Goal: Task Accomplishment & Management: Use online tool/utility

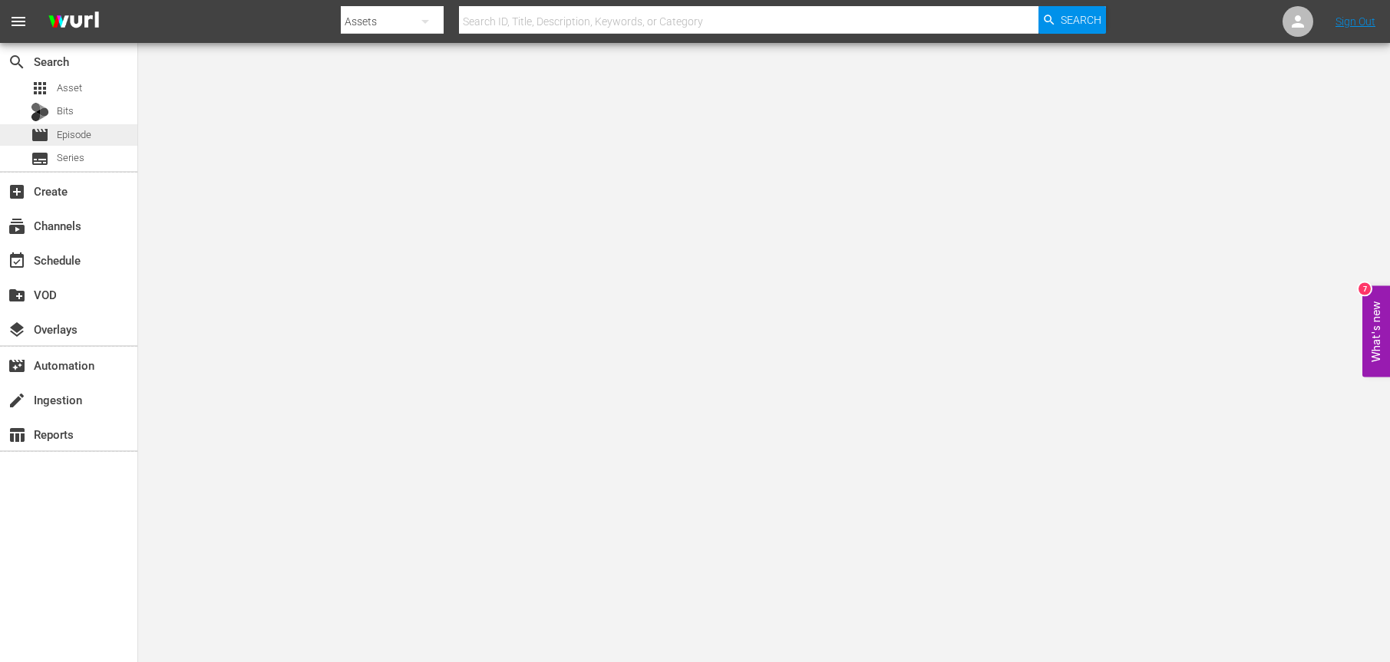
click at [74, 134] on span "Episode" at bounding box center [74, 134] width 35 height 15
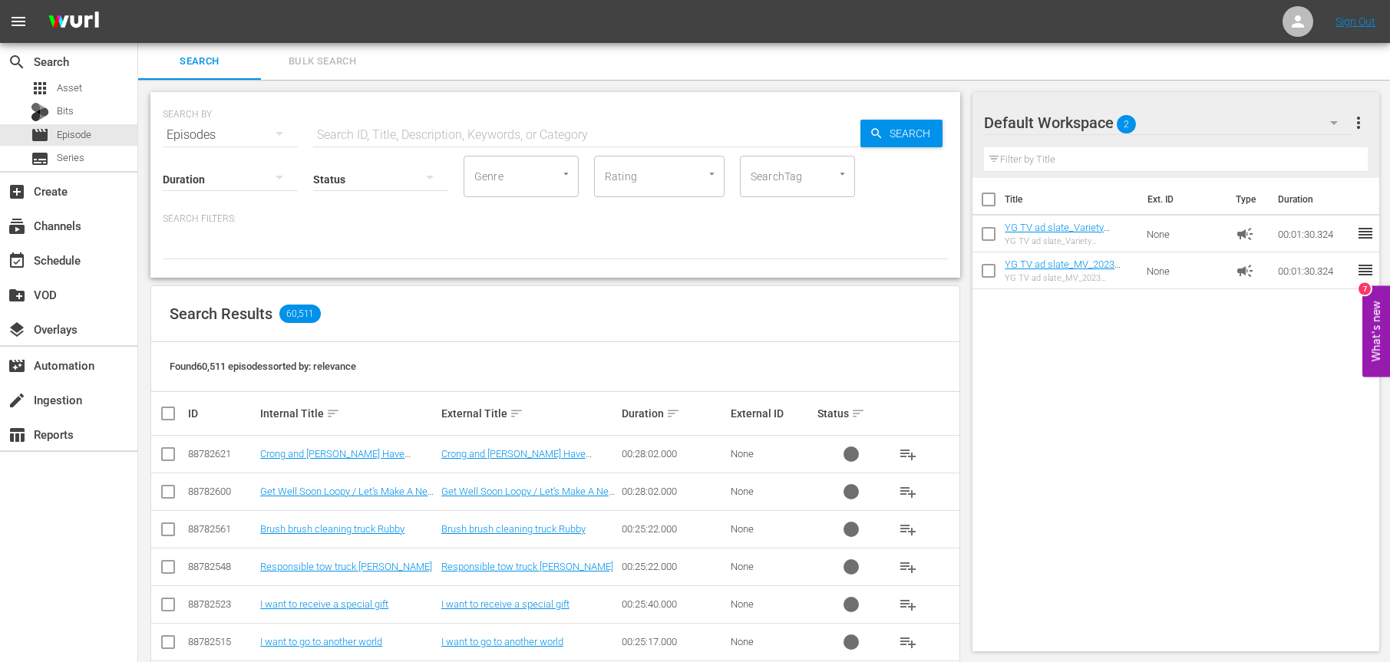
scroll to position [1, 0]
click at [94, 276] on div "create_new_folder VOD" at bounding box center [68, 293] width 137 height 35
click at [115, 266] on div "event_available Schedule" at bounding box center [68, 259] width 137 height 31
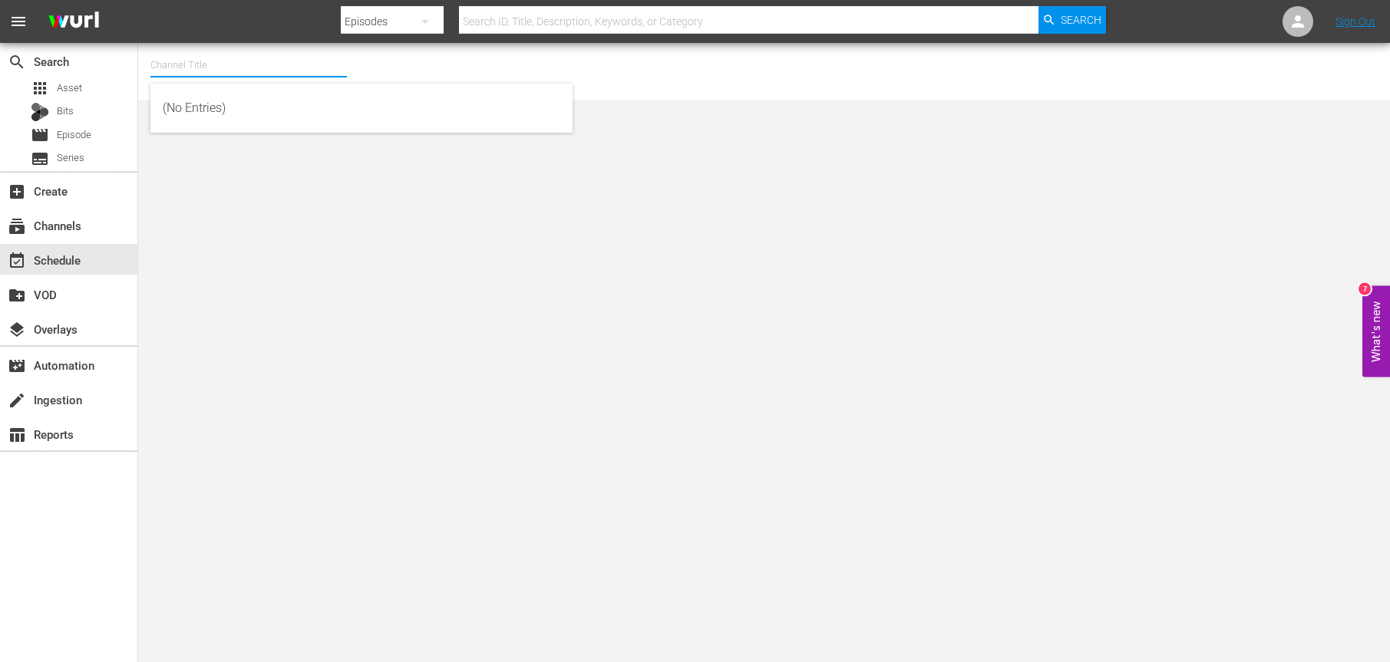
click at [236, 51] on input "text" at bounding box center [248, 65] width 196 height 37
click at [242, 51] on input "Toony" at bounding box center [248, 65] width 196 height 37
click at [244, 56] on input "Toony" at bounding box center [248, 65] width 196 height 37
click at [239, 65] on input "Toony" at bounding box center [248, 65] width 196 height 37
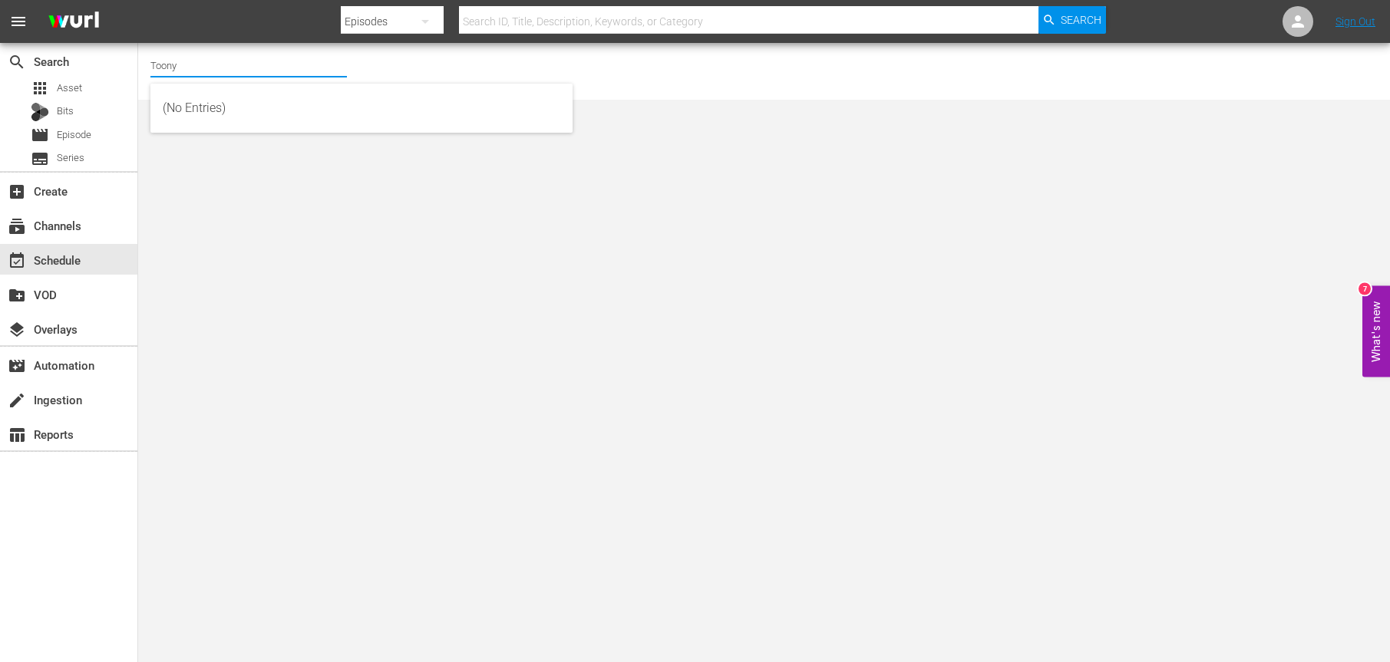
click at [239, 66] on input "Toony" at bounding box center [248, 65] width 196 height 37
click at [246, 64] on input "Toony" at bounding box center [248, 65] width 196 height 37
click at [242, 68] on input "Toony" at bounding box center [248, 65] width 196 height 37
click at [233, 71] on input "Toony" at bounding box center [248, 65] width 196 height 37
click at [227, 70] on input "Toony" at bounding box center [248, 65] width 196 height 37
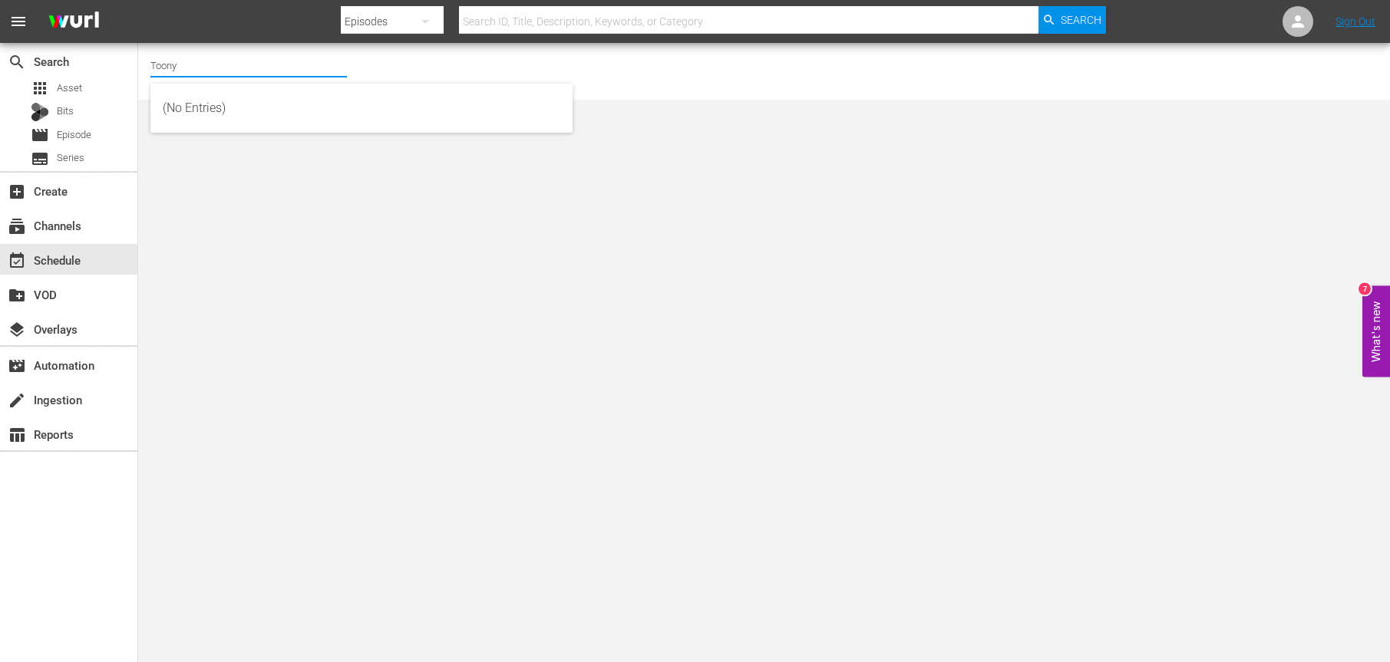
click at [219, 68] on input "Toony" at bounding box center [248, 65] width 196 height 37
click at [204, 69] on input "Toony" at bounding box center [248, 65] width 196 height 37
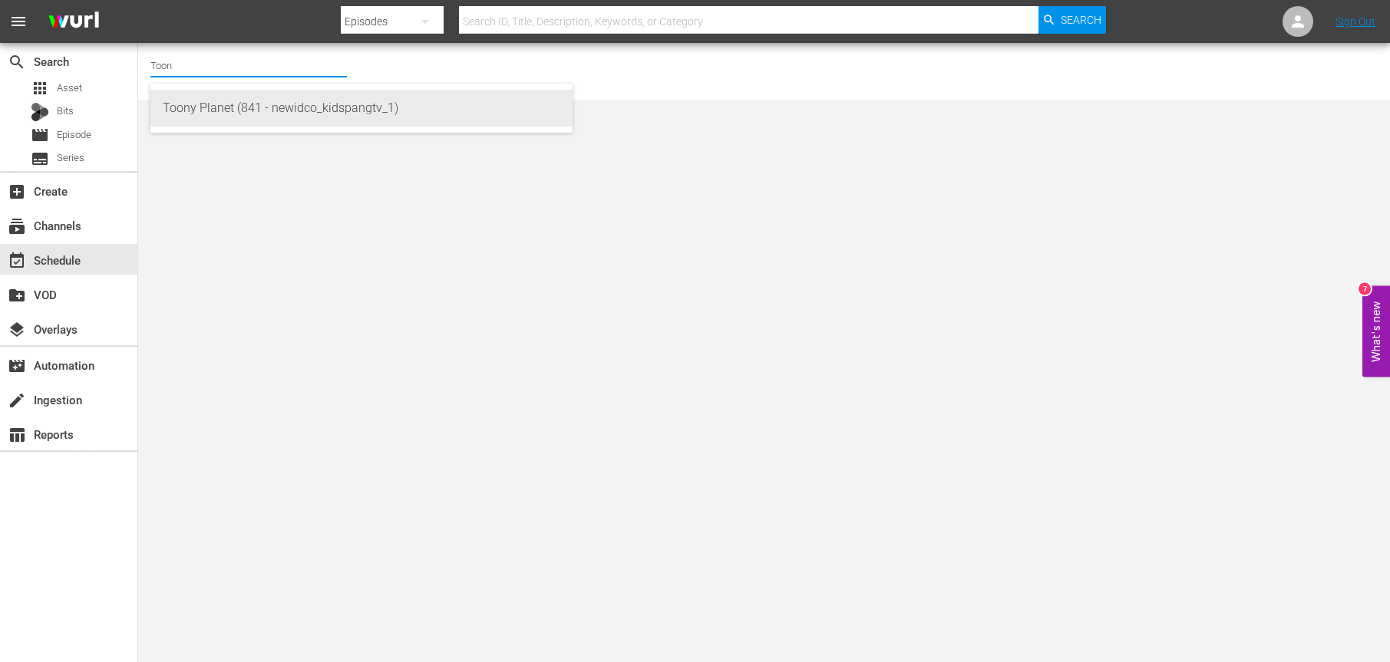
click at [248, 117] on div "Toony Planet (841 - newidco_kidspangtv_1)" at bounding box center [362, 108] width 398 height 37
type input "Toony Planet (841 - newidco_kidspangtv_1)"
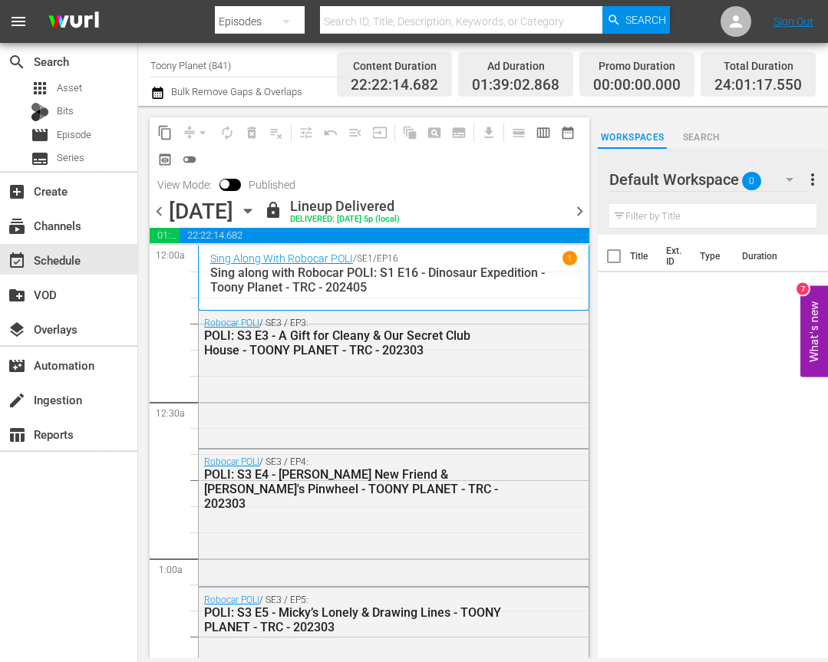
click at [691, 497] on div "Title Ext. ID Type Duration" at bounding box center [713, 448] width 230 height 426
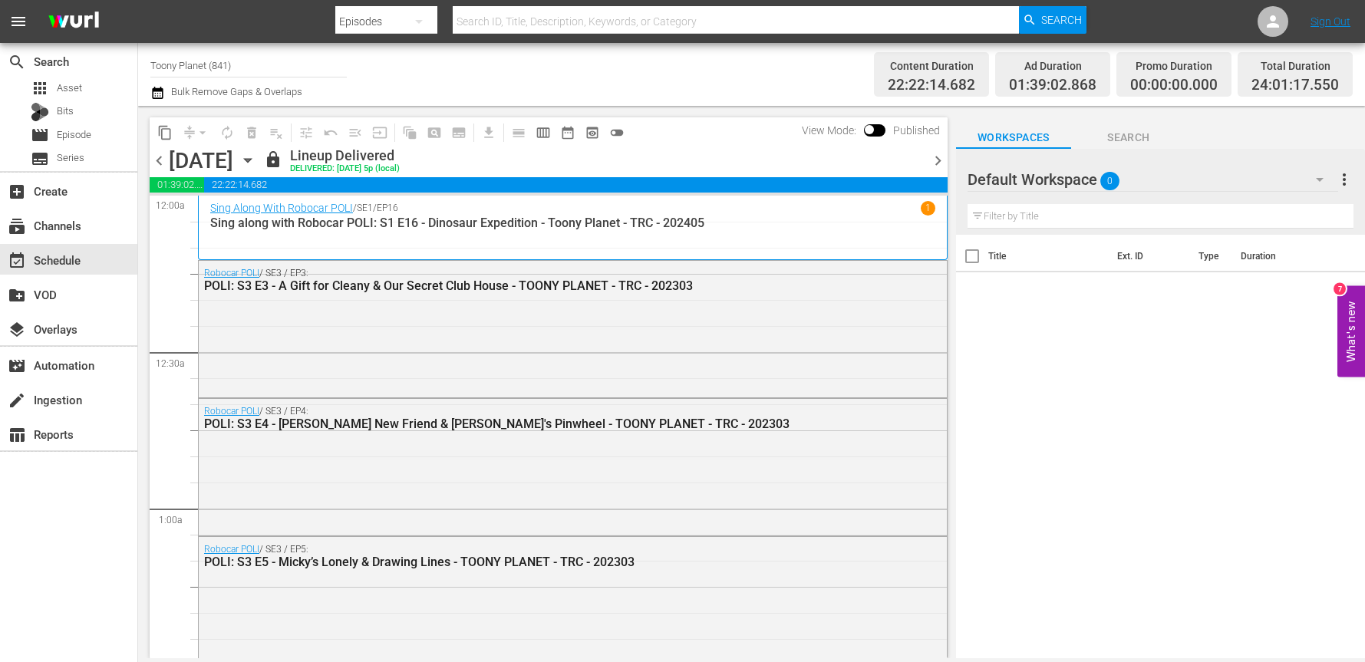
drag, startPoint x: 770, startPoint y: 345, endPoint x: 1232, endPoint y: 216, distance: 479.6
click at [770, 345] on div "Robocar POLI / SE3 / EP3: POLI: S3 E3 - A Gift for Cleany & Our Secret Club Hou…" at bounding box center [573, 328] width 748 height 134
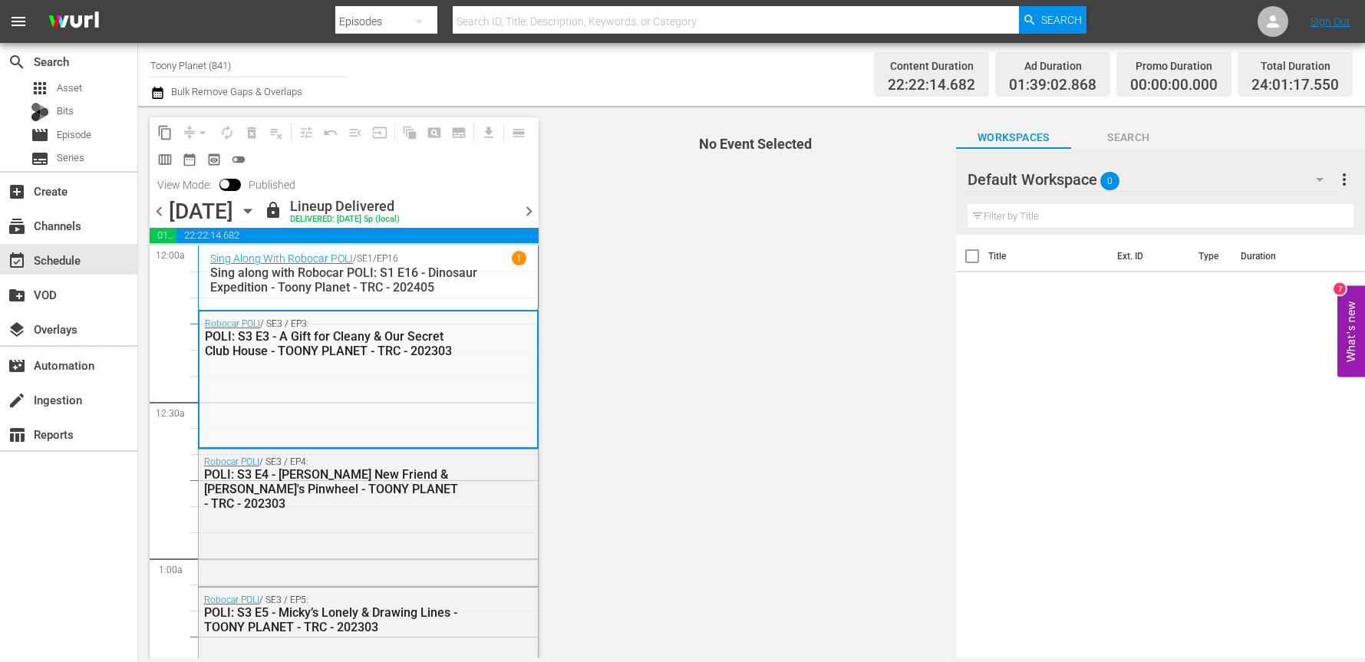
click at [1193, 186] on div "Default Workspace 0" at bounding box center [1153, 179] width 371 height 43
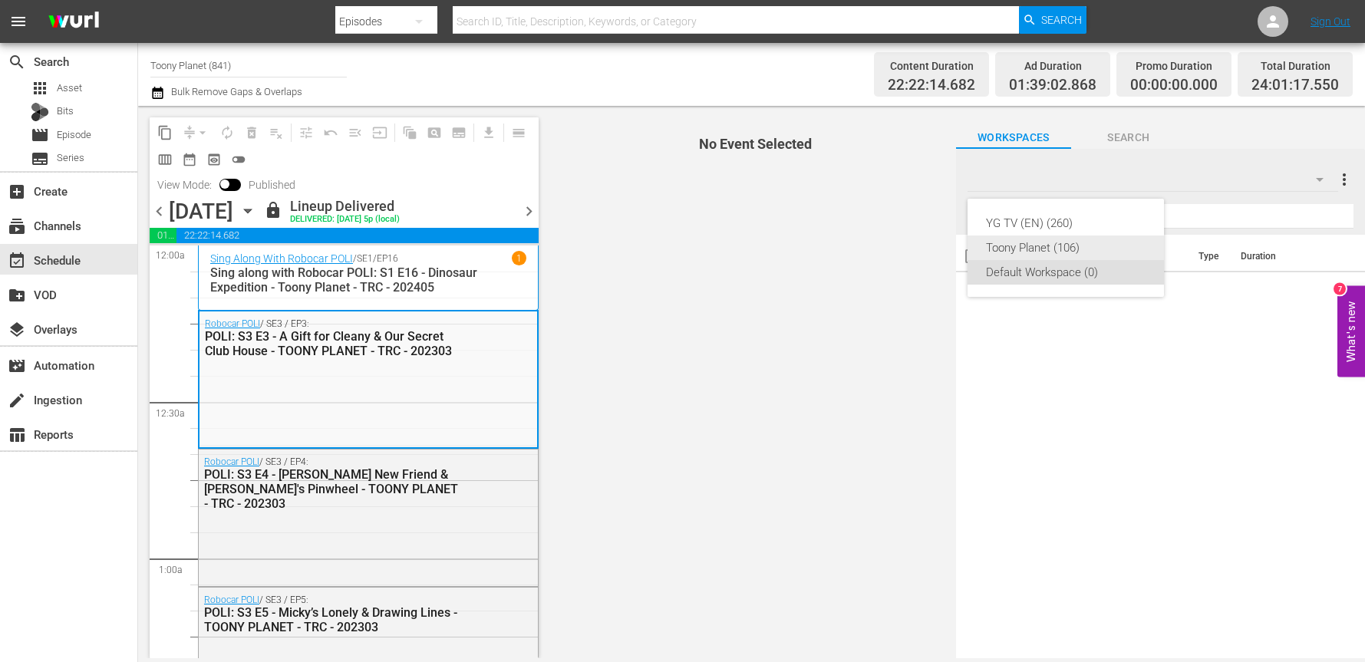
click at [1051, 241] on div "Toony Planet (106)" at bounding box center [1066, 248] width 160 height 25
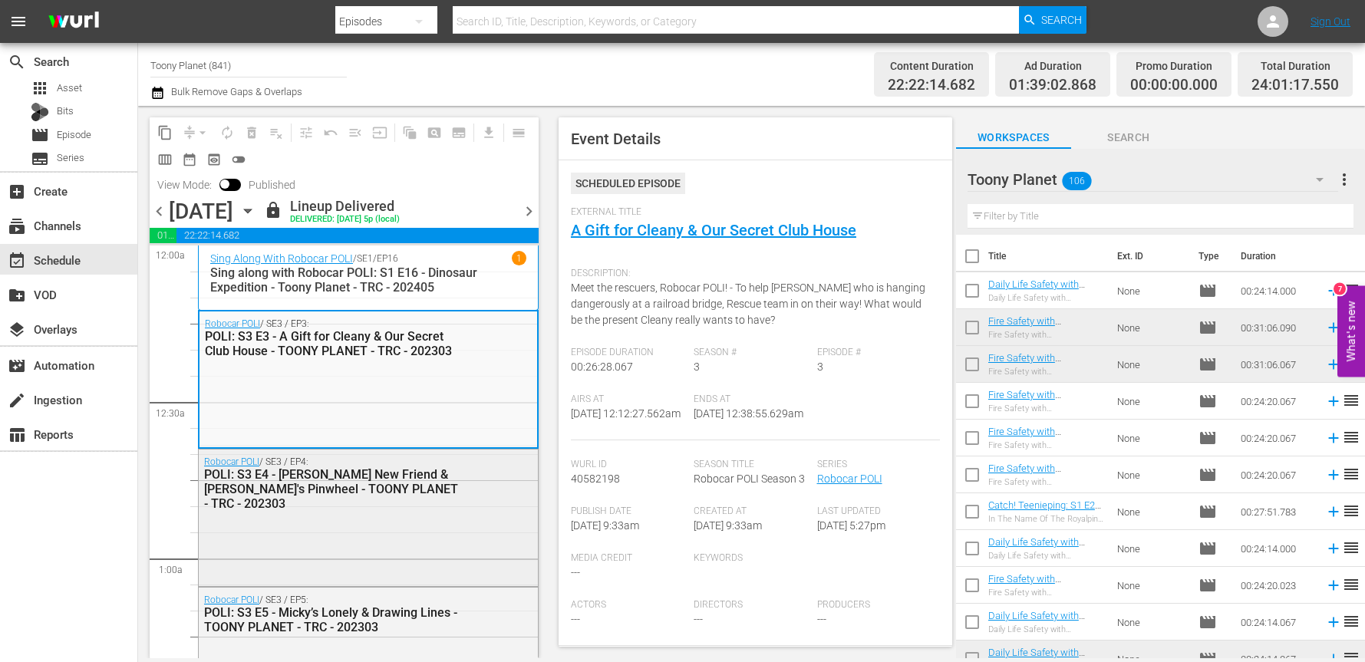
scroll to position [71, 0]
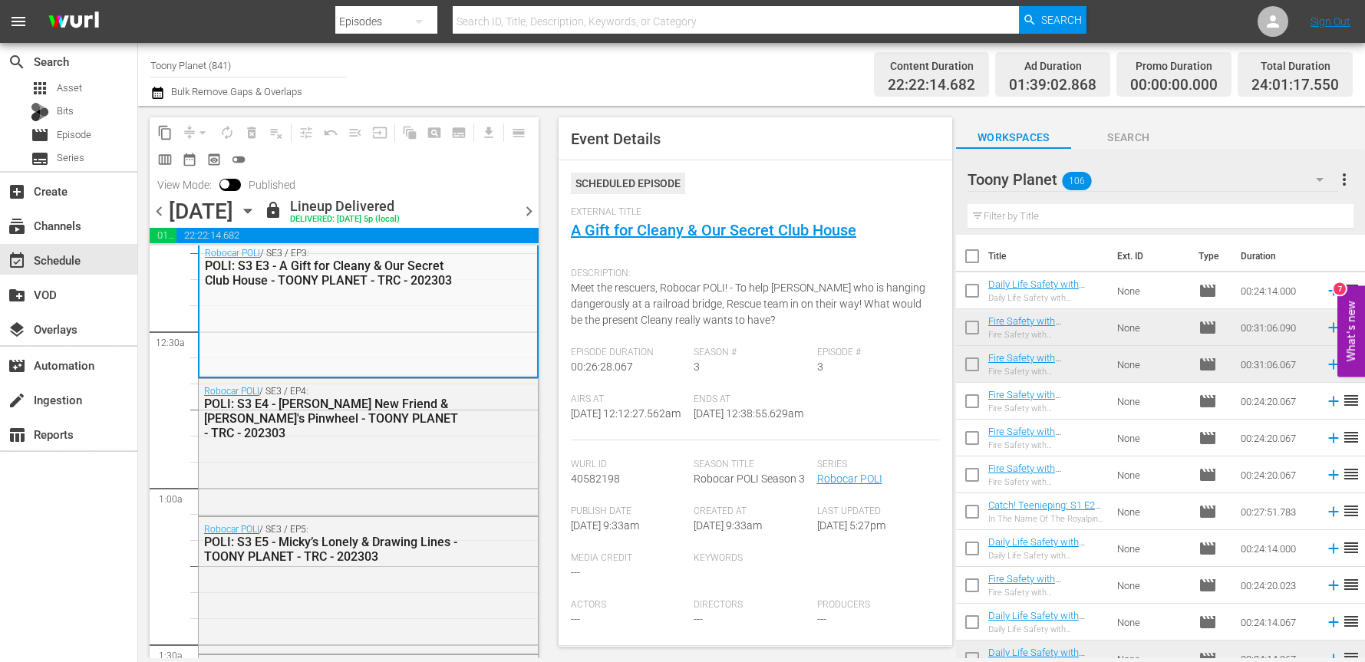
click at [530, 208] on span "chevron_right" at bounding box center [529, 211] width 19 height 19
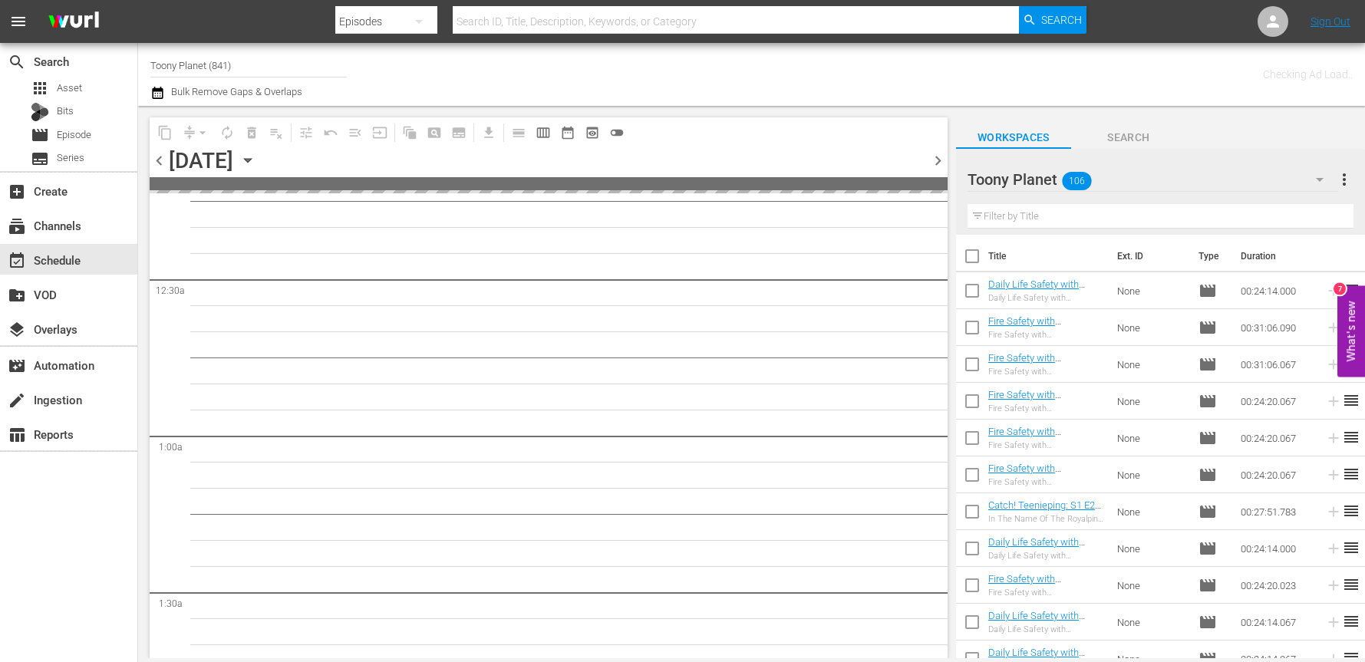
click at [927, 160] on div at bounding box center [925, 160] width 6 height 26
click at [940, 158] on span "chevron_right" at bounding box center [938, 160] width 19 height 19
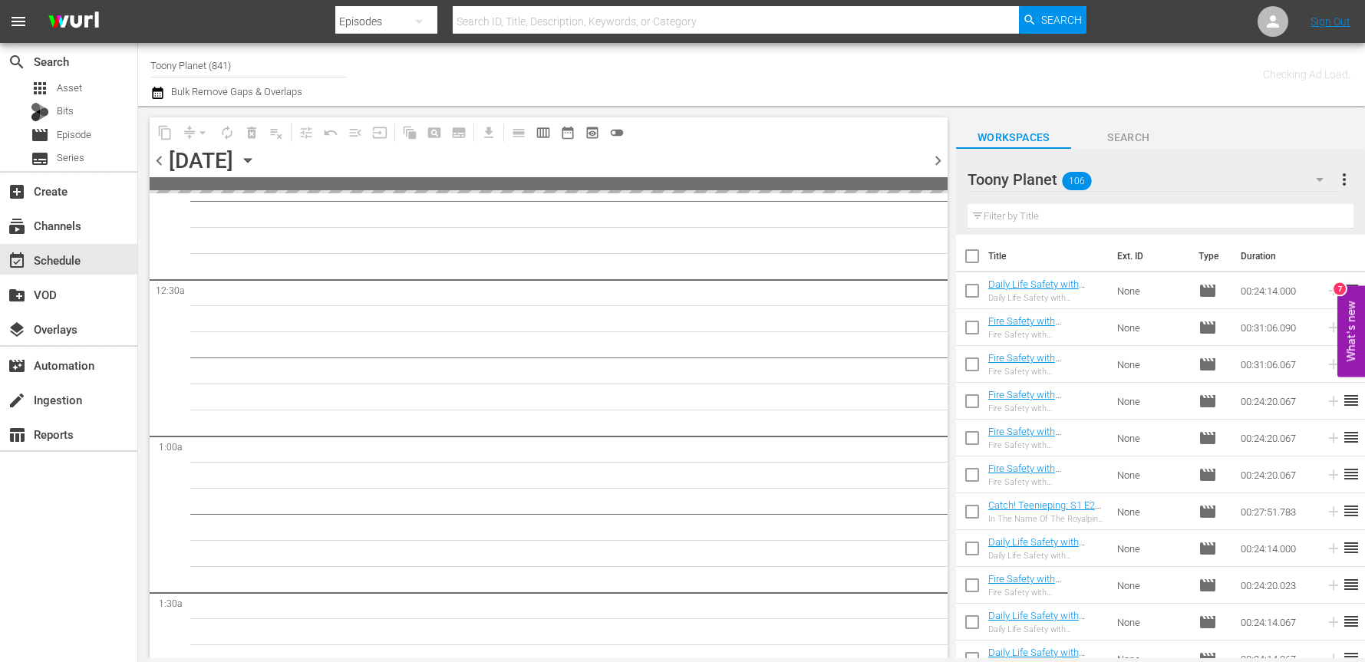
click at [163, 165] on span "chevron_left" at bounding box center [159, 160] width 19 height 19
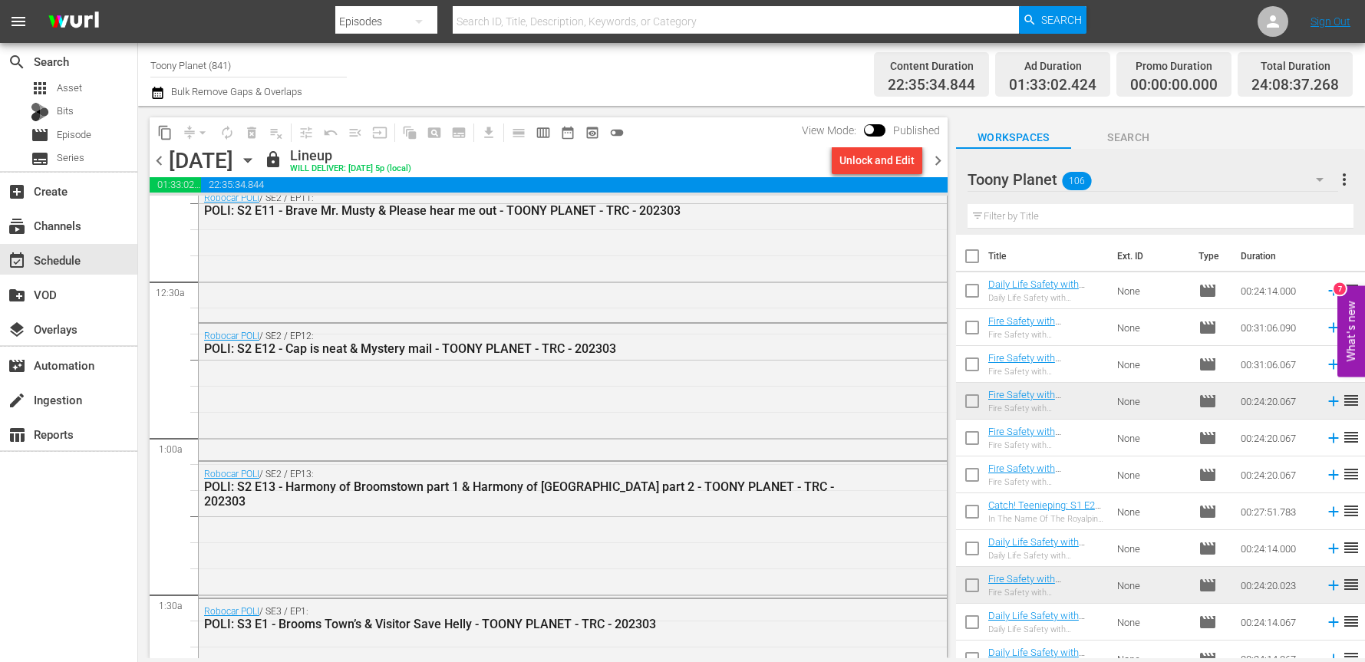
click at [926, 163] on div "Unlock and Edit" at bounding box center [877, 160] width 103 height 26
click at [937, 160] on span "chevron_right" at bounding box center [938, 160] width 19 height 19
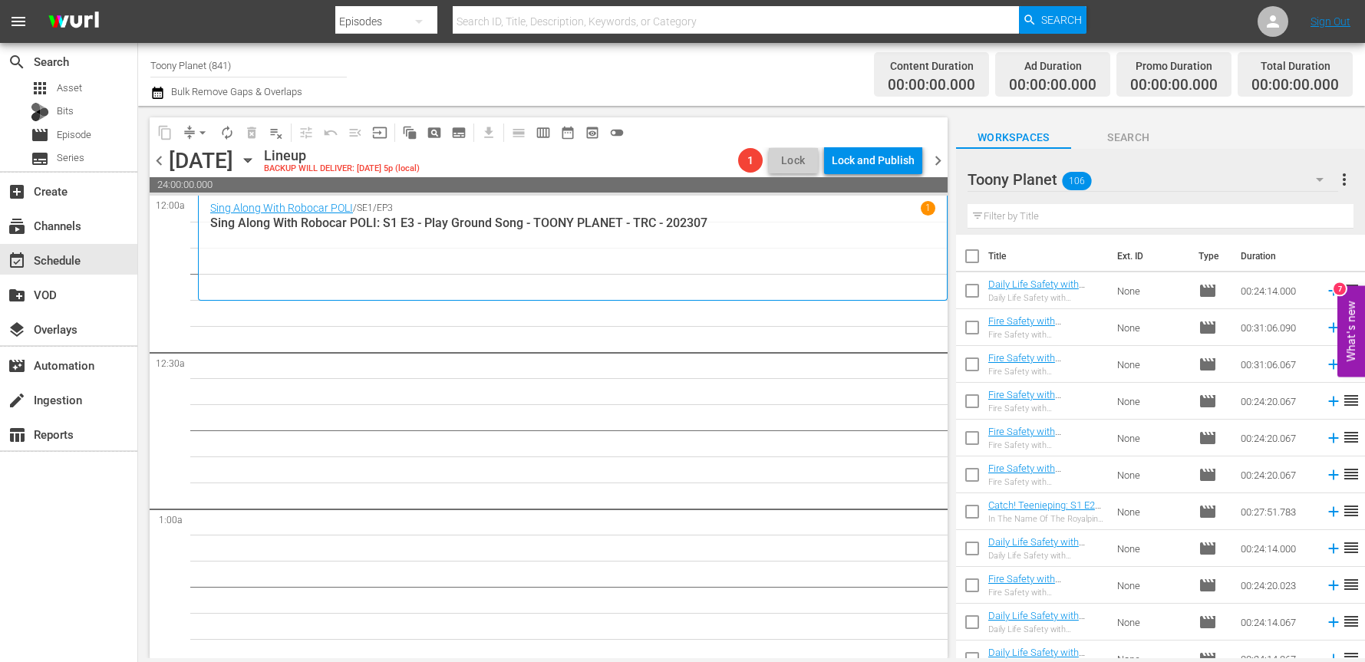
drag, startPoint x: 548, startPoint y: 454, endPoint x: 469, endPoint y: 351, distance: 130.3
click at [163, 153] on span "chevron_left" at bounding box center [159, 160] width 19 height 19
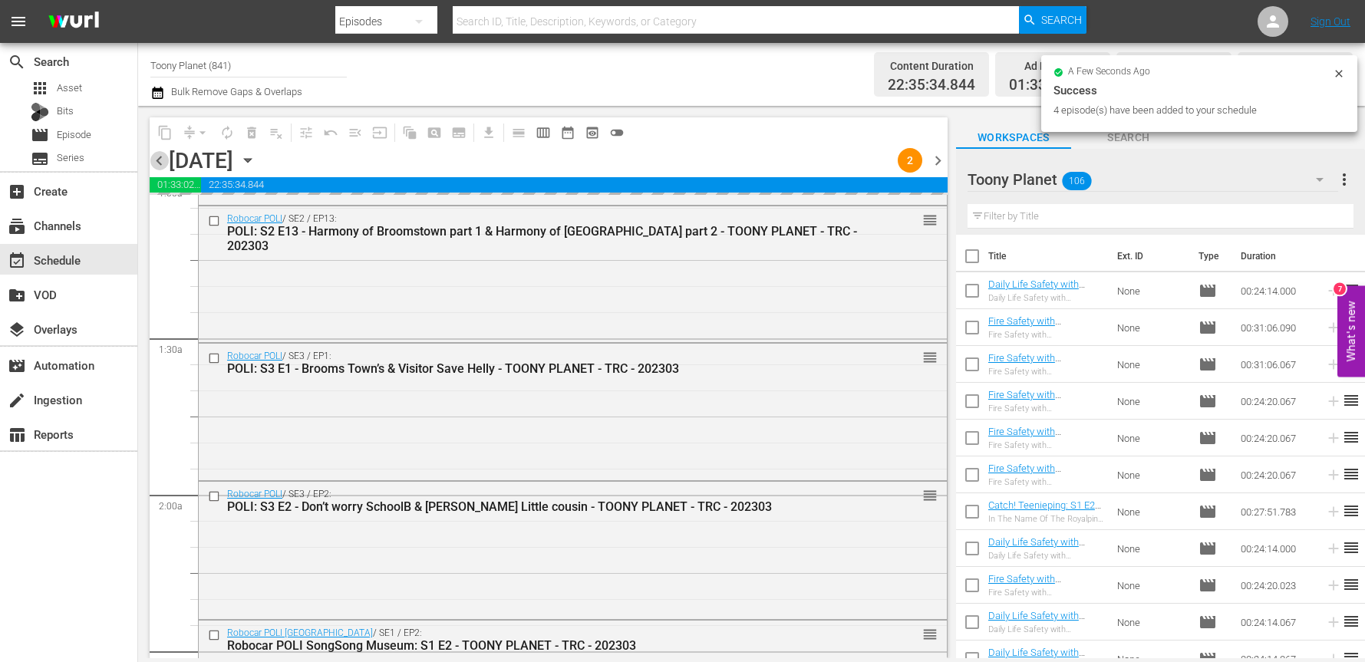
scroll to position [453, 0]
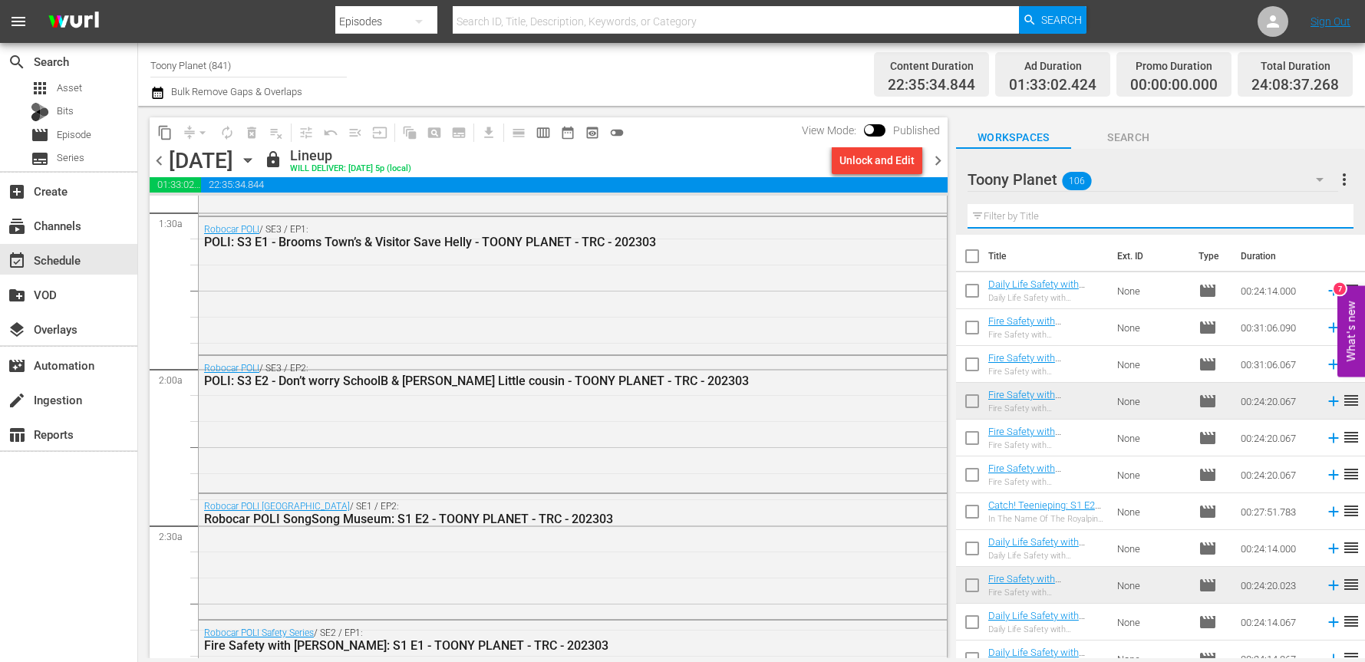
drag, startPoint x: 1119, startPoint y: 227, endPoint x: 1114, endPoint y: 219, distance: 8.9
click at [1119, 227] on div "Filter by Title" at bounding box center [1161, 216] width 386 height 37
click at [1110, 215] on input "text" at bounding box center [1161, 216] width 386 height 25
paste input "Songsong"
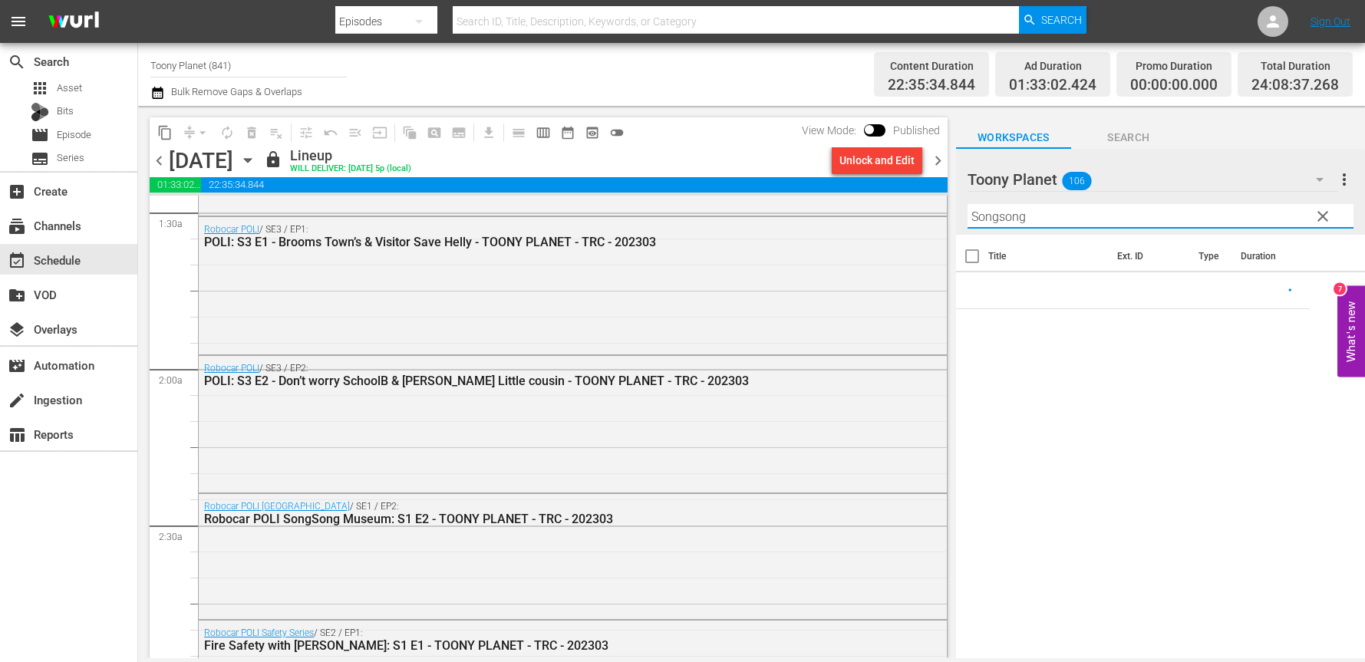
type input "Songsong"
click at [1325, 214] on span "clear" at bounding box center [1323, 216] width 18 height 18
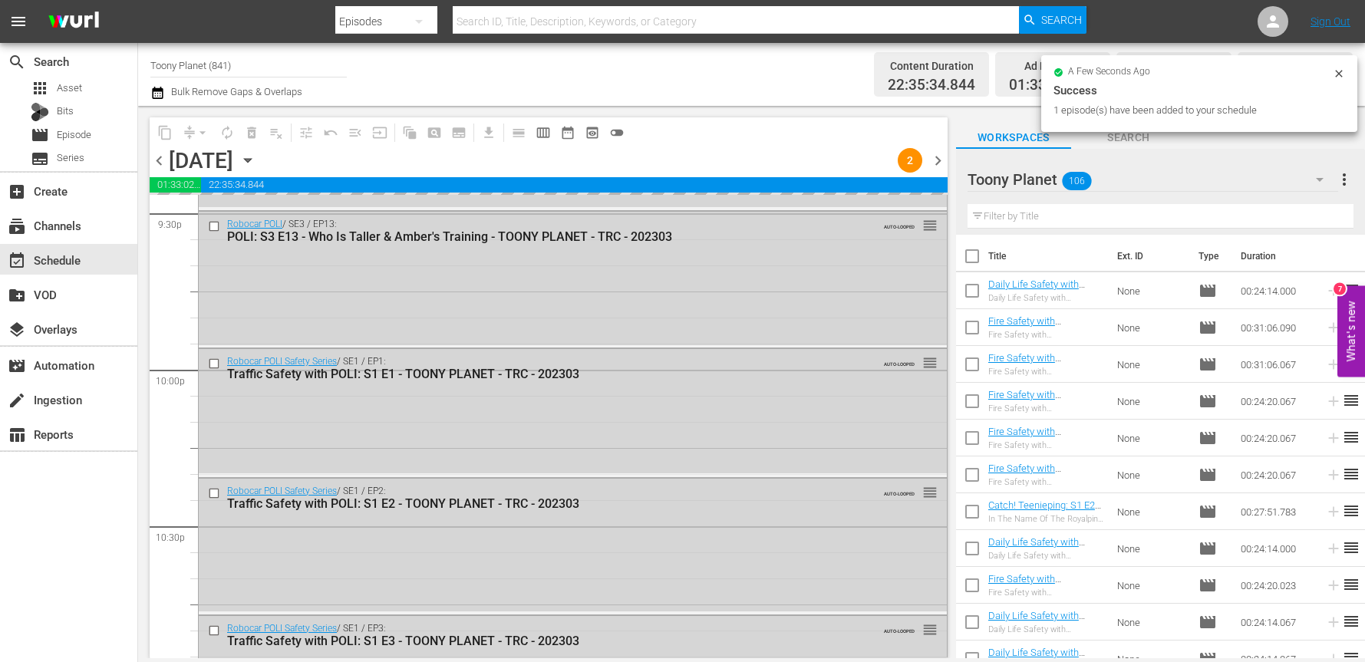
scroll to position [7156, 0]
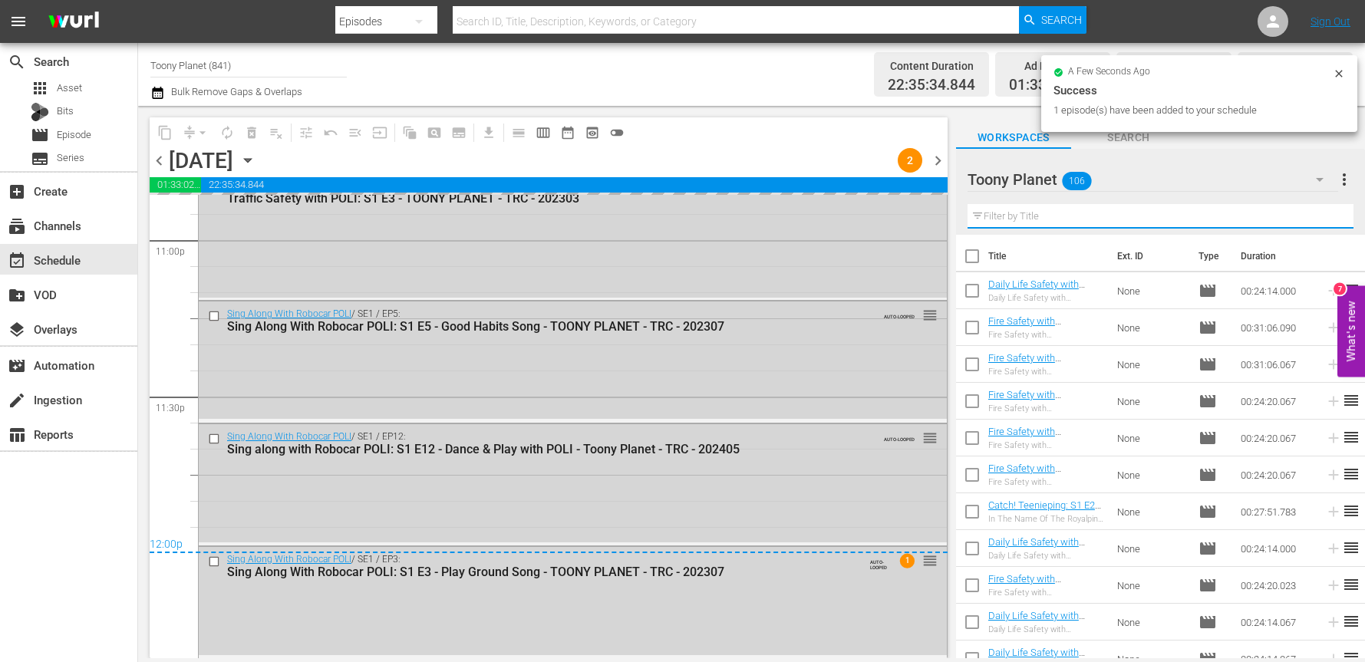
click at [997, 207] on input "text" at bounding box center [1161, 216] width 386 height 25
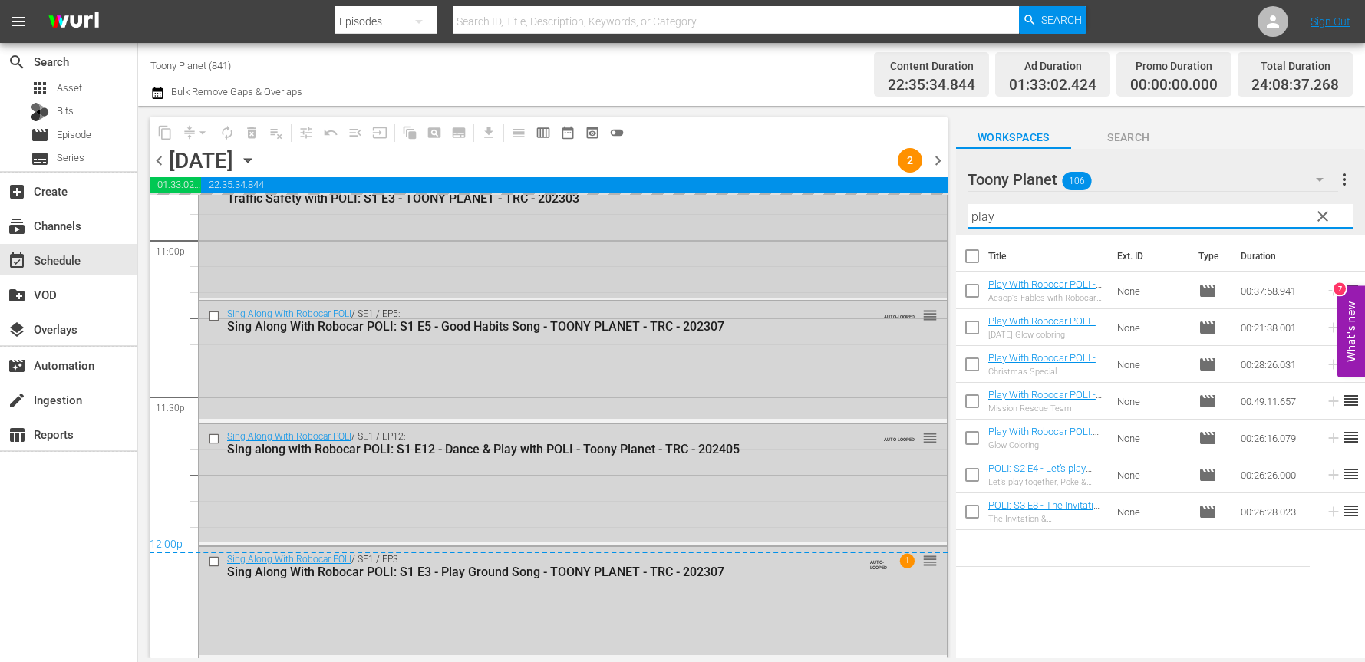
drag, startPoint x: 998, startPoint y: 216, endPoint x: 911, endPoint y: 215, distance: 87.5
click at [929, 208] on div "content_copy compress arrow_drop_down autorenew_outlined delete_forever_outline…" at bounding box center [751, 382] width 1227 height 553
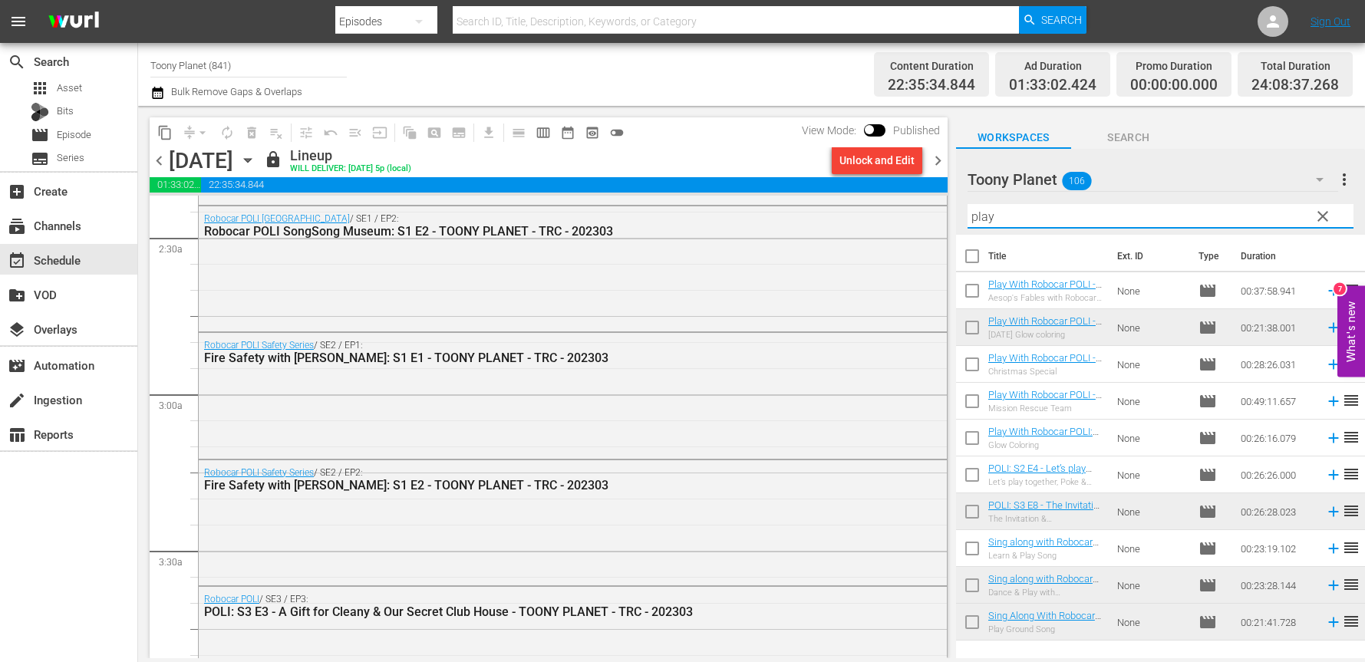
scroll to position [766, 0]
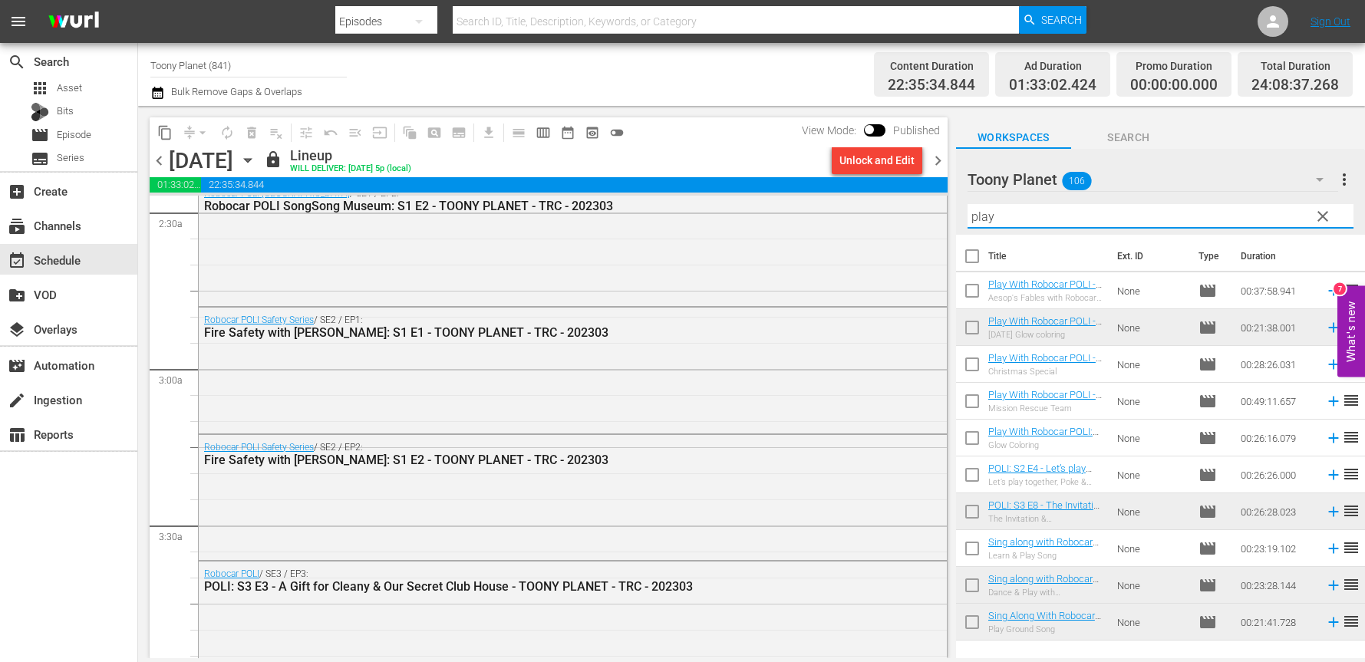
drag, startPoint x: 1117, startPoint y: 223, endPoint x: 877, endPoint y: 78, distance: 279.5
click at [866, 200] on div "content_copy compress arrow_drop_down autorenew_outlined delete_forever_outline…" at bounding box center [751, 382] width 1227 height 553
paste input "sing along"
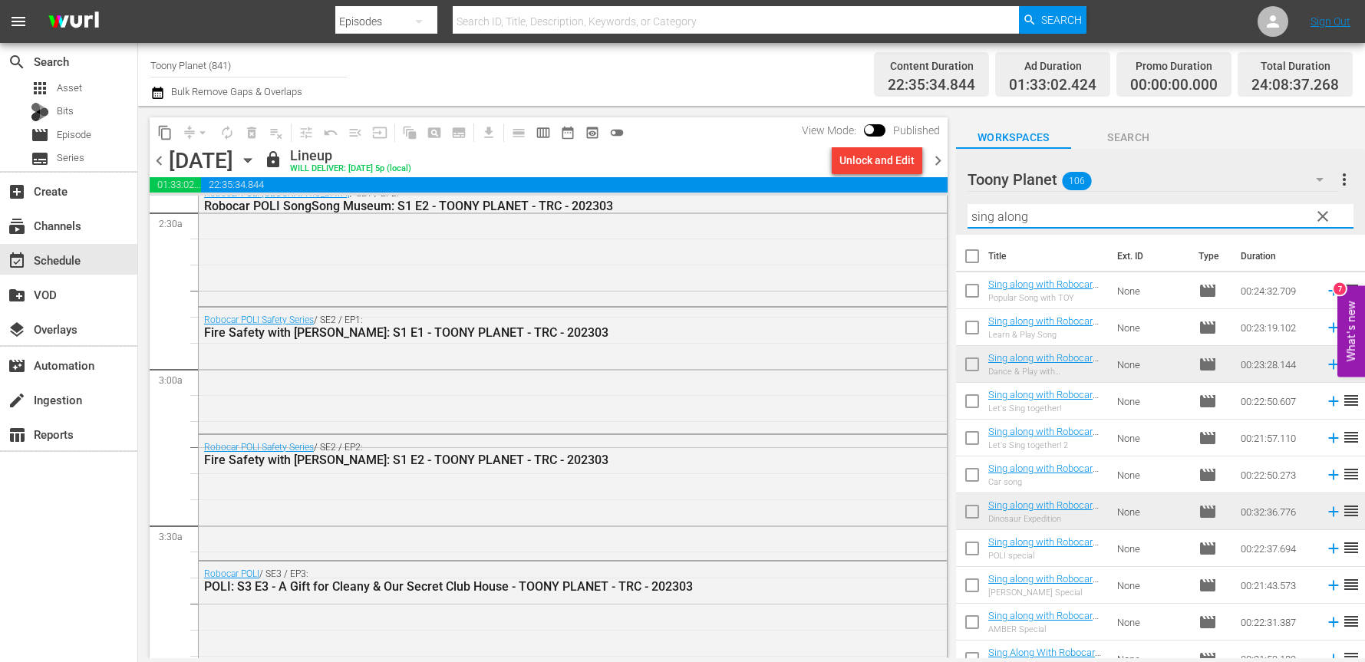
scroll to position [348, 0]
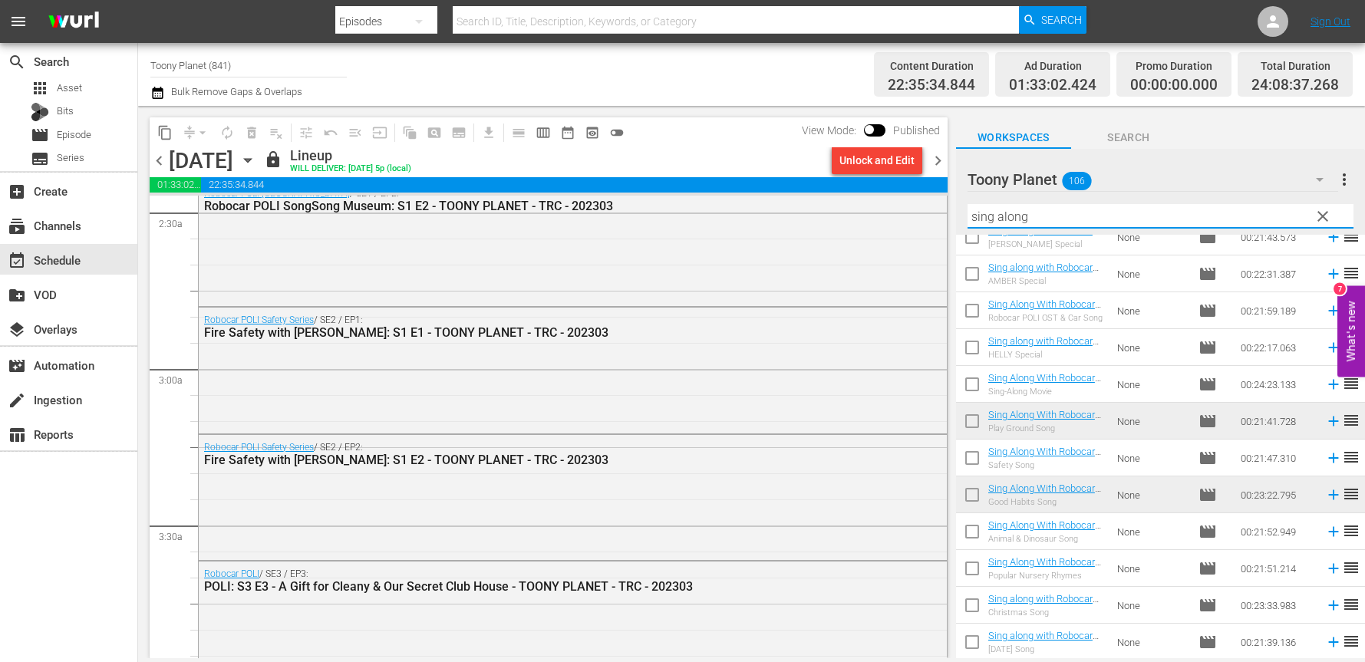
type input "sing along"
click at [942, 160] on span "chevron_right" at bounding box center [938, 160] width 19 height 19
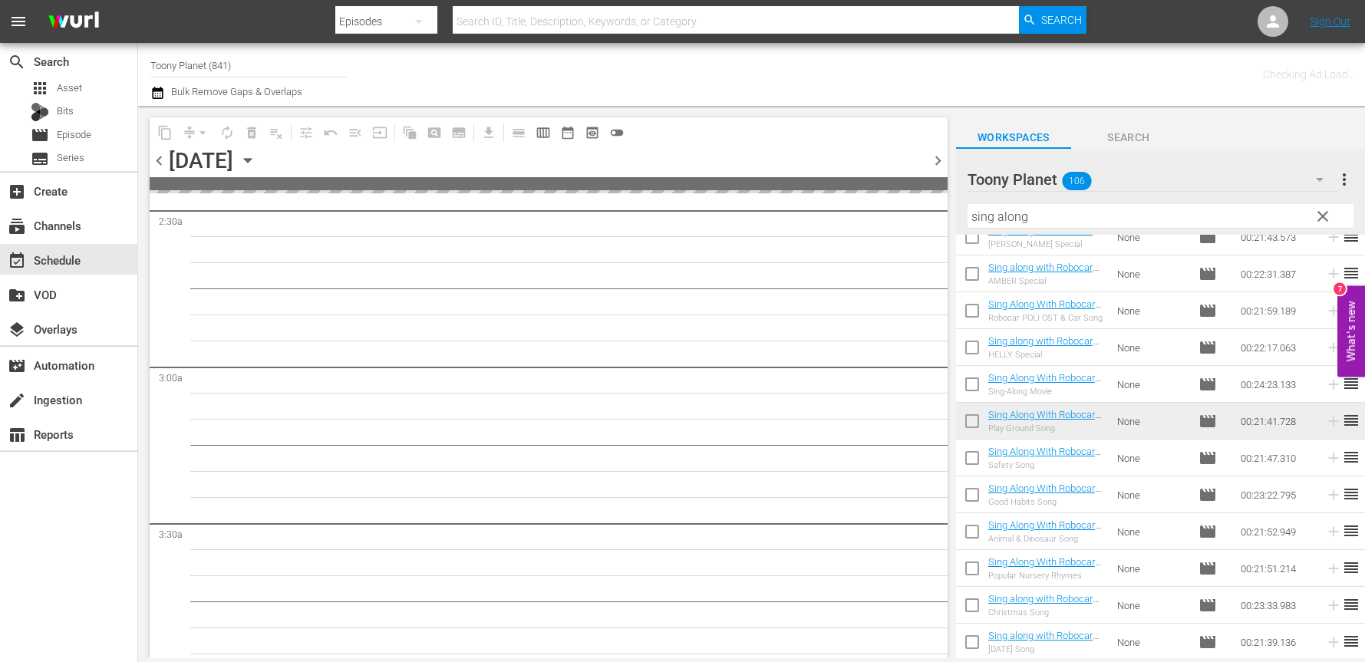
scroll to position [870, 0]
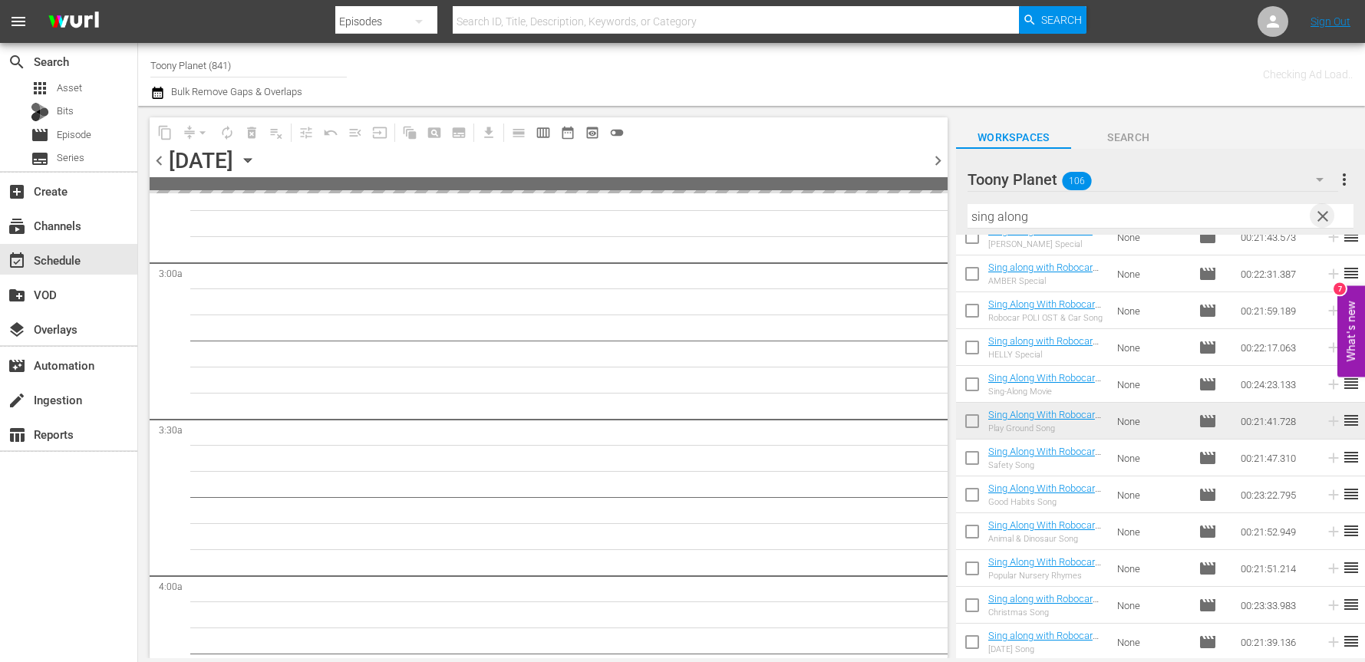
click at [1315, 209] on span "clear" at bounding box center [1323, 216] width 18 height 18
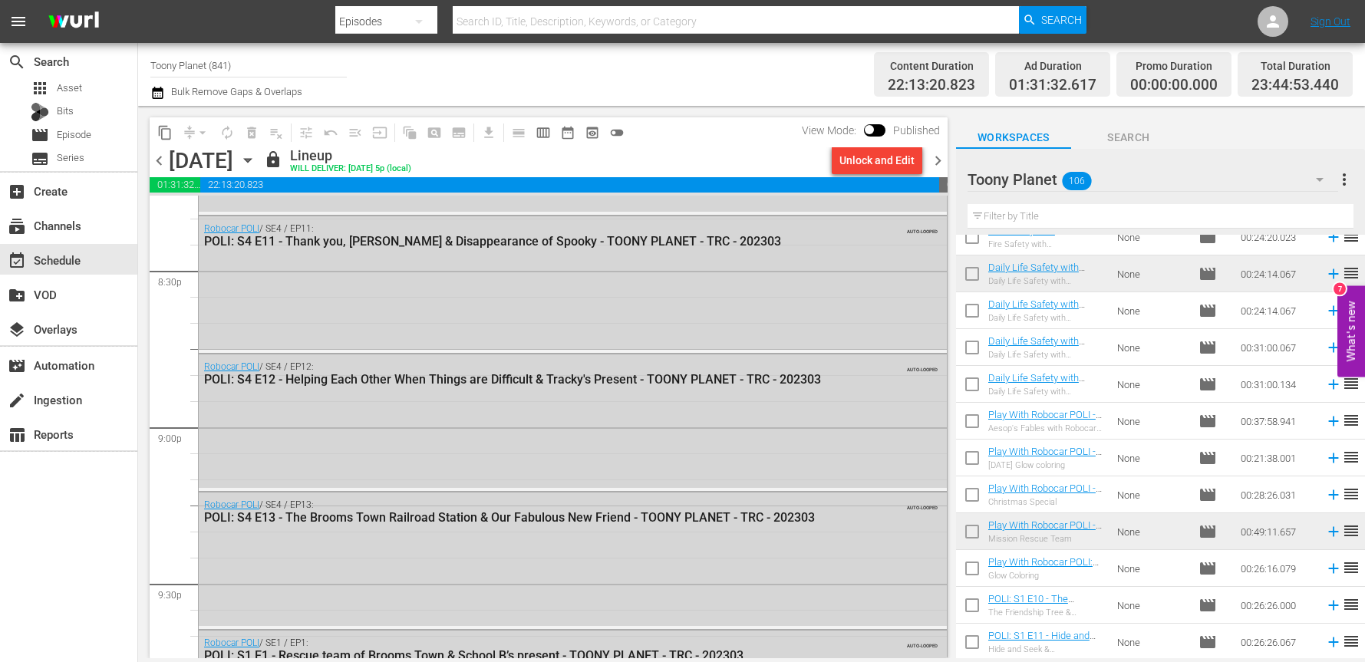
scroll to position [6333, 0]
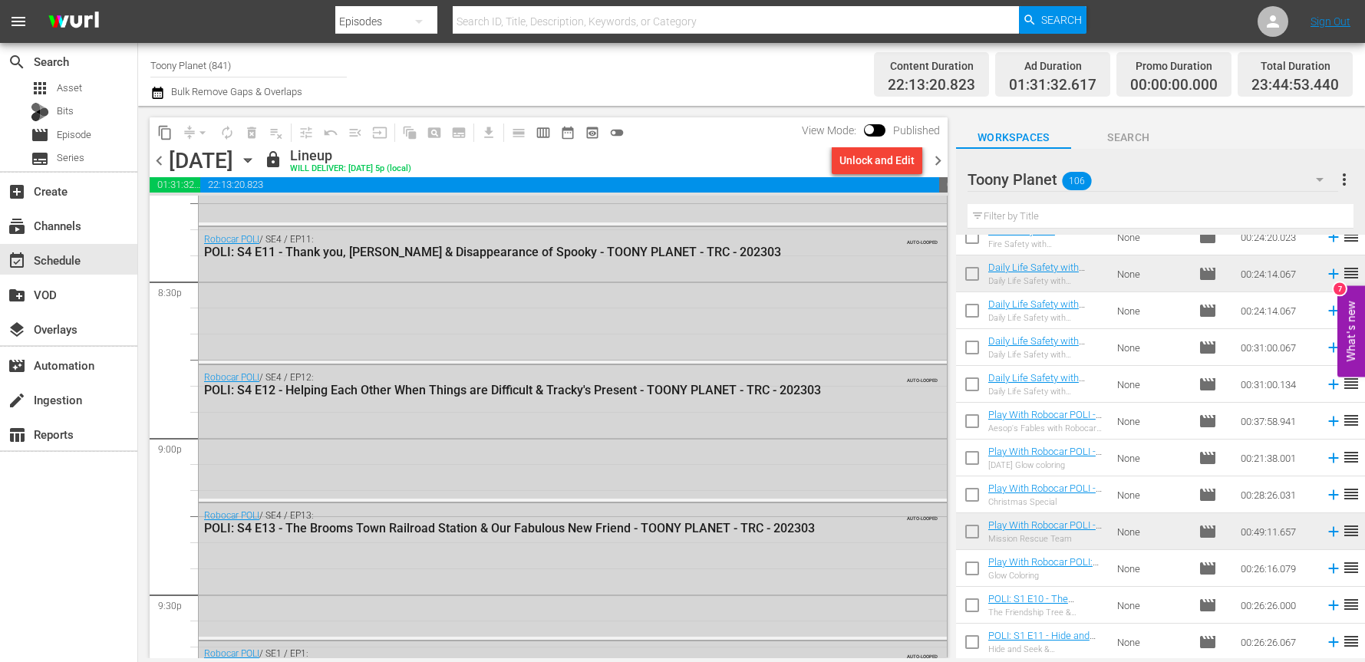
click at [1050, 209] on input "text" at bounding box center [1161, 216] width 386 height 25
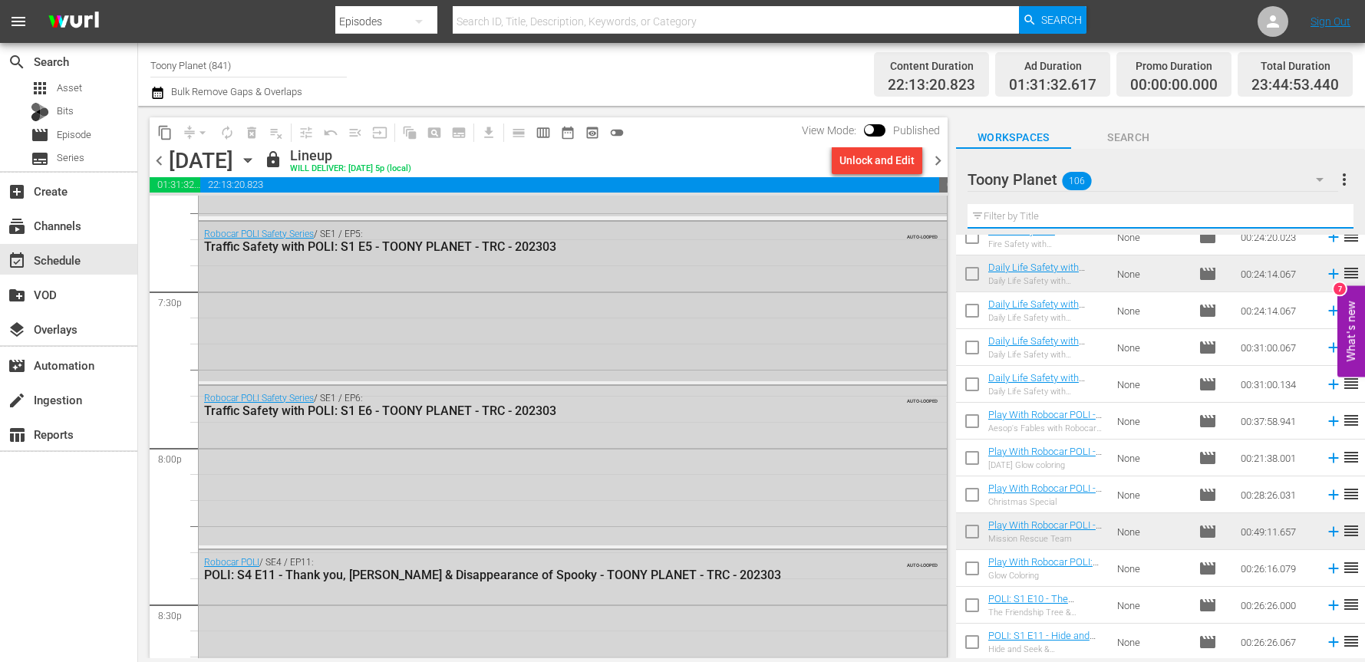
scroll to position [7078, 0]
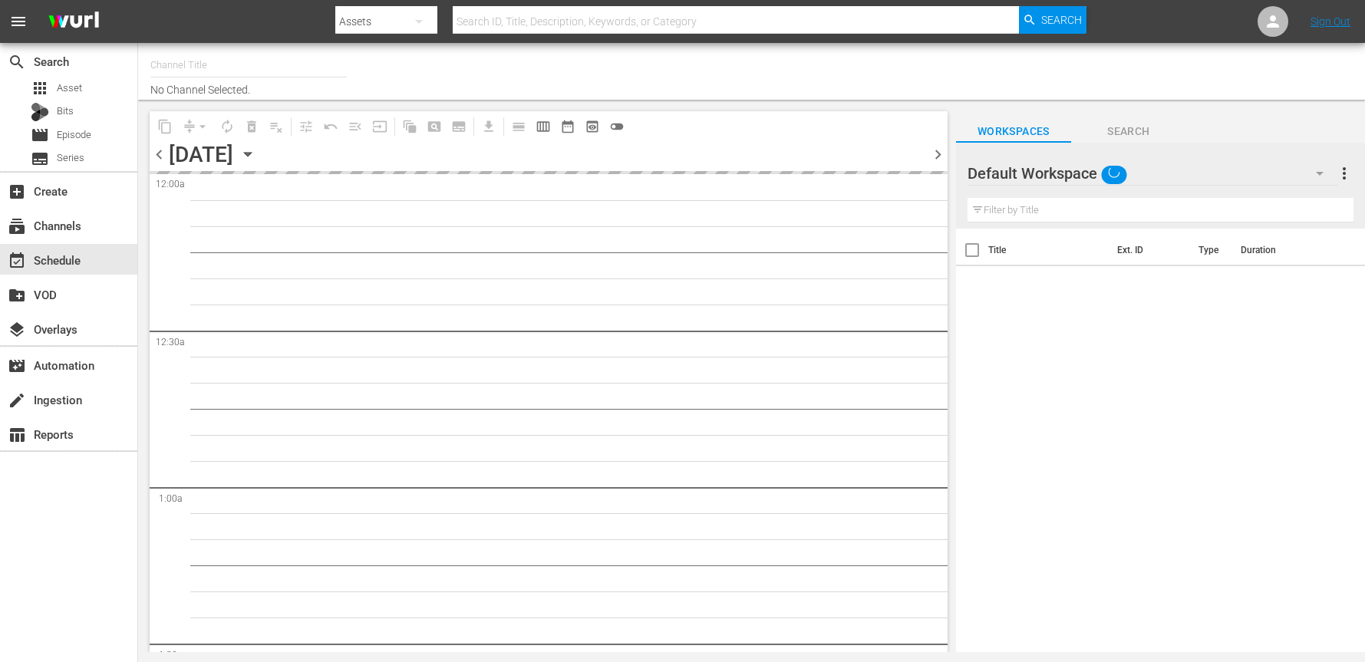
type input "Toony Planet (841)"
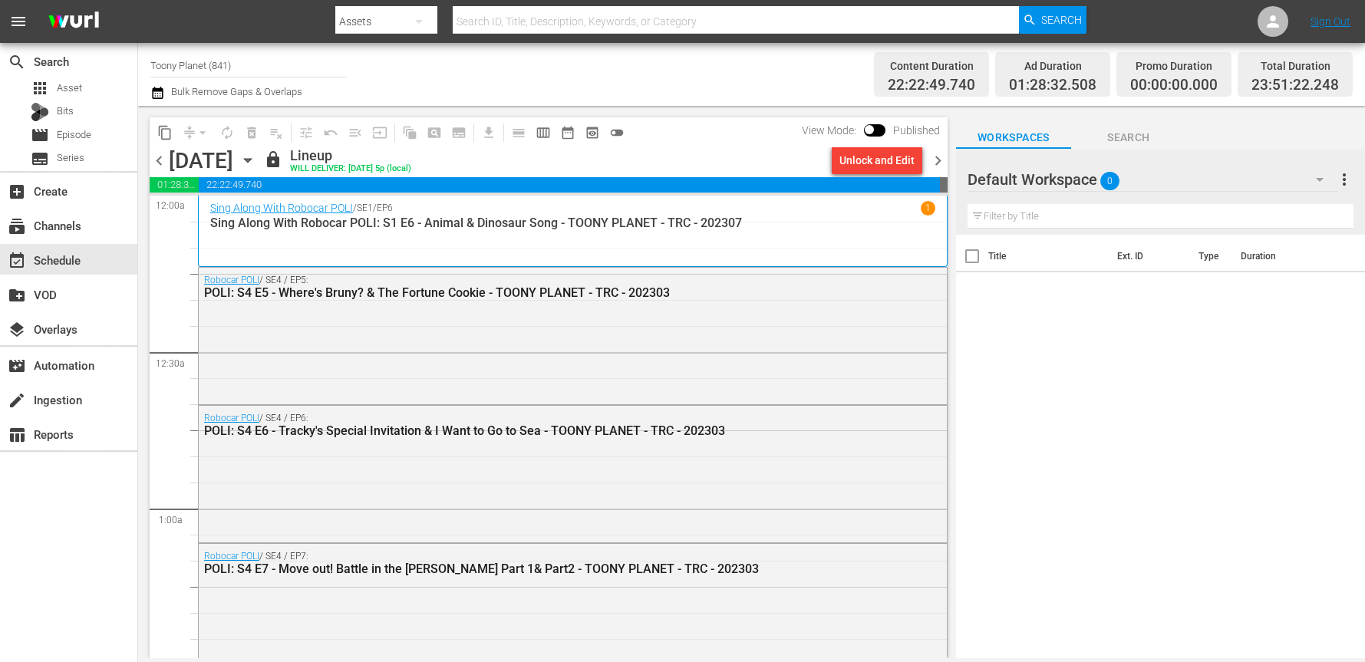
click at [1074, 180] on div at bounding box center [1023, 180] width 111 height 38
click at [1156, 193] on div "Default Workspace 0" at bounding box center [1153, 179] width 371 height 43
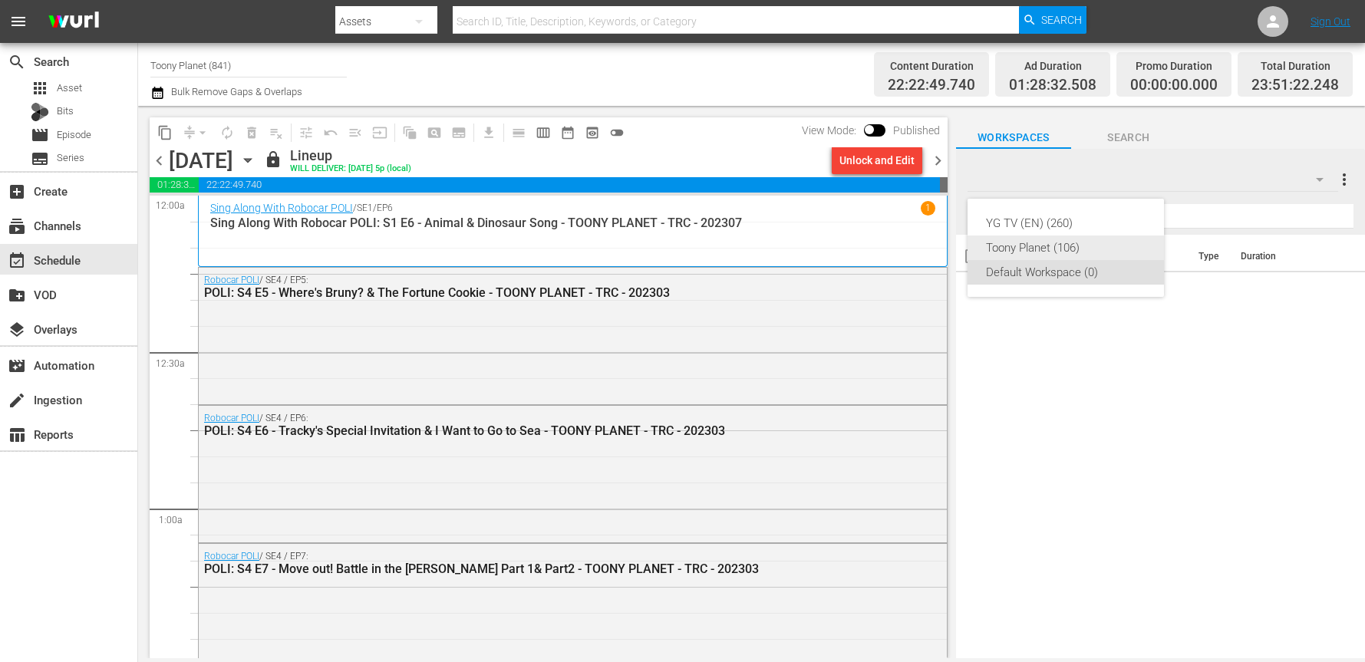
click at [1086, 246] on div "Toony Planet (106)" at bounding box center [1066, 248] width 160 height 25
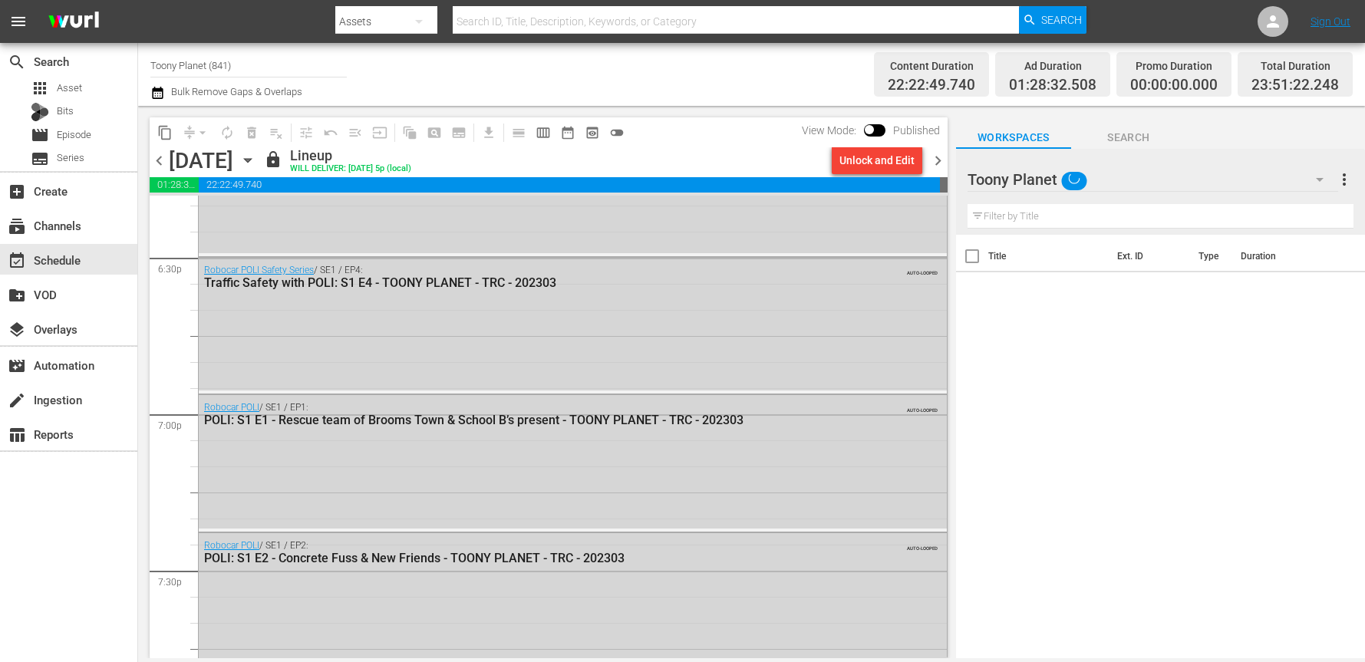
click at [943, 153] on span "chevron_right" at bounding box center [938, 160] width 19 height 19
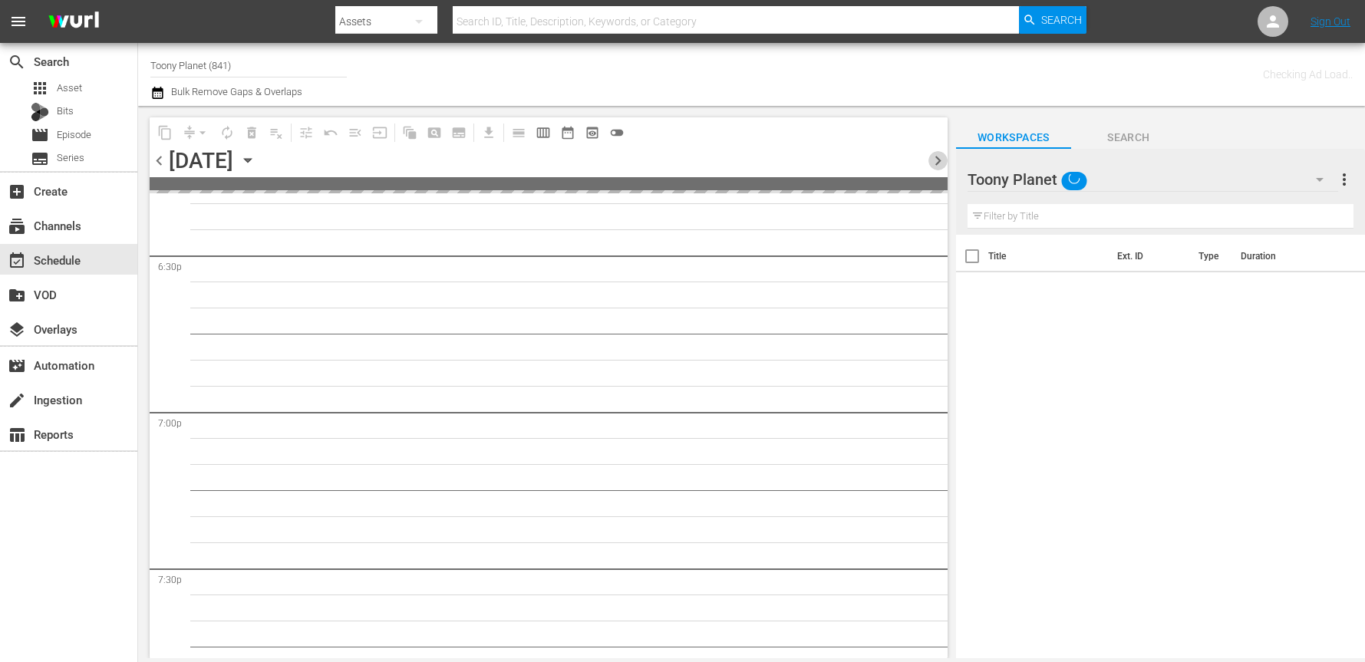
click at [943, 153] on span "chevron_right" at bounding box center [938, 160] width 19 height 19
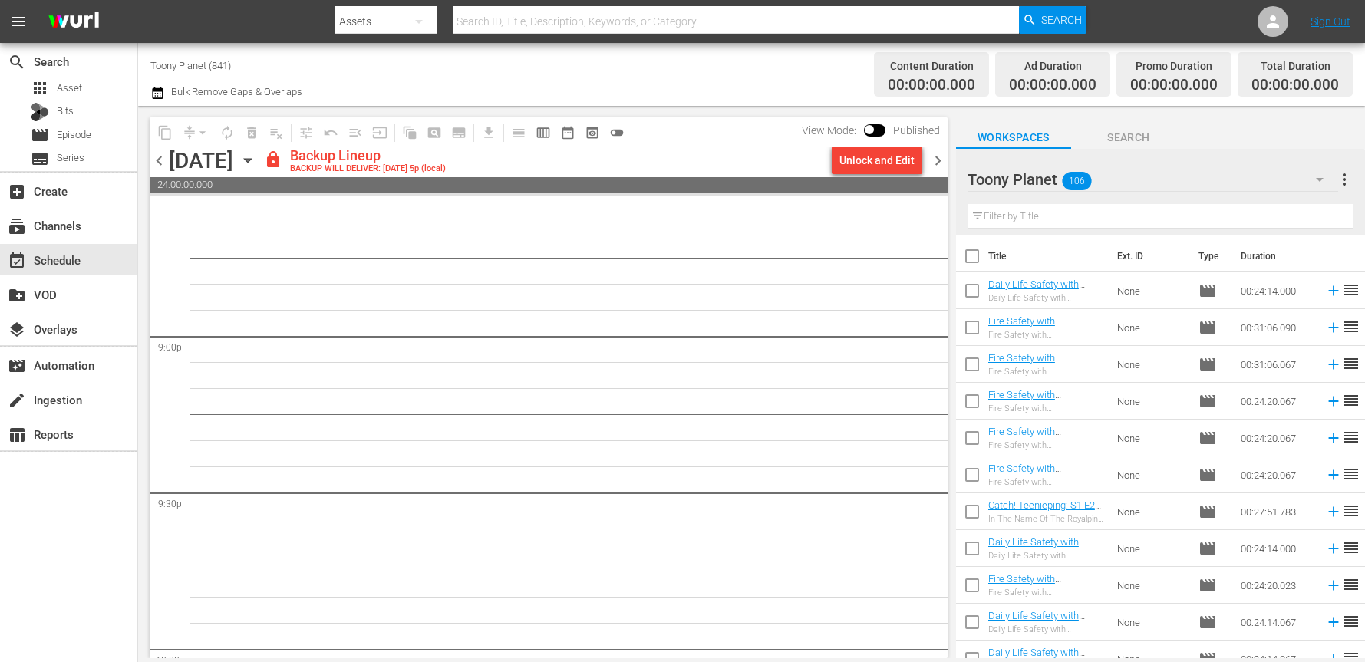
click at [864, 156] on div "Unlock and Edit" at bounding box center [877, 161] width 75 height 28
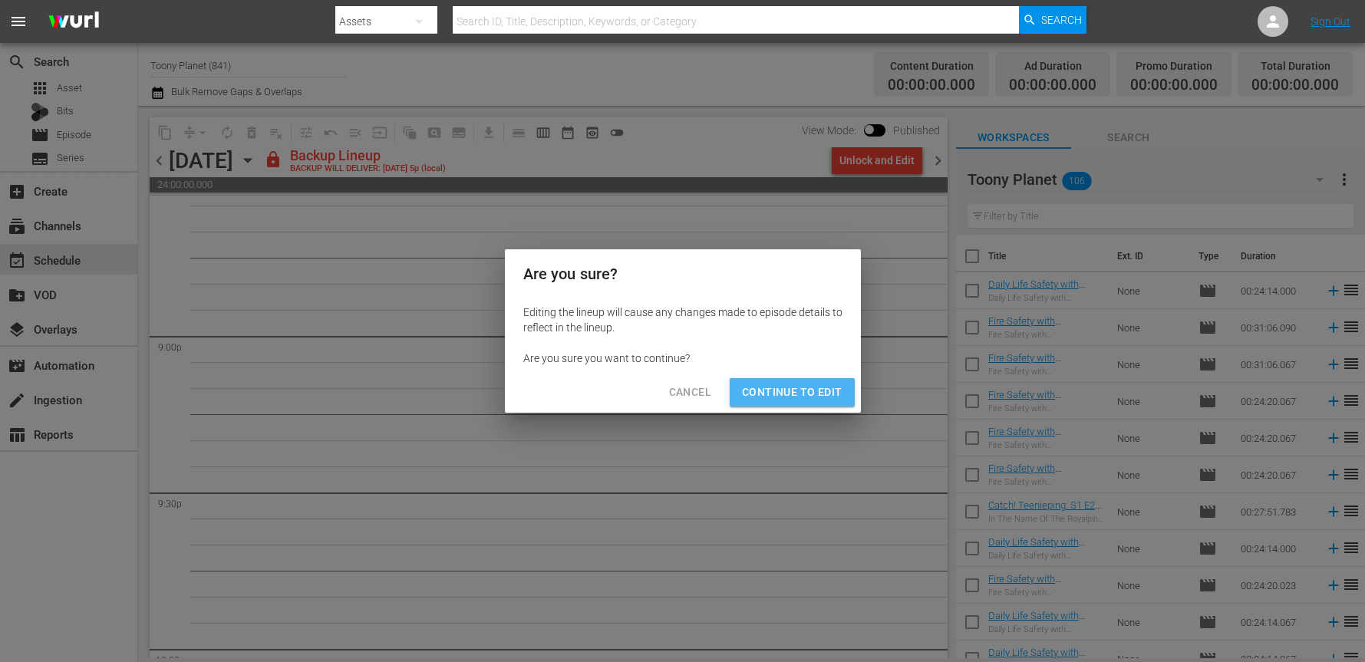
drag, startPoint x: 800, startPoint y: 380, endPoint x: 777, endPoint y: 377, distance: 24.0
click at [800, 380] on button "Continue to Edit" at bounding box center [792, 392] width 124 height 28
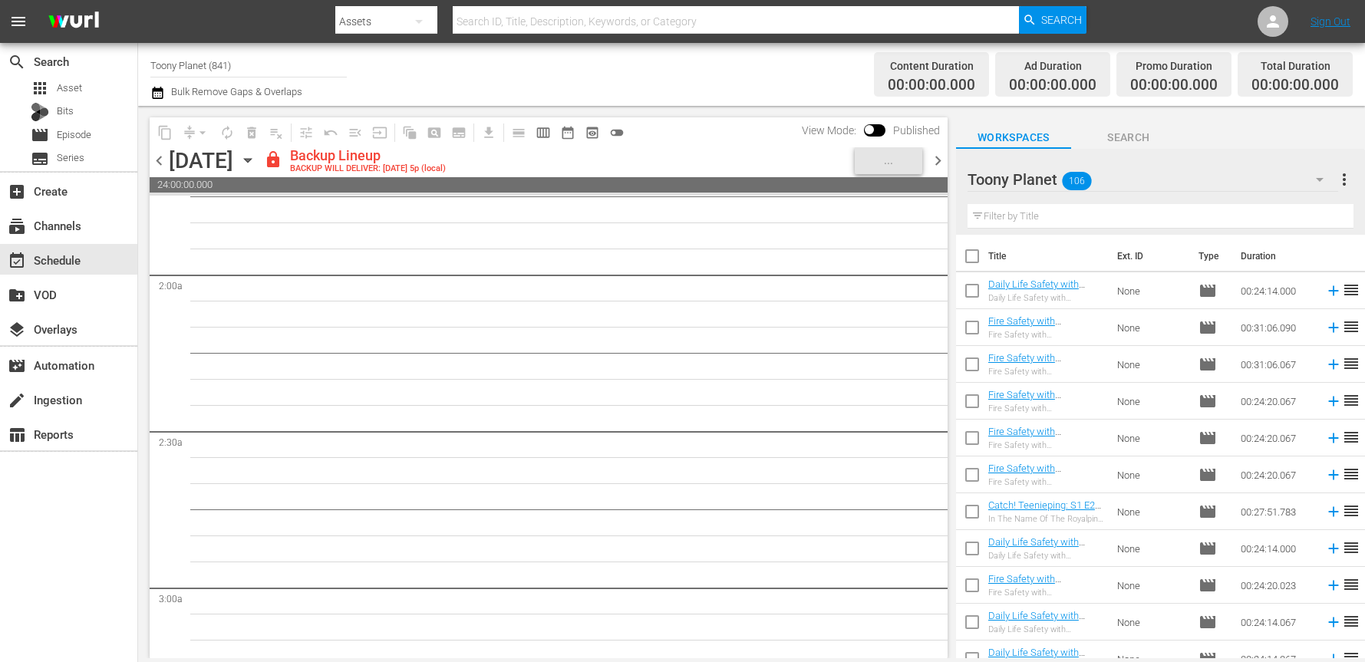
scroll to position [177, 0]
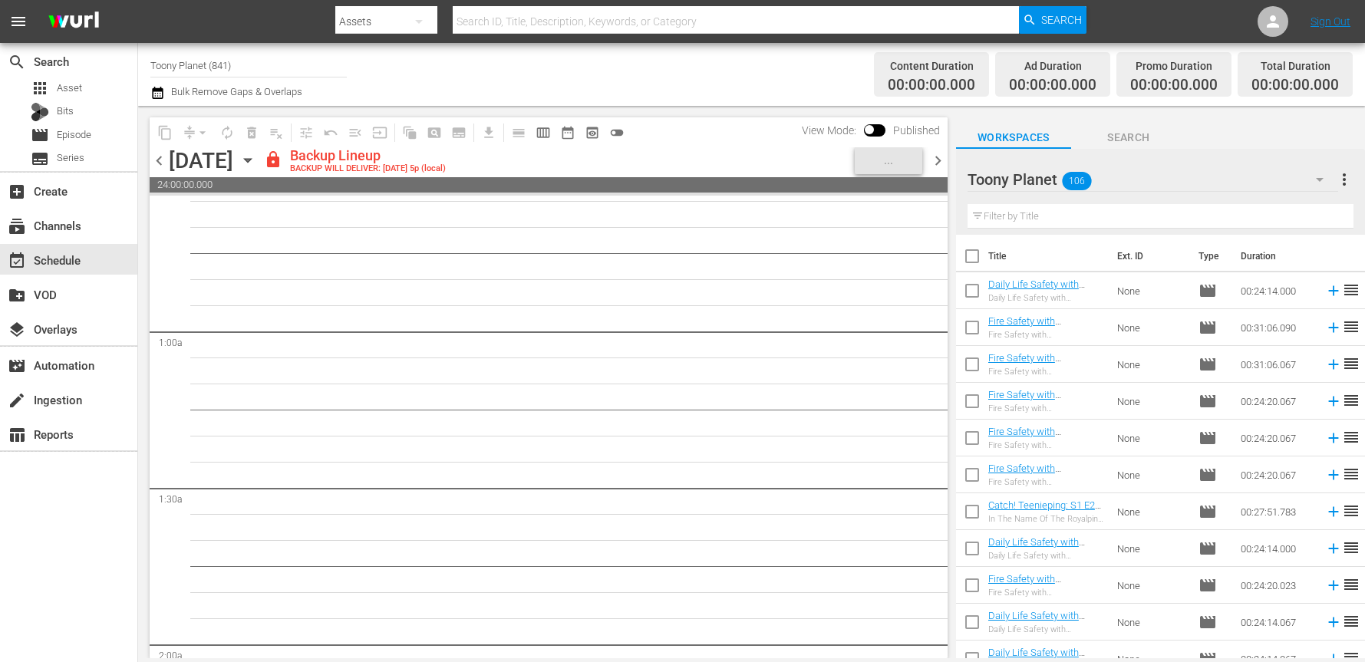
click at [930, 153] on span "chevron_right" at bounding box center [938, 160] width 19 height 19
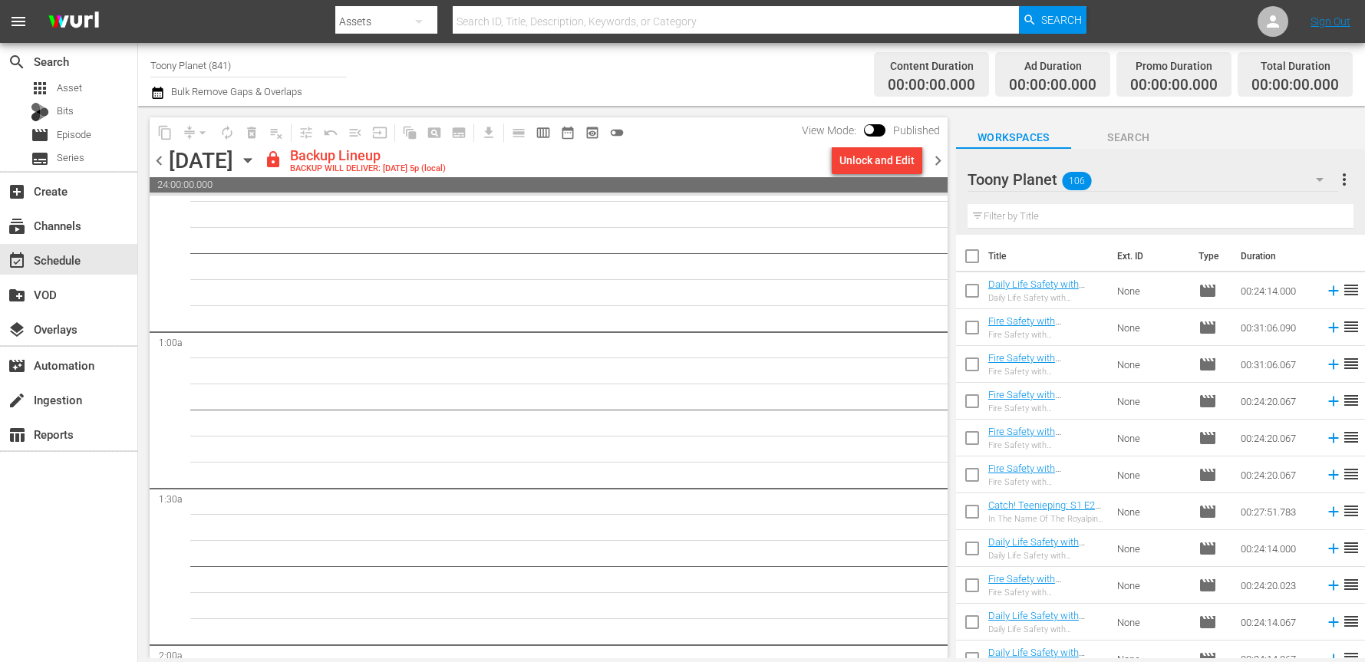
drag, startPoint x: 868, startPoint y: 195, endPoint x: 854, endPoint y: 167, distance: 31.6
click at [853, 164] on div "Unlock and Edit" at bounding box center [877, 161] width 75 height 28
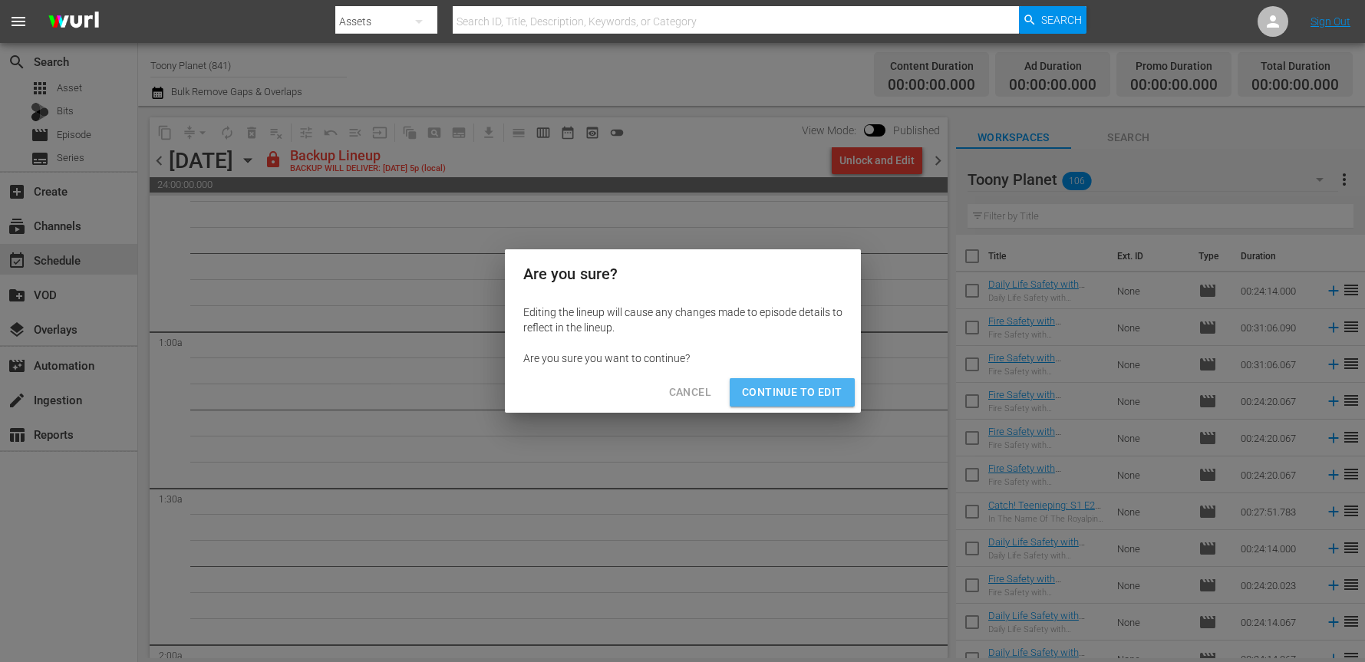
drag, startPoint x: 813, startPoint y: 391, endPoint x: 820, endPoint y: 385, distance: 8.7
click at [813, 391] on span "Continue to Edit" at bounding box center [792, 392] width 100 height 19
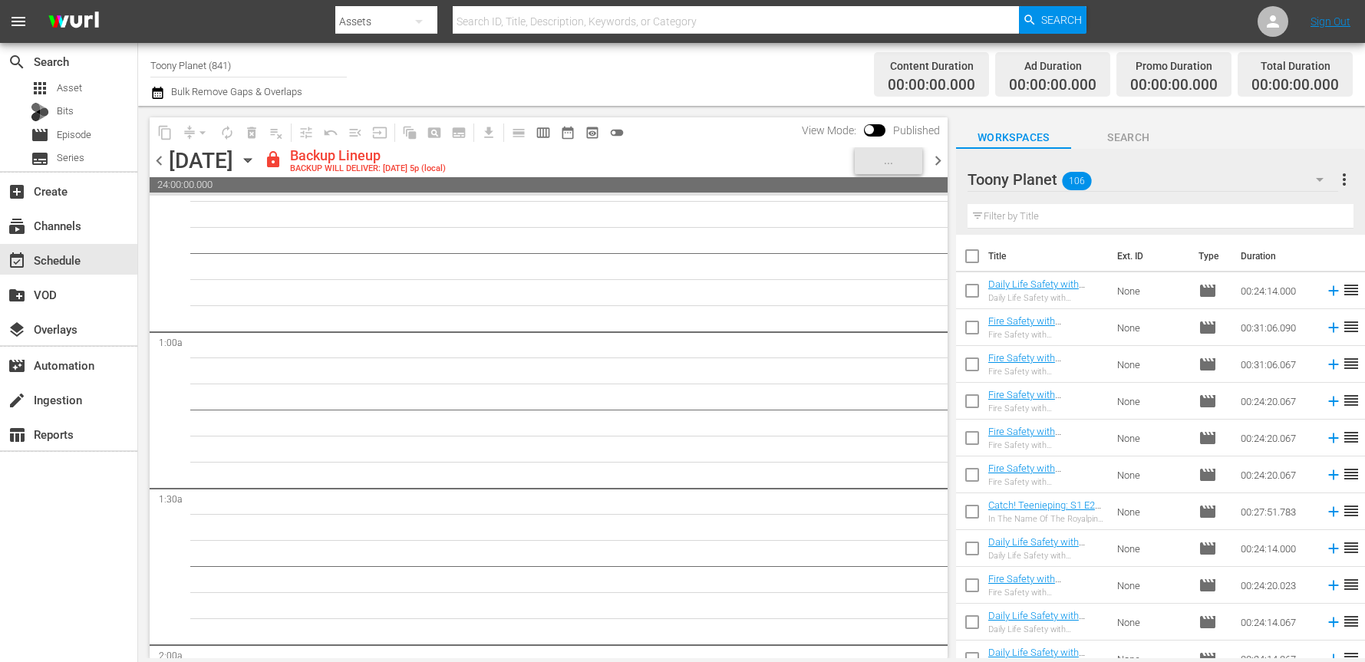
click at [947, 163] on div "content_copy compress arrow_drop_down autorenew_outlined delete_forever_outline…" at bounding box center [544, 382] width 813 height 553
click at [942, 160] on span "chevron_right" at bounding box center [938, 160] width 19 height 19
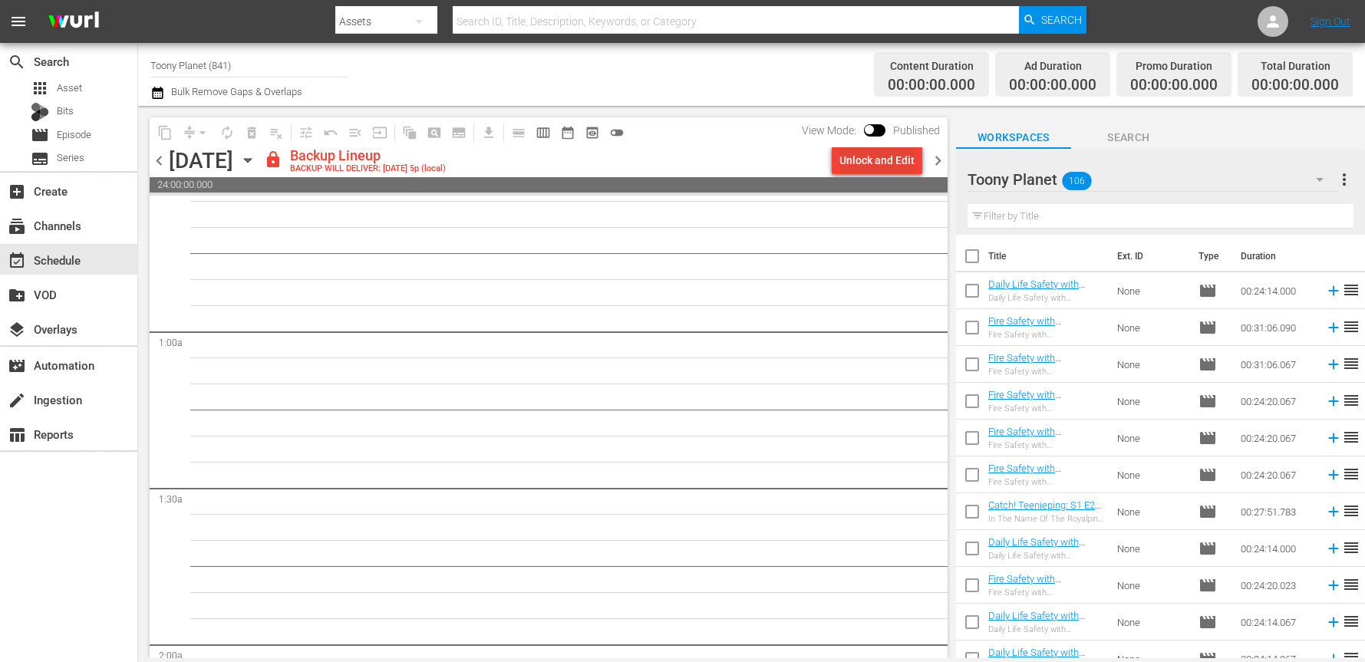
click at [900, 173] on div "Unlock and Edit" at bounding box center [877, 161] width 75 height 28
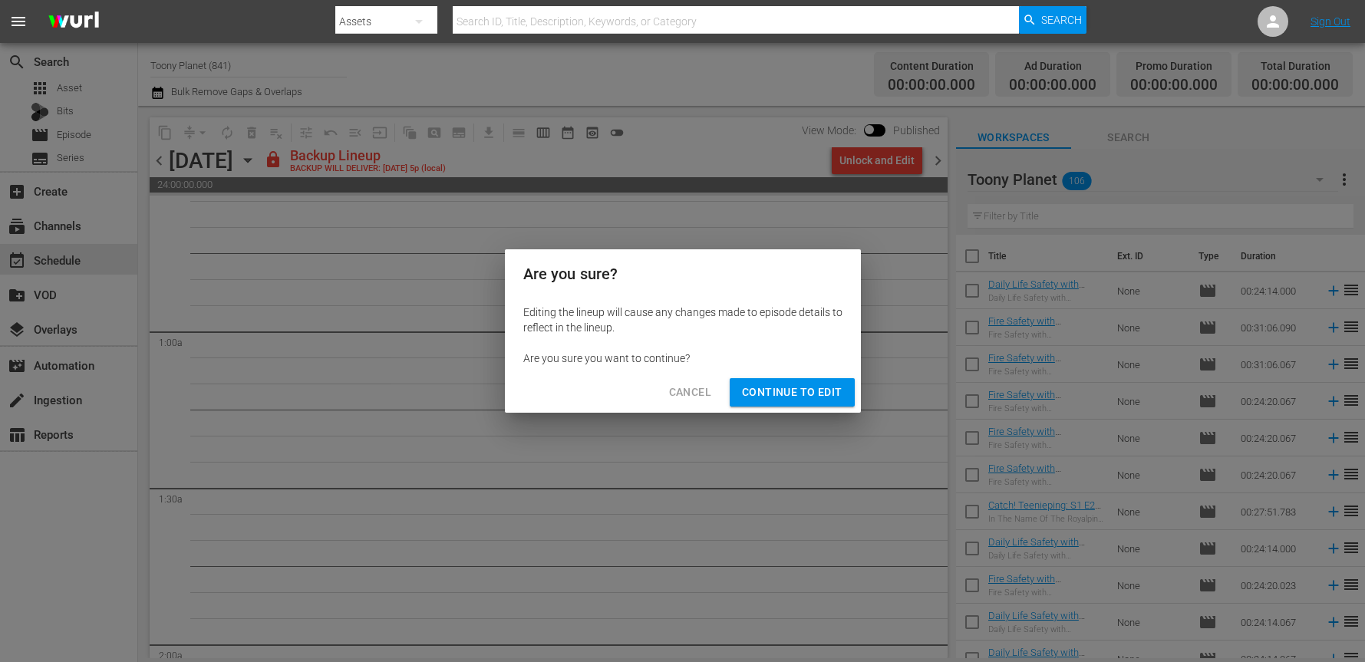
click at [823, 421] on div "Are you sure? Editing the lineup will cause any changes made to episode details…" at bounding box center [682, 331] width 1365 height 662
click at [820, 406] on div "Cancel Continue to Edit" at bounding box center [683, 392] width 356 height 41
click at [824, 362] on div "Are you sure you want to continue?" at bounding box center [682, 358] width 319 height 15
click at [820, 384] on span "Continue to Edit" at bounding box center [792, 392] width 100 height 19
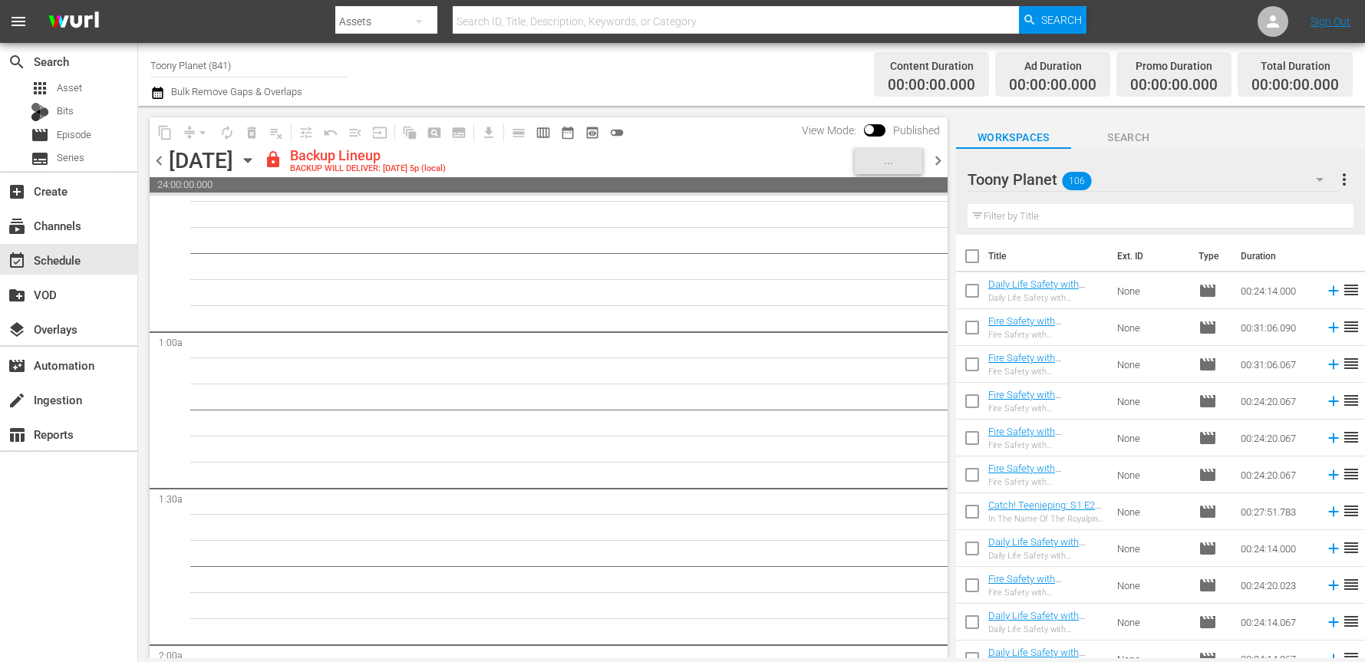
drag, startPoint x: 810, startPoint y: 404, endPoint x: 817, endPoint y: 398, distance: 9.8
click at [810, 404] on button "Continue to Edit" at bounding box center [792, 392] width 124 height 28
click at [952, 157] on div "content_copy compress arrow_drop_down autorenew_outlined delete_forever_outline…" at bounding box center [547, 382] width 818 height 553
click at [951, 159] on div "content_copy compress arrow_drop_down autorenew_outlined delete_forever_outline…" at bounding box center [544, 382] width 813 height 553
click at [940, 161] on span "chevron_right" at bounding box center [938, 160] width 19 height 19
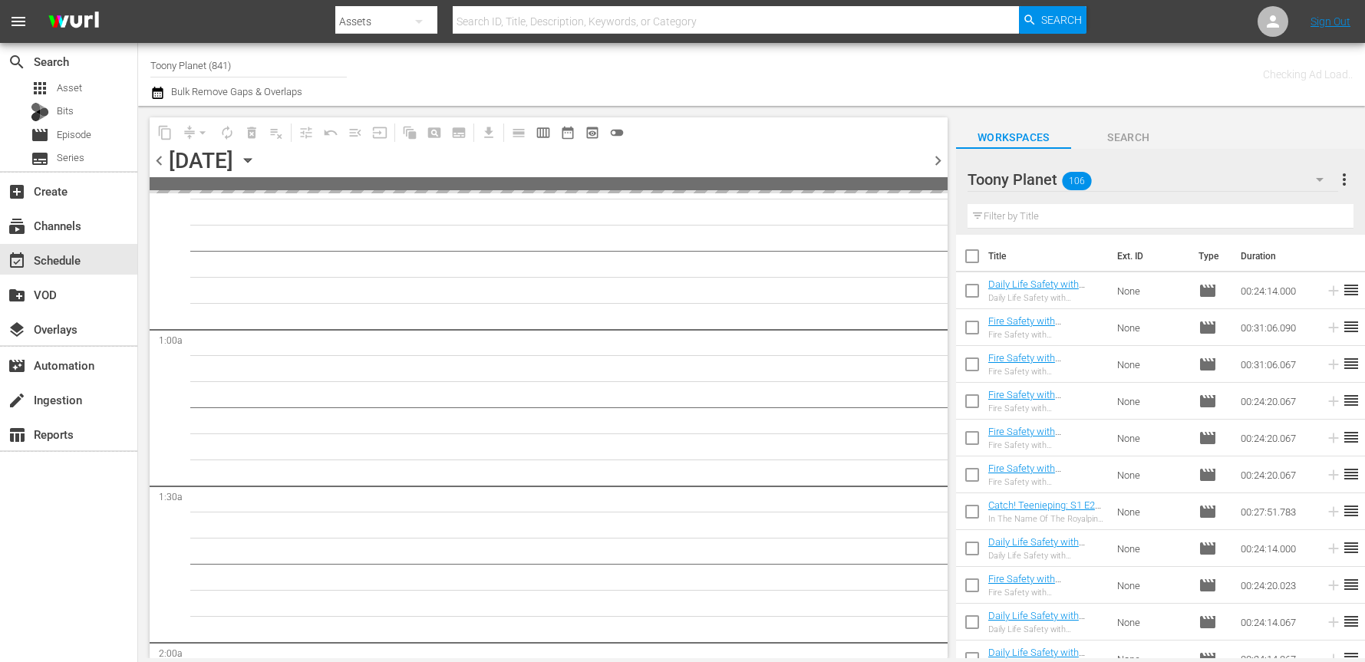
click at [163, 165] on span "chevron_left" at bounding box center [159, 160] width 19 height 19
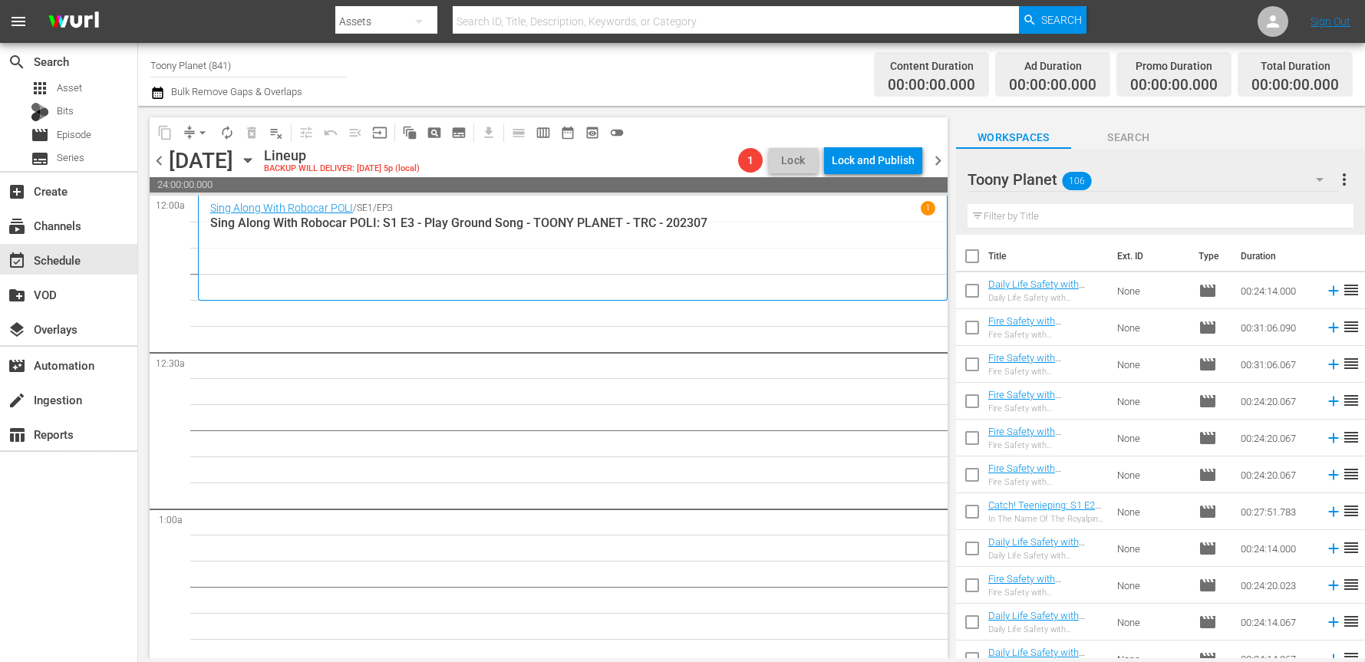
click at [161, 164] on span "chevron_left" at bounding box center [159, 160] width 19 height 19
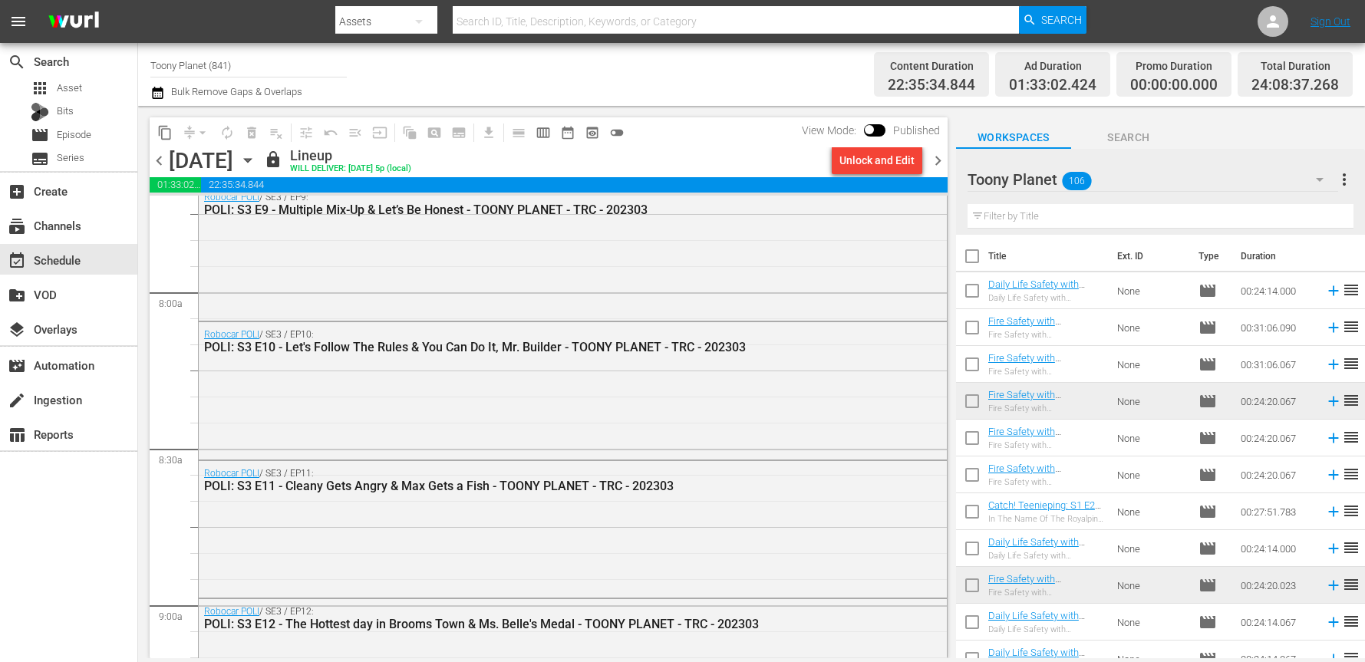
scroll to position [3370, 0]
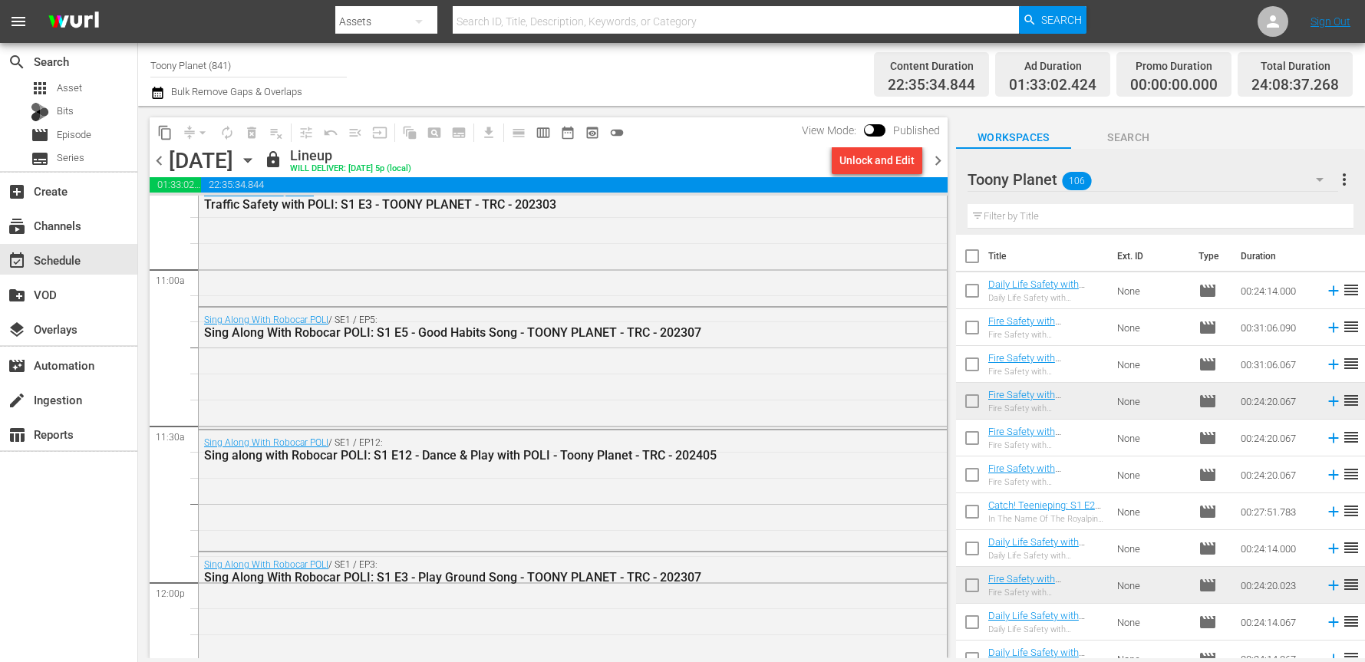
click at [150, 151] on button "chevron_left" at bounding box center [159, 160] width 19 height 19
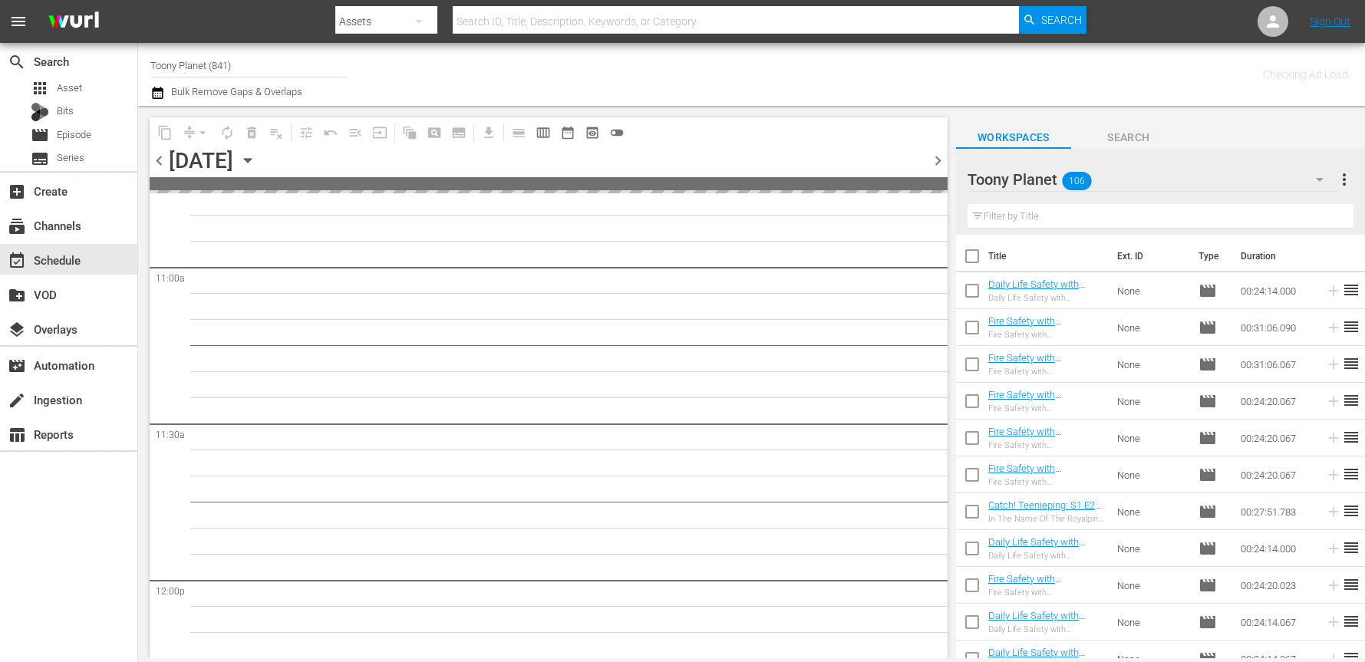
scroll to position [3814, 0]
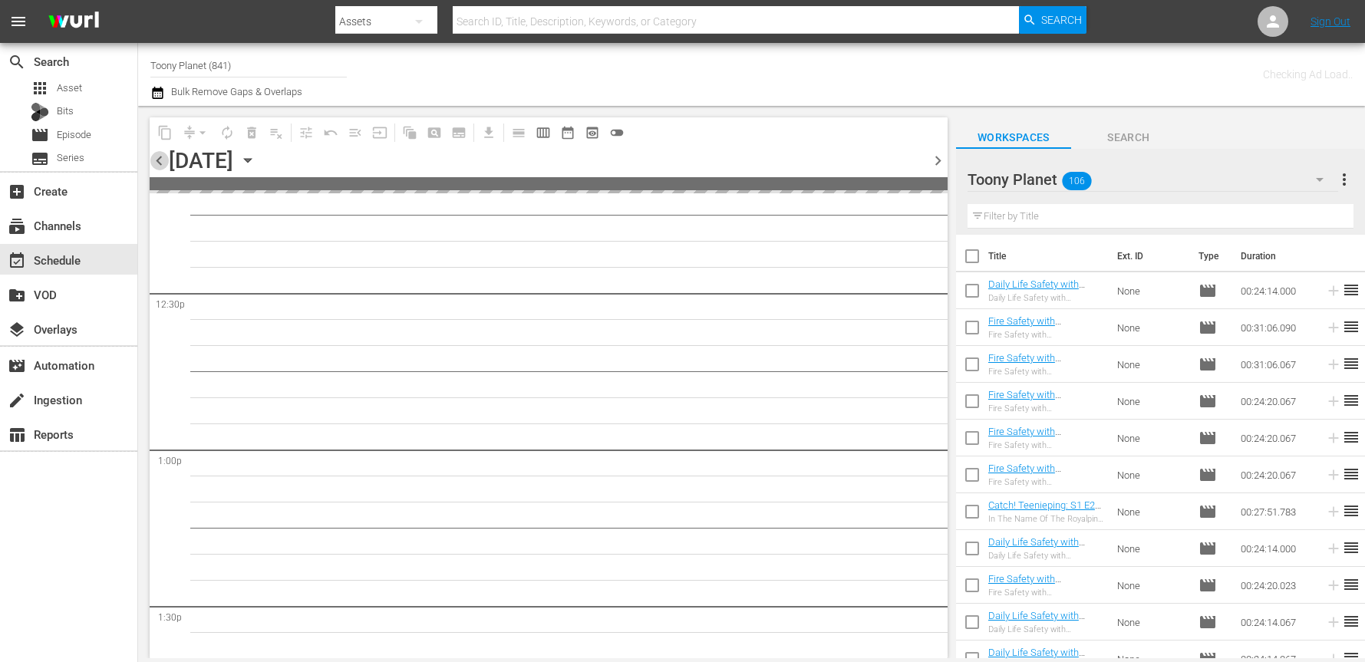
click at [930, 153] on span "chevron_right" at bounding box center [938, 160] width 19 height 19
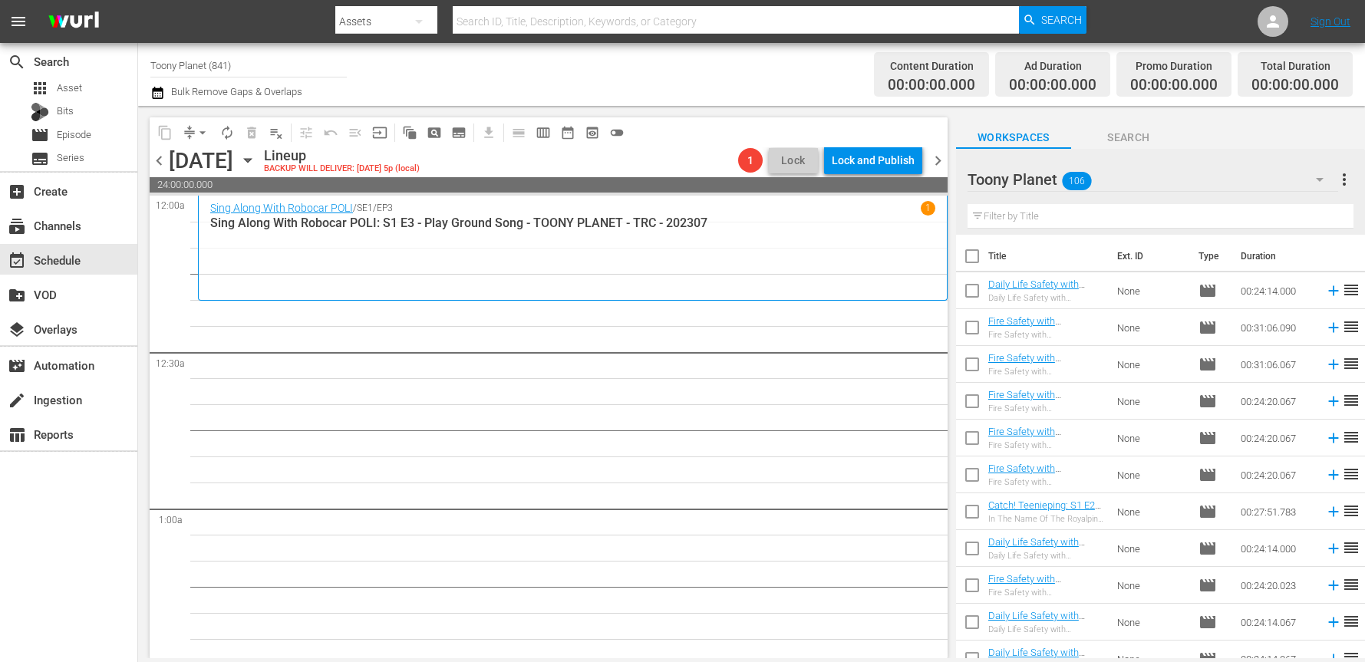
click at [1116, 218] on input "text" at bounding box center [1161, 216] width 386 height 25
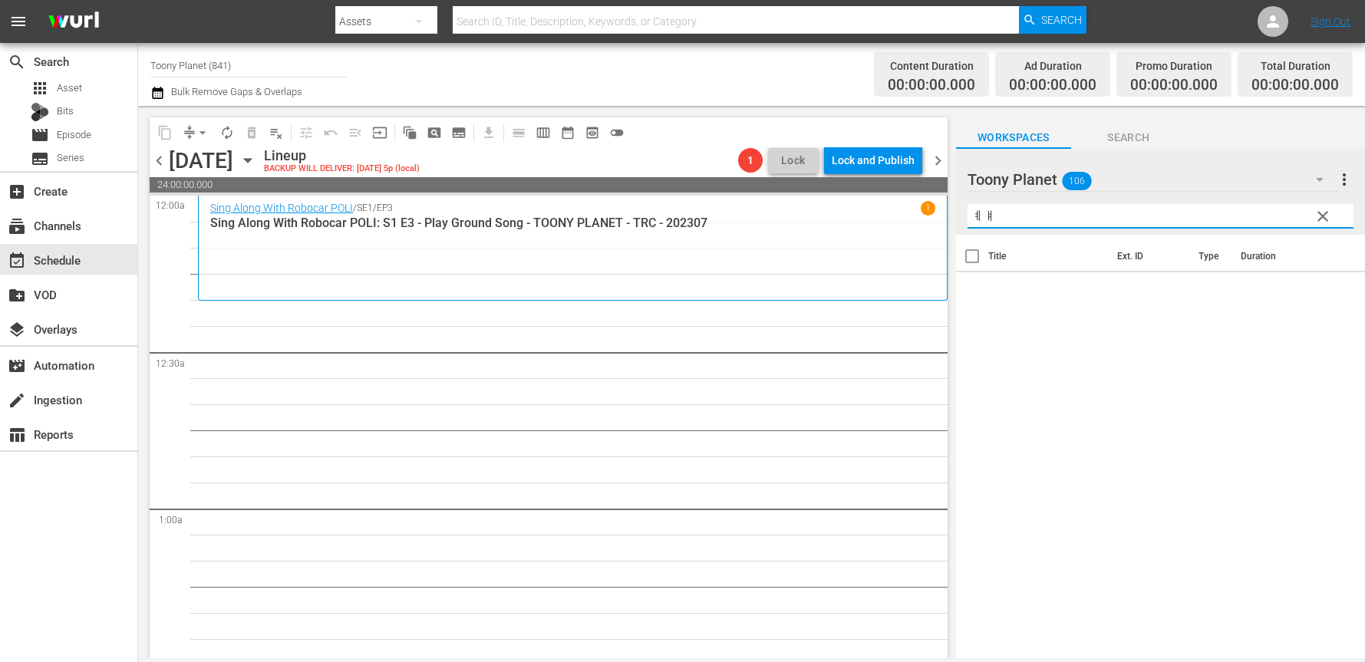
type input "ㅖ"
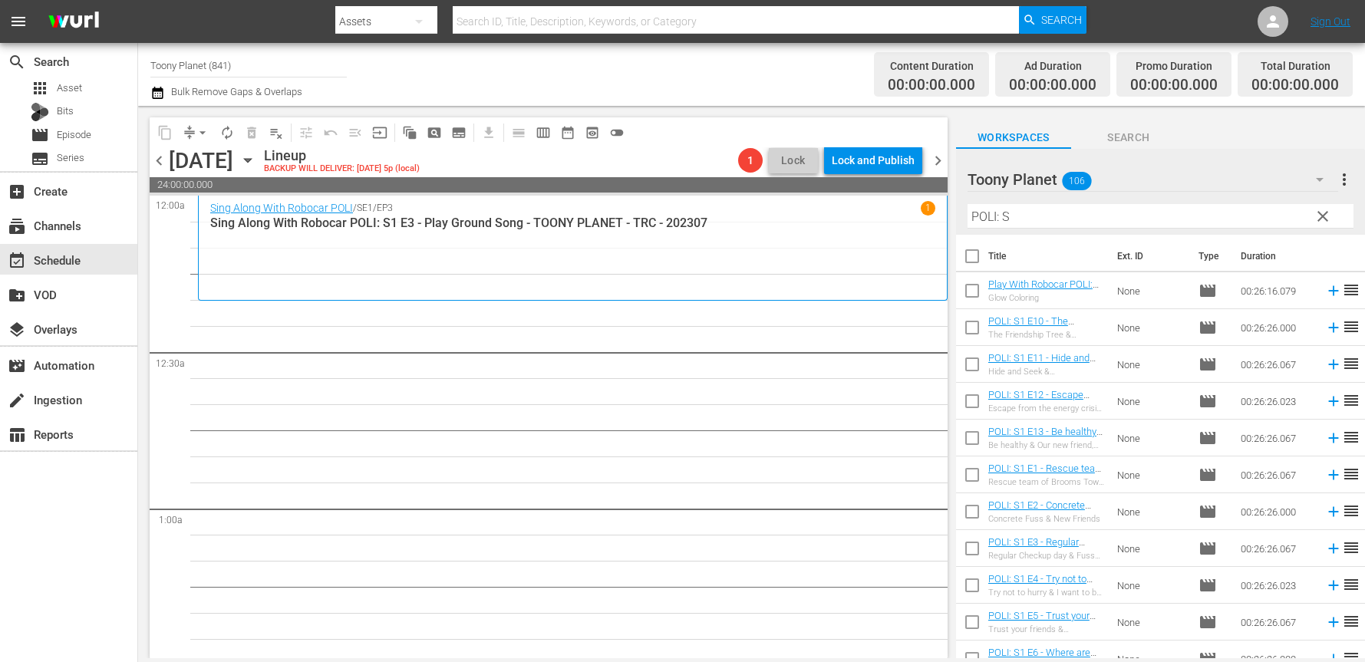
click at [1031, 217] on input "POLI: S" at bounding box center [1161, 216] width 386 height 25
type input "POLI: S4"
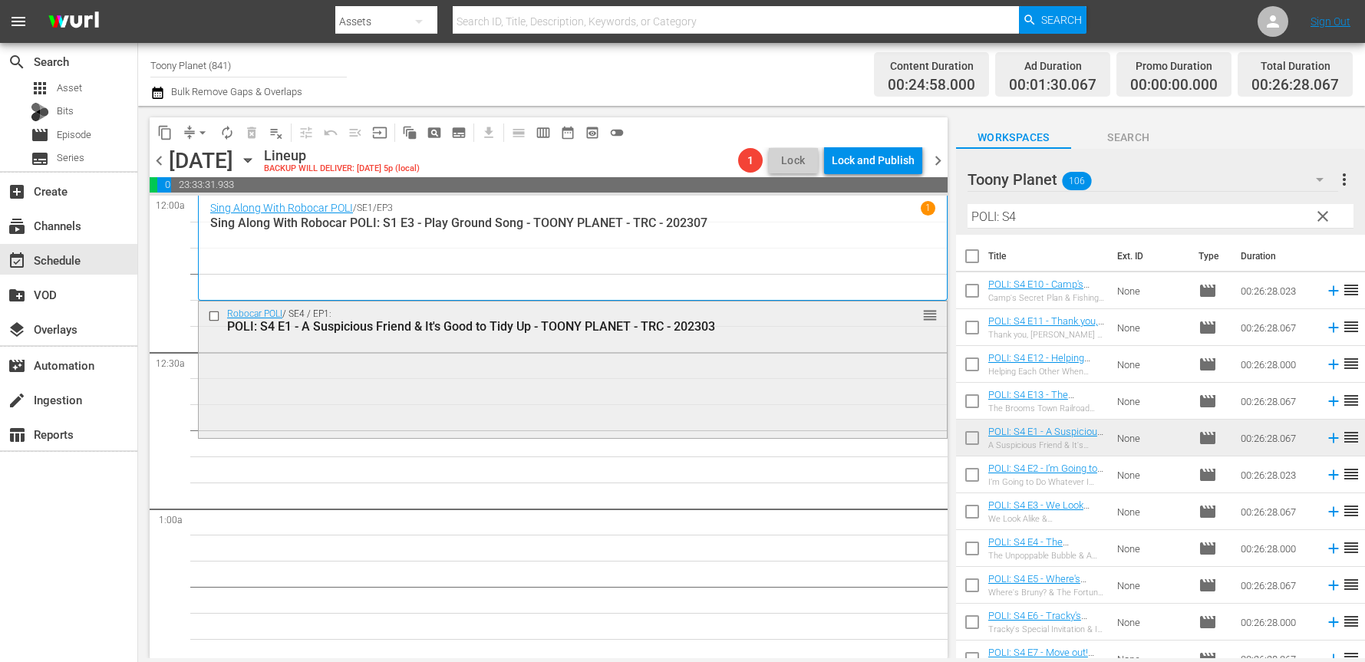
click at [548, 384] on div "Robocar POLI / SE4 / EP1: POLI: S4 E1 - A Suspicious Friend & It's Good to Tidy…" at bounding box center [573, 369] width 748 height 134
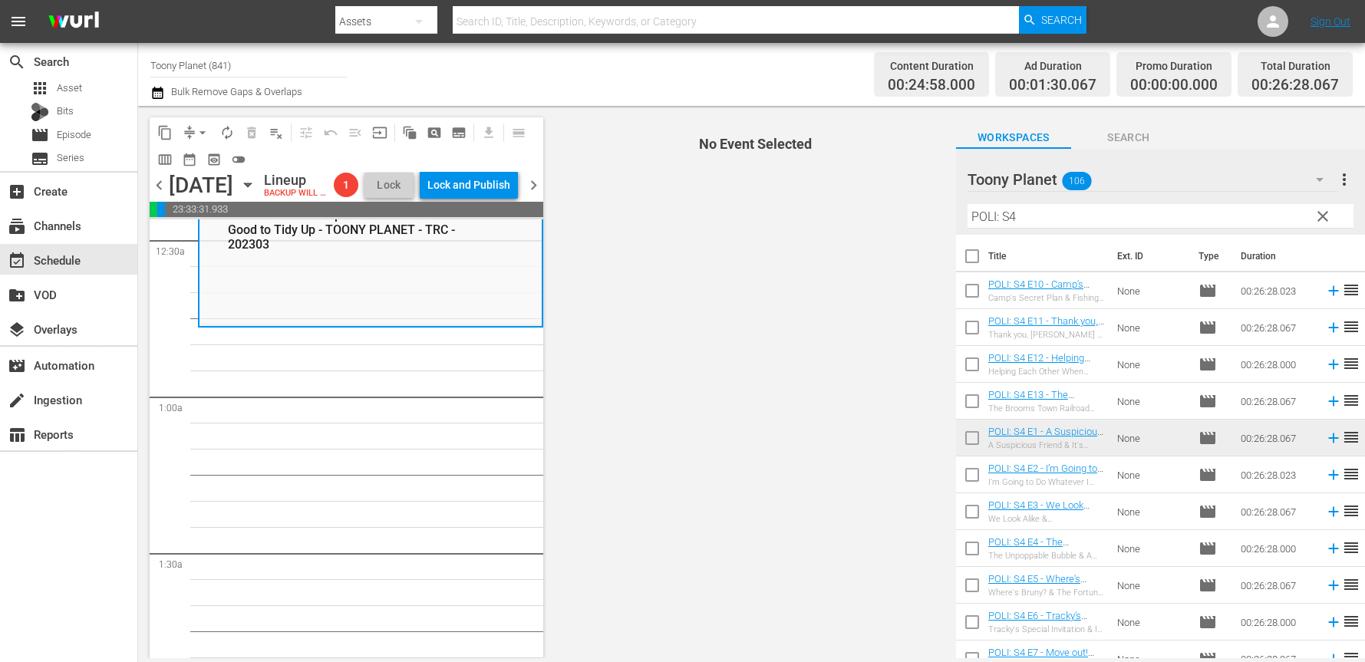
scroll to position [137, 0]
click at [966, 477] on input "checkbox" at bounding box center [972, 478] width 32 height 32
checkbox input "true"
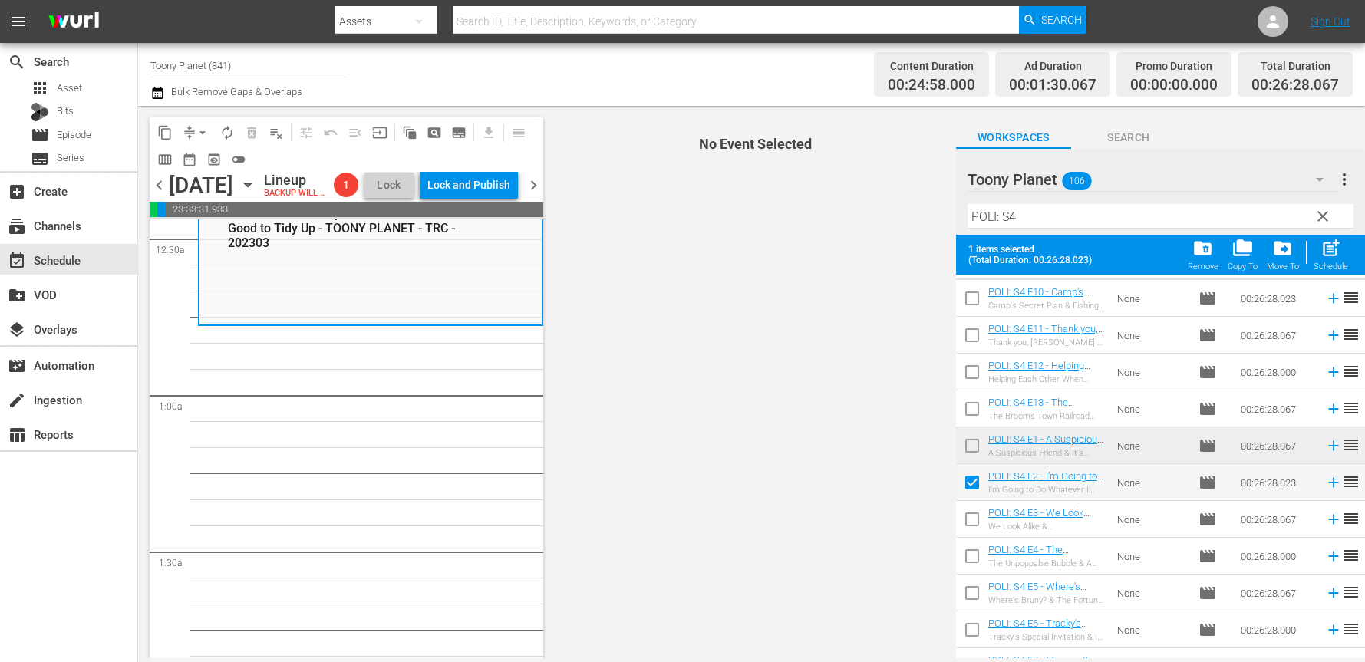
scroll to position [33, 0]
click at [962, 517] on input "checkbox" at bounding box center [972, 522] width 32 height 32
checkbox input "true"
click at [974, 563] on input "checkbox" at bounding box center [972, 559] width 32 height 32
checkbox input "true"
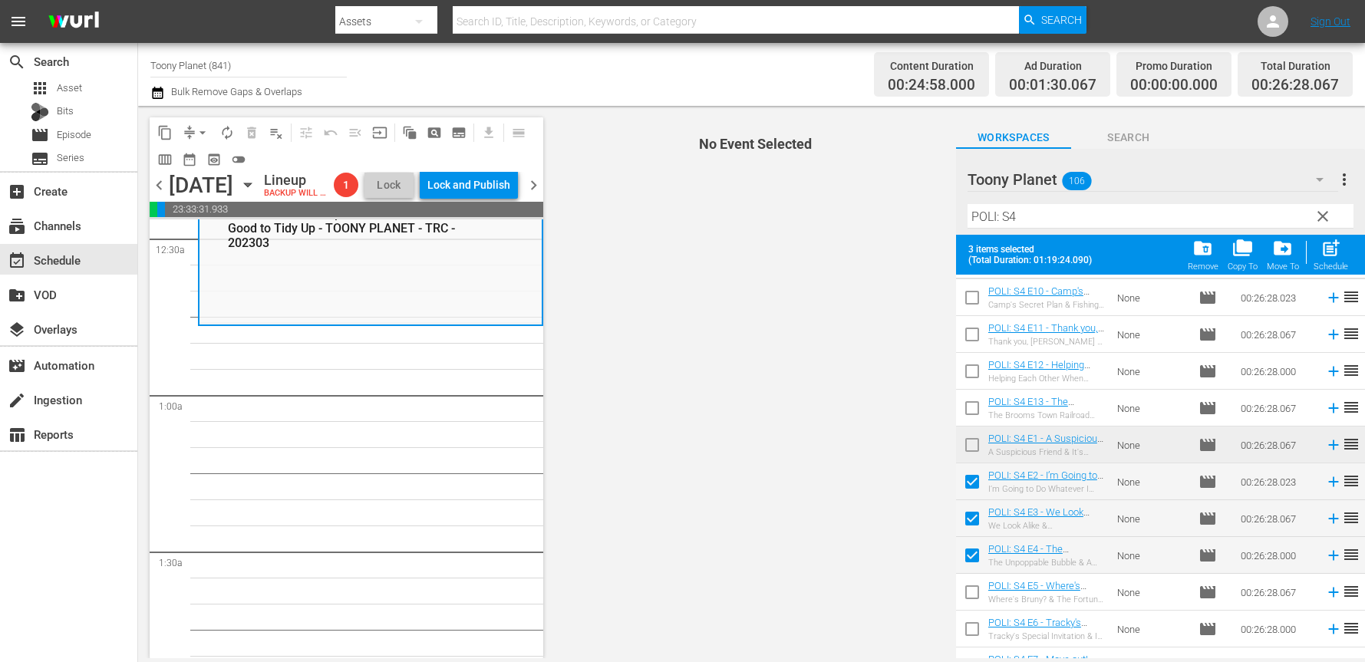
click at [960, 596] on input "checkbox" at bounding box center [972, 595] width 32 height 32
checkbox input "true"
drag, startPoint x: 1339, startPoint y: 259, endPoint x: 1111, endPoint y: 299, distance: 231.4
click at [1339, 259] on span "post_add" at bounding box center [1331, 248] width 21 height 21
checkbox input "false"
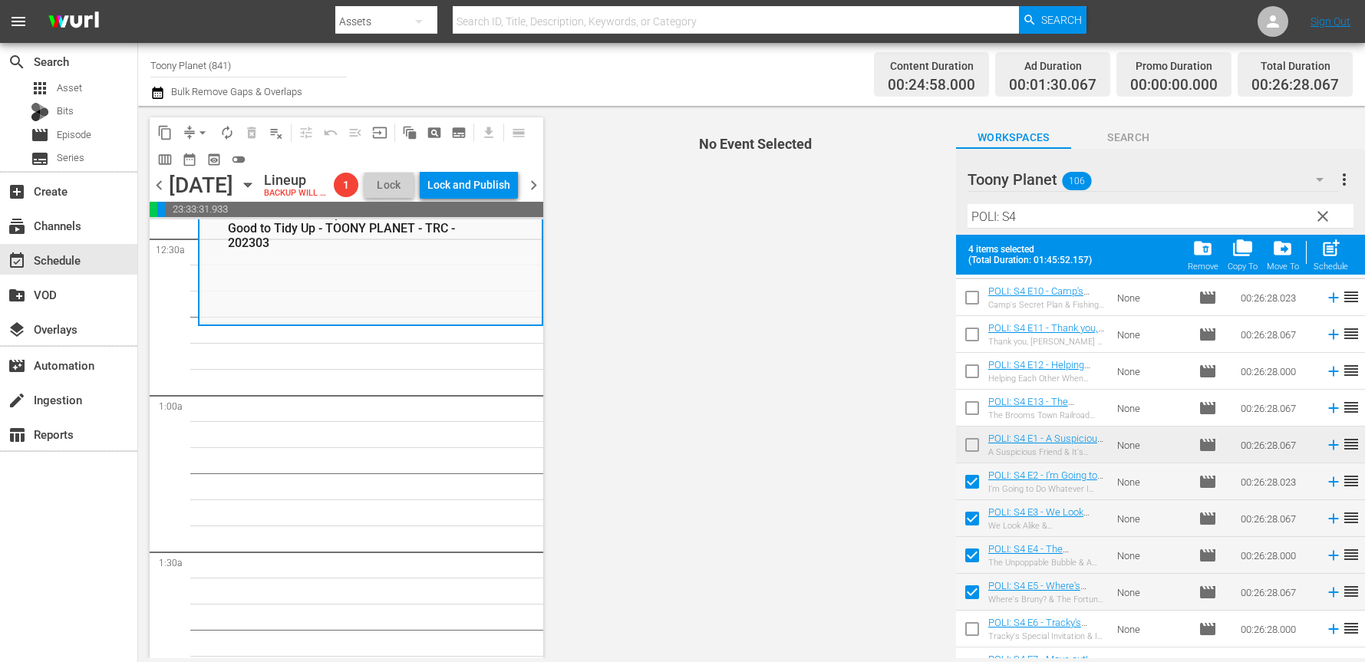
checkbox input "false"
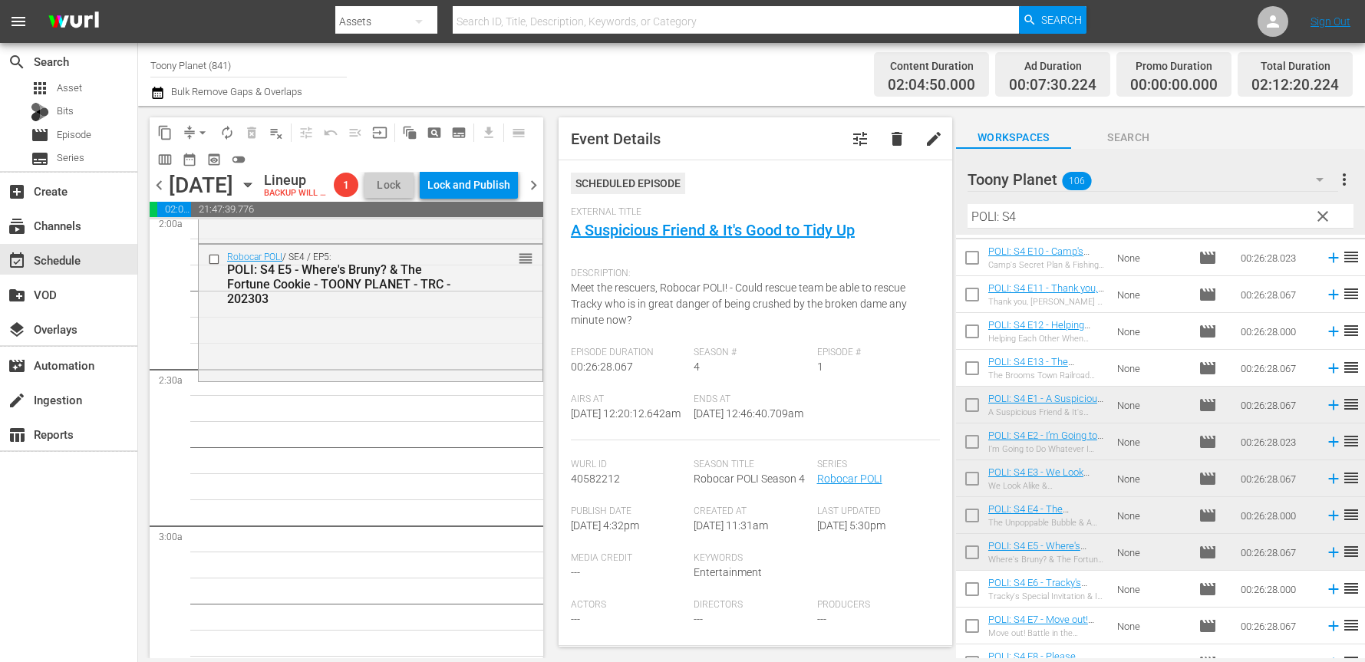
scroll to position [645, 0]
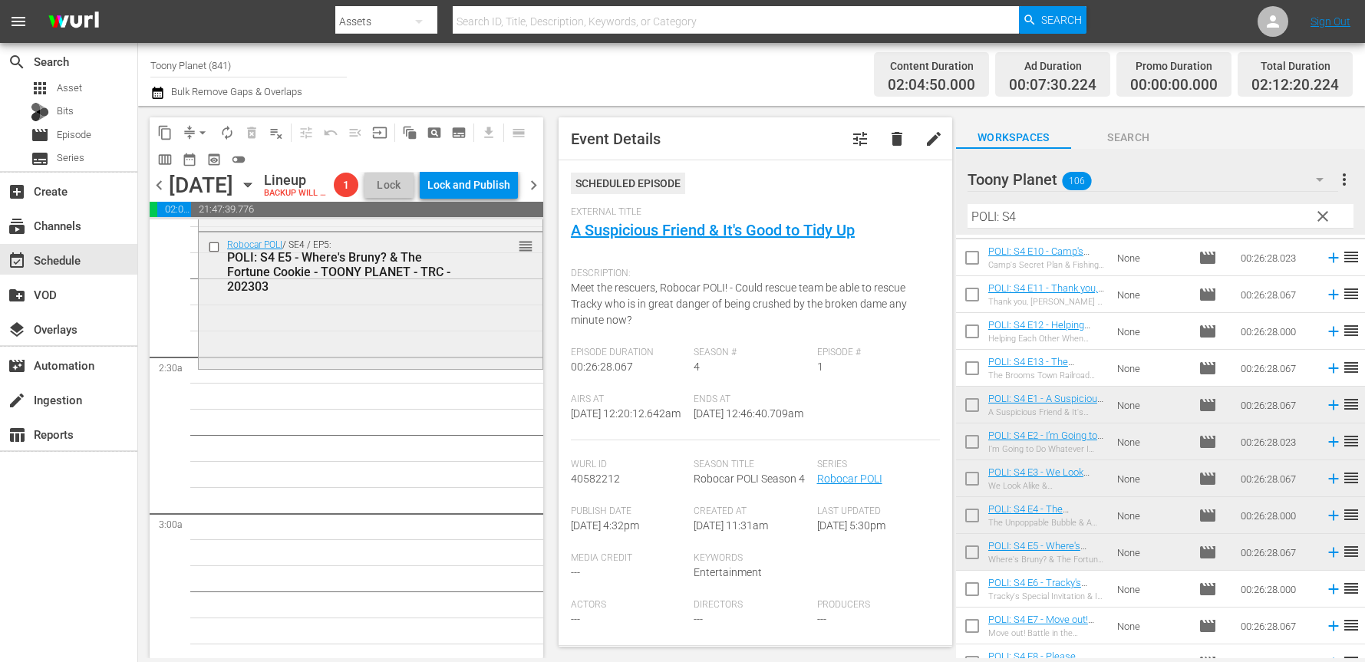
click at [432, 338] on div "Robocar POLI / SE4 / EP5: POLI: S4 E5 - Where's Bruny? & The Fortune Cookie - T…" at bounding box center [371, 300] width 344 height 134
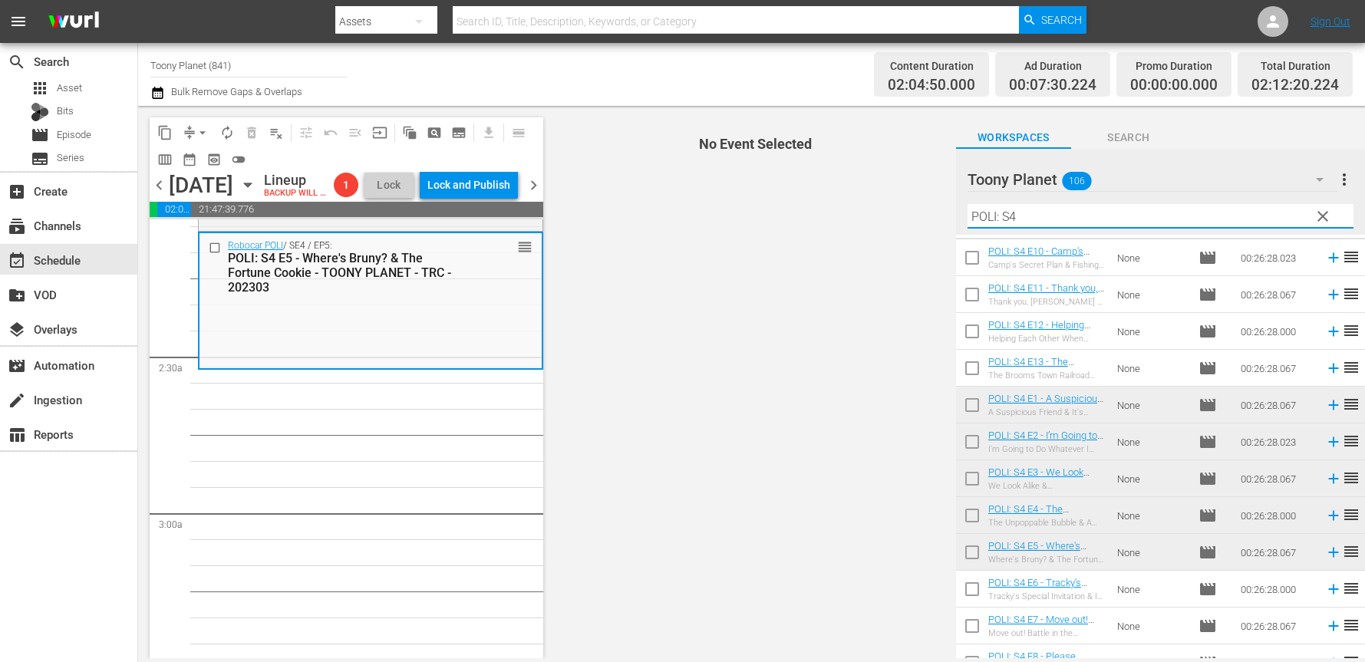
drag, startPoint x: 1058, startPoint y: 215, endPoint x: 899, endPoint y: 209, distance: 159.7
click at [899, 209] on div "content_copy compress arrow_drop_down autorenew_outlined delete_forever_outline…" at bounding box center [751, 382] width 1227 height 553
type input "ㄴ"
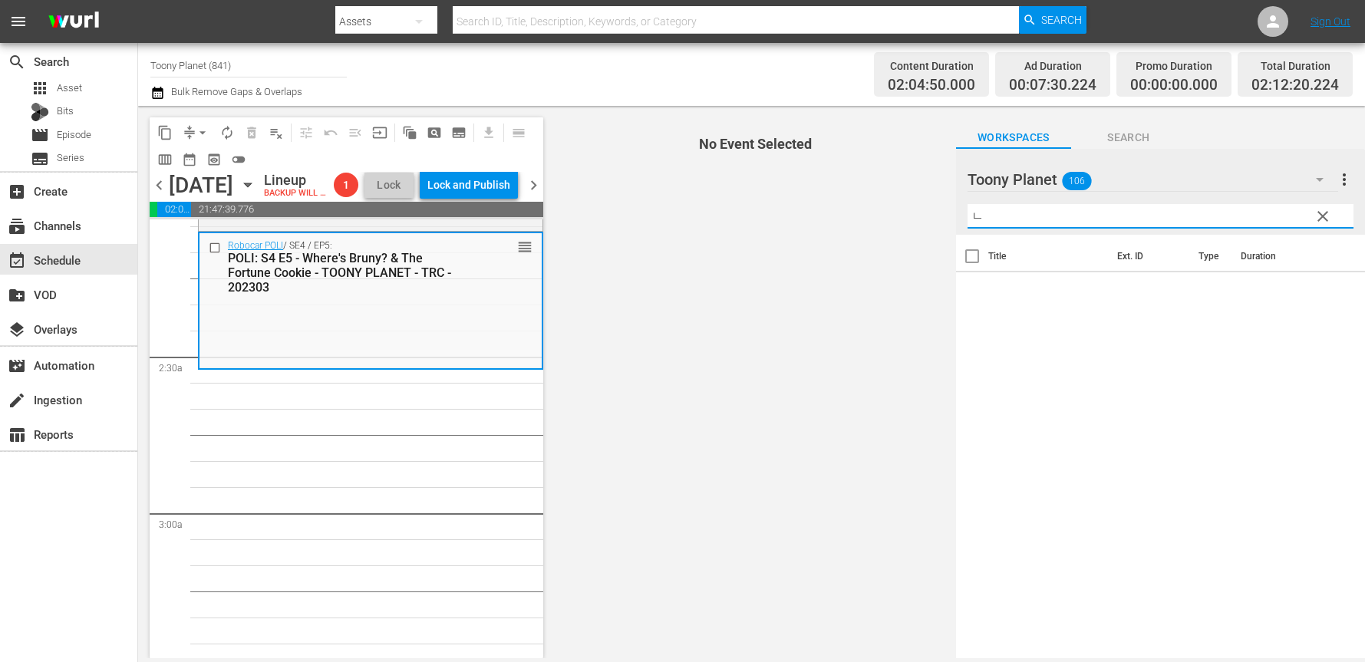
scroll to position [0, 0]
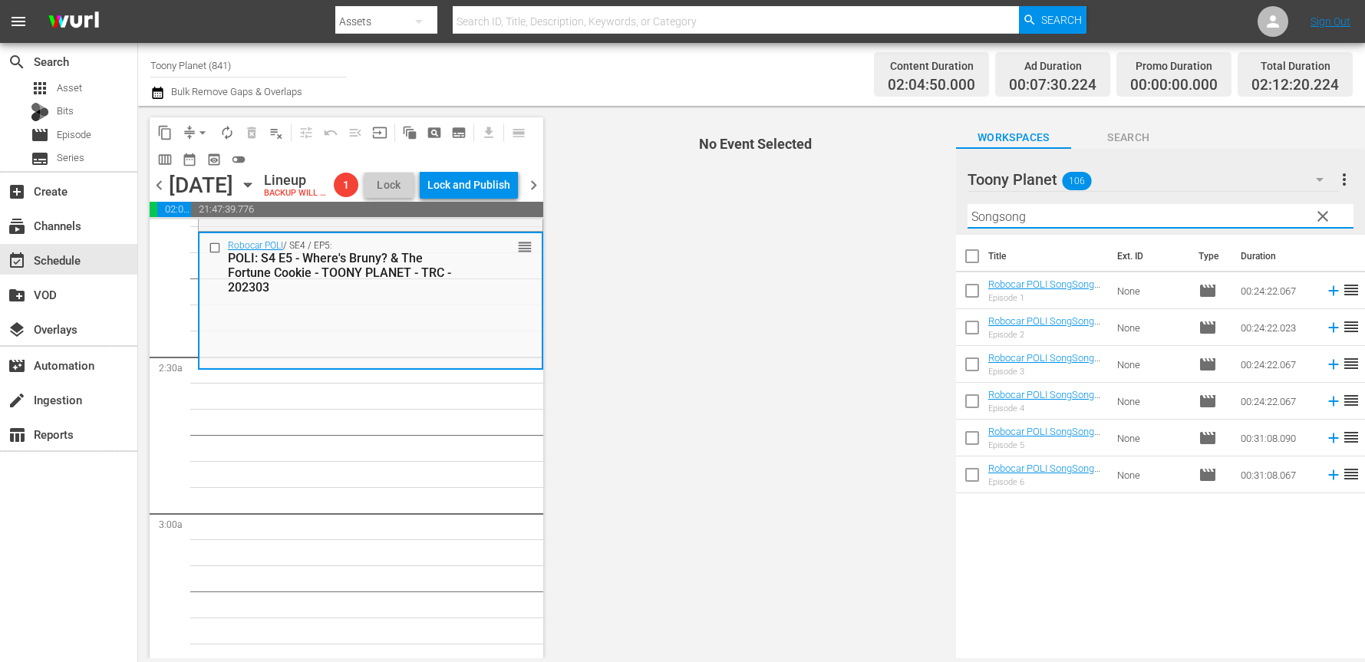
drag, startPoint x: 1048, startPoint y: 218, endPoint x: 962, endPoint y: 206, distance: 86.7
click at [964, 206] on div "Toony Planet 106 Toony Planet more_vert clear Filter by Title Songsong" at bounding box center [1160, 192] width 409 height 86
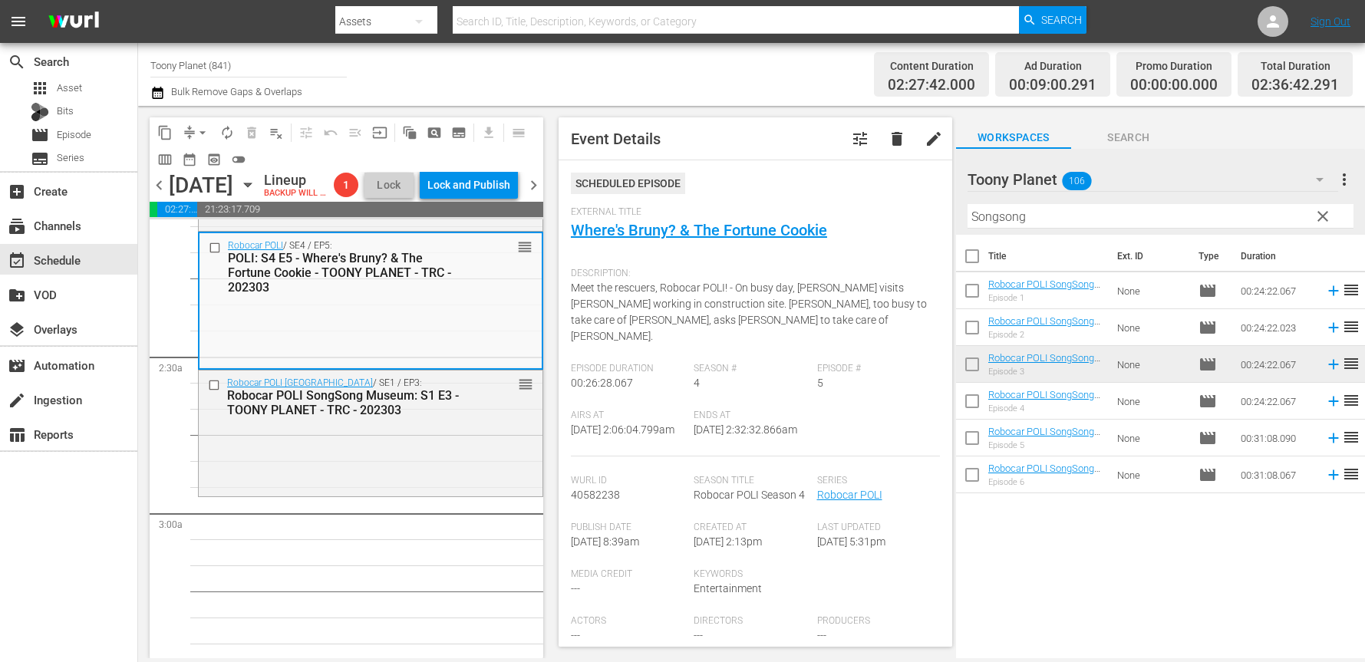
drag, startPoint x: 1008, startPoint y: 363, endPoint x: 595, endPoint y: 644, distance: 499.4
click at [393, 460] on div "Robocar POLI SongSong Museum / SE1 / EP3: Robocar POLI SongSong Museum: S1 E3 -…" at bounding box center [371, 432] width 344 height 123
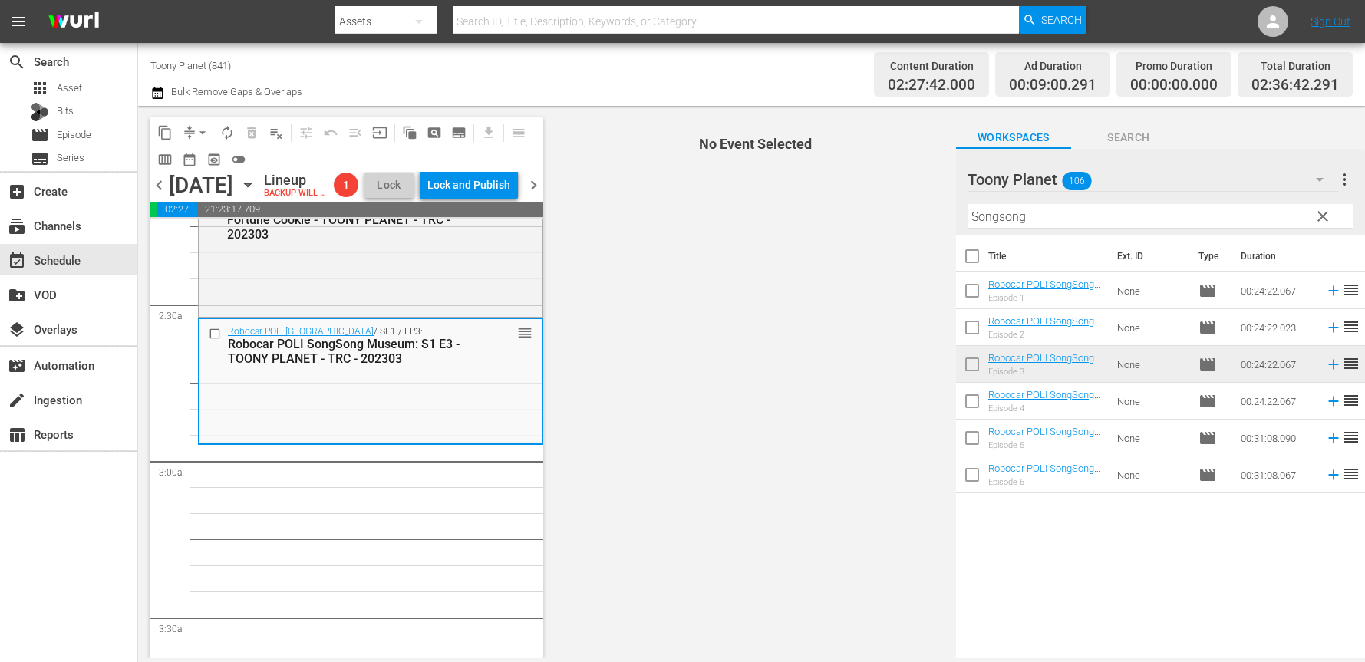
scroll to position [701, 0]
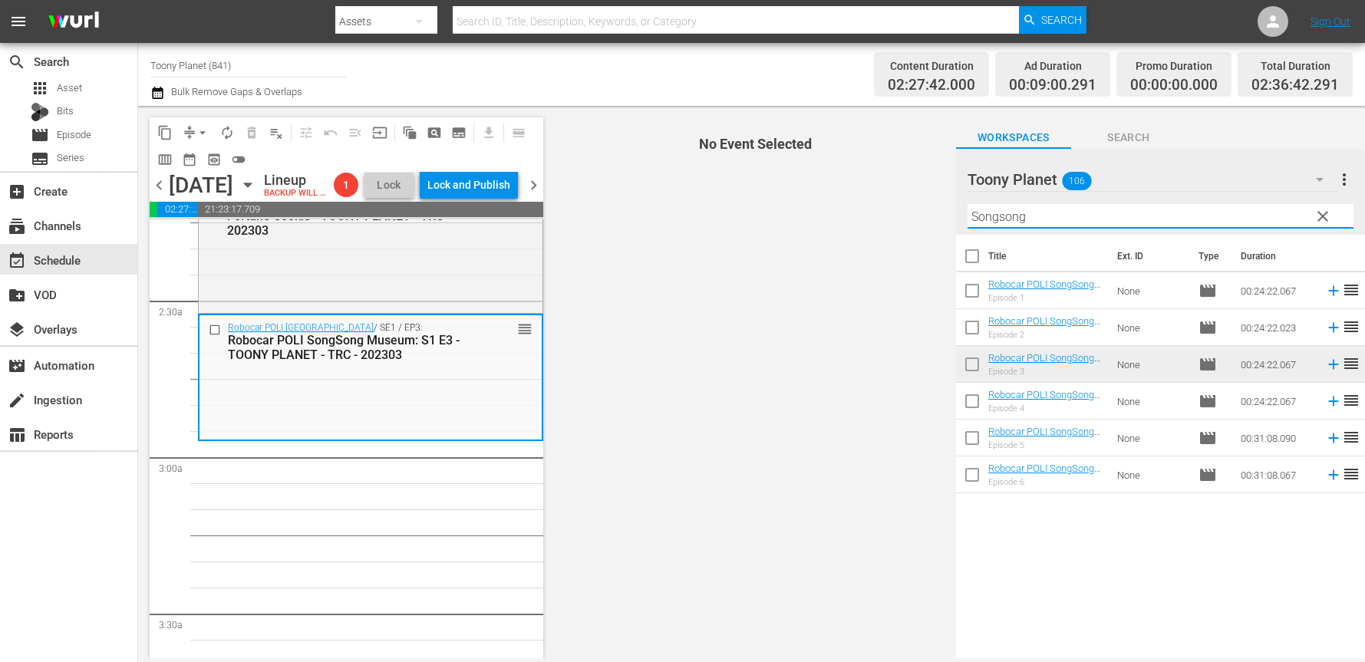
drag, startPoint x: 1055, startPoint y: 221, endPoint x: 921, endPoint y: 210, distance: 134.7
click at [921, 210] on div "content_copy compress arrow_drop_down autorenew_outlined delete_forever_outline…" at bounding box center [751, 382] width 1227 height 553
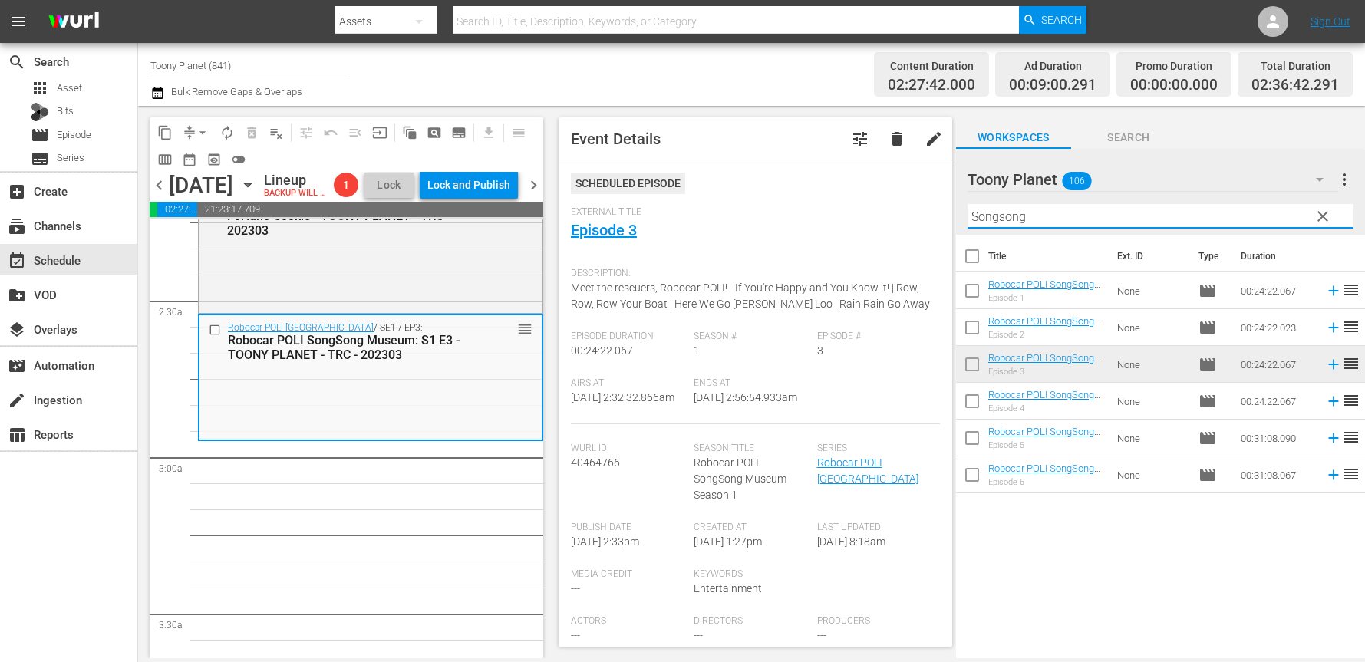
type input "ㅁ"
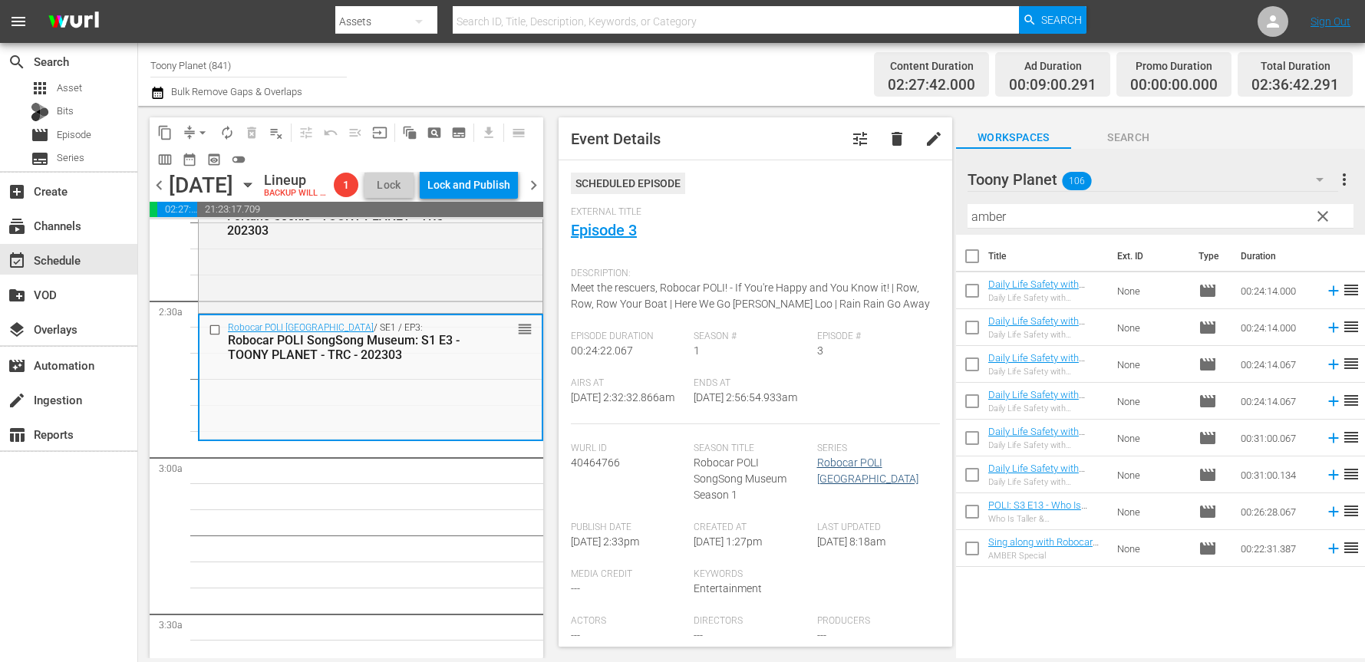
drag, startPoint x: 467, startPoint y: 572, endPoint x: 840, endPoint y: 479, distance: 384.5
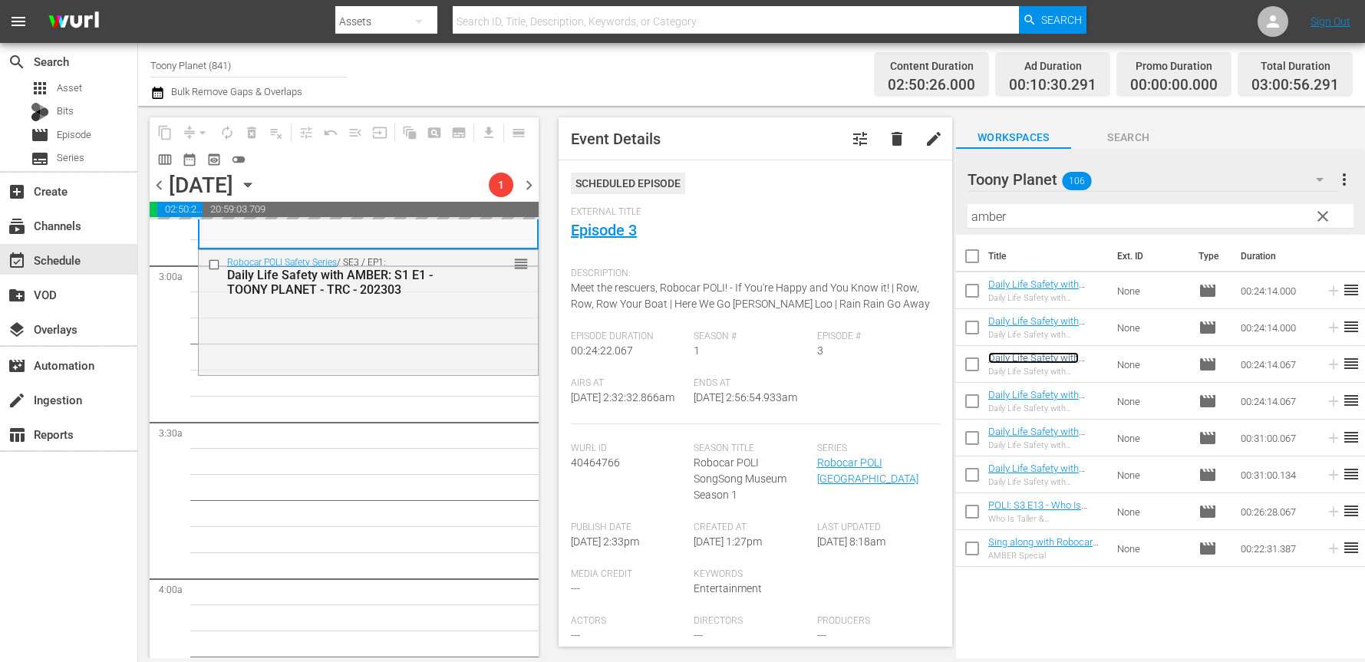
scroll to position [889, 0]
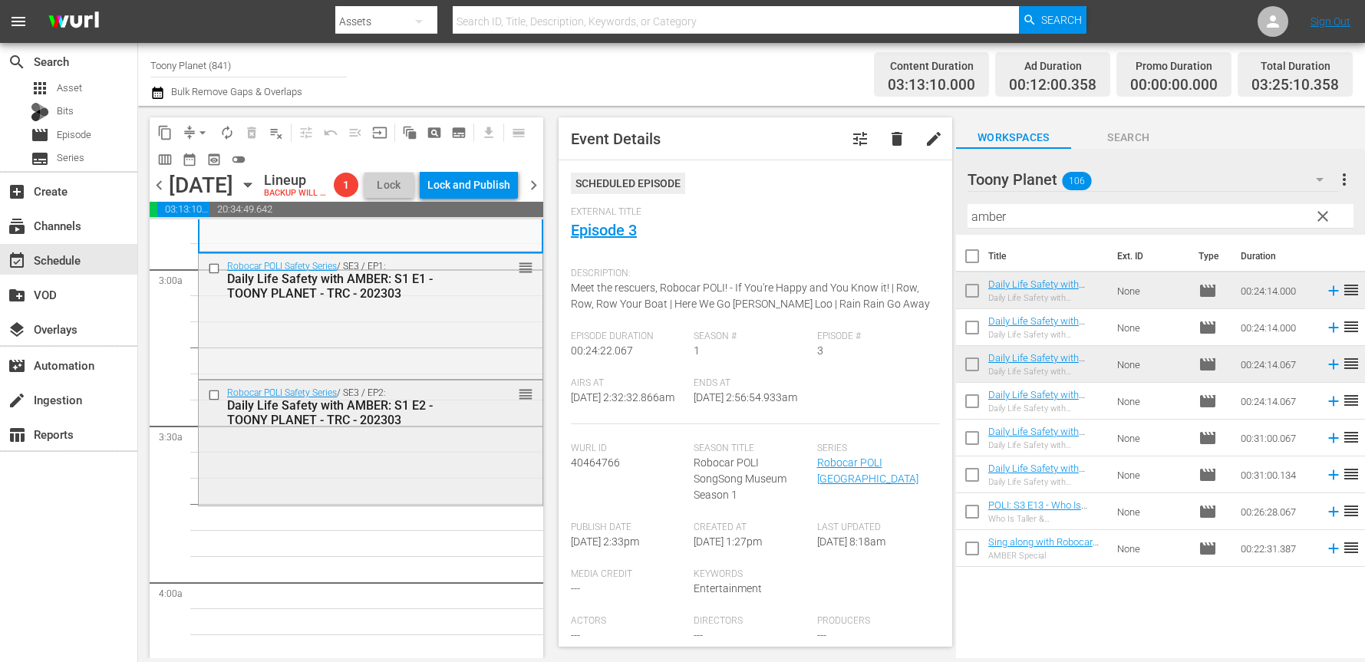
click at [452, 472] on div "Robocar POLI Safety Series / SE3 / EP2: Daily Life Safety with AMBER: S1 E2 - T…" at bounding box center [371, 442] width 344 height 122
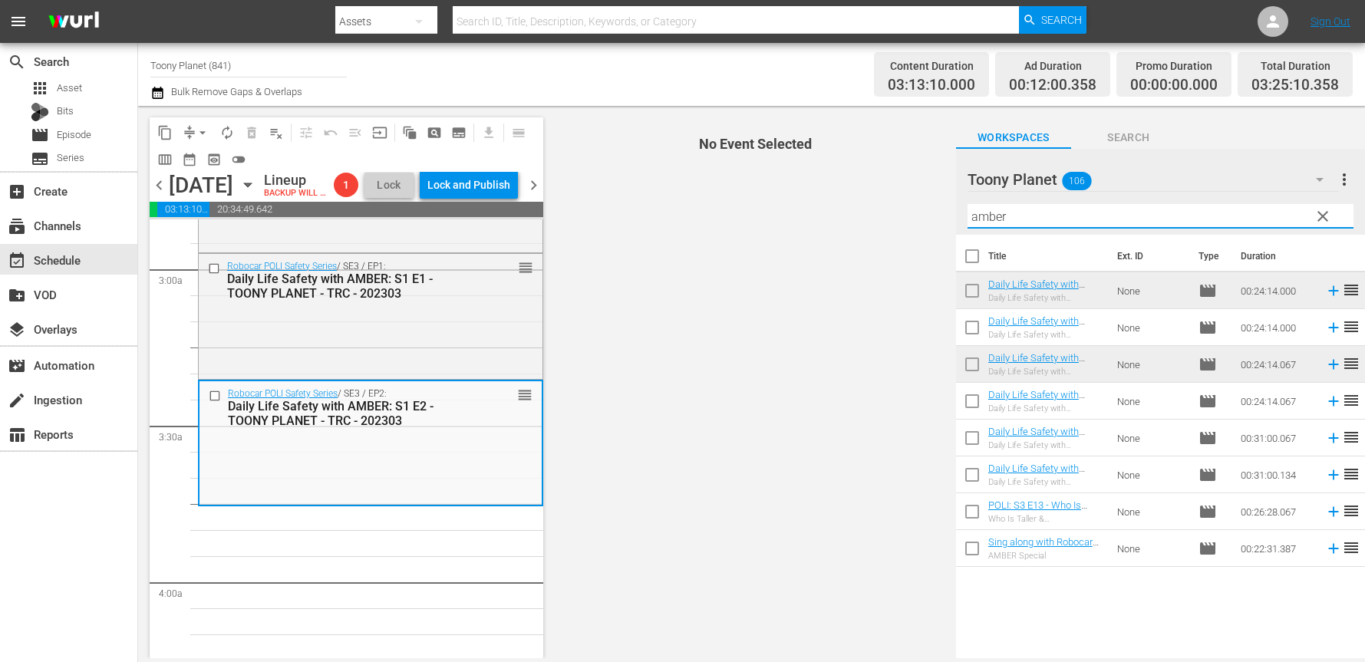
drag, startPoint x: 1058, startPoint y: 213, endPoint x: 929, endPoint y: 213, distance: 128.9
click at [932, 213] on div "content_copy compress arrow_drop_down autorenew_outlined delete_forever_outline…" at bounding box center [751, 382] width 1227 height 553
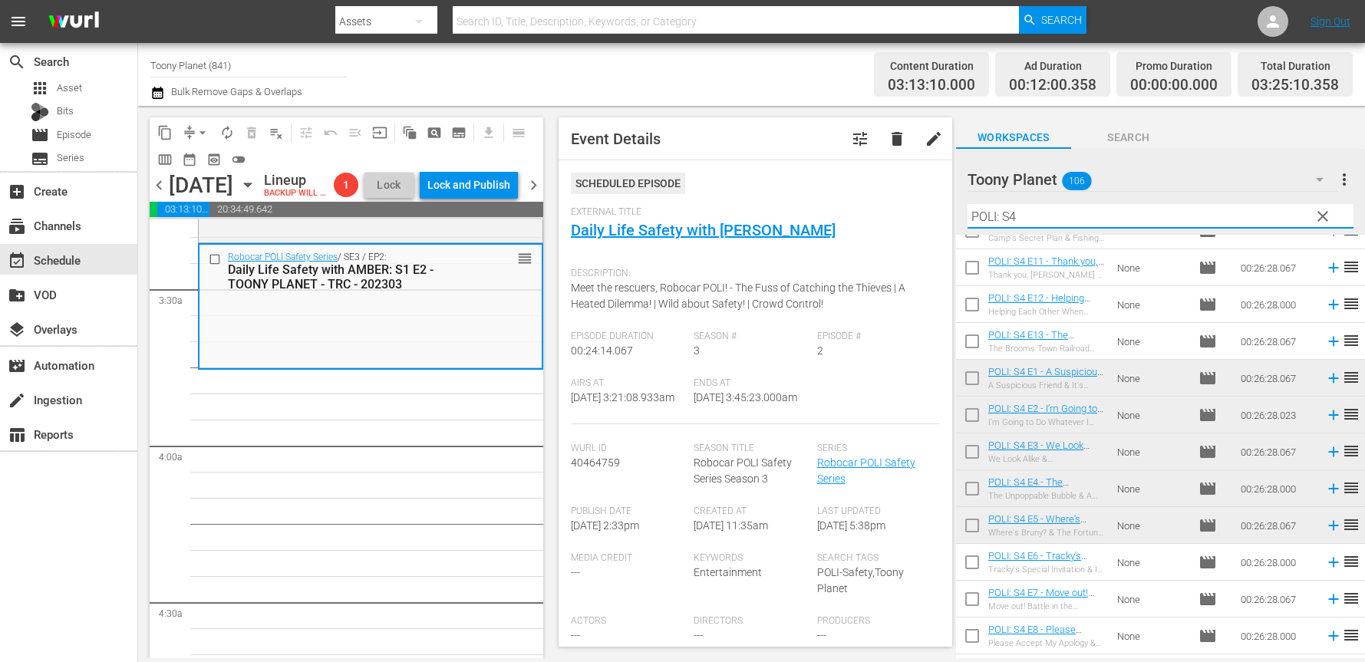
scroll to position [84, 0]
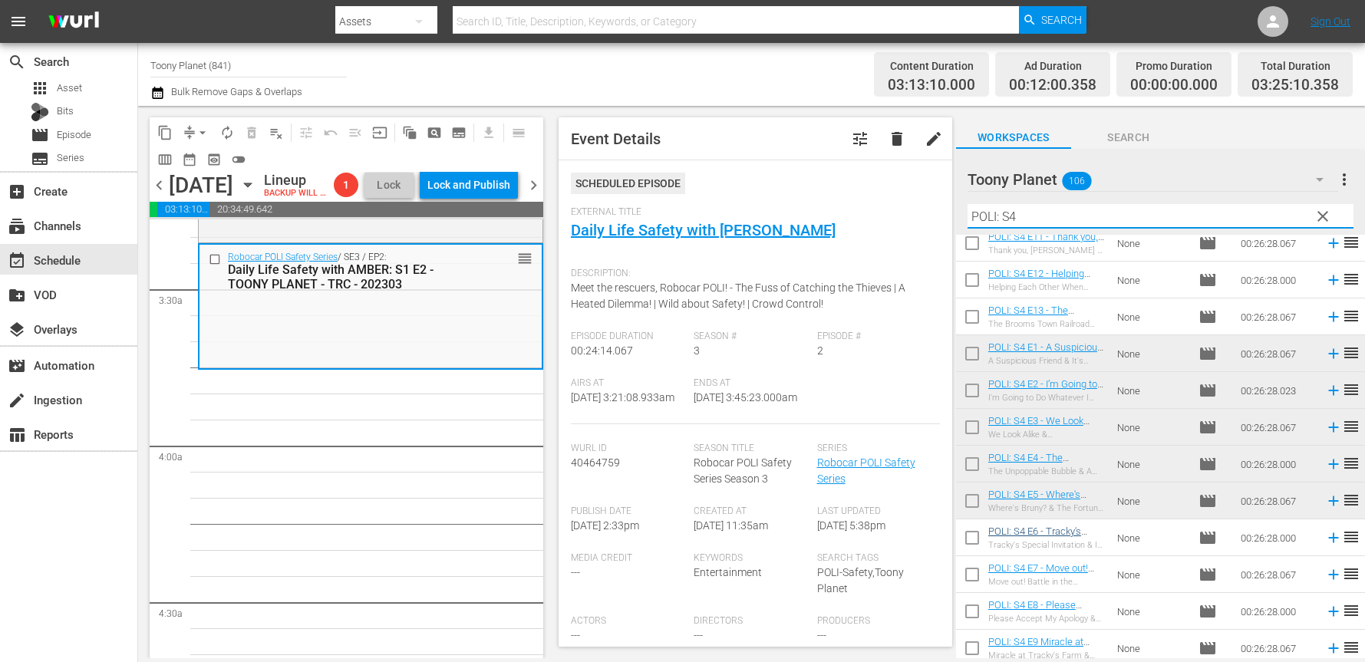
type input "POLI: S4"
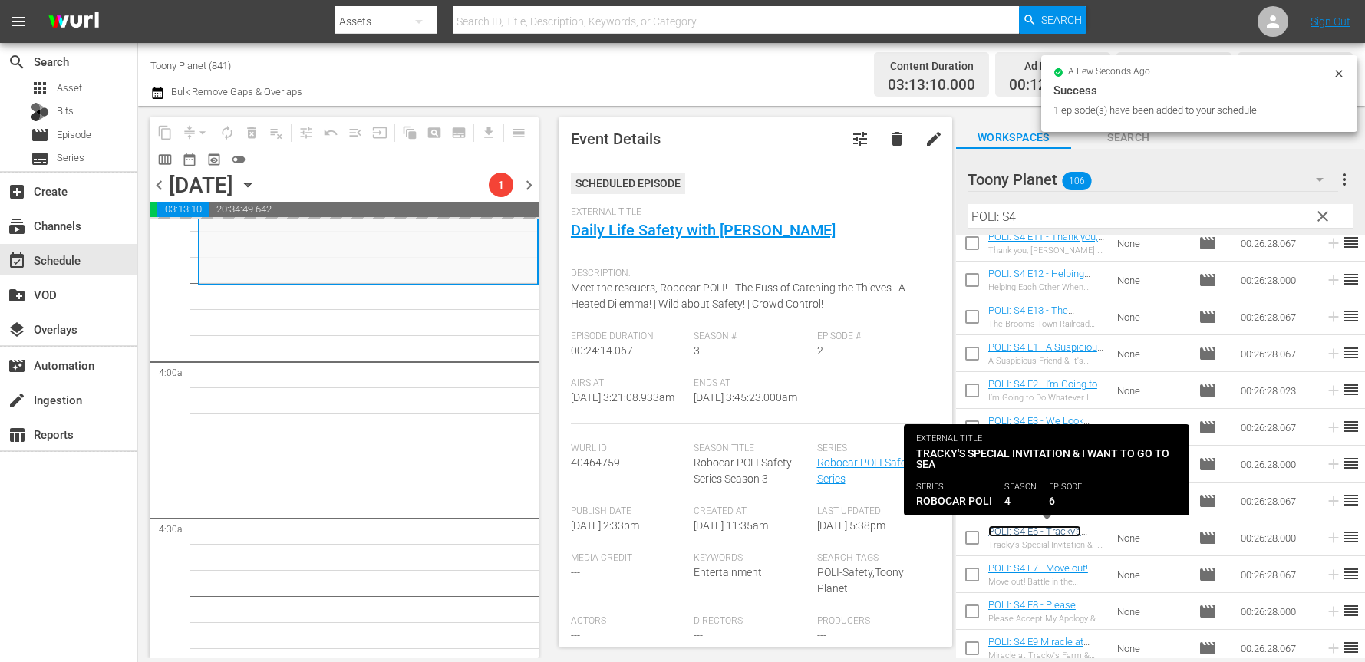
scroll to position [1114, 0]
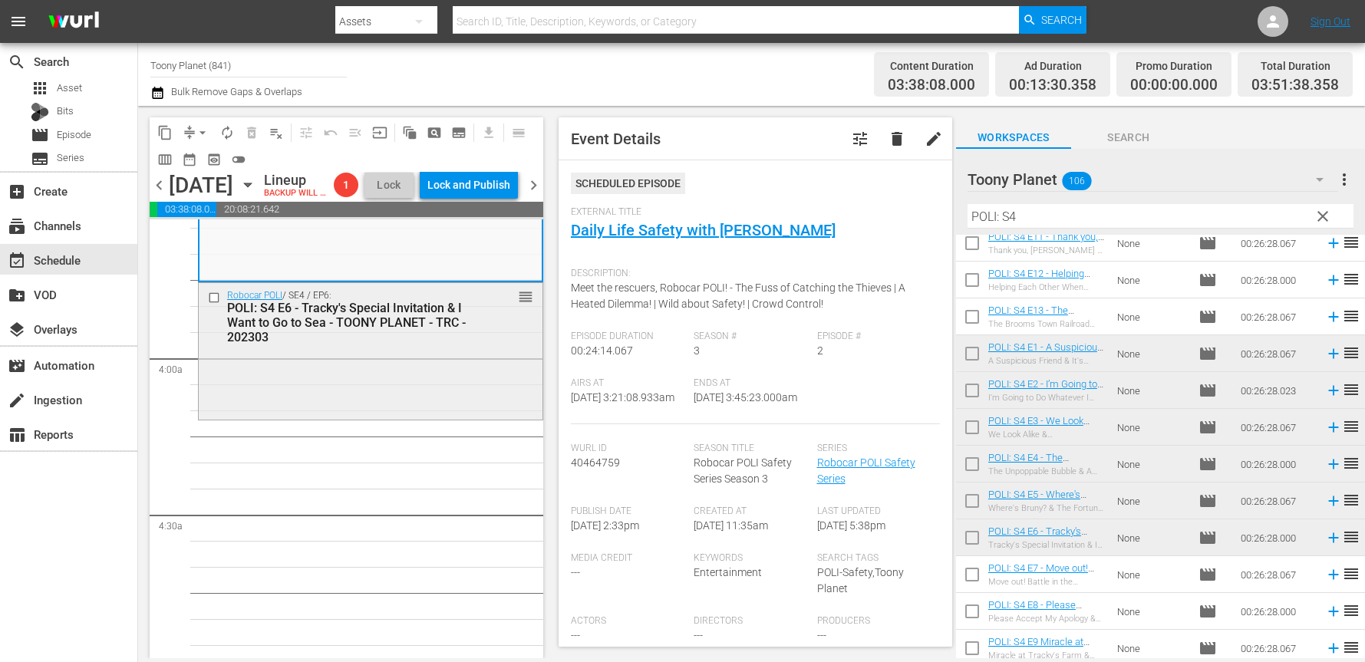
click at [412, 401] on div "Robocar POLI / SE4 / EP6: POLI: S4 E6 - Tracky's Special Invitation & I Want to…" at bounding box center [371, 350] width 344 height 134
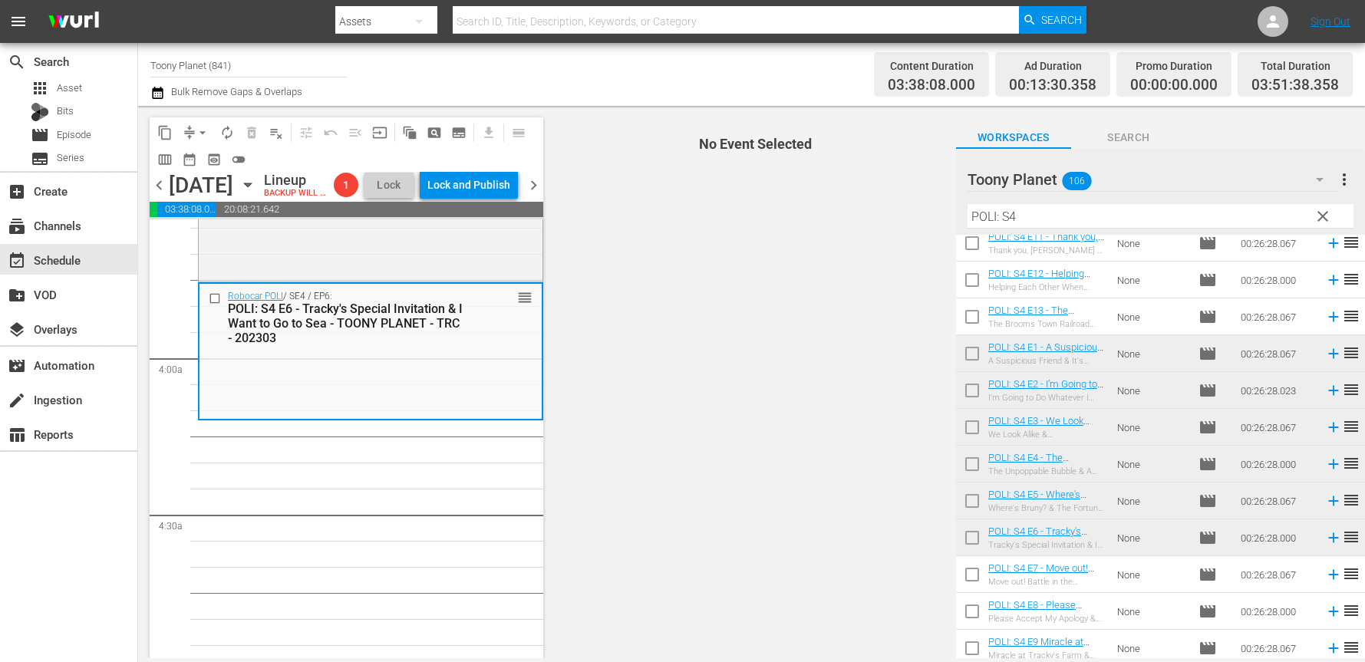
scroll to position [1183, 0]
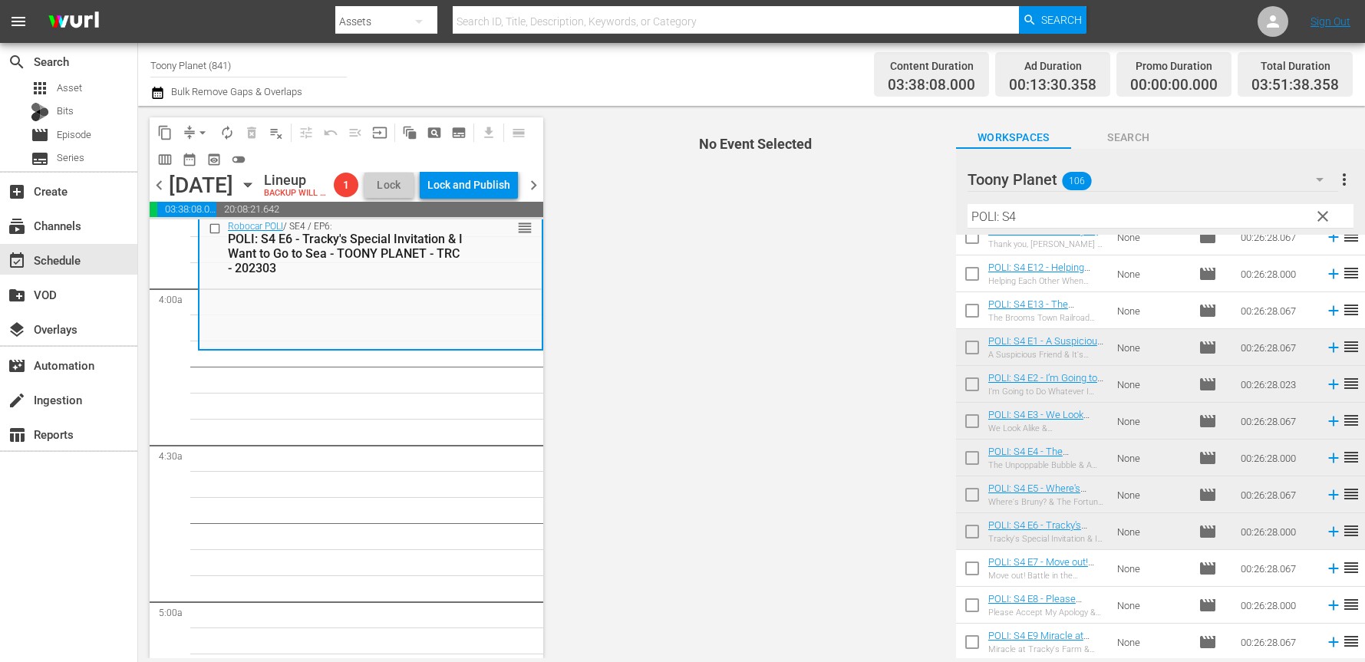
click at [965, 579] on input "checkbox" at bounding box center [972, 572] width 32 height 32
checkbox input "true"
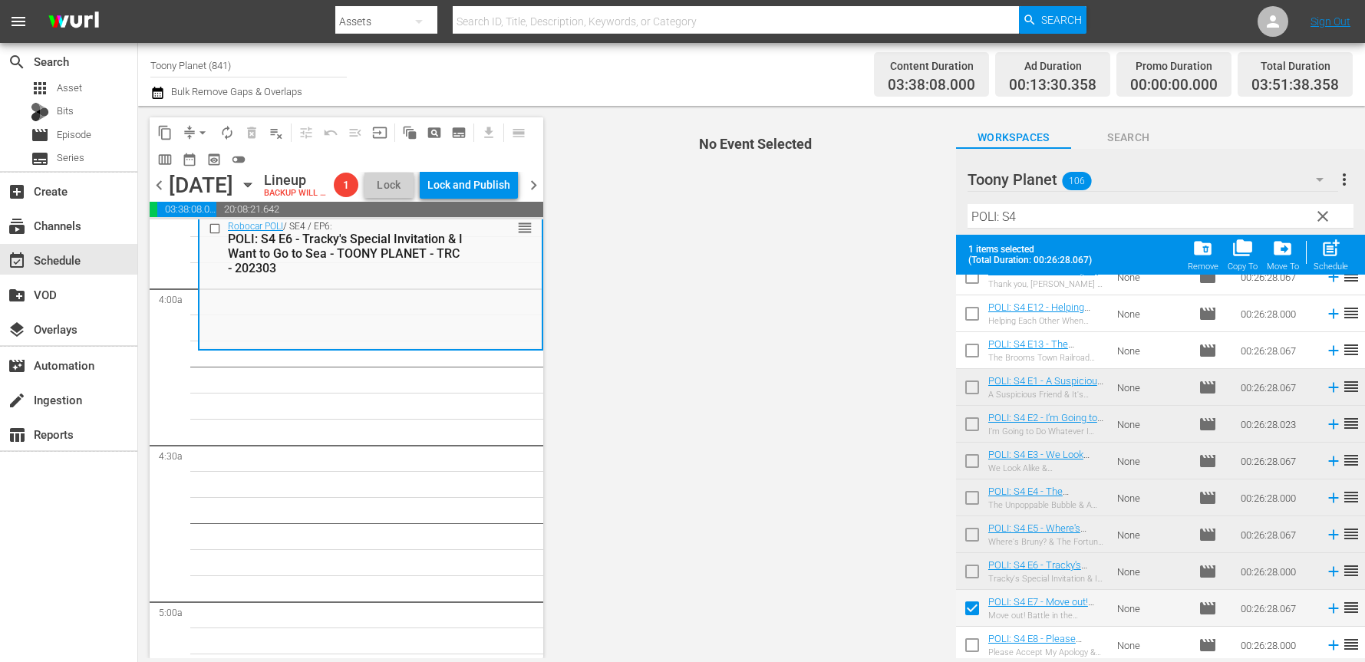
scroll to position [130, 0]
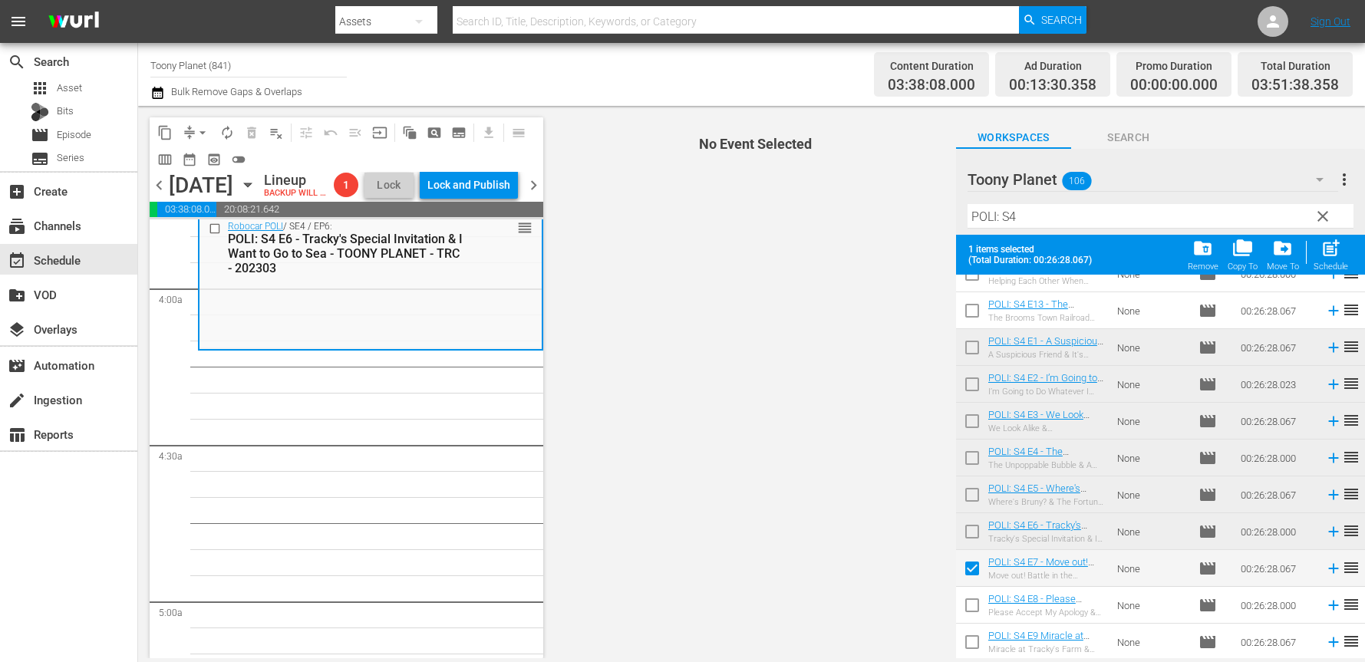
click at [973, 609] on input "checkbox" at bounding box center [972, 608] width 32 height 32
checkbox input "true"
click at [969, 645] on input "checkbox" at bounding box center [972, 645] width 32 height 32
checkbox input "true"
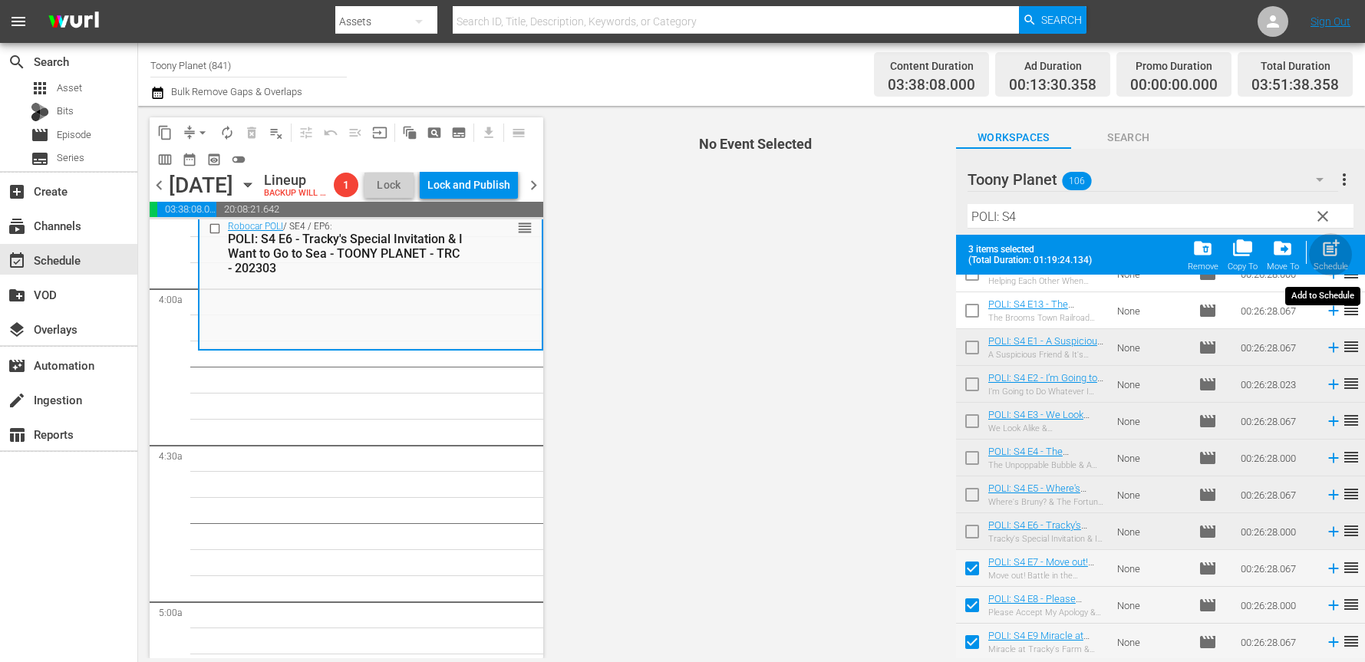
click at [1328, 262] on div "Schedule" at bounding box center [1331, 267] width 35 height 10
checkbox input "false"
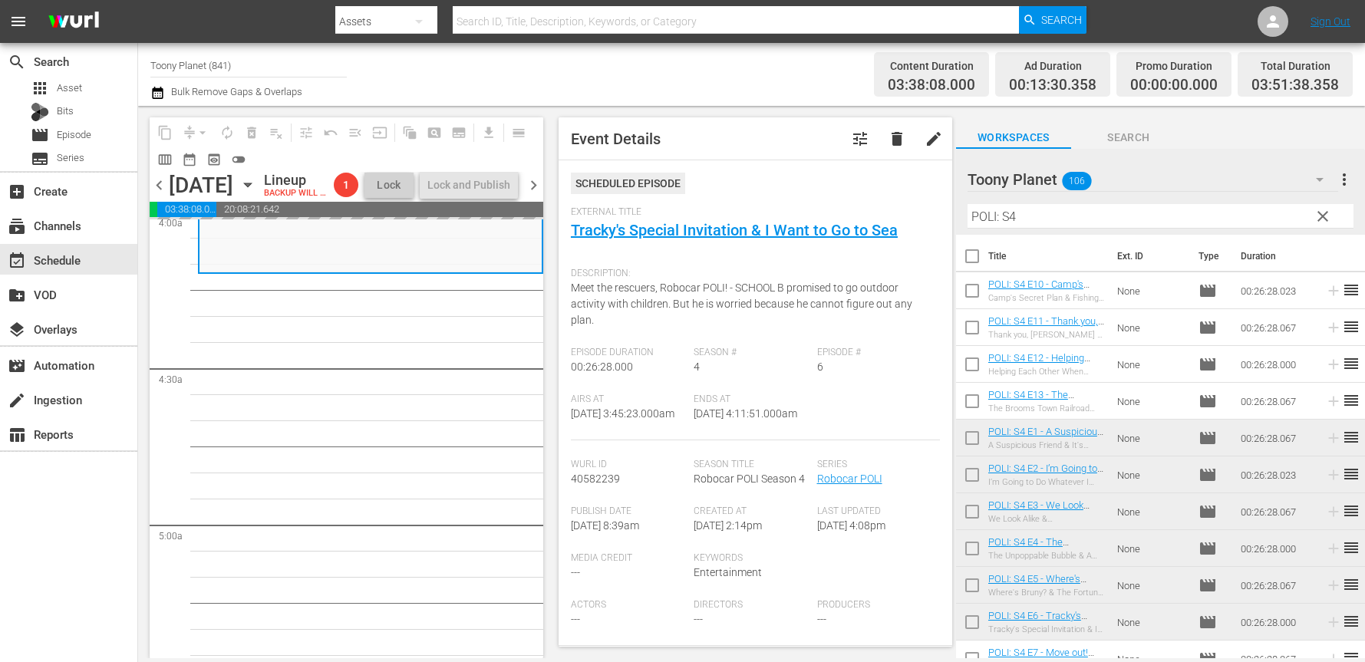
scroll to position [1263, 0]
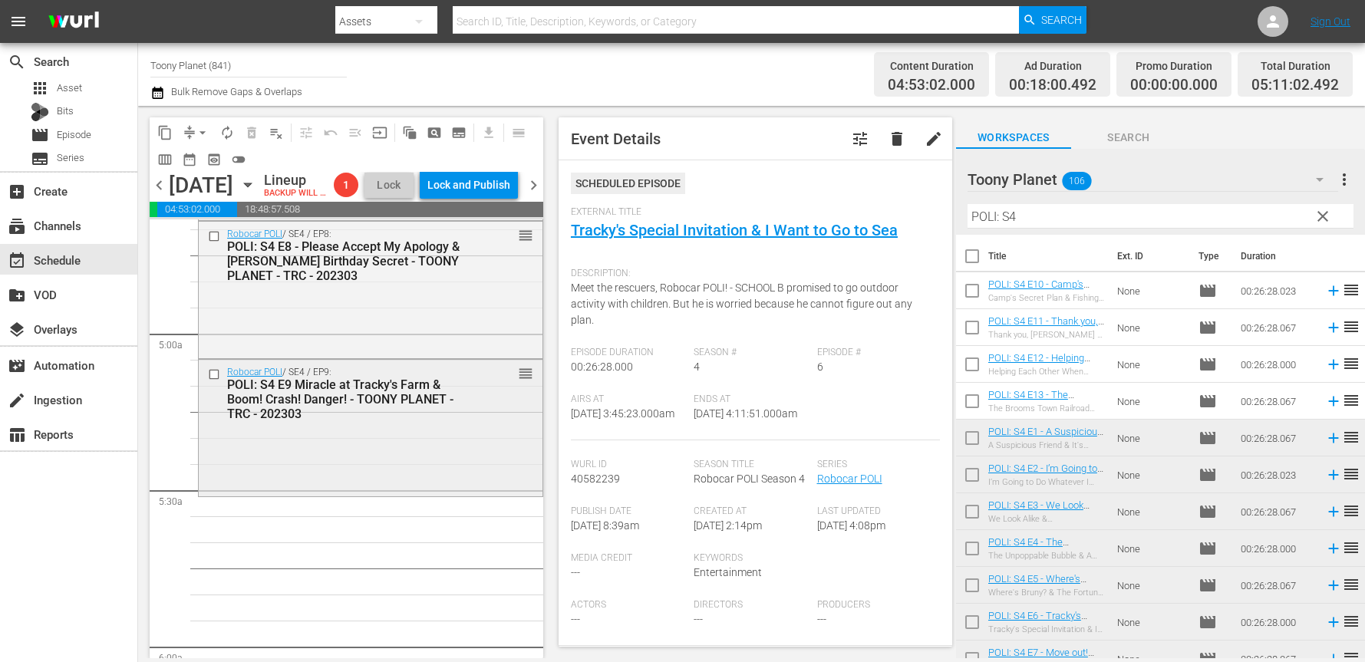
click at [437, 487] on div "Robocar POLI / SE4 / EP9: POLI: S4 E9 Miracle at Tracky's Farm & Boom! Crash! D…" at bounding box center [371, 427] width 344 height 134
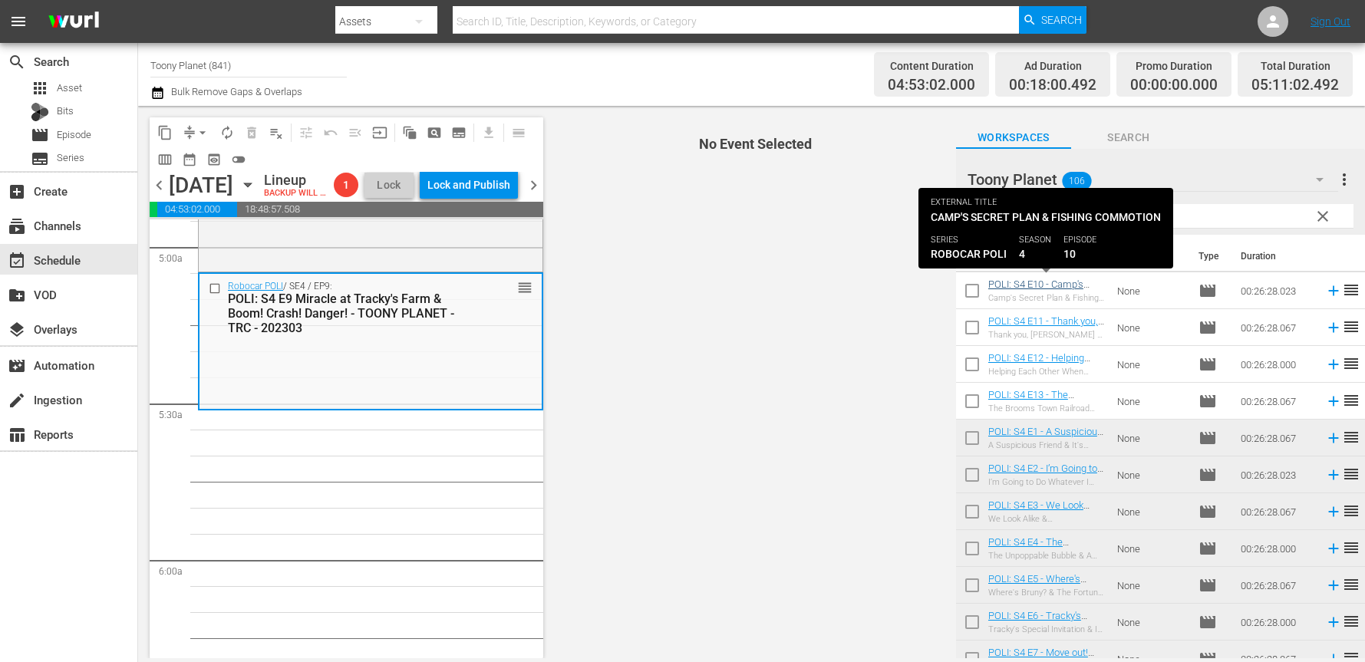
scroll to position [1546, 0]
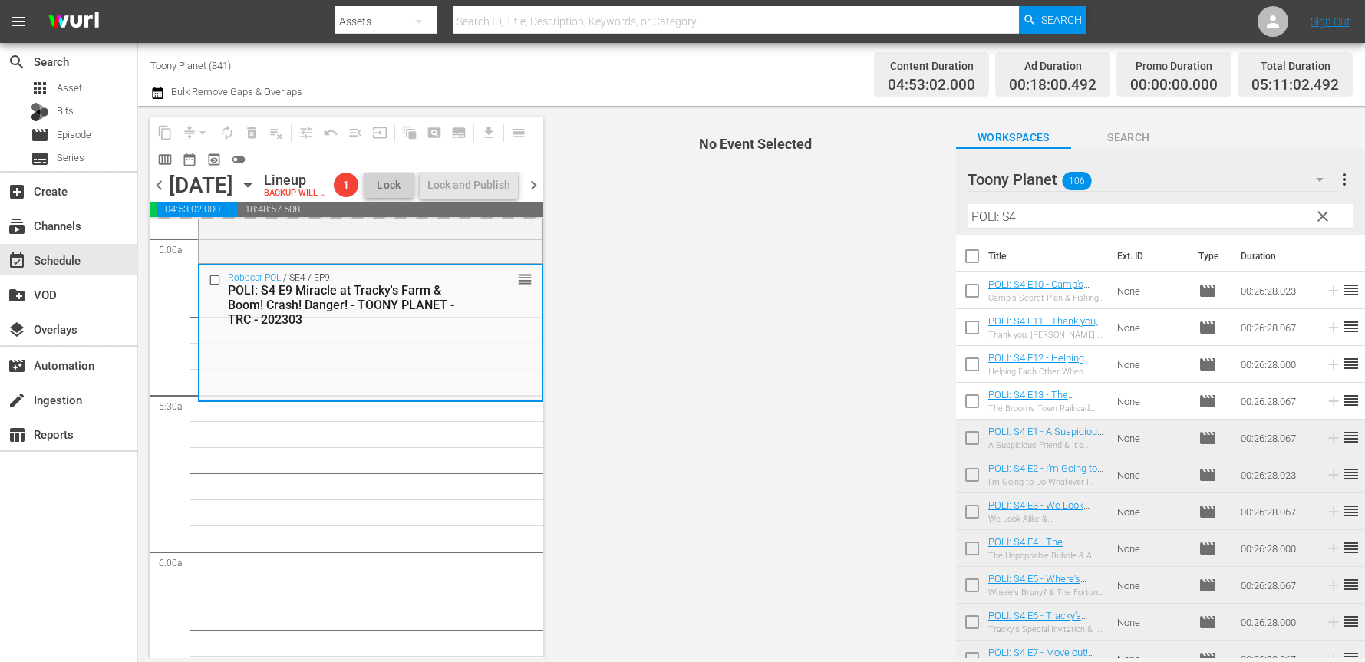
drag, startPoint x: 1035, startPoint y: 287, endPoint x: 370, endPoint y: 17, distance: 718.1
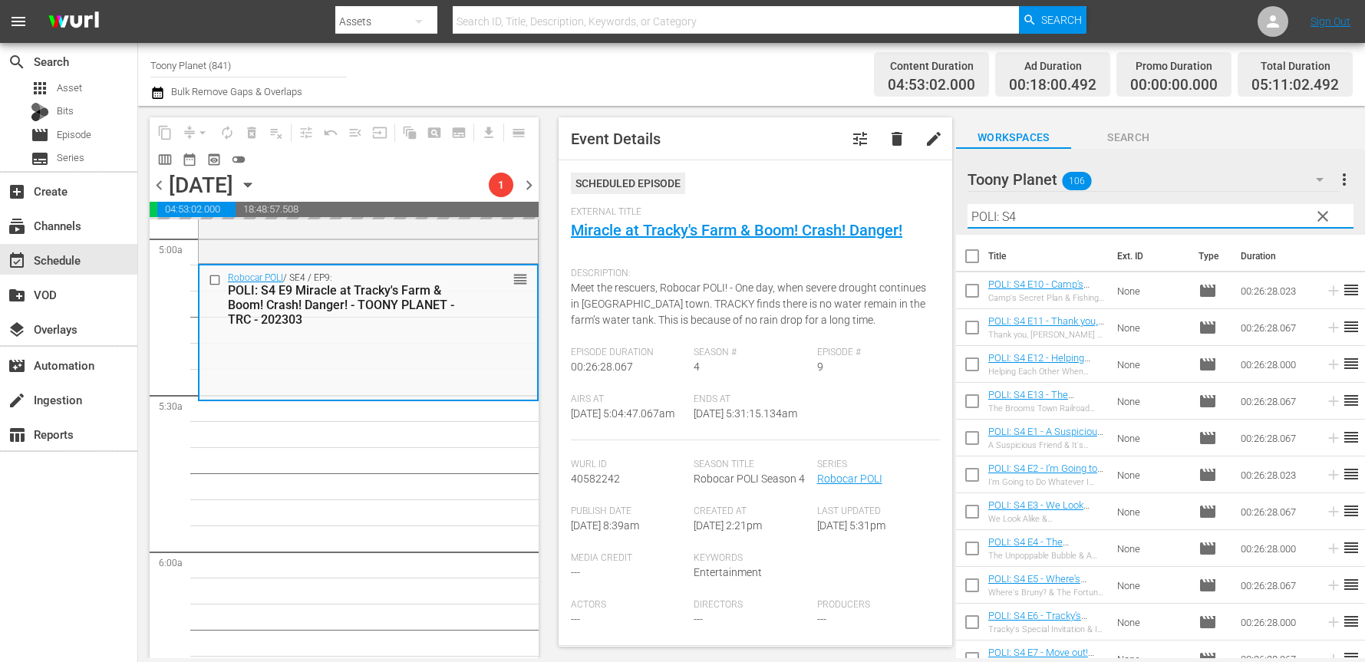
drag, startPoint x: 1034, startPoint y: 222, endPoint x: 847, endPoint y: 194, distance: 188.5
click at [847, 194] on div "content_copy compress arrow_drop_down autorenew_outlined delete_forever_outline…" at bounding box center [751, 382] width 1227 height 553
paste input "play"
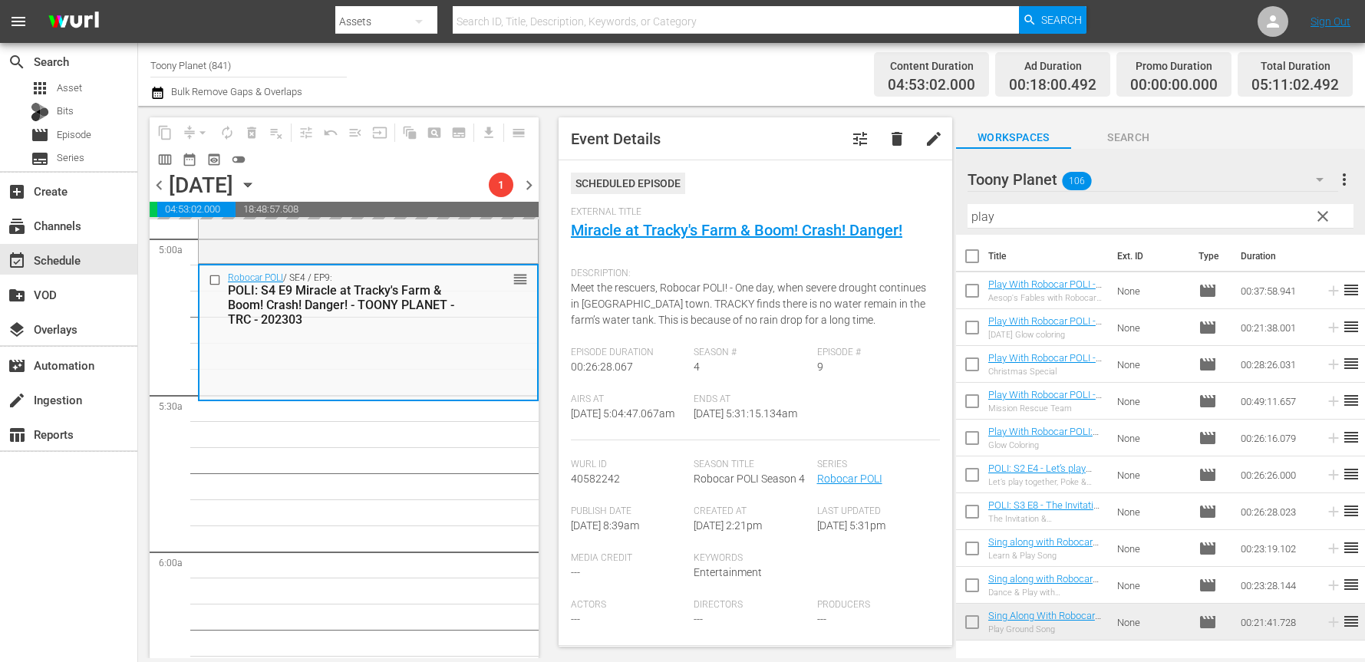
drag, startPoint x: 353, startPoint y: 499, endPoint x: 924, endPoint y: 390, distance: 581.3
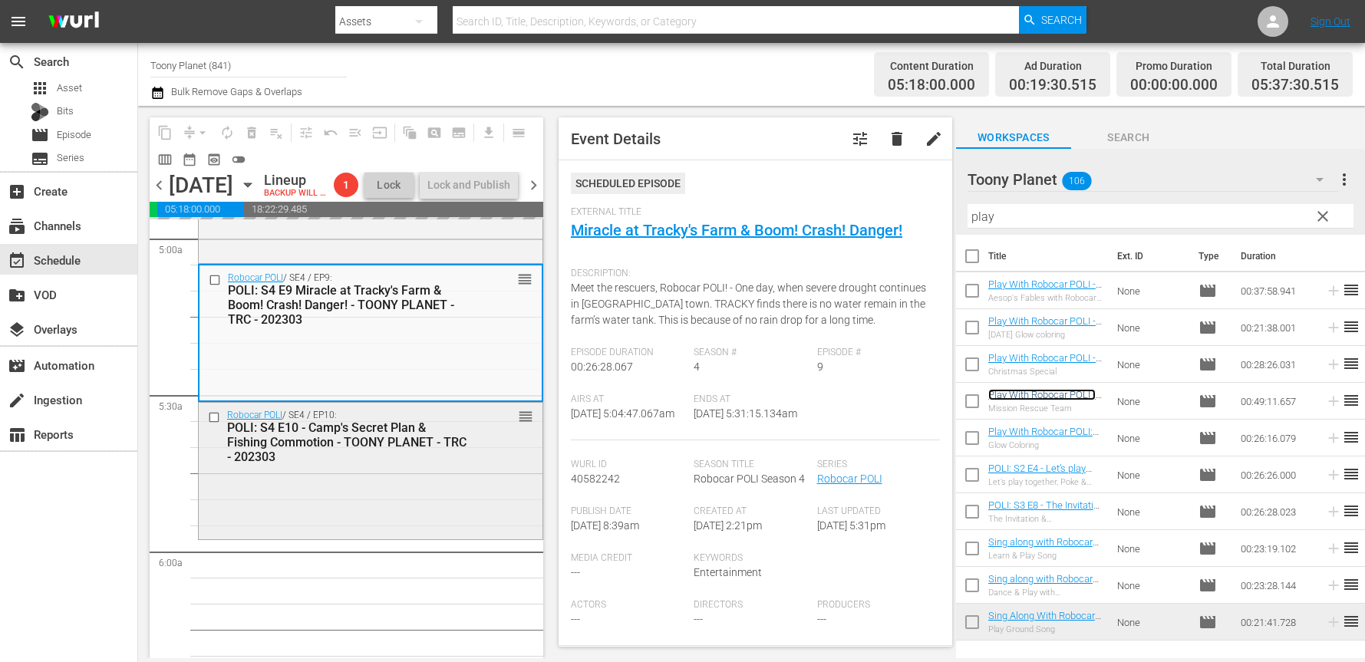
scroll to position [1655, 0]
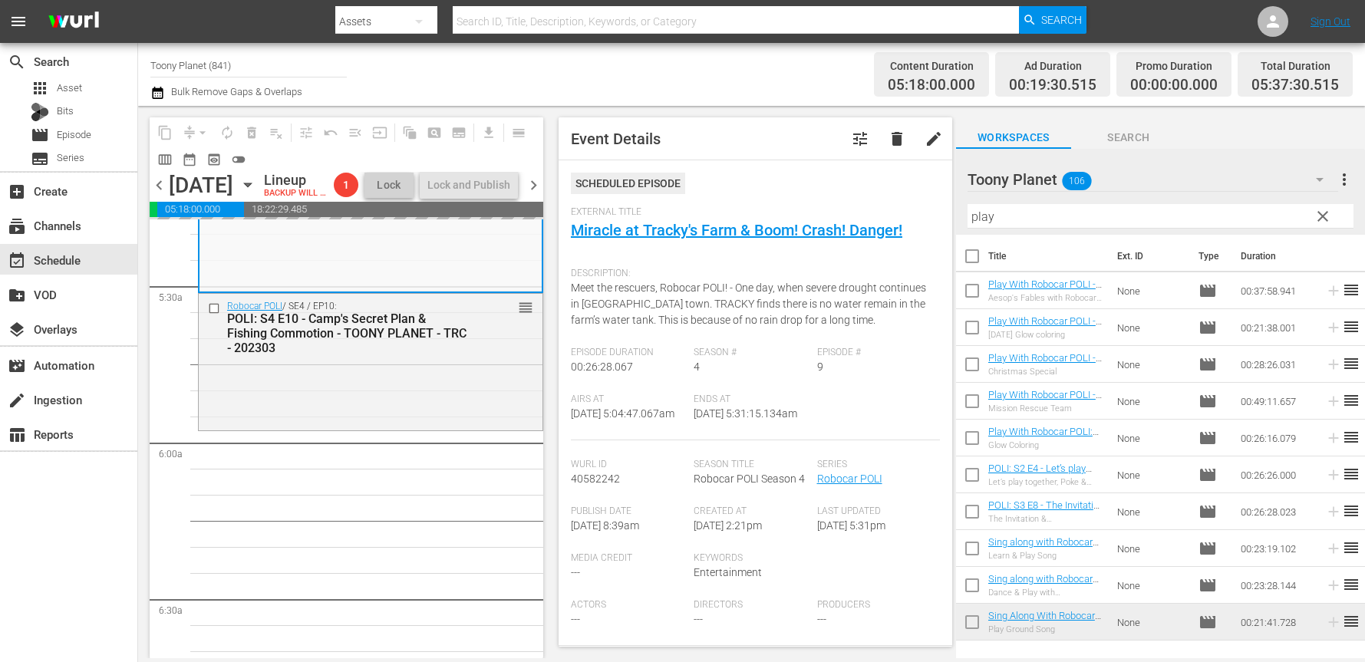
drag, startPoint x: 1021, startPoint y: 400, endPoint x: 374, endPoint y: 5, distance: 758.4
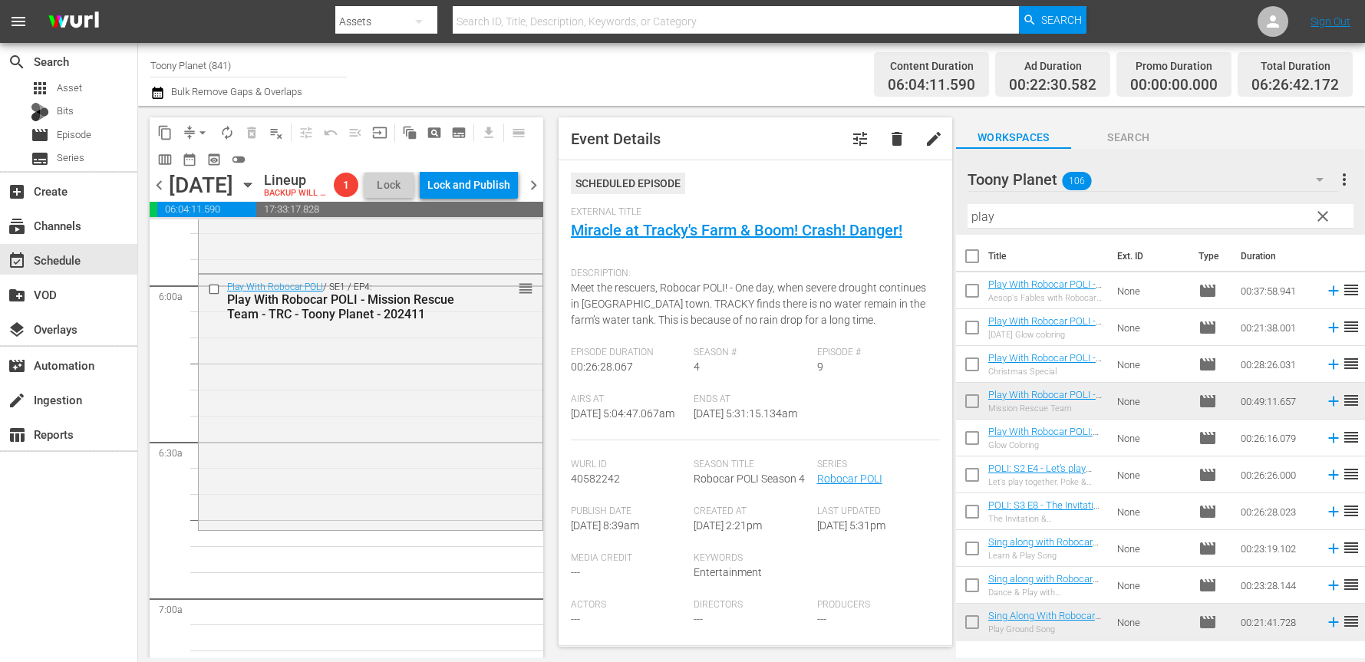
scroll to position [1836, 0]
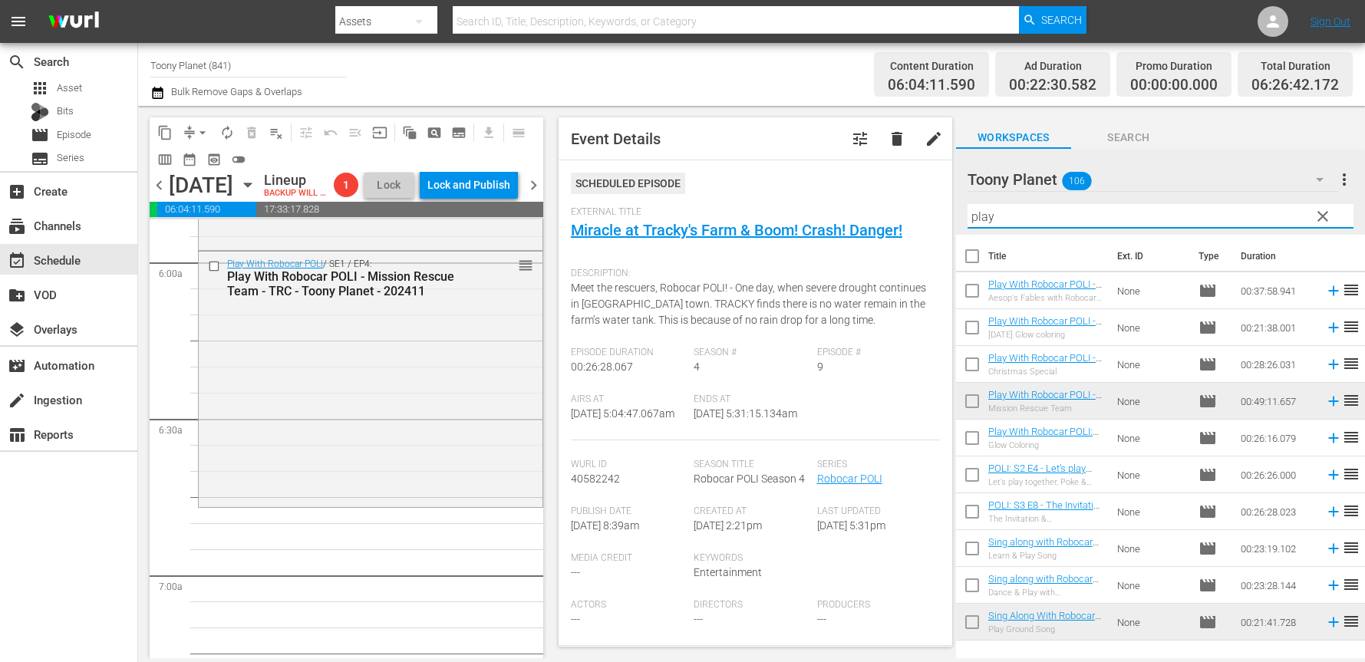
drag, startPoint x: 996, startPoint y: 224, endPoint x: 876, endPoint y: 206, distance: 121.1
click at [897, 209] on div "content_copy compress arrow_drop_down autorenew_outlined delete_forever_outline…" at bounding box center [751, 382] width 1227 height 553
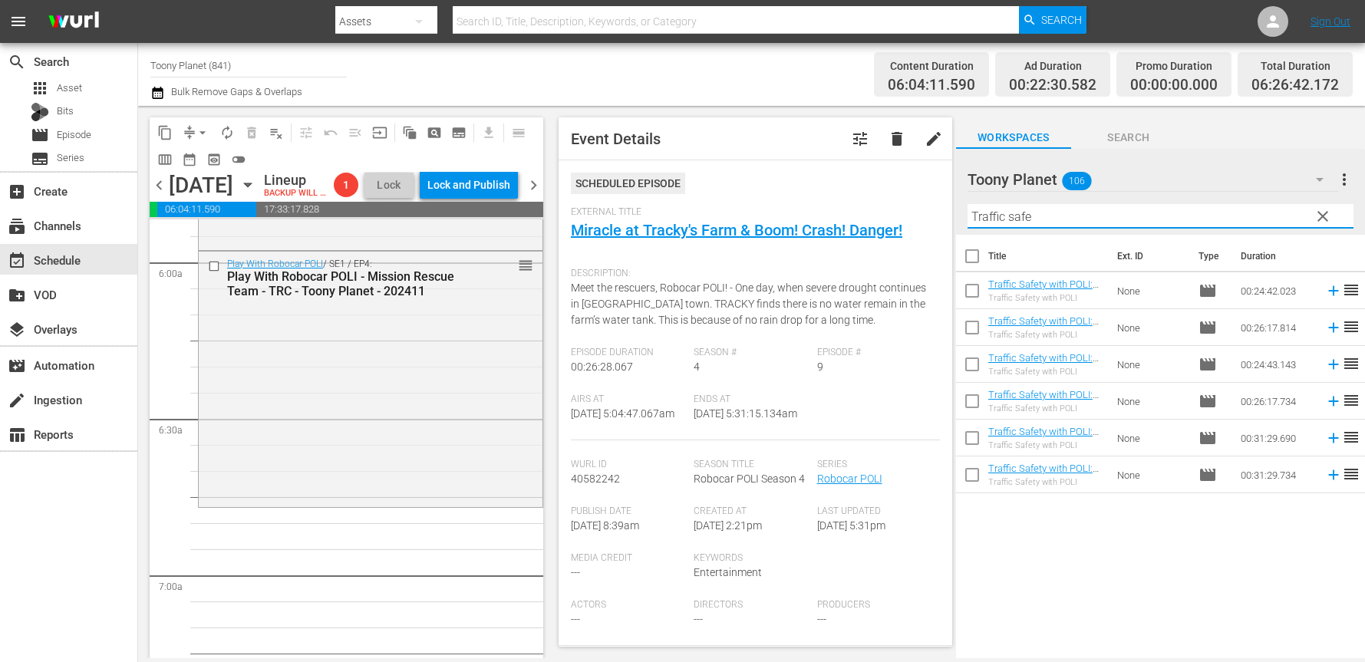
type input "Traffic safe"
drag, startPoint x: 1074, startPoint y: 578, endPoint x: 1062, endPoint y: 531, distance: 48.4
click at [1072, 571] on div "Title Ext. ID Type Duration Traffic Safety with POLI: S1 E1 - TOONY PLANET - TR…" at bounding box center [1160, 448] width 409 height 426
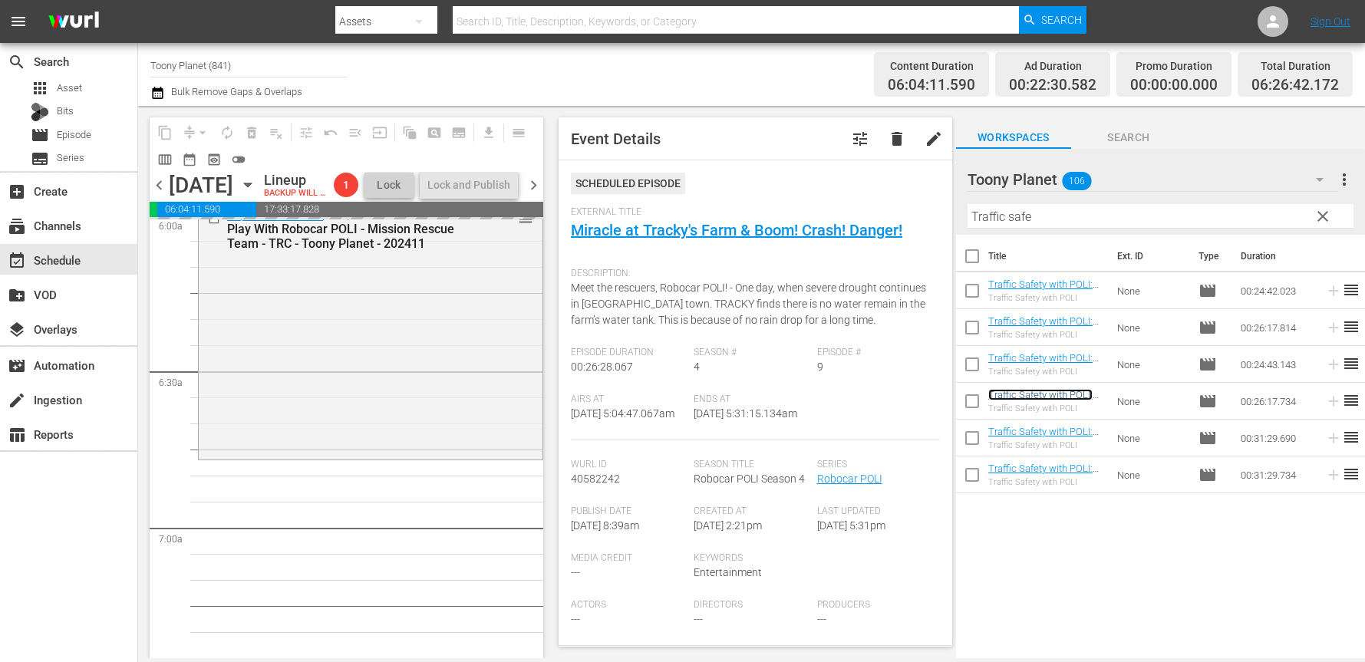
scroll to position [1904, 0]
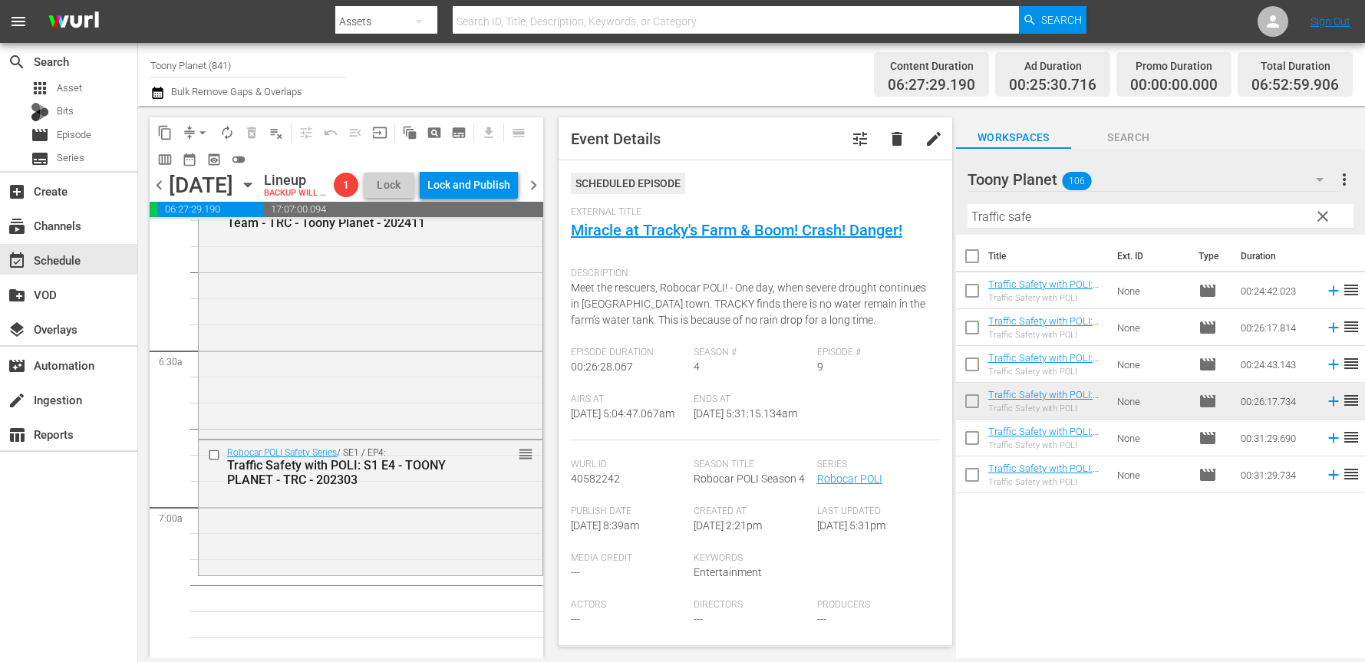
click at [415, 573] on div "Robocar POLI Safety Series / SE1 / EP4: Traffic Safety with POLI: S1 E4 - TOONY…" at bounding box center [371, 506] width 344 height 133
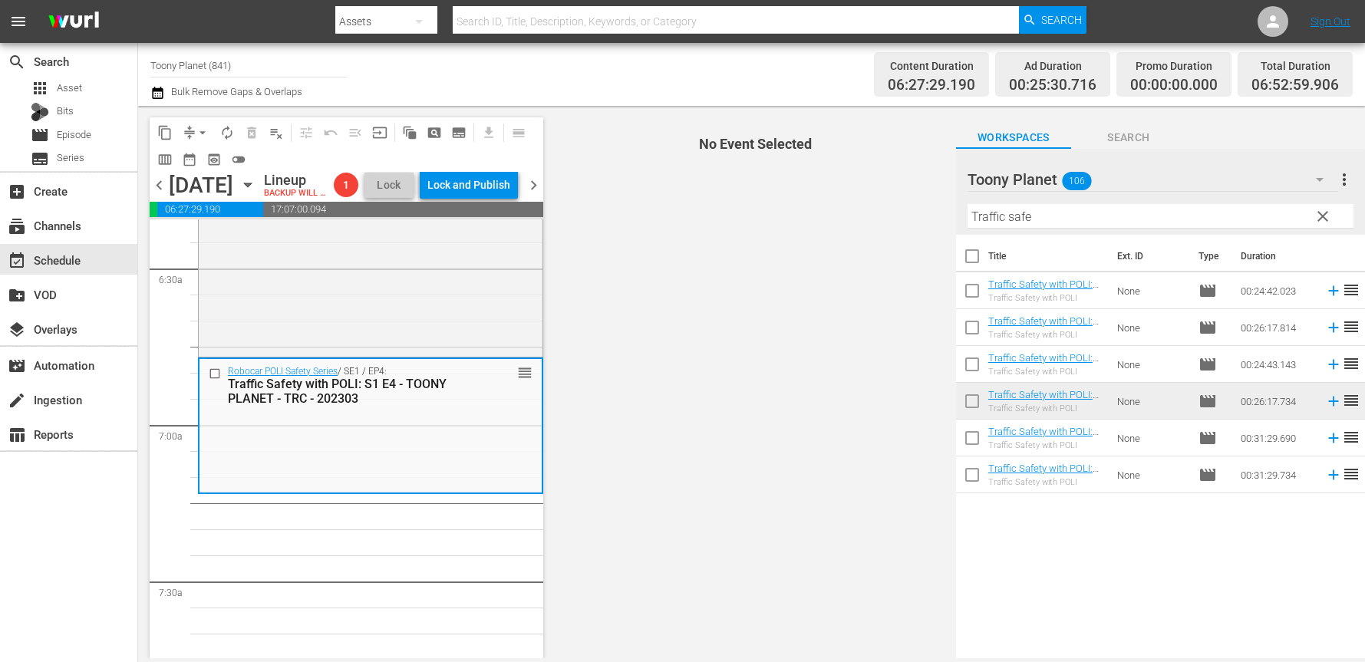
scroll to position [1998, 0]
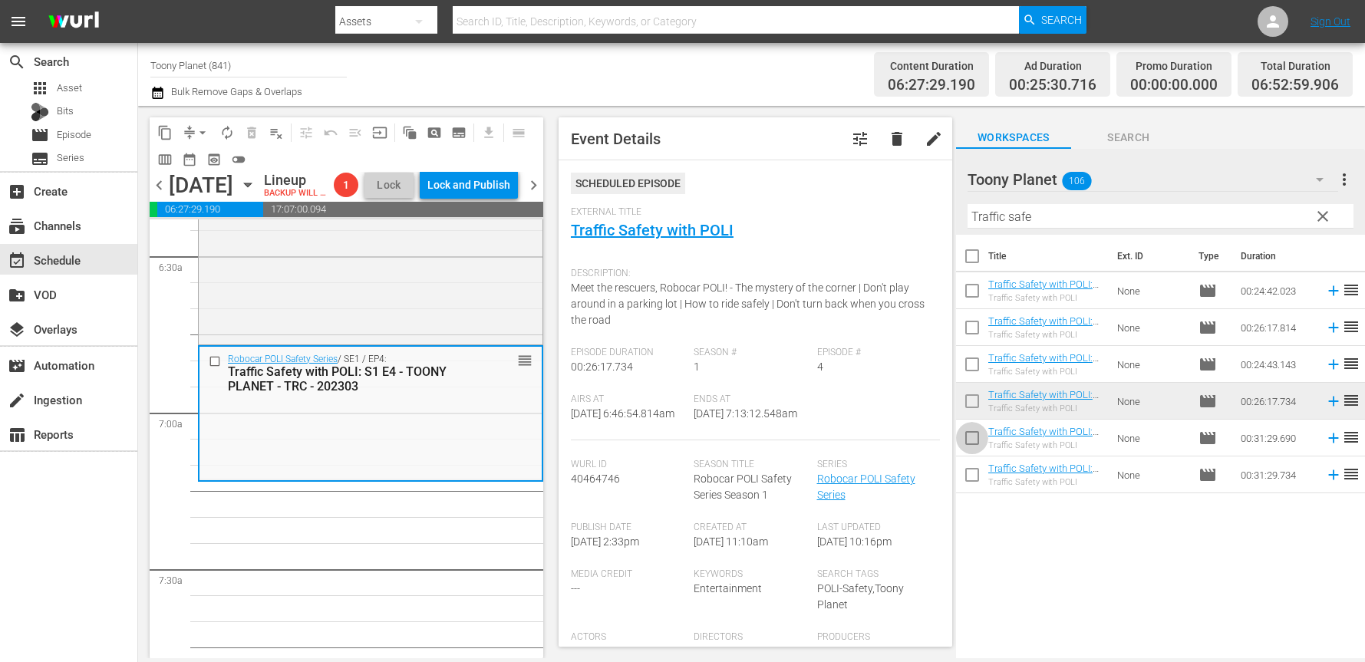
click at [978, 438] on input "checkbox" at bounding box center [972, 441] width 32 height 32
checkbox input "true"
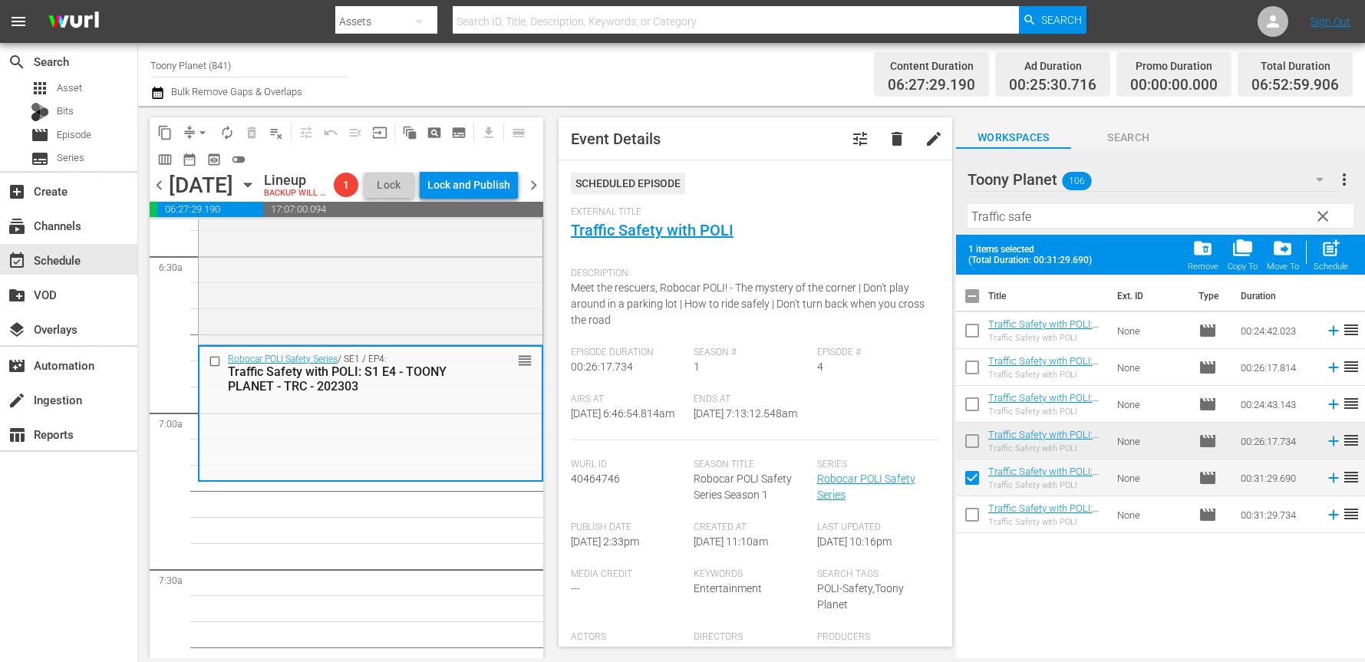
click at [970, 524] on input "checkbox" at bounding box center [972, 518] width 32 height 32
checkbox input "true"
click at [1337, 267] on div "Schedule" at bounding box center [1331, 267] width 35 height 10
checkbox input "false"
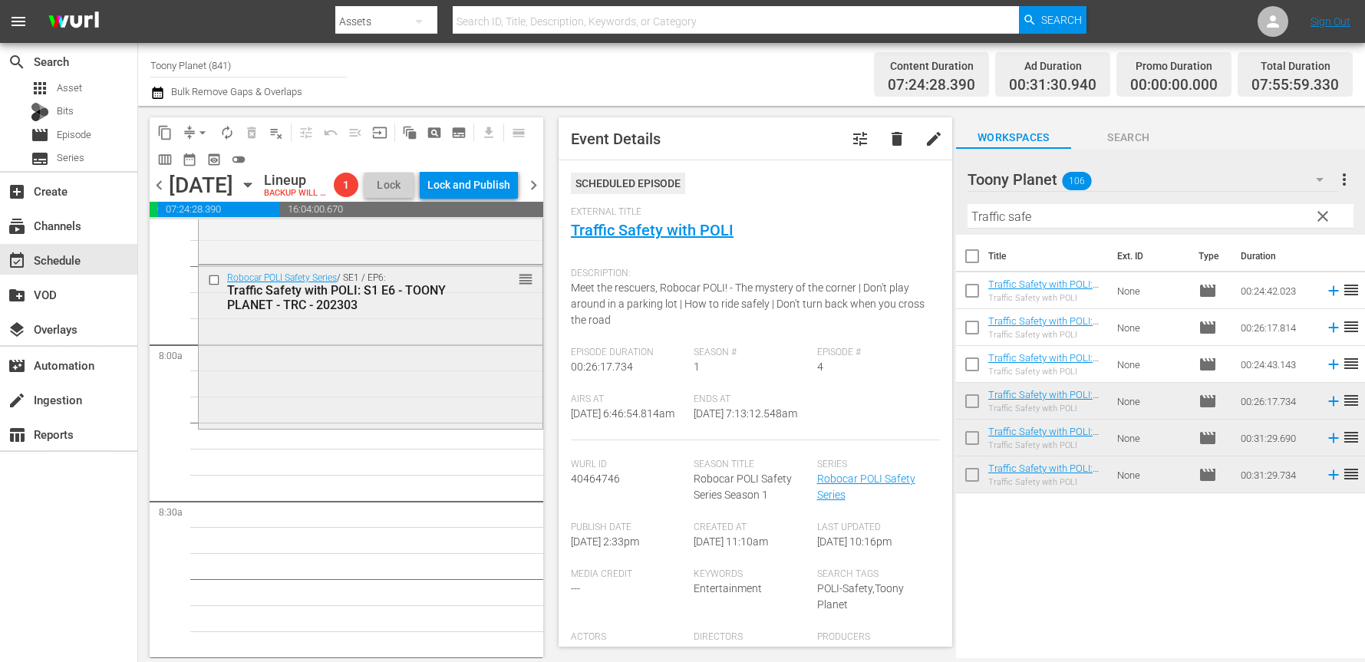
scroll to position [2384, 0]
click at [498, 391] on div "Robocar POLI Safety Series / SE1 / EP6: Traffic Safety with POLI: S1 E6 - TOONY…" at bounding box center [371, 342] width 344 height 160
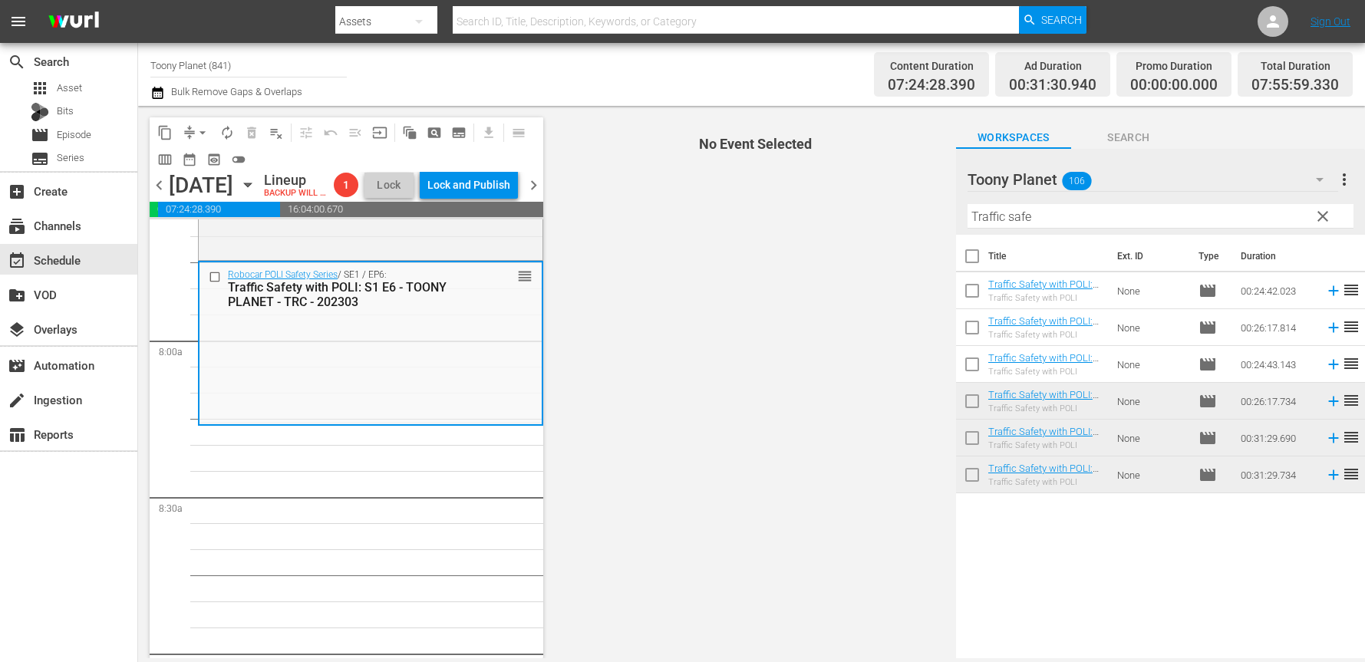
click at [498, 391] on div "Robocar POLI Safety Series / SE1 / EP6: Traffic Safety with POLI: S1 E6 - TOONY…" at bounding box center [371, 342] width 342 height 160
drag, startPoint x: 1087, startPoint y: 219, endPoint x: 882, endPoint y: 213, distance: 205.7
click at [891, 212] on div "content_copy compress arrow_drop_down autorenew_outlined delete_forever_outline…" at bounding box center [751, 382] width 1227 height 553
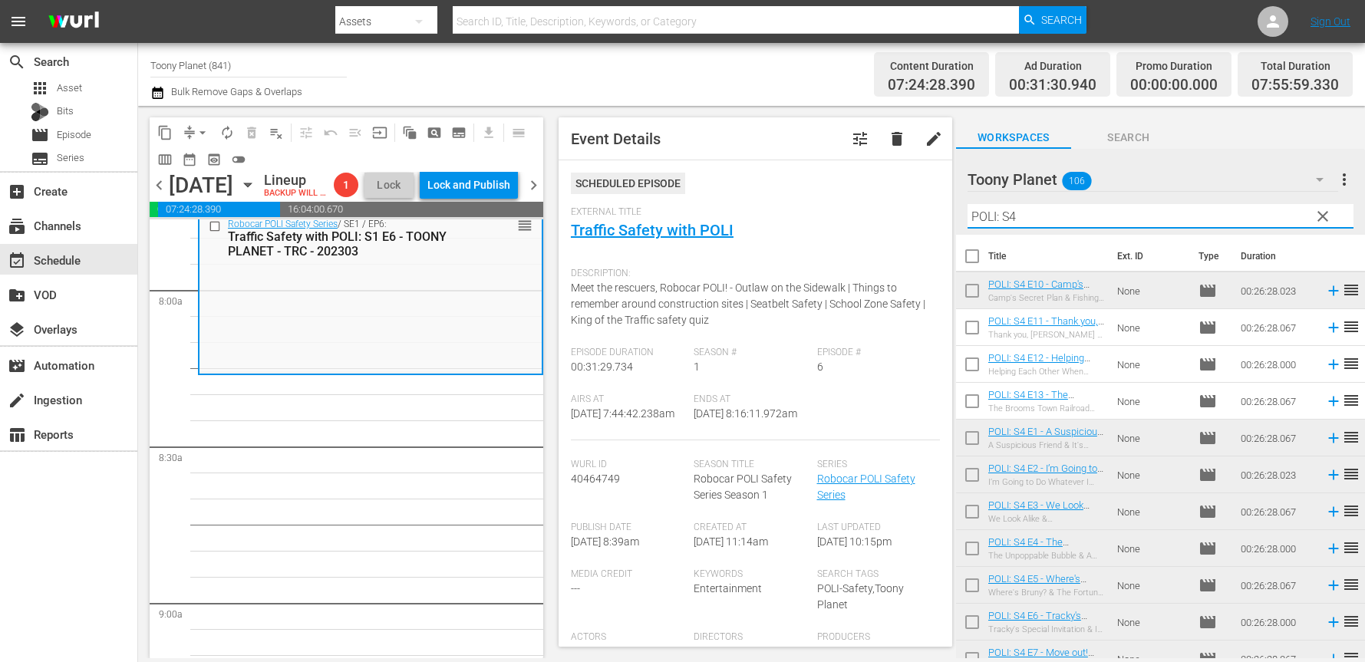
scroll to position [2509, 0]
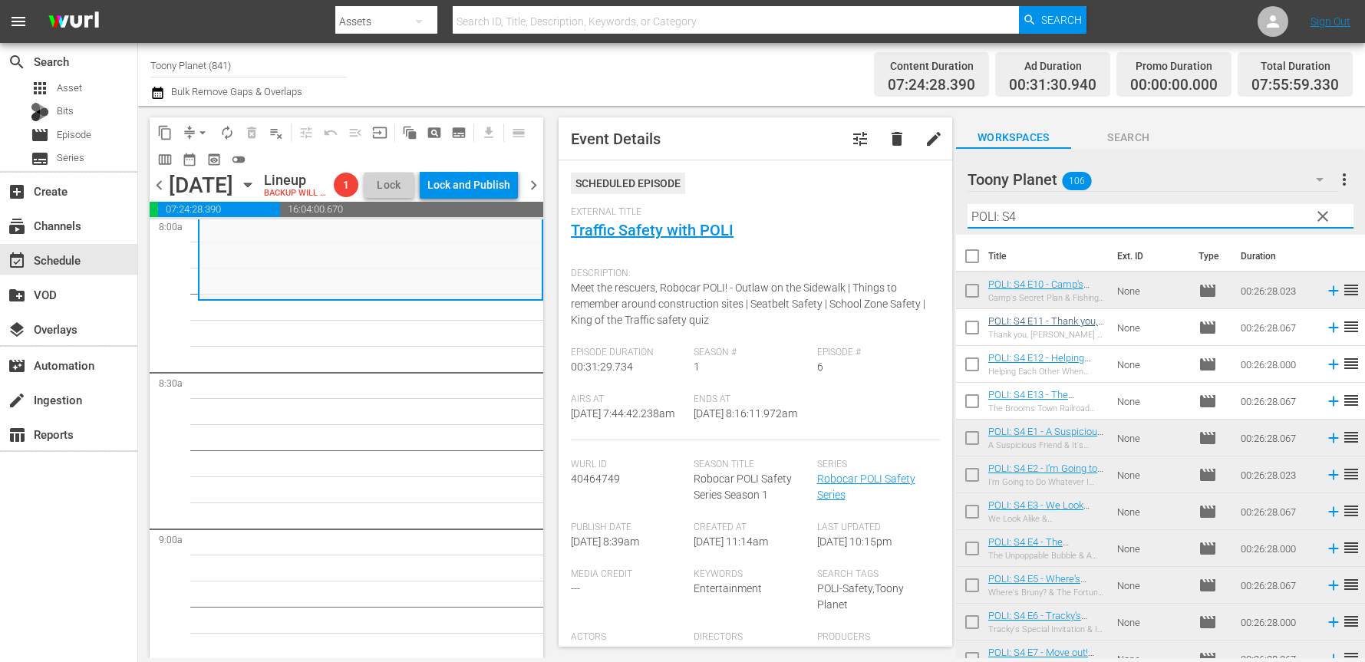
type input "POLI: S4"
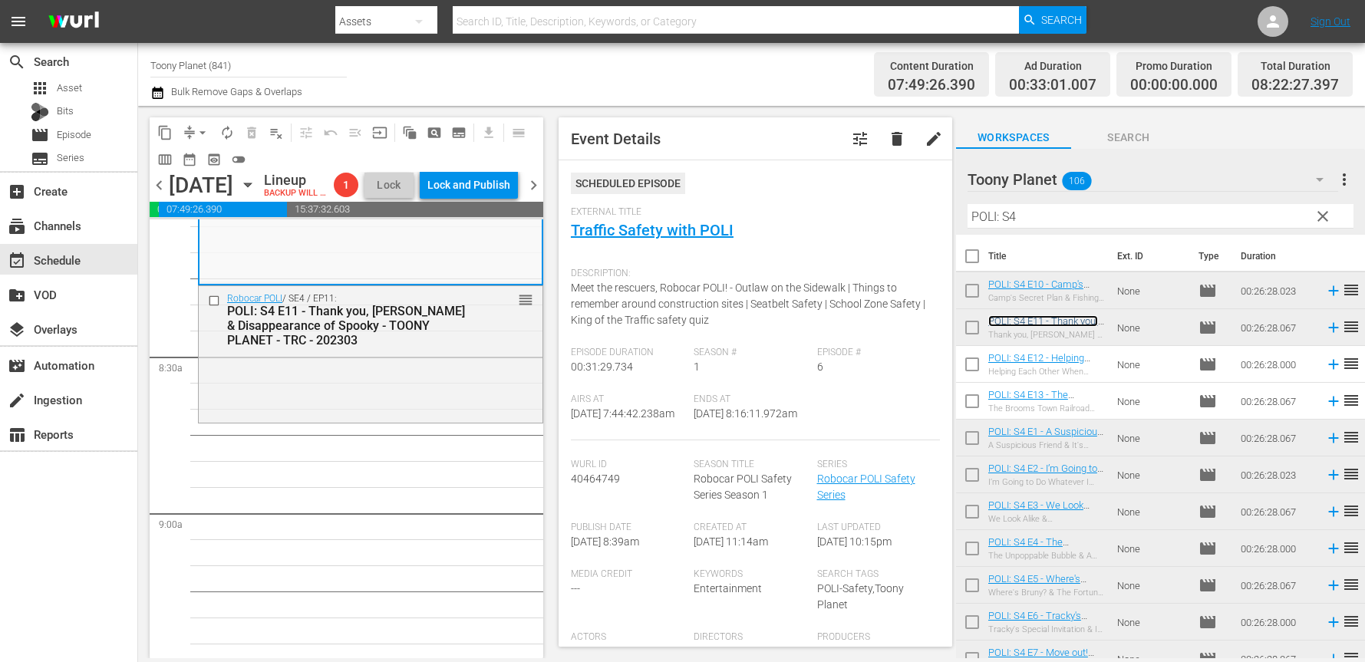
scroll to position [2565, 0]
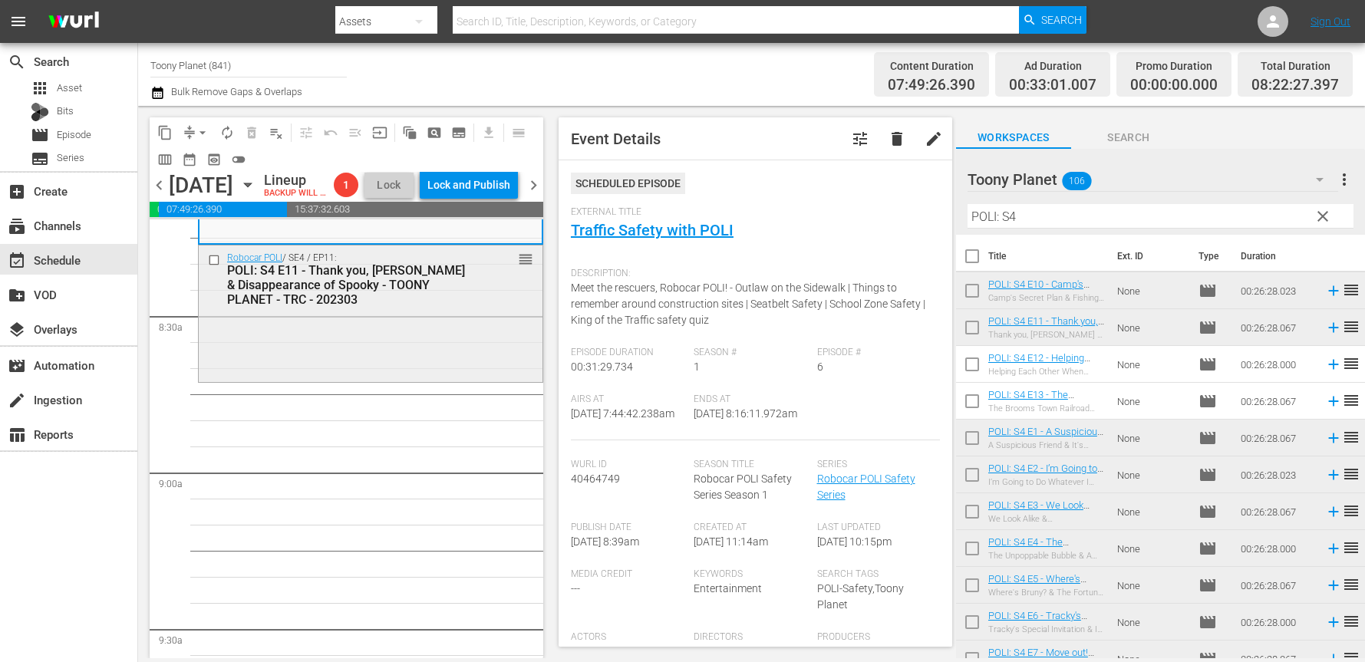
click at [431, 379] on div "Robocar POLI / SE4 / EP11: POLI: S4 E11 - Thank you, Roy & Disappearance of Spo…" at bounding box center [371, 313] width 344 height 134
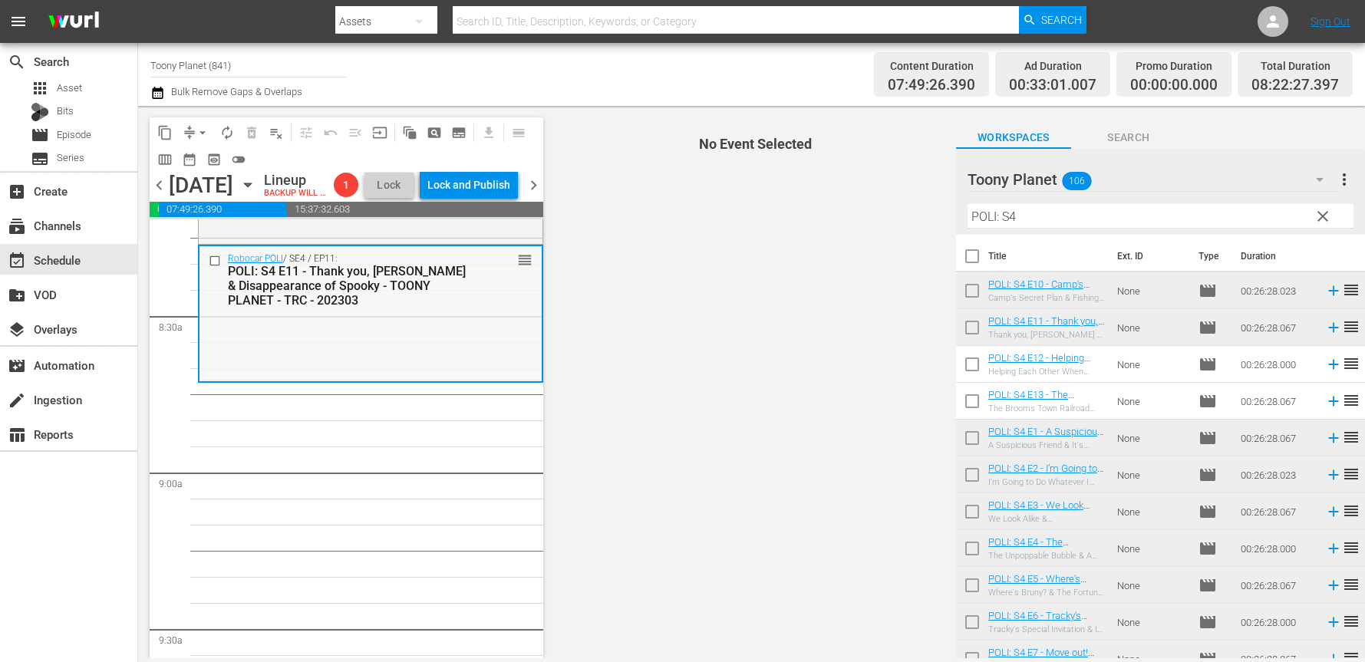
drag, startPoint x: 431, startPoint y: 401, endPoint x: 446, endPoint y: 361, distance: 43.5
click at [446, 361] on div "Robocar POLI / SE4 / EP11: POLI: S4 E11 - Thank you, Roy & Disappearance of Spo…" at bounding box center [371, 313] width 342 height 134
click at [960, 366] on input "checkbox" at bounding box center [972, 367] width 32 height 32
checkbox input "true"
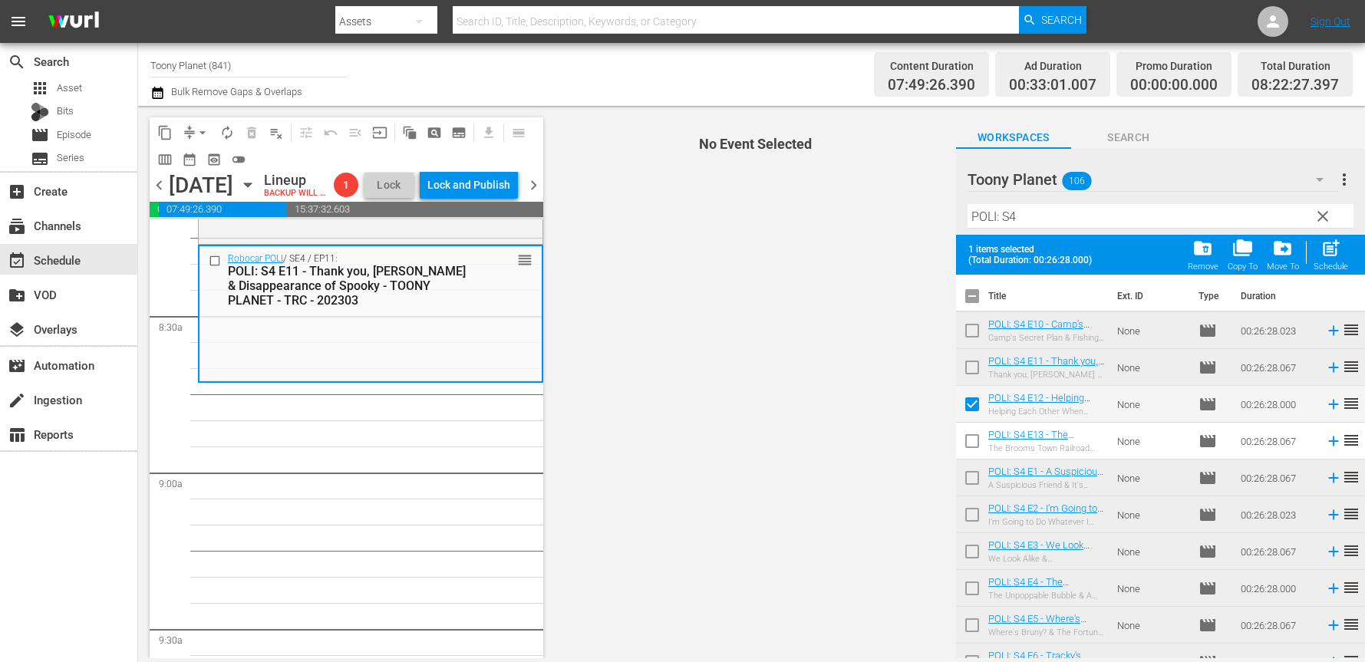
click at [976, 443] on input "checkbox" at bounding box center [972, 444] width 32 height 32
checkbox input "true"
click at [1327, 264] on div "Schedule" at bounding box center [1331, 267] width 35 height 10
checkbox input "false"
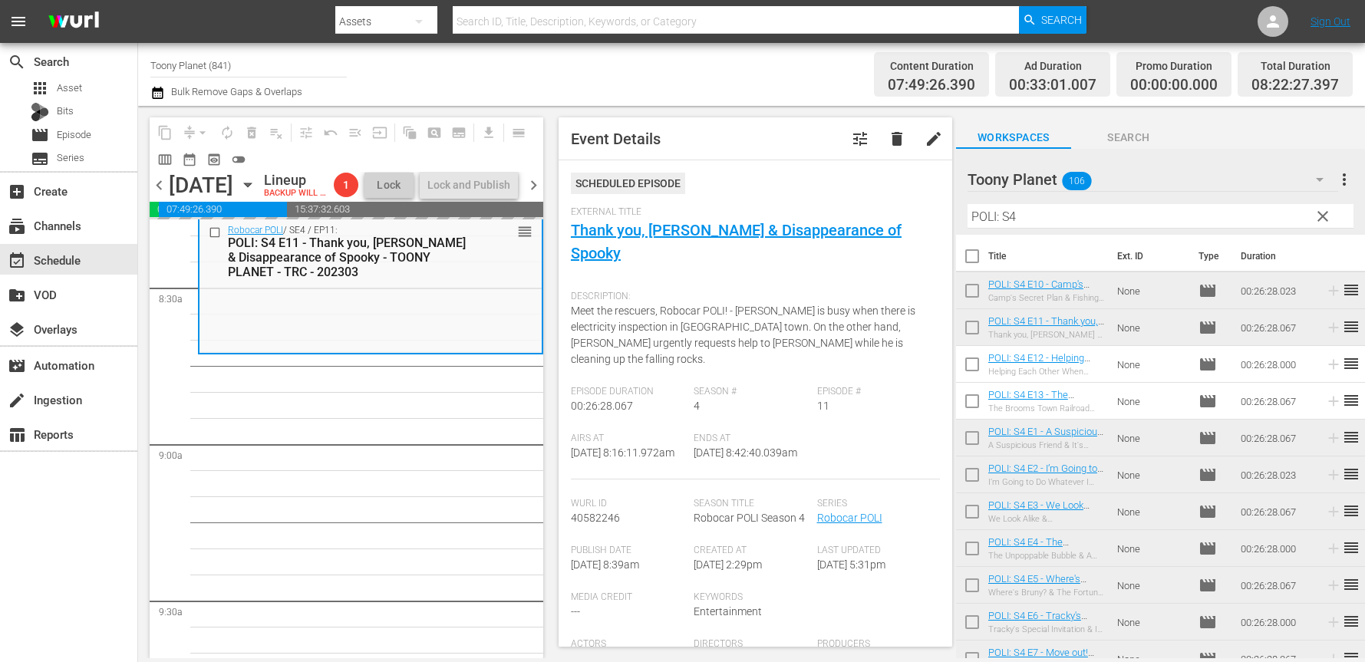
scroll to position [2598, 0]
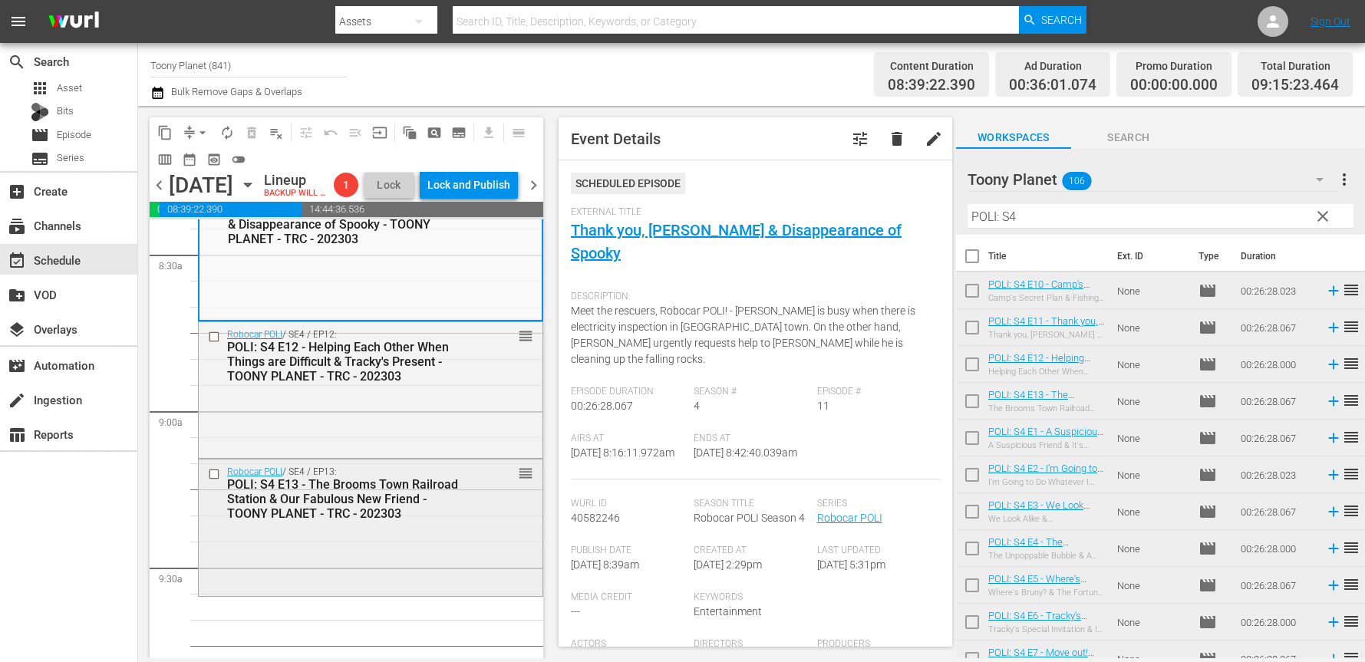
click at [377, 526] on div "Robocar POLI / SE4 / EP13: POLI: S4 E13 - The Brooms Town Railroad Station & Ou…" at bounding box center [371, 493] width 344 height 67
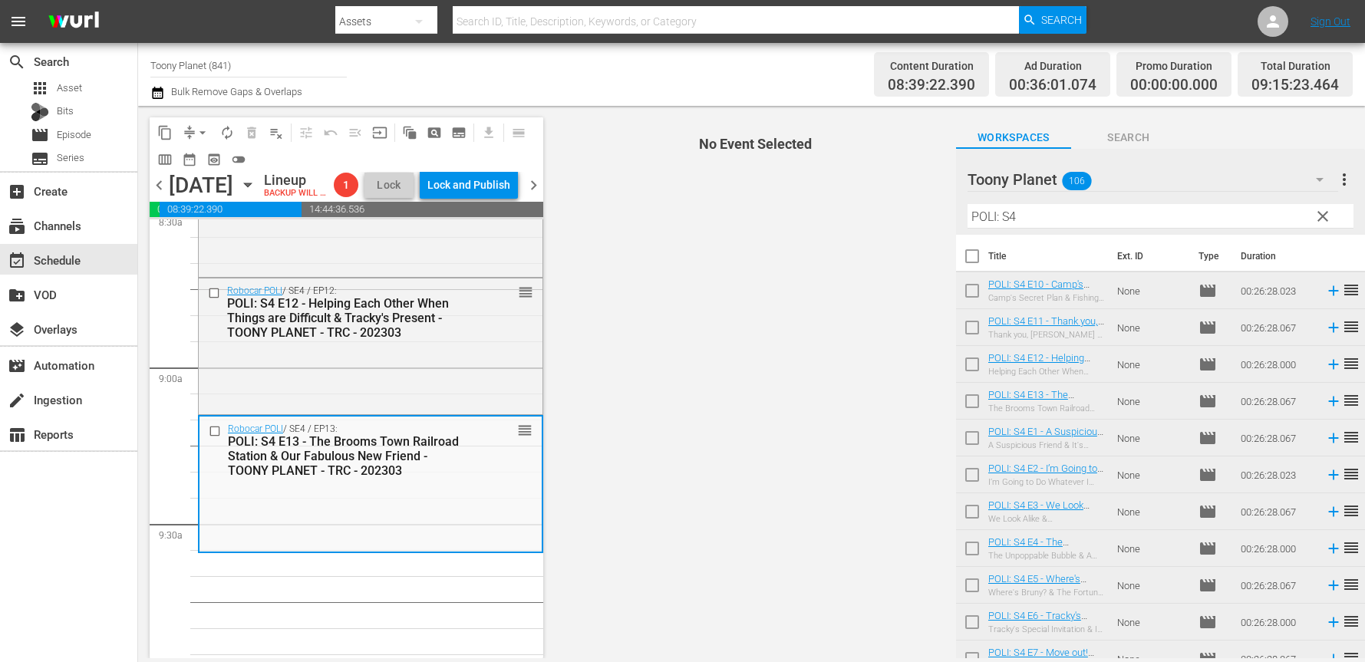
scroll to position [2671, 0]
click at [1031, 219] on input "POLI: S4" at bounding box center [1161, 216] width 386 height 25
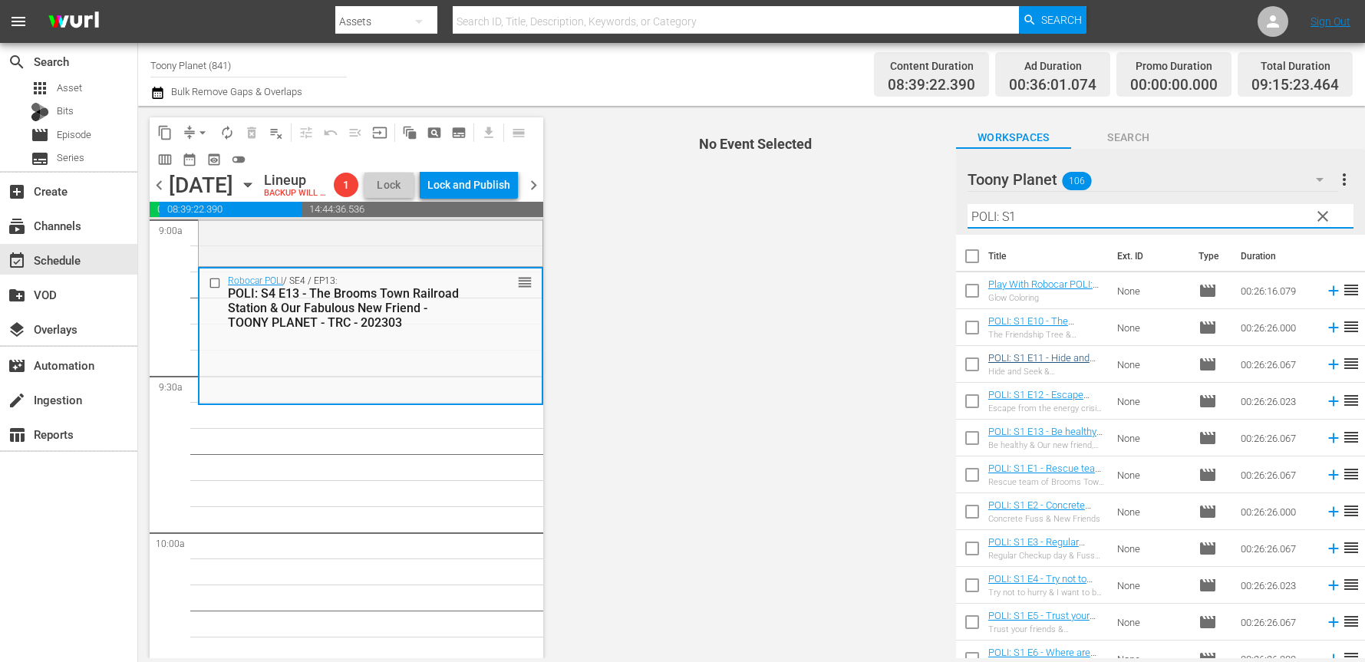
drag, startPoint x: 431, startPoint y: 552, endPoint x: 1013, endPoint y: 357, distance: 614.2
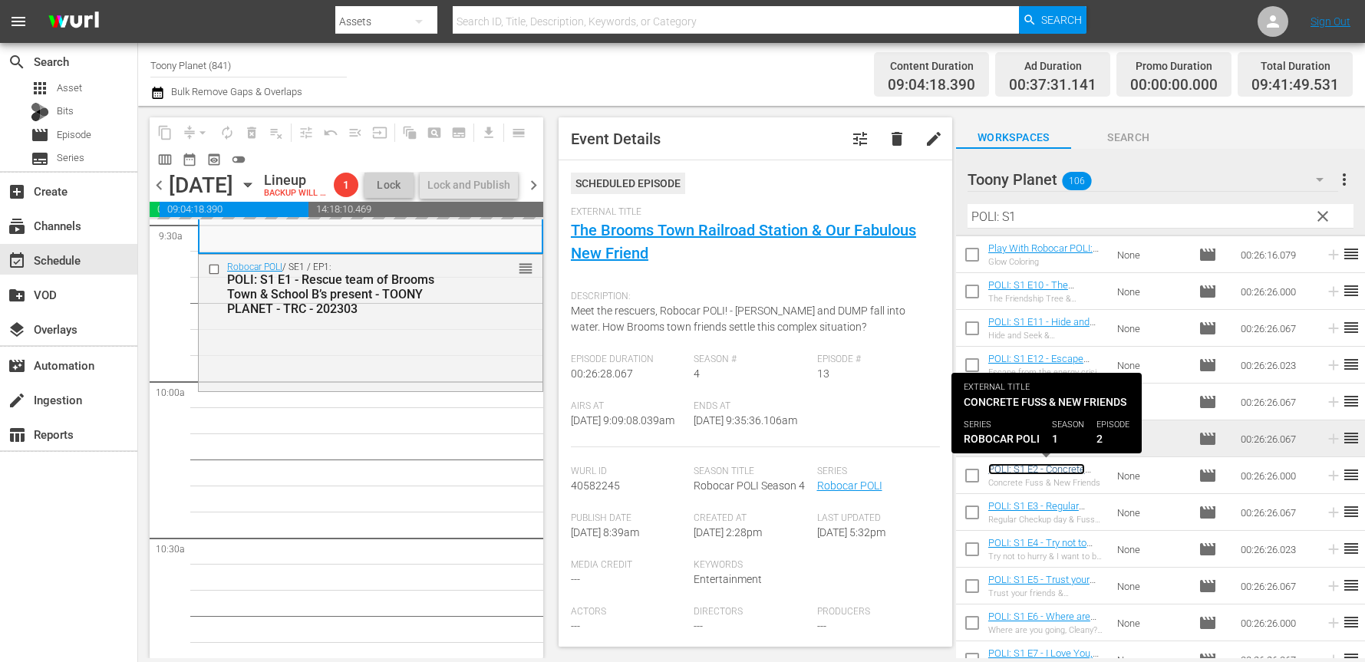
scroll to position [3027, 0]
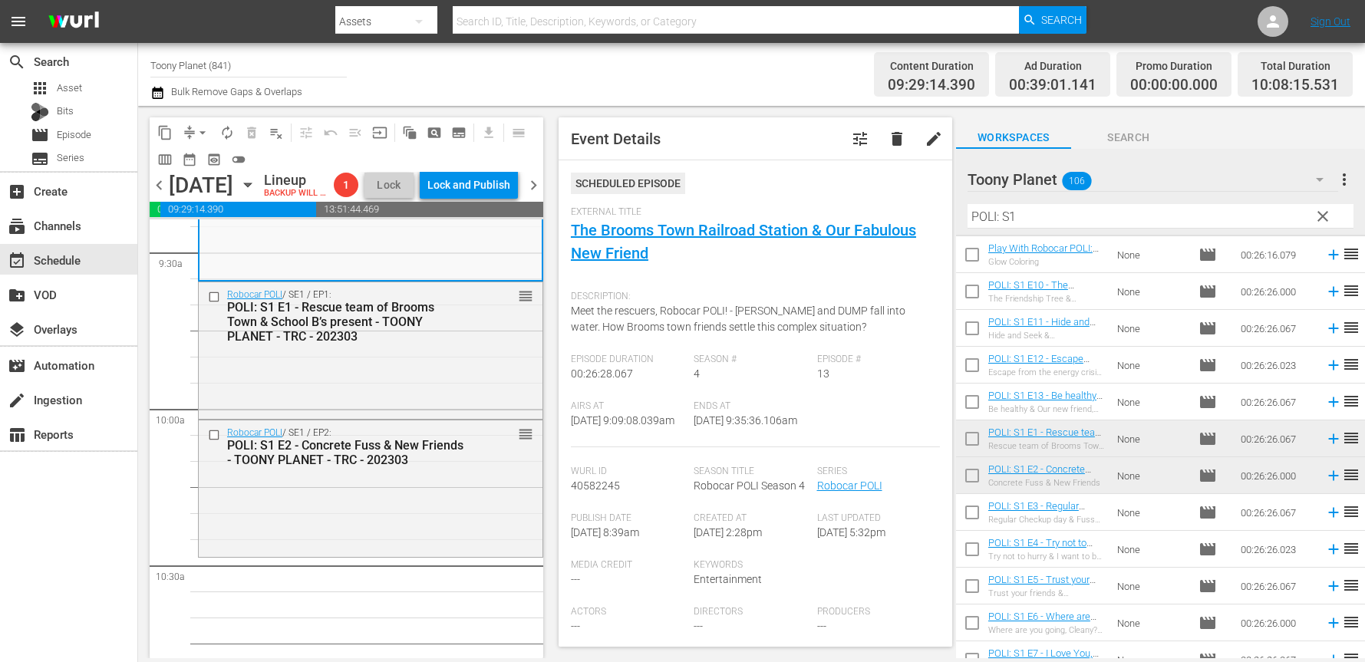
scroll to position [2975, 0]
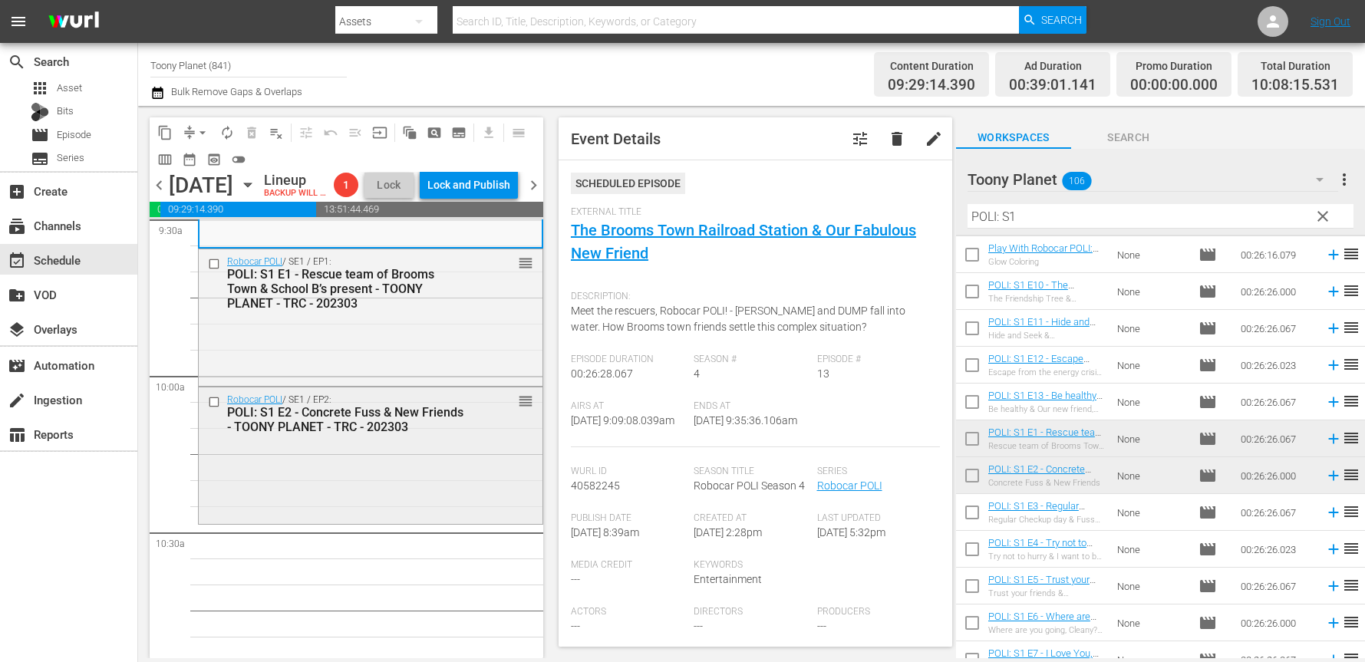
click at [403, 434] on div "POLI: S1 E2 - Concrete Fuss & New Friends - TOONY PLANET - TRC - 202303" at bounding box center [346, 419] width 239 height 29
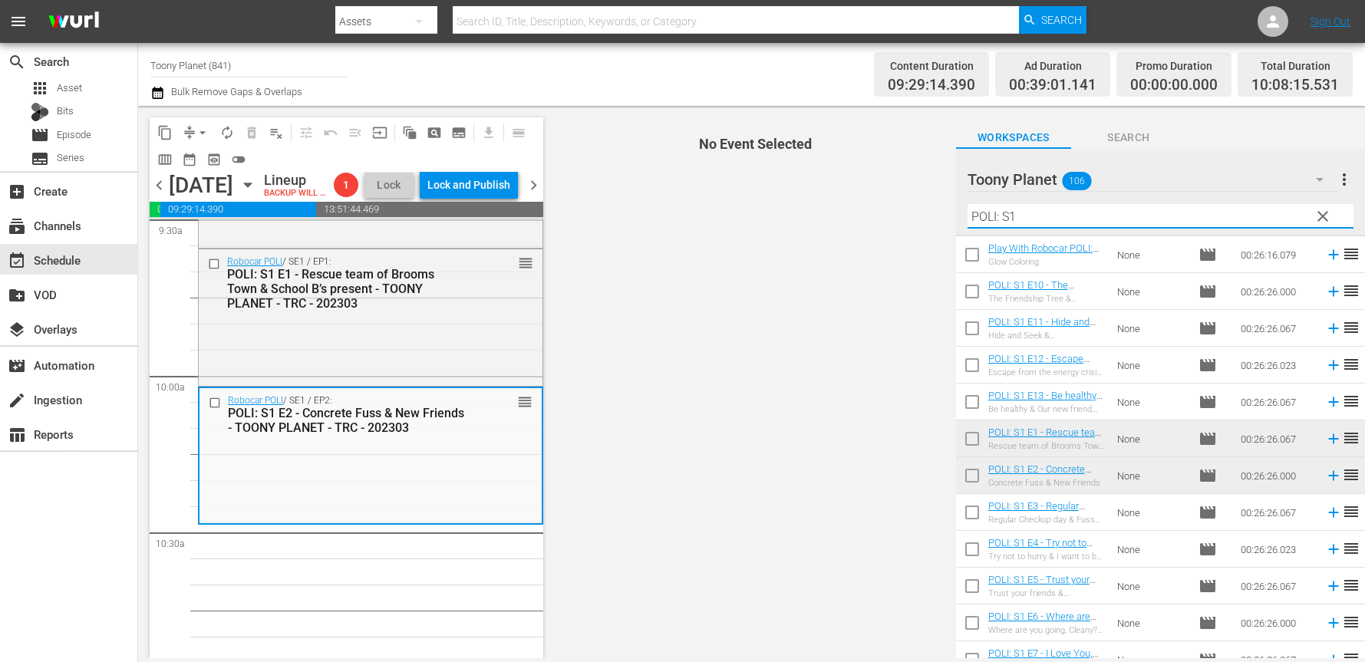
drag, startPoint x: 1035, startPoint y: 211, endPoint x: 900, endPoint y: 210, distance: 135.1
click at [915, 210] on div "content_copy compress arrow_drop_down autorenew_outlined delete_forever_outline…" at bounding box center [751, 382] width 1227 height 553
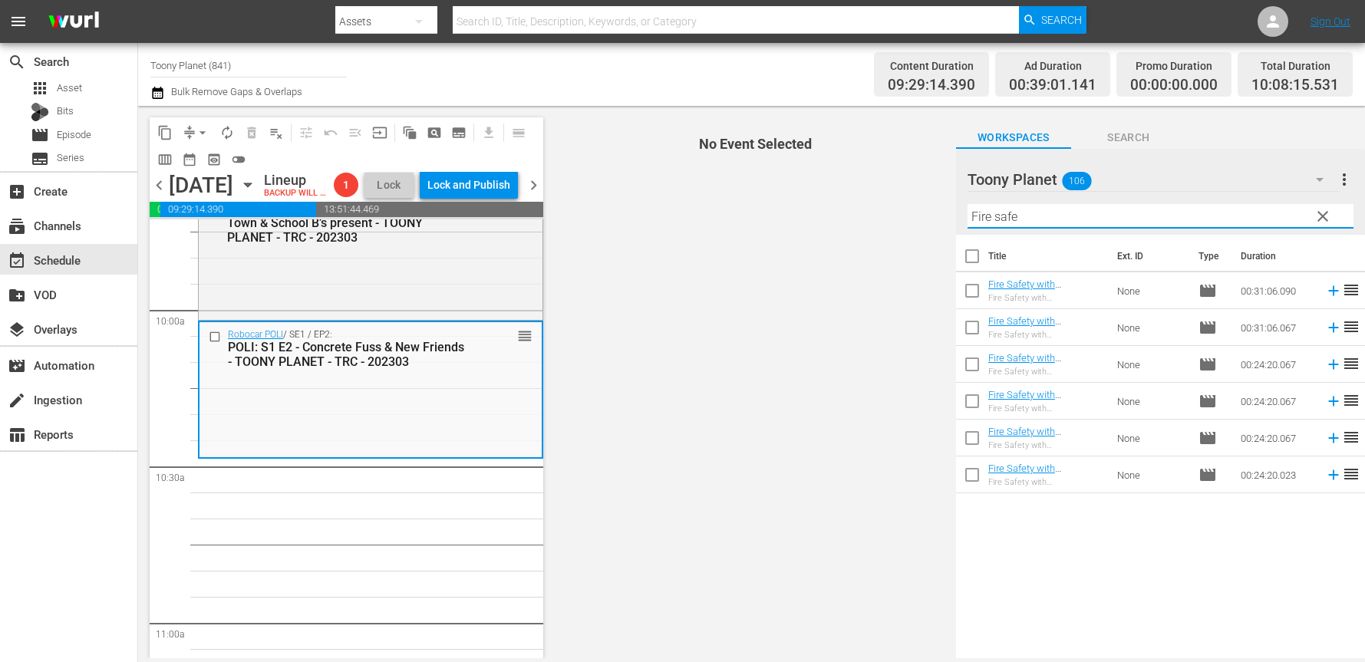
scroll to position [3065, 0]
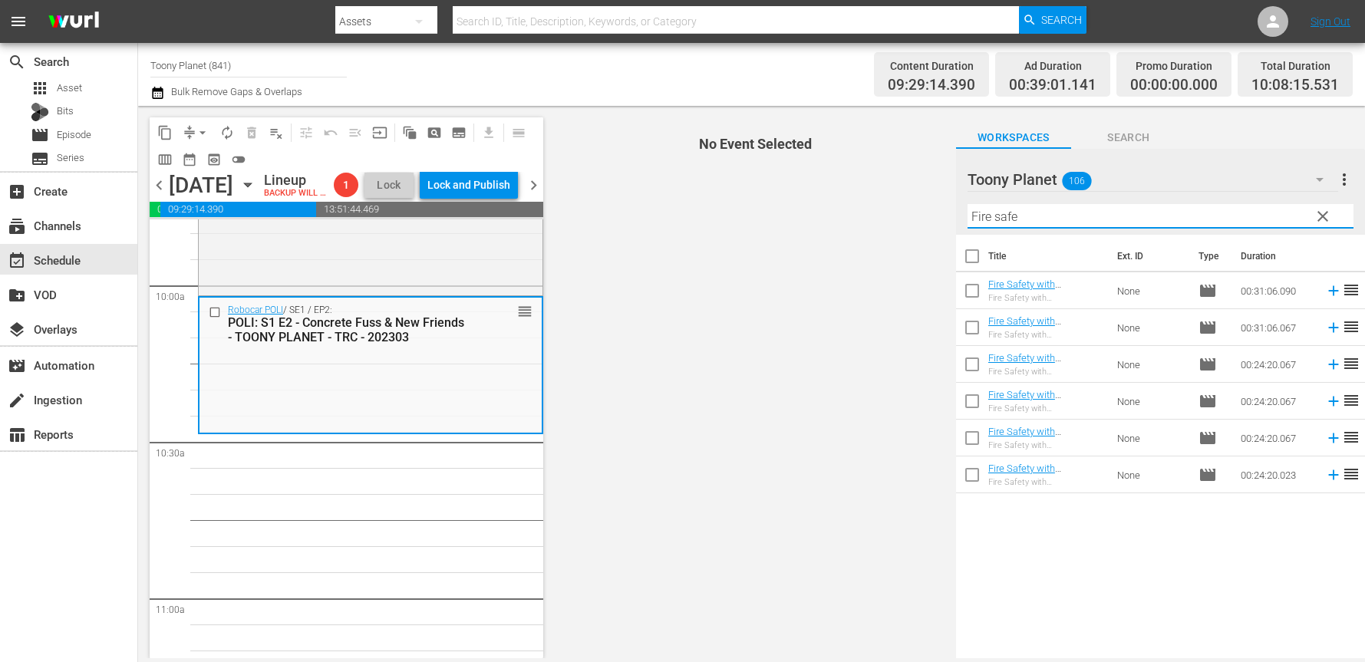
type input "Fire safe"
drag, startPoint x: 240, startPoint y: 513, endPoint x: 355, endPoint y: 515, distance: 115.1
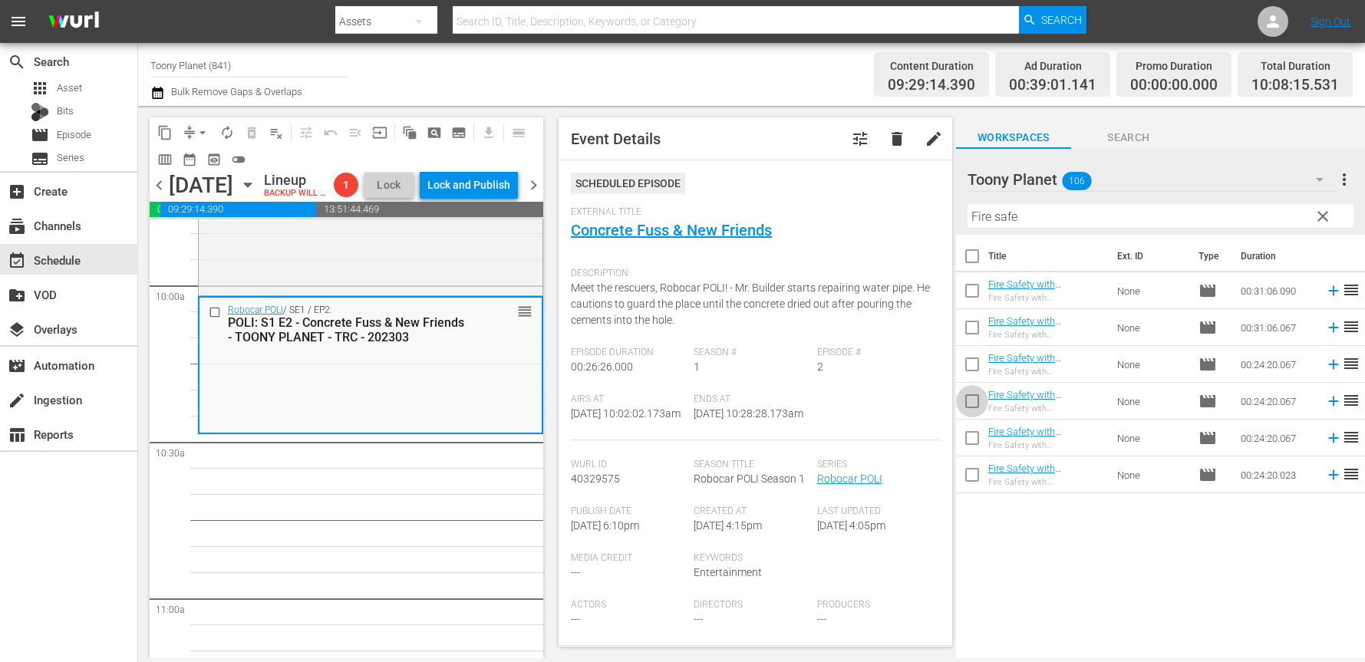
drag, startPoint x: 970, startPoint y: 407, endPoint x: 978, endPoint y: 450, distance: 43.8
click at [970, 407] on input "checkbox" at bounding box center [972, 404] width 32 height 32
checkbox input "true"
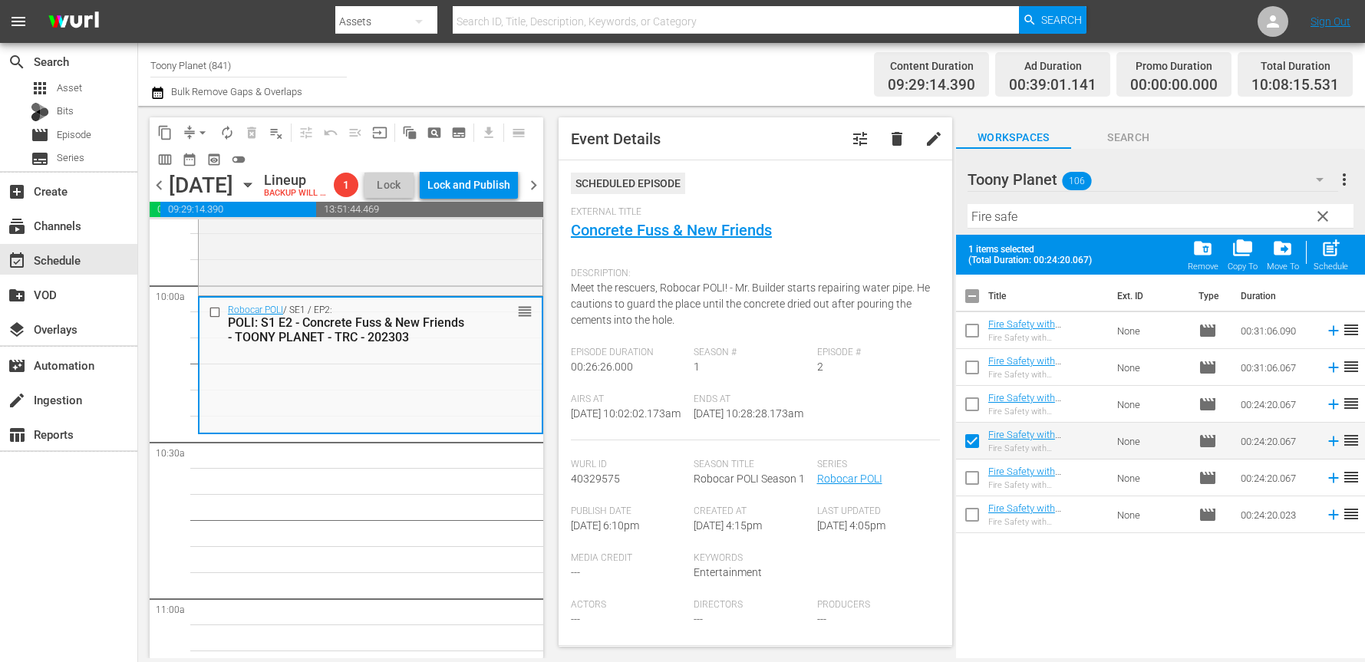
drag, startPoint x: 969, startPoint y: 474, endPoint x: 982, endPoint y: 472, distance: 13.2
click at [969, 474] on input "checkbox" at bounding box center [972, 481] width 32 height 32
checkbox input "true"
click at [1325, 256] on span "post_add" at bounding box center [1331, 248] width 21 height 21
checkbox input "false"
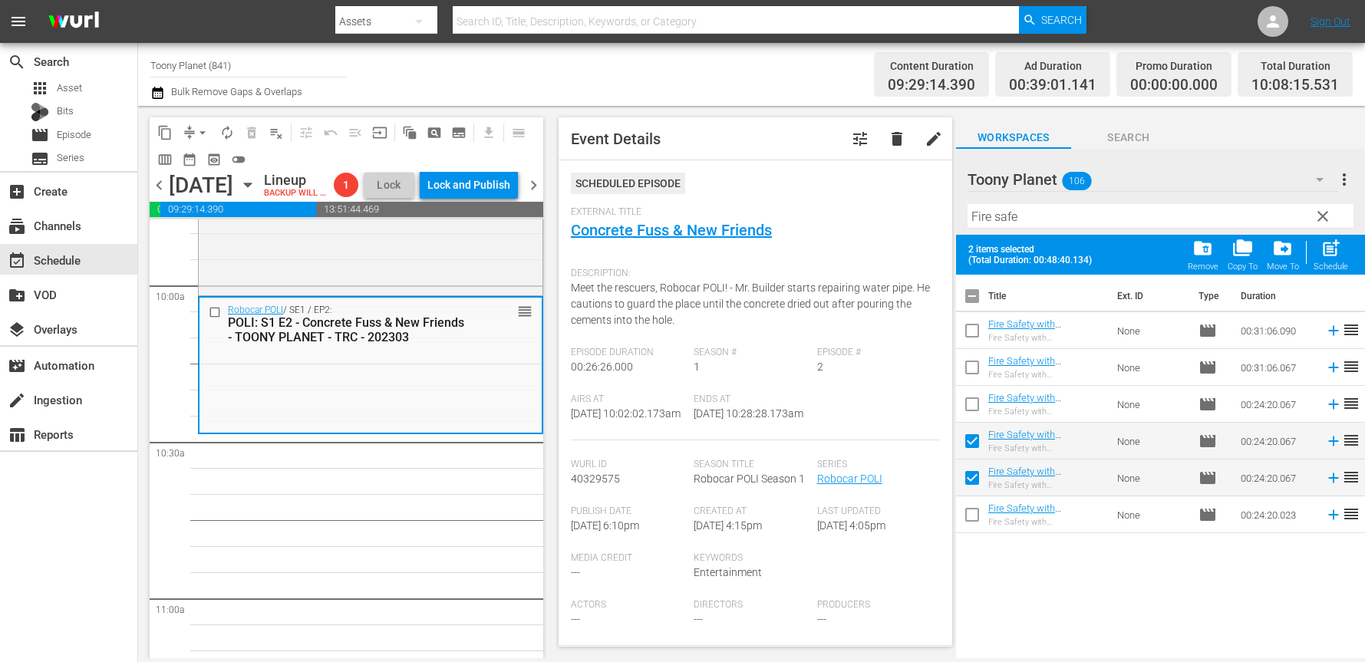
checkbox input "false"
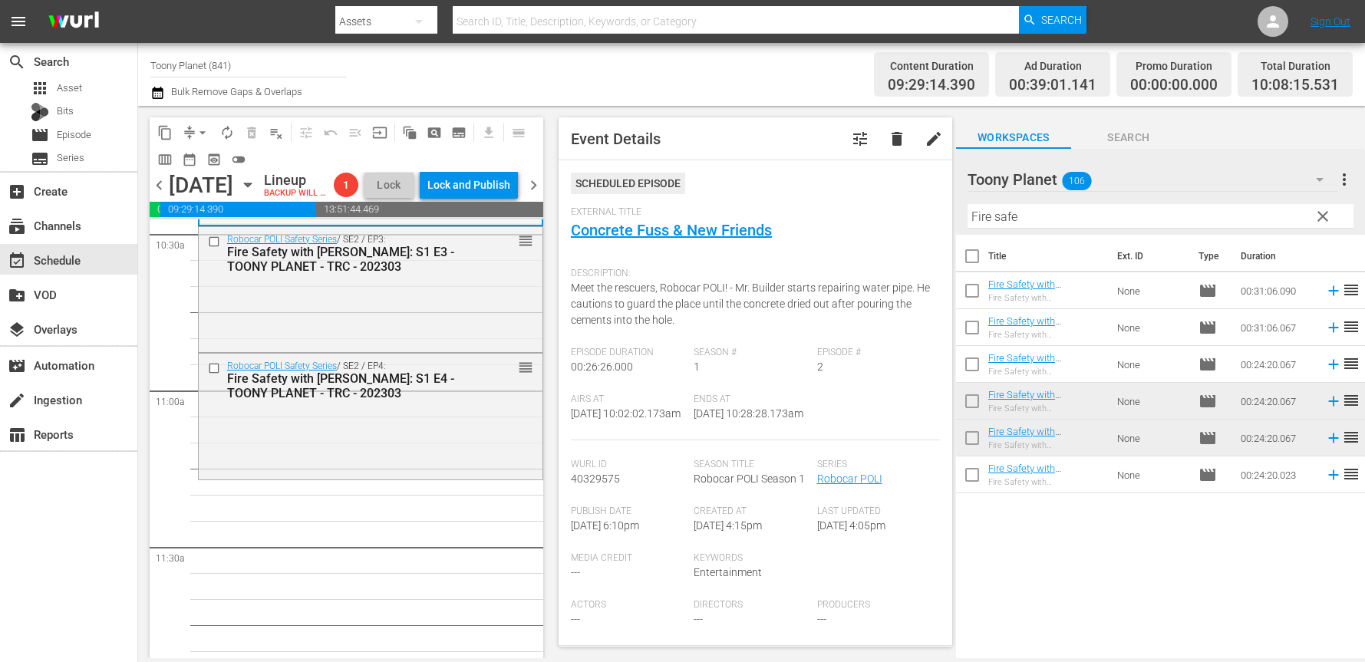
scroll to position [3274, 0]
drag, startPoint x: 962, startPoint y: 207, endPoint x: 953, endPoint y: 206, distance: 8.5
click at [953, 206] on div "content_copy compress arrow_drop_down autorenew_outlined delete_forever_outline…" at bounding box center [751, 382] width 1227 height 553
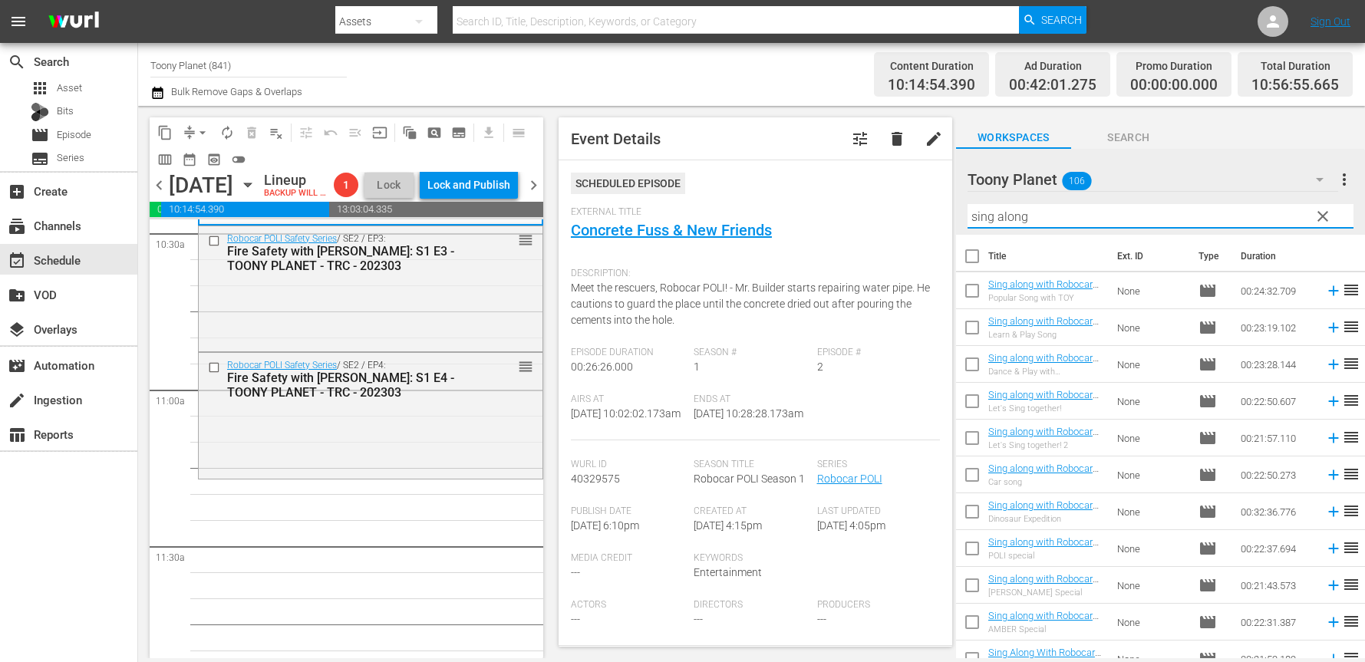
drag, startPoint x: 1056, startPoint y: 221, endPoint x: 734, endPoint y: 159, distance: 327.5
click at [791, 178] on div "content_copy compress arrow_drop_down autorenew_outlined delete_forever_outline…" at bounding box center [751, 382] width 1227 height 553
type input "sing along"
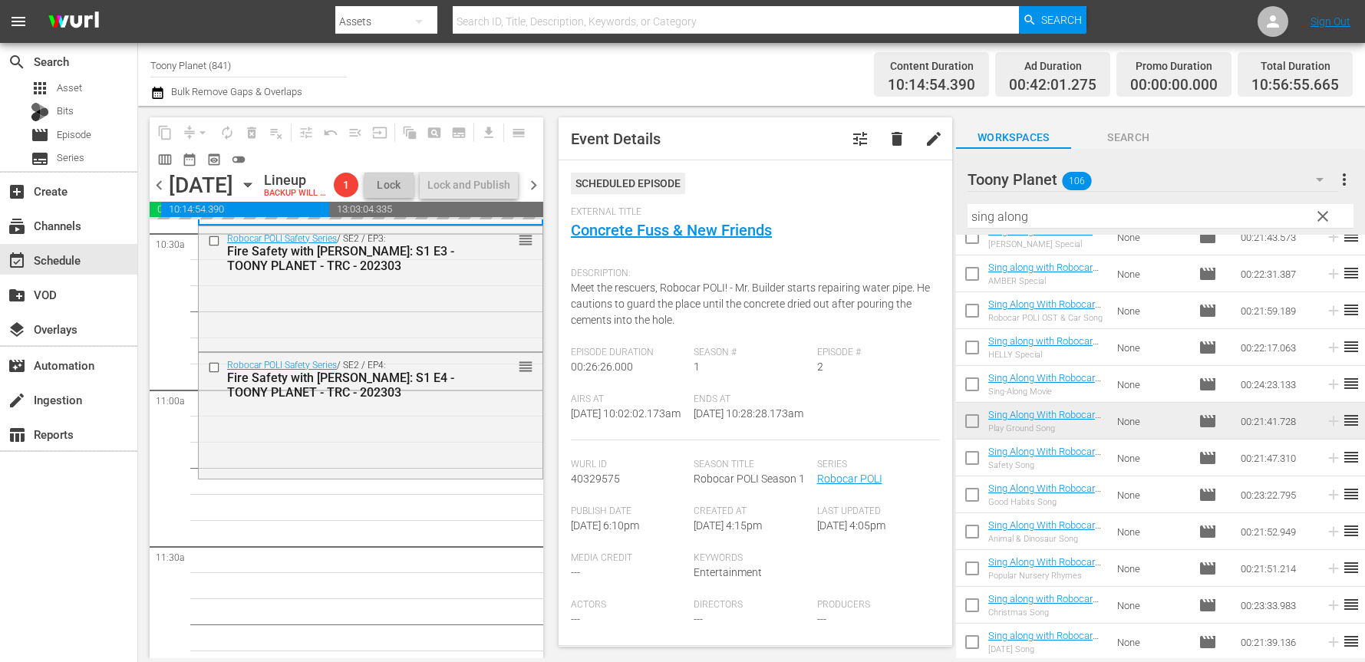
drag, startPoint x: 1008, startPoint y: 566, endPoint x: 1312, endPoint y: 12, distance: 631.9
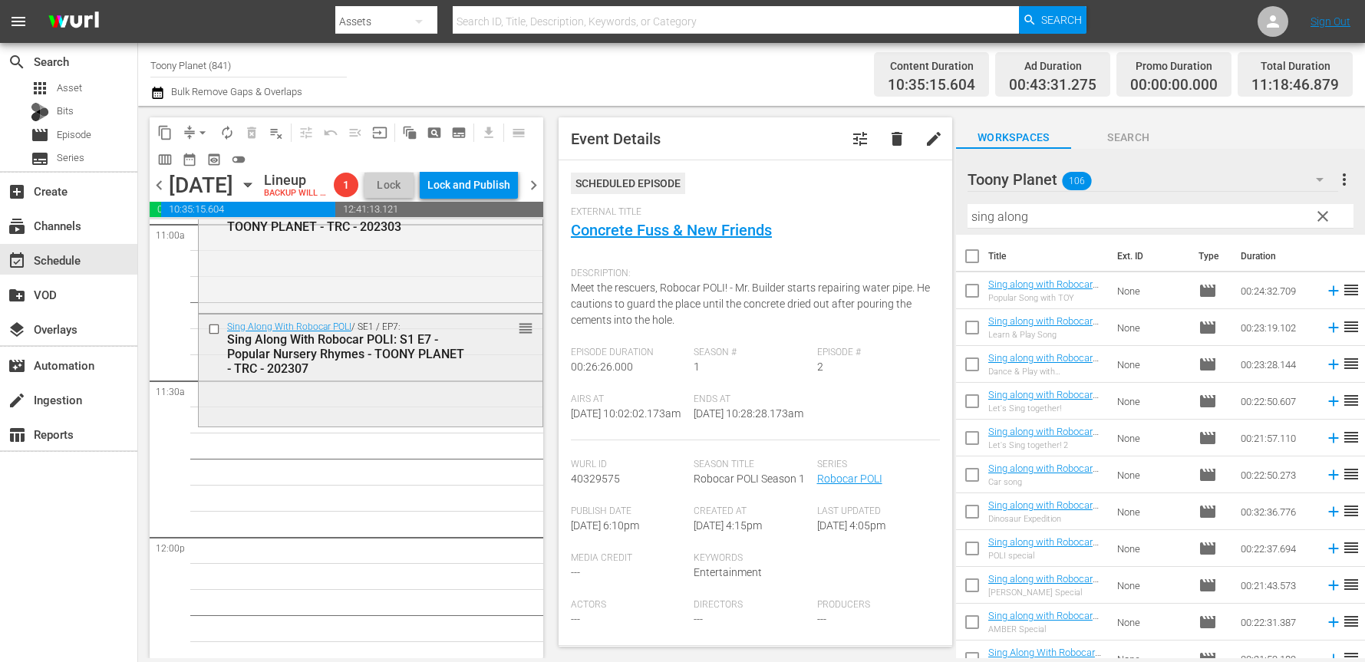
scroll to position [3443, 0]
click at [483, 425] on div "Sing Along With Robocar POLI / SE1 / EP7: Sing Along With Robocar POLI: S1 E7 -…" at bounding box center [370, 368] width 345 height 114
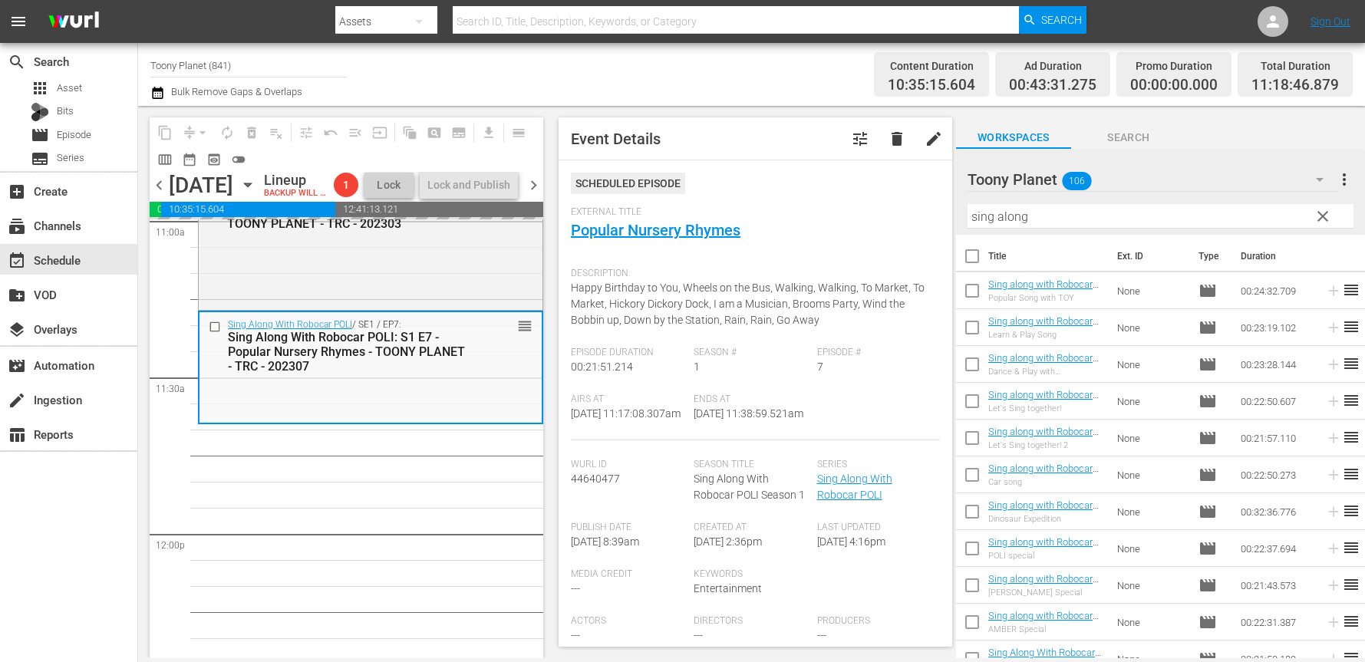
drag, startPoint x: 1032, startPoint y: 477, endPoint x: 1288, endPoint y: 5, distance: 536.7
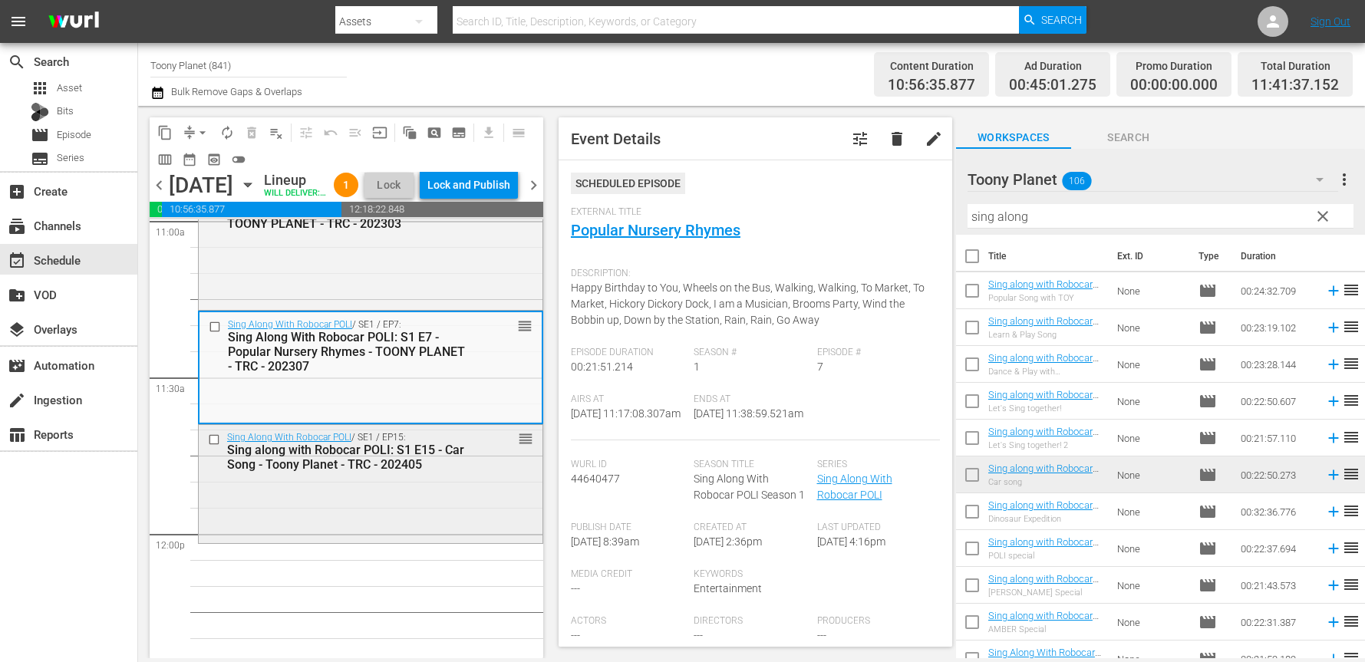
click at [431, 539] on div "Sing Along With Robocar POLI / SE1 / EP15: Sing along with Robocar POLI: S1 E15…" at bounding box center [371, 482] width 344 height 114
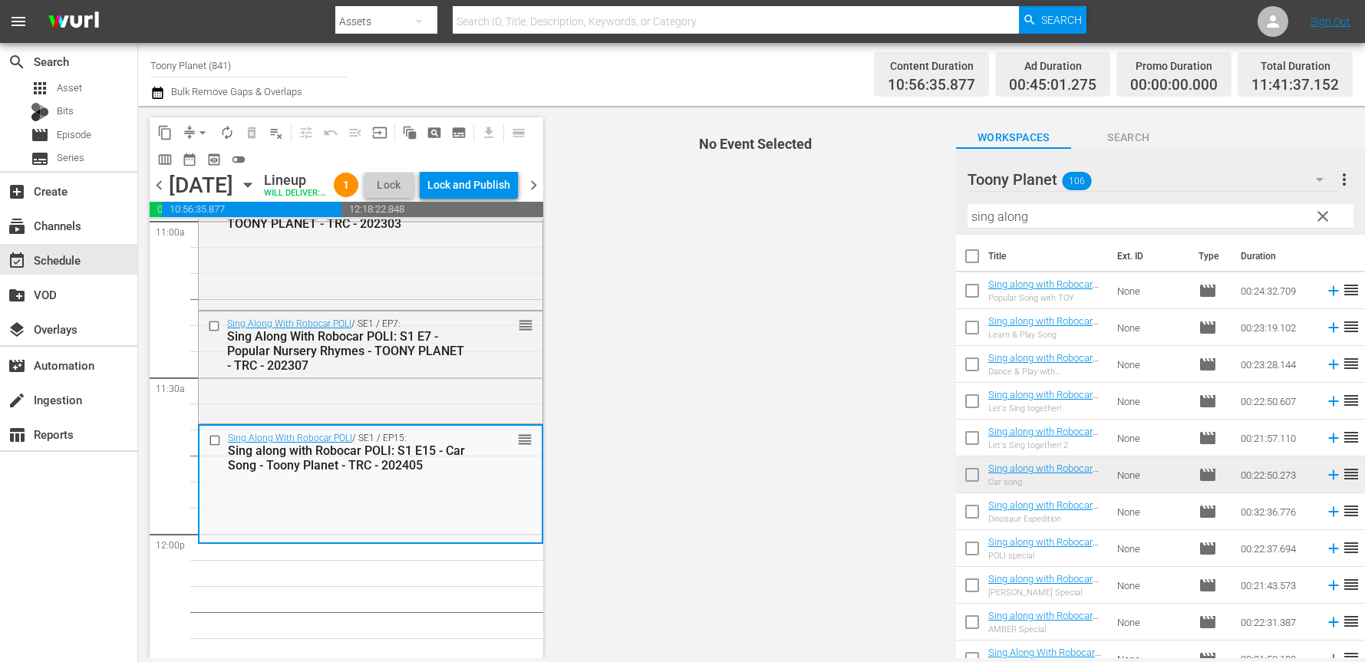
drag, startPoint x: 764, startPoint y: 210, endPoint x: 725, endPoint y: 213, distance: 39.3
click at [726, 210] on div "content_copy compress arrow_drop_down autorenew_outlined delete_forever_outline…" at bounding box center [751, 382] width 1227 height 553
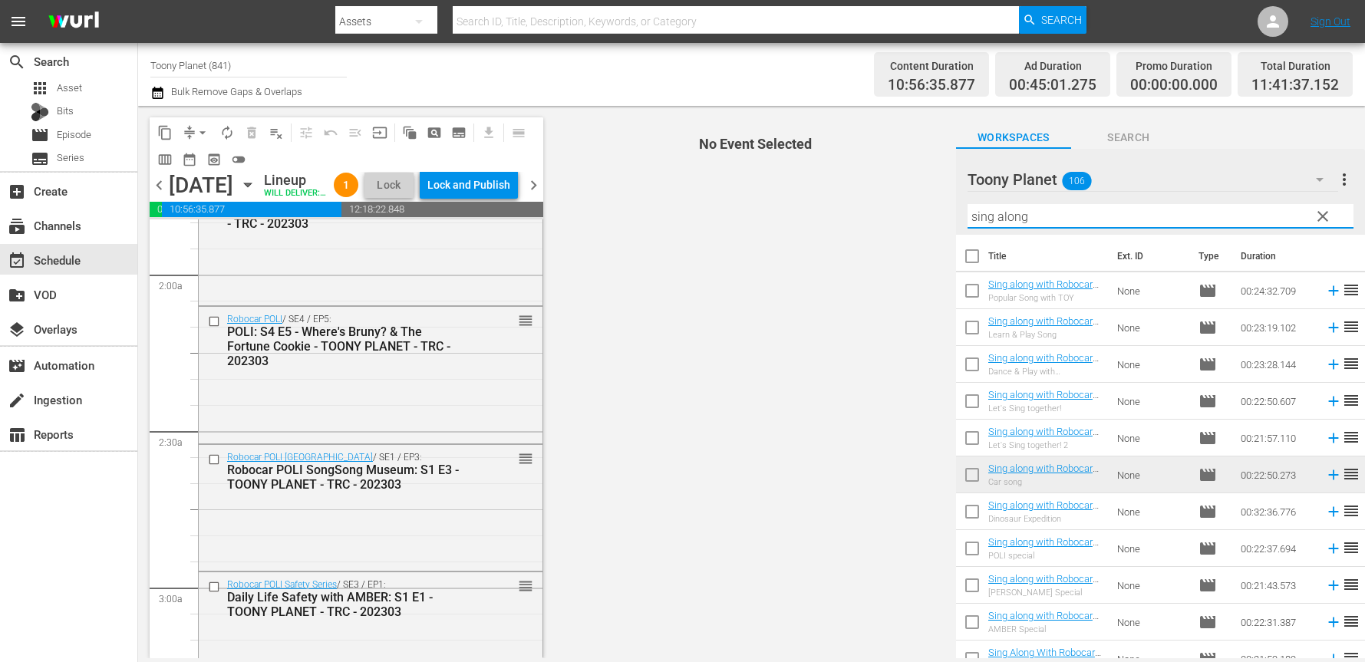
scroll to position [0, 0]
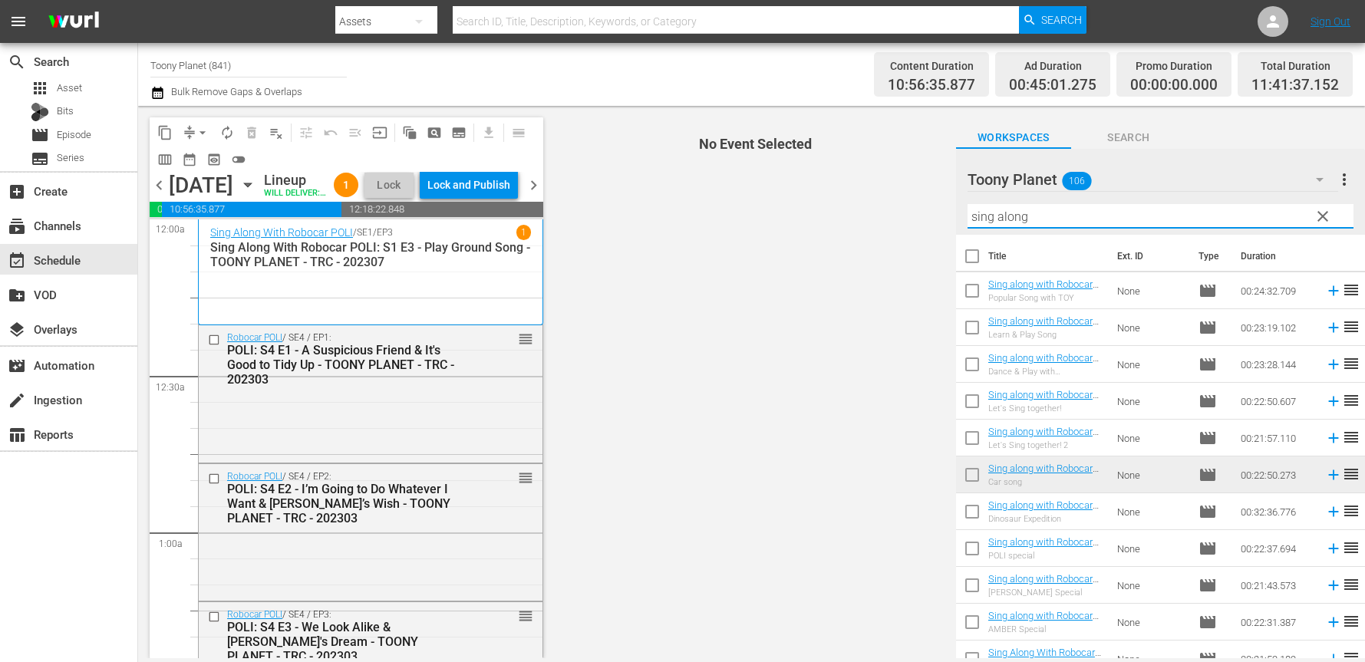
click at [224, 136] on span "autorenew_outlined" at bounding box center [226, 132] width 15 height 15
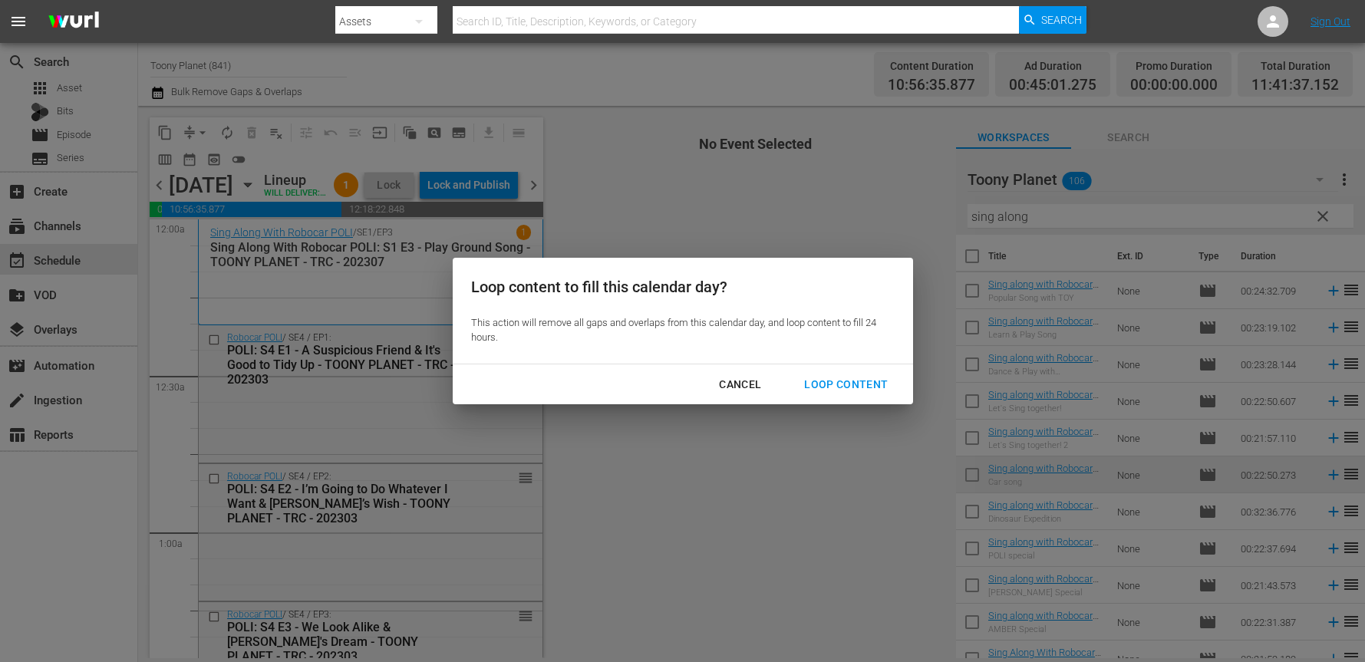
click at [831, 379] on div "Loop Content" at bounding box center [846, 384] width 108 height 19
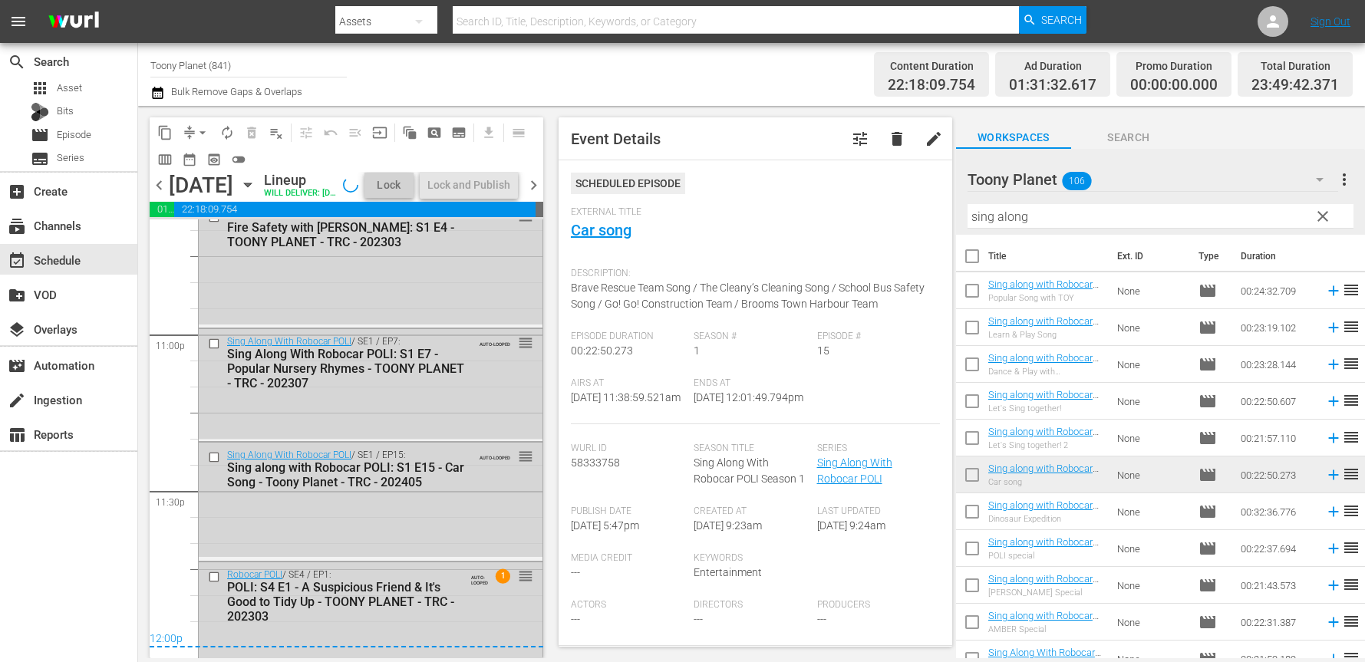
scroll to position [7152, 0]
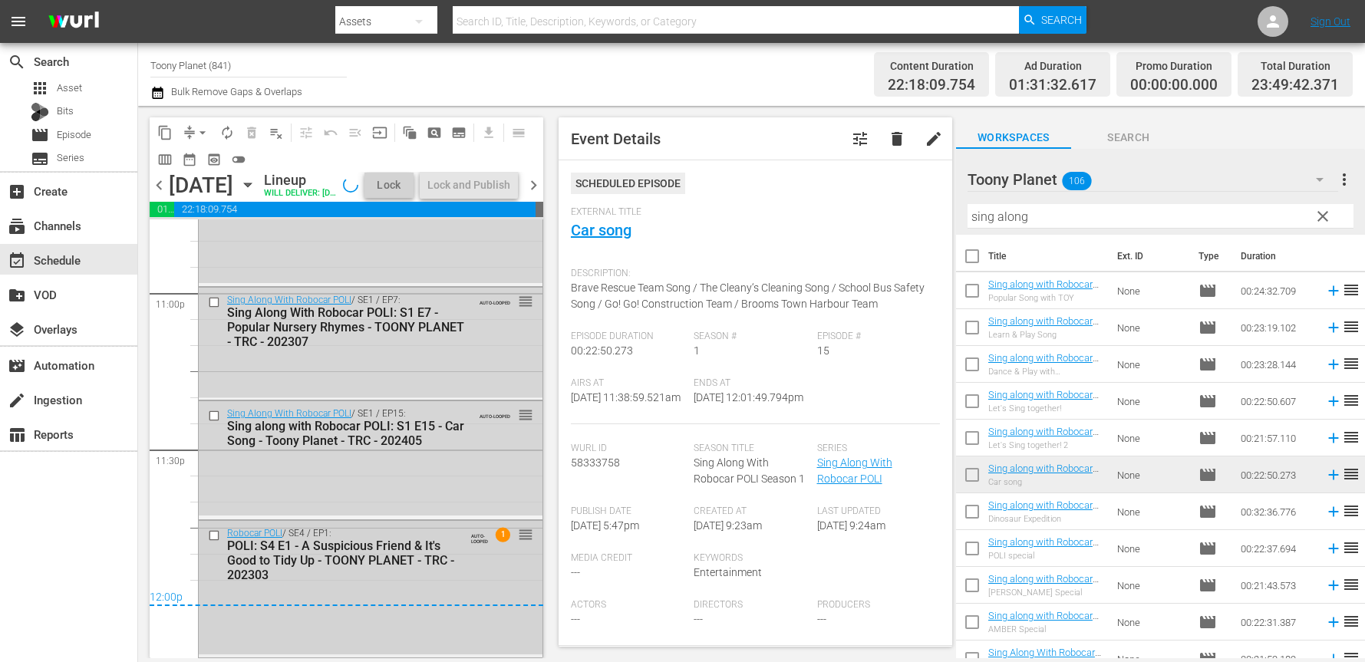
click at [394, 563] on div "POLI: S4 E1 - A Suspicious Friend & It's Good to Tidy Up - TOONY PLANET - TRC -…" at bounding box center [345, 561] width 236 height 44
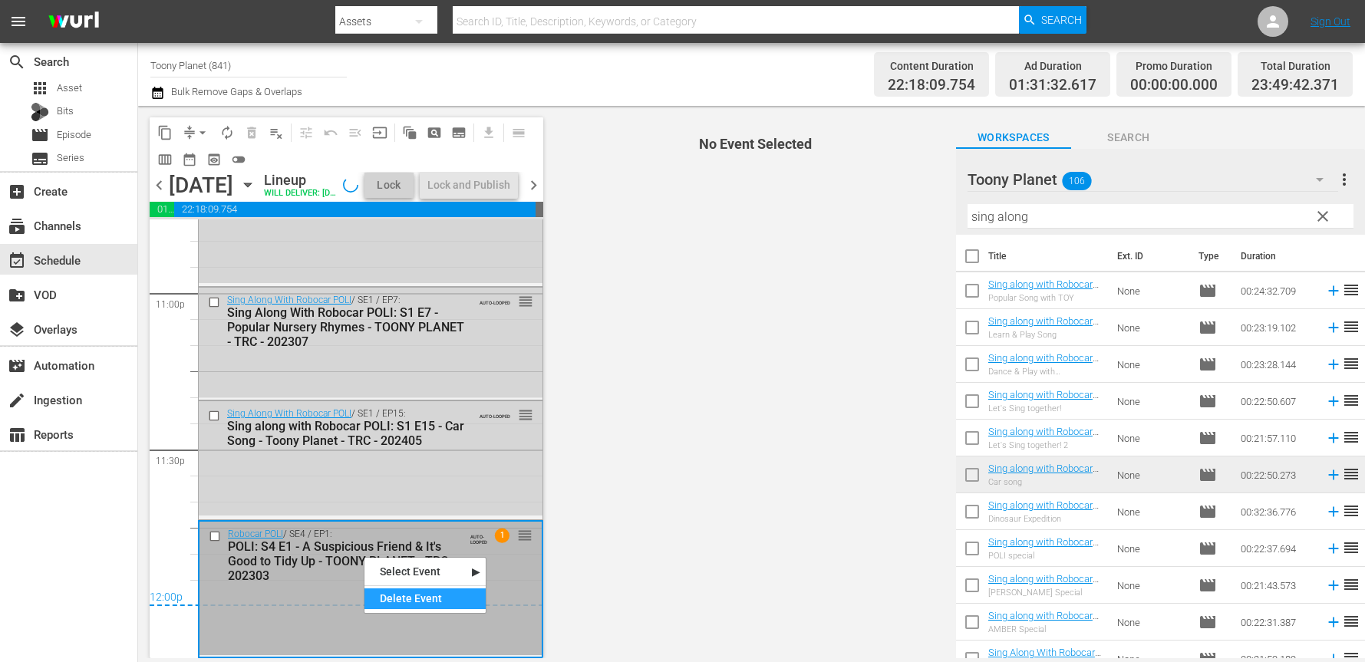
click at [402, 592] on div "Delete Event" at bounding box center [425, 599] width 121 height 21
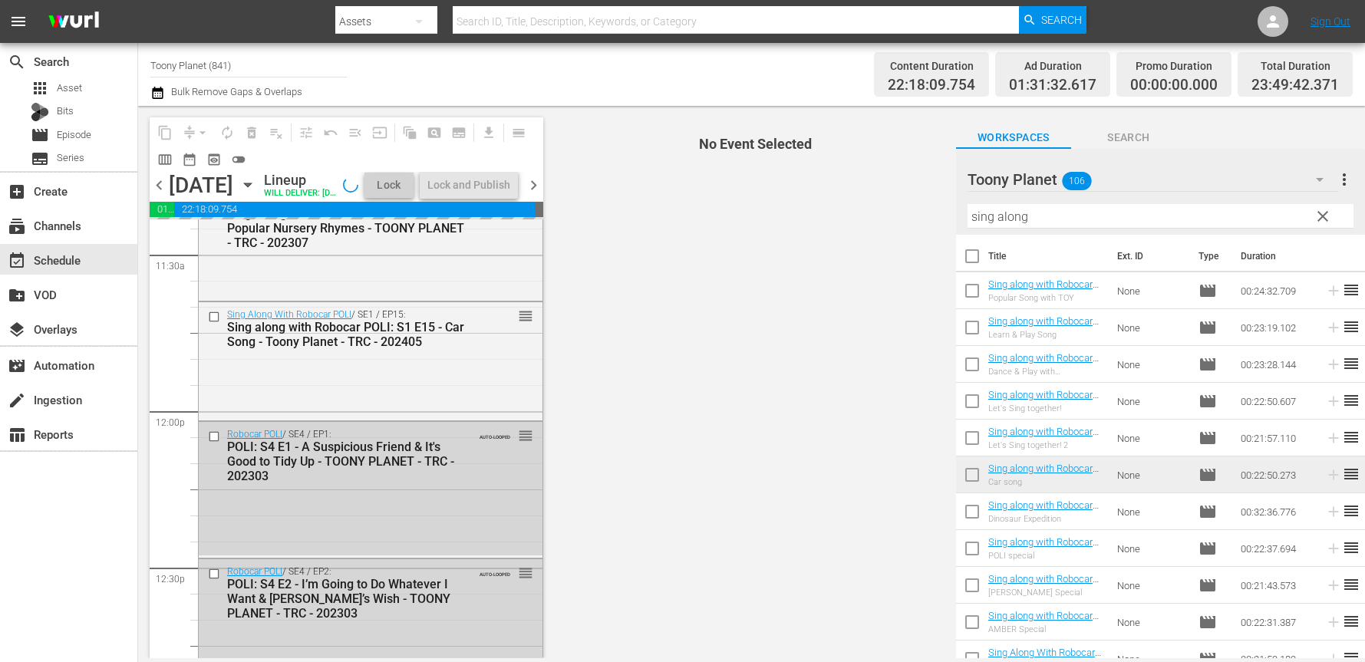
scroll to position [3642, 0]
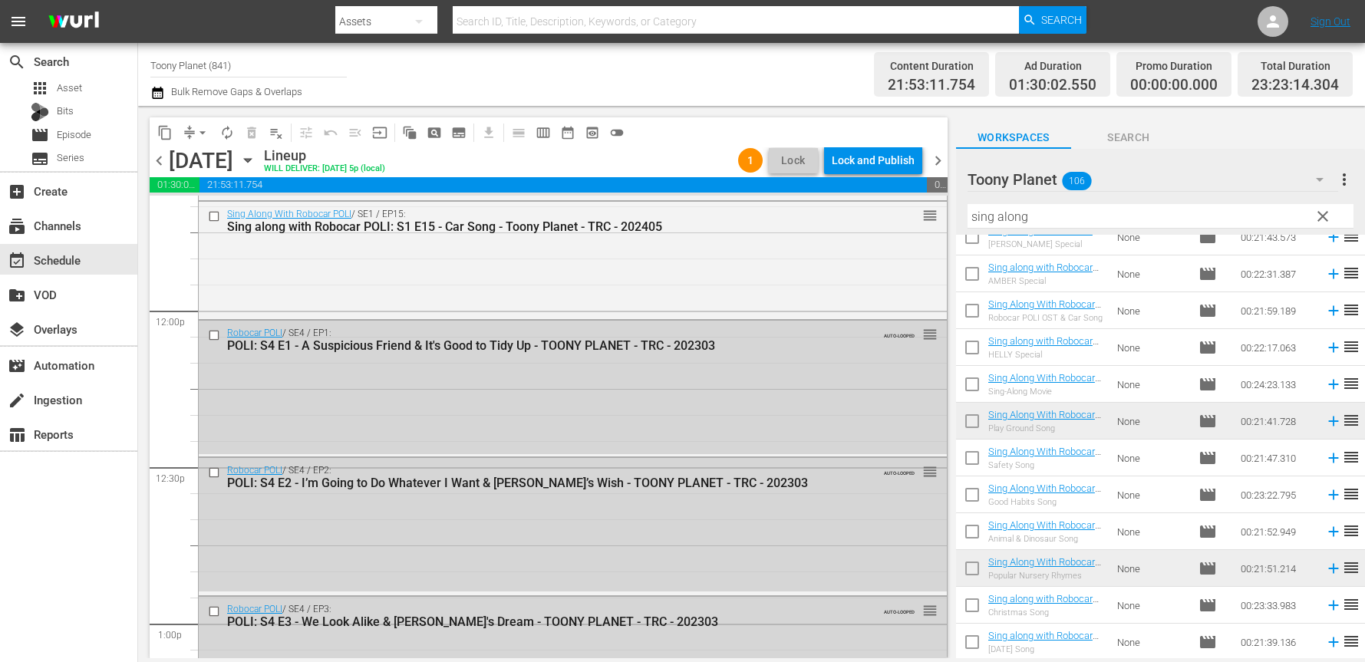
scroll to position [3517, 0]
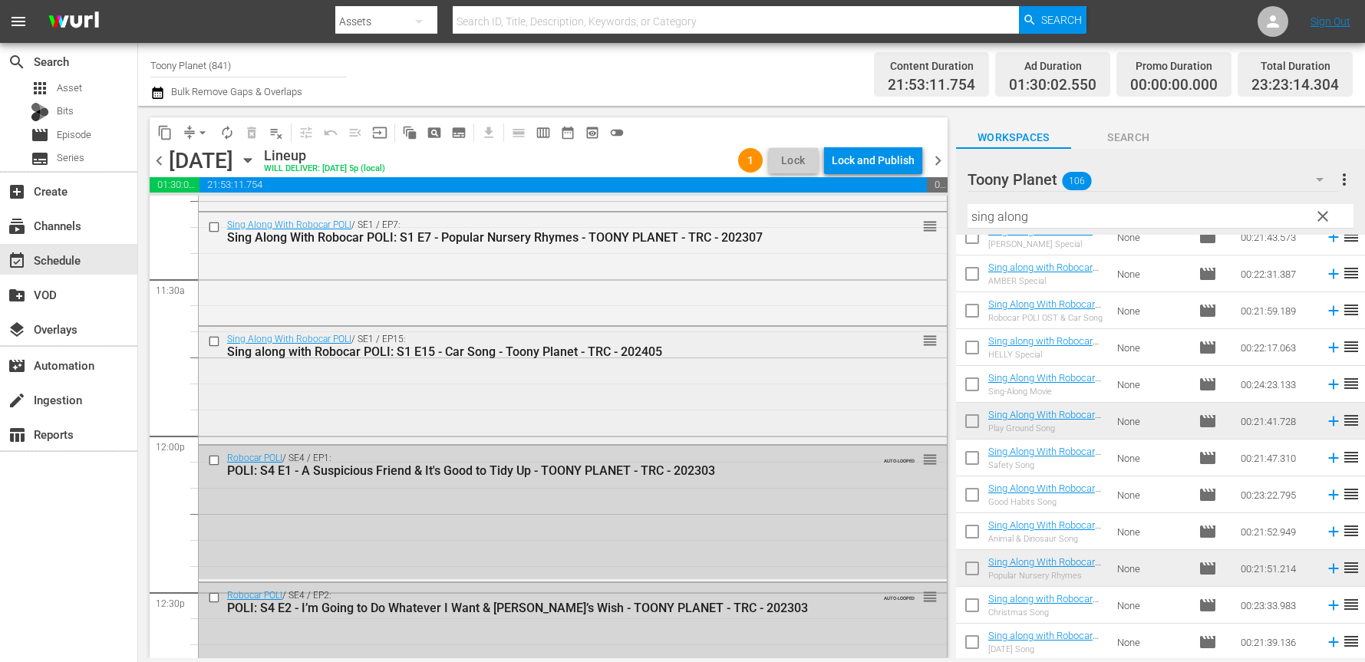
click at [629, 405] on div "Sing Along With Robocar POLI / SE1 / EP15: Sing along with Robocar POLI: S1 E15…" at bounding box center [573, 384] width 748 height 114
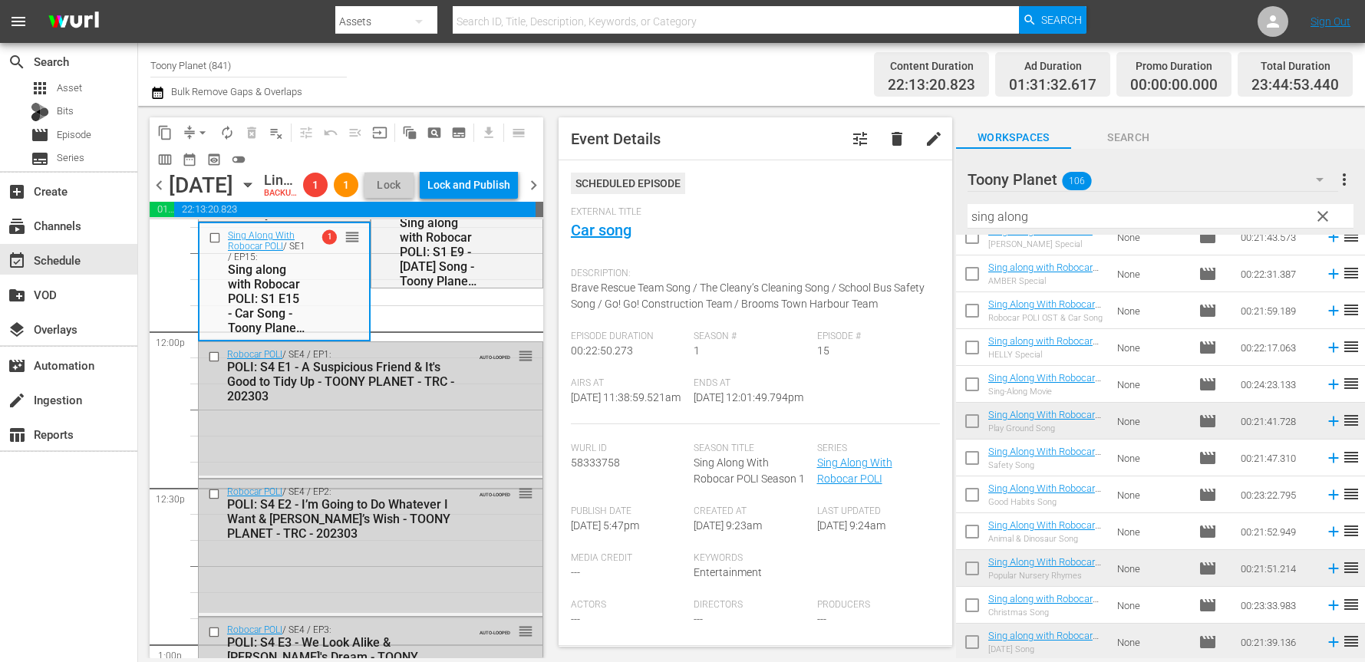
scroll to position [3684, 0]
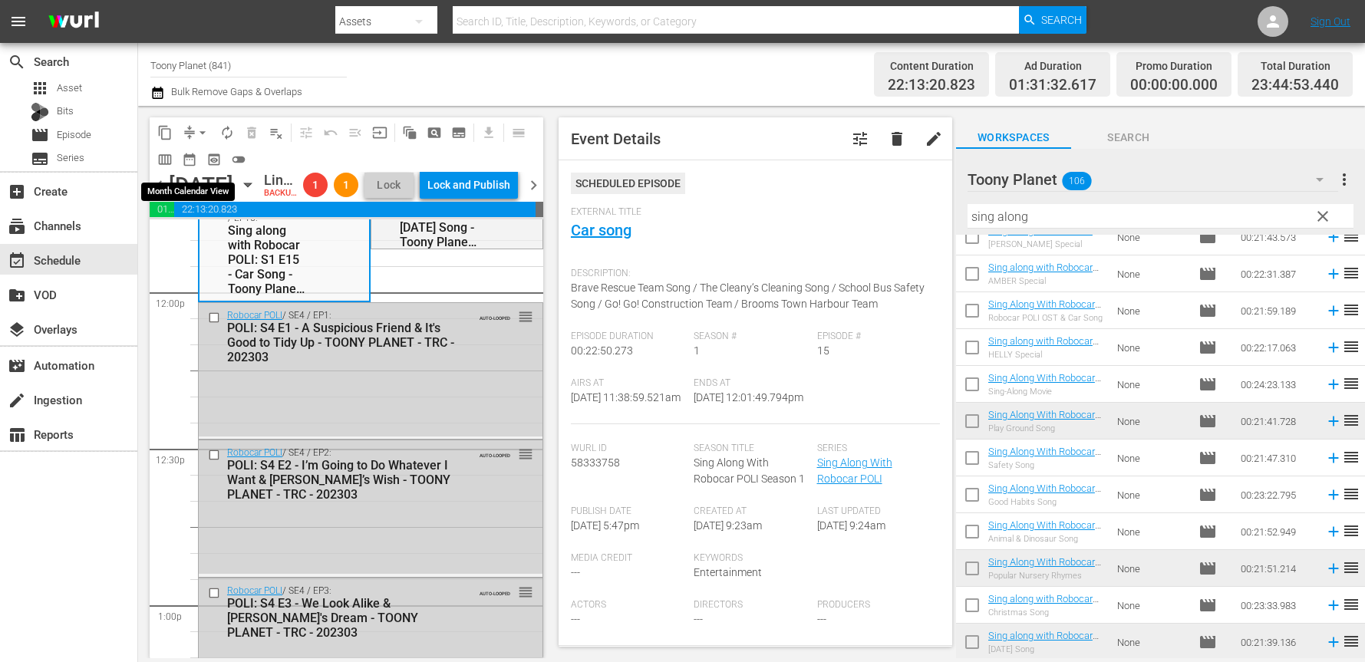
click at [195, 130] on span "arrow_drop_down" at bounding box center [202, 132] width 15 height 15
click at [203, 214] on li "Align to End of Previous Day" at bounding box center [203, 214] width 161 height 25
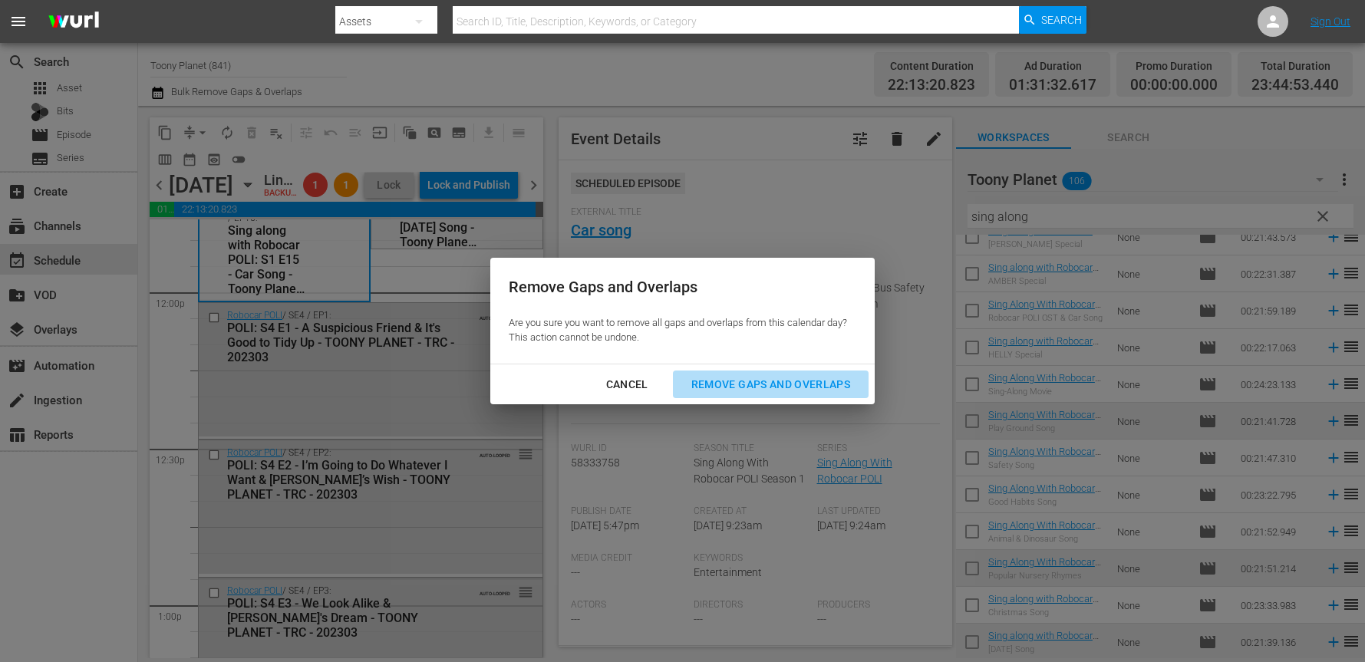
click at [753, 386] on div "Remove Gaps and Overlaps" at bounding box center [770, 384] width 183 height 19
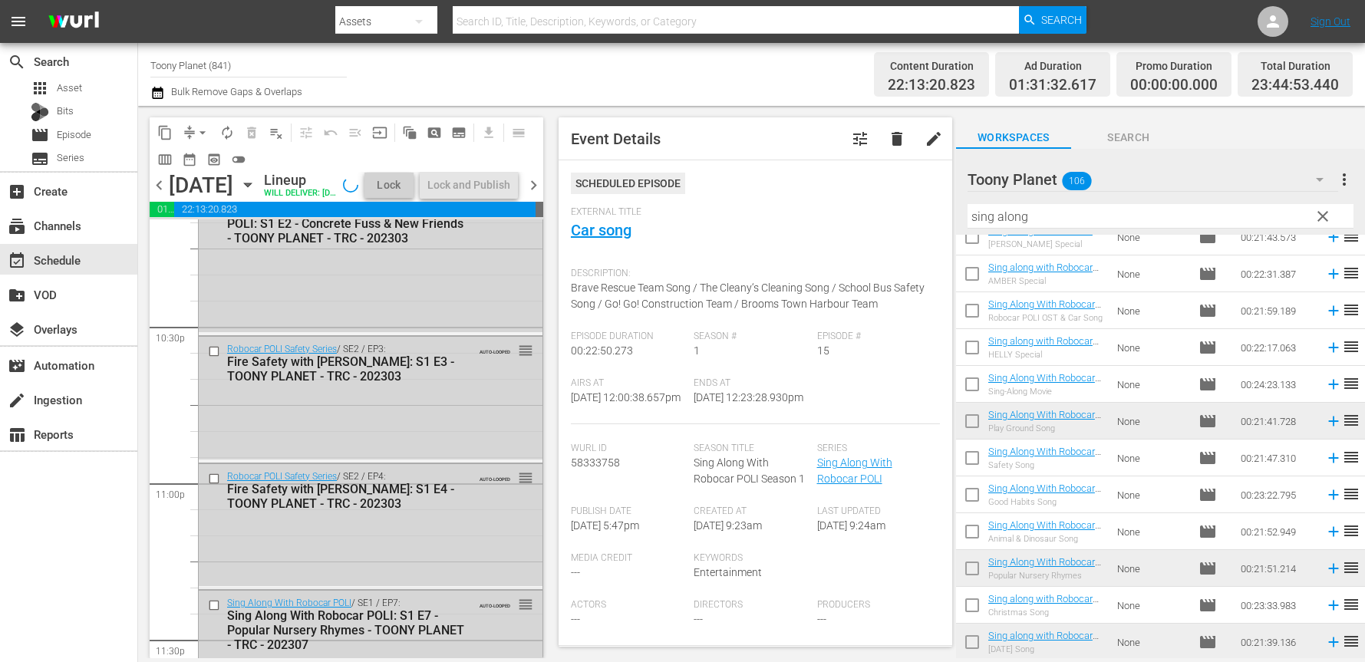
scroll to position [7126, 0]
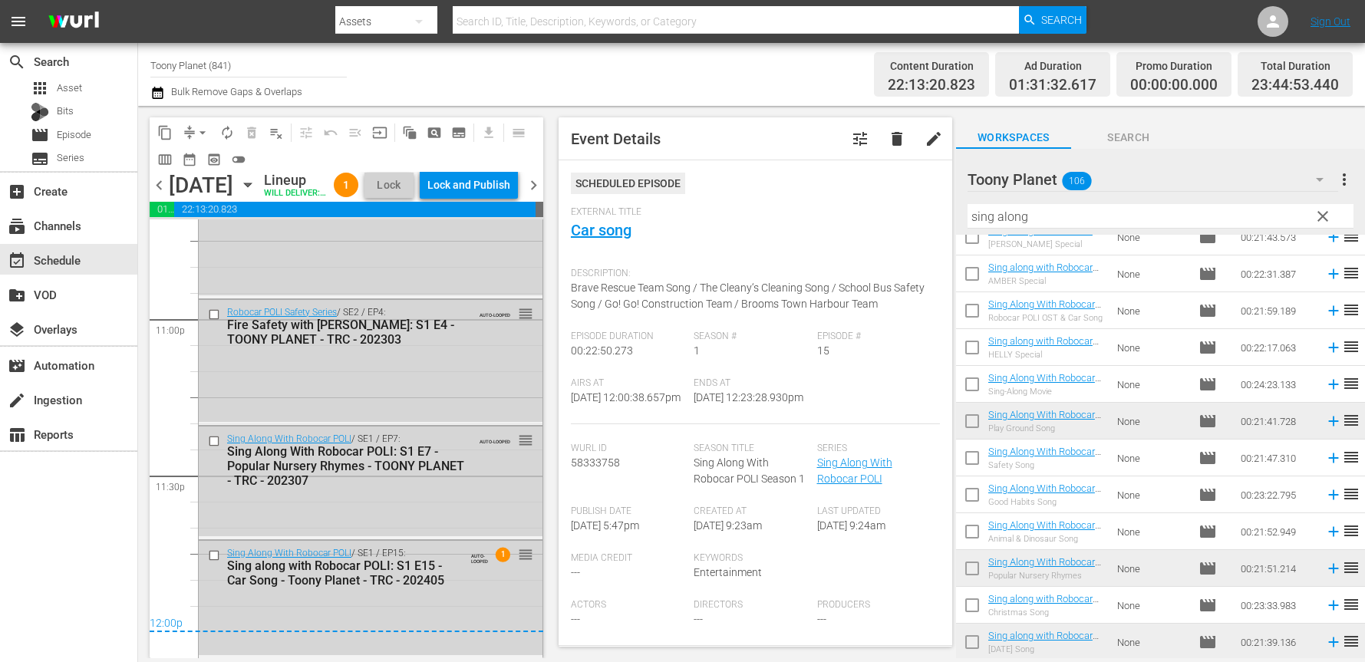
click at [479, 196] on div "Lock and Publish" at bounding box center [468, 185] width 83 height 28
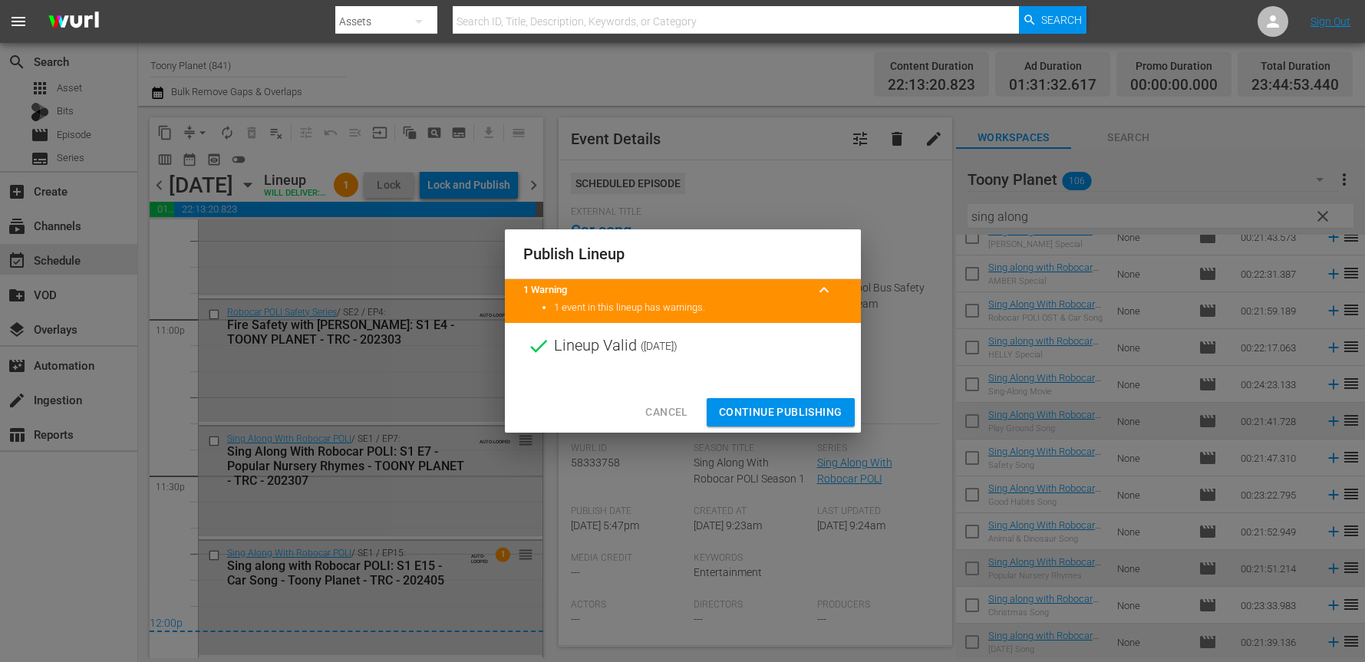
click at [810, 421] on button "Continue Publishing" at bounding box center [781, 412] width 148 height 28
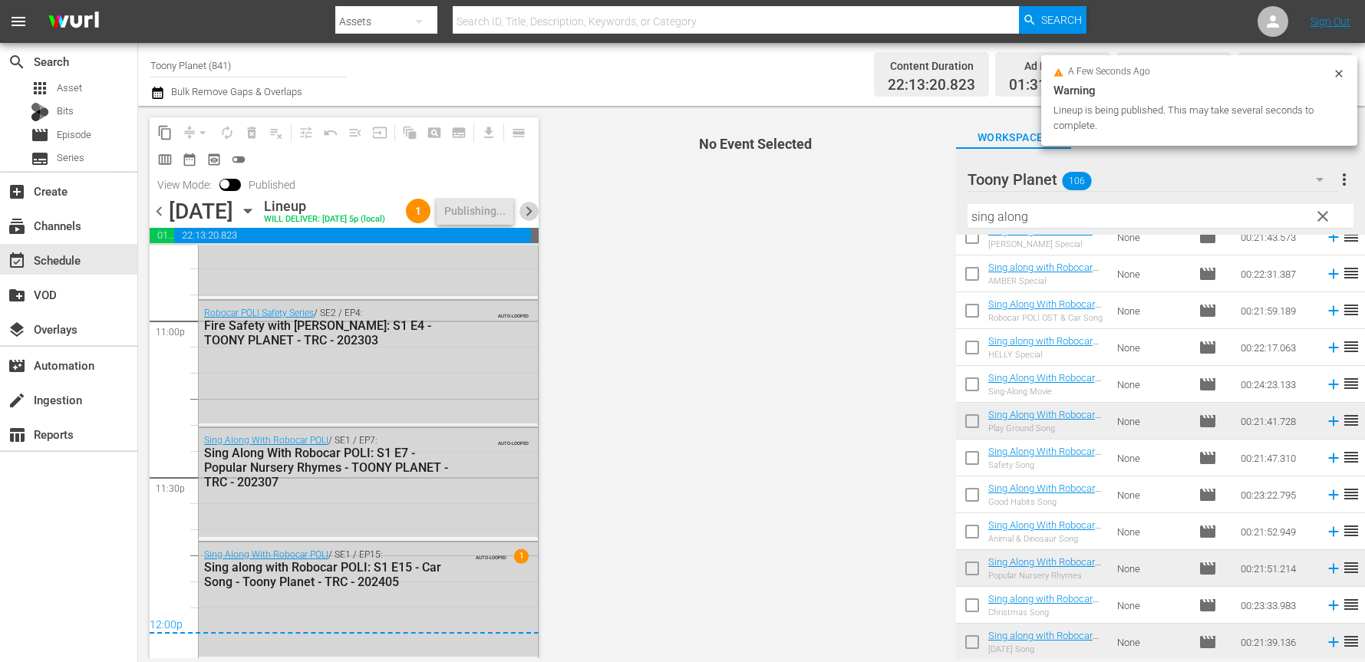
click at [526, 221] on span "chevron_right" at bounding box center [529, 211] width 19 height 19
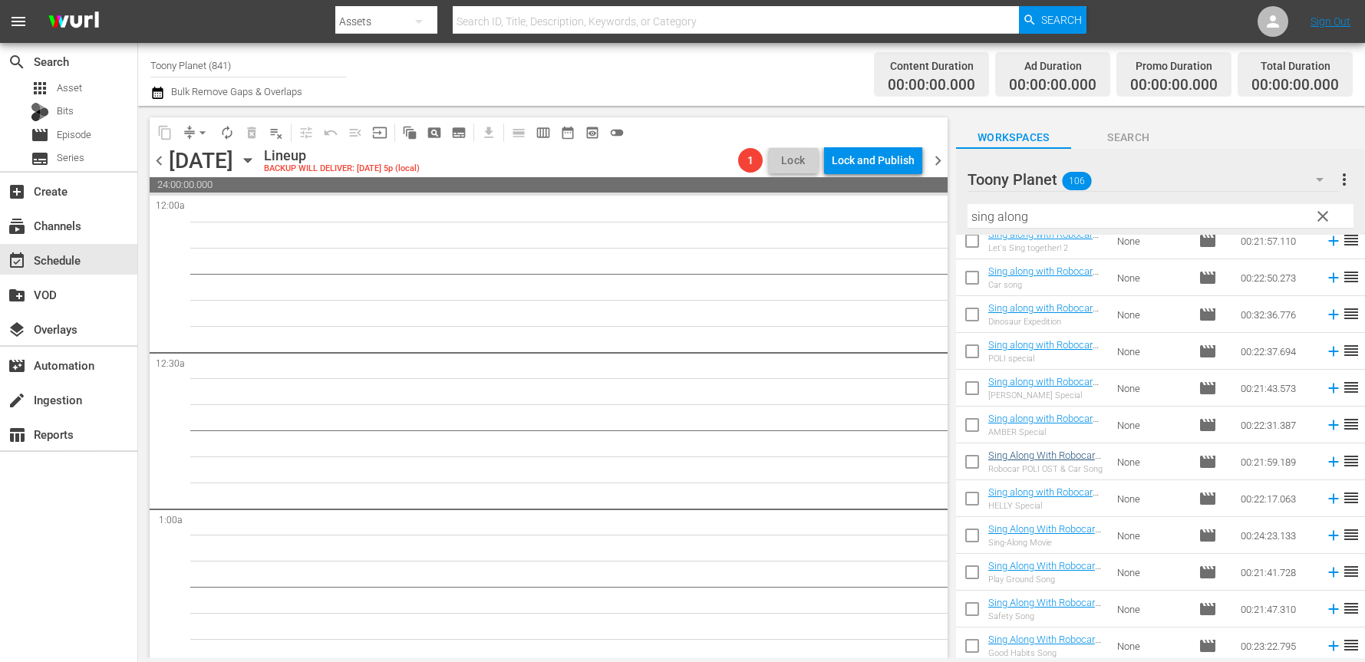
scroll to position [348, 0]
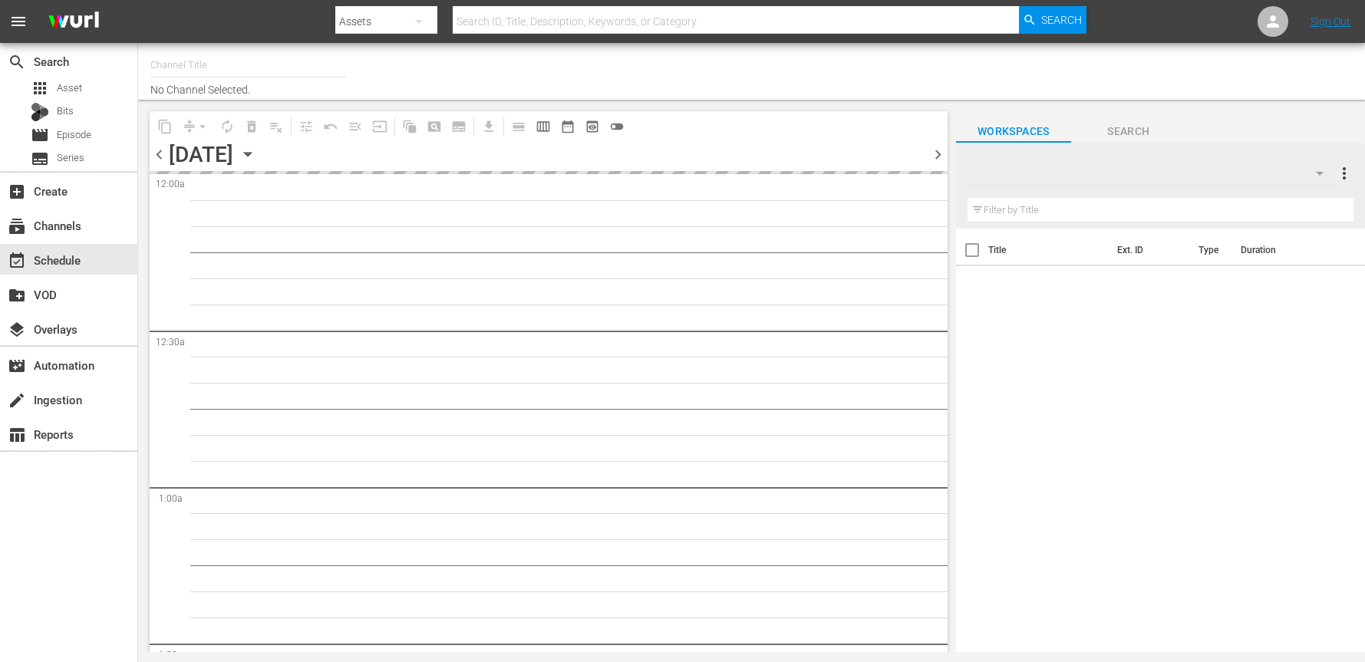
type input "Toony Planet (841)"
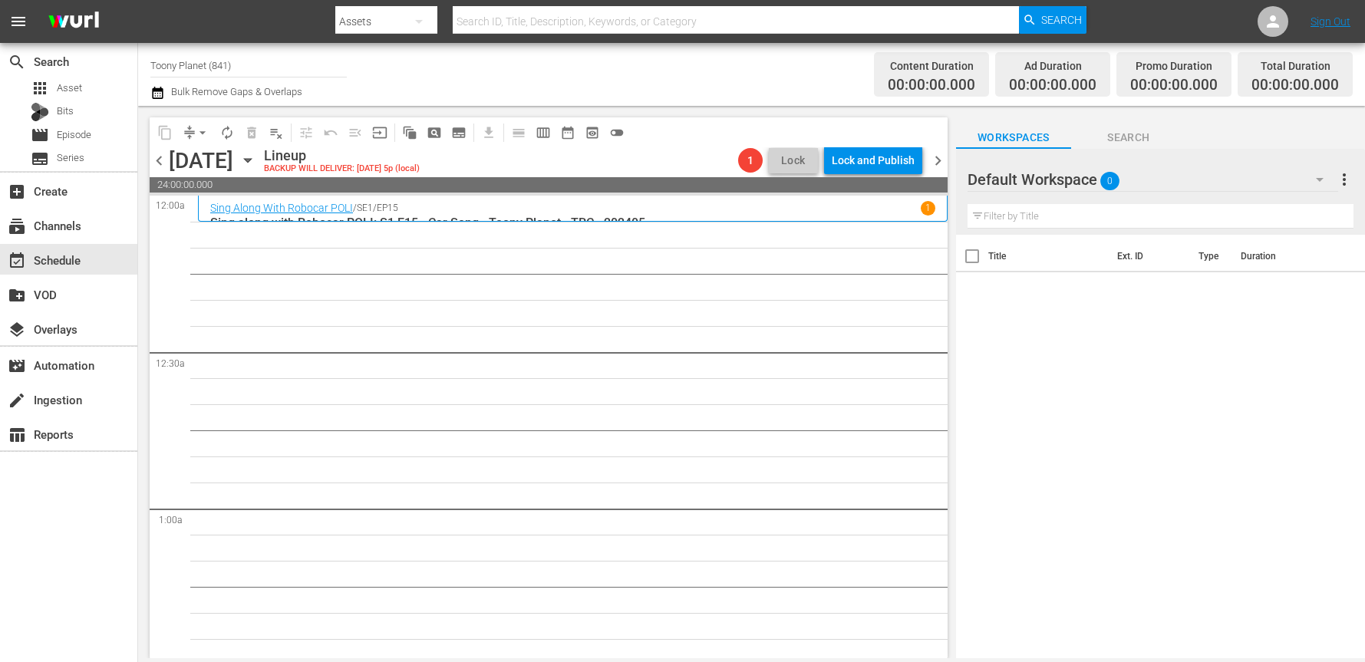
click at [1226, 177] on div "Default Workspace 0" at bounding box center [1153, 179] width 371 height 43
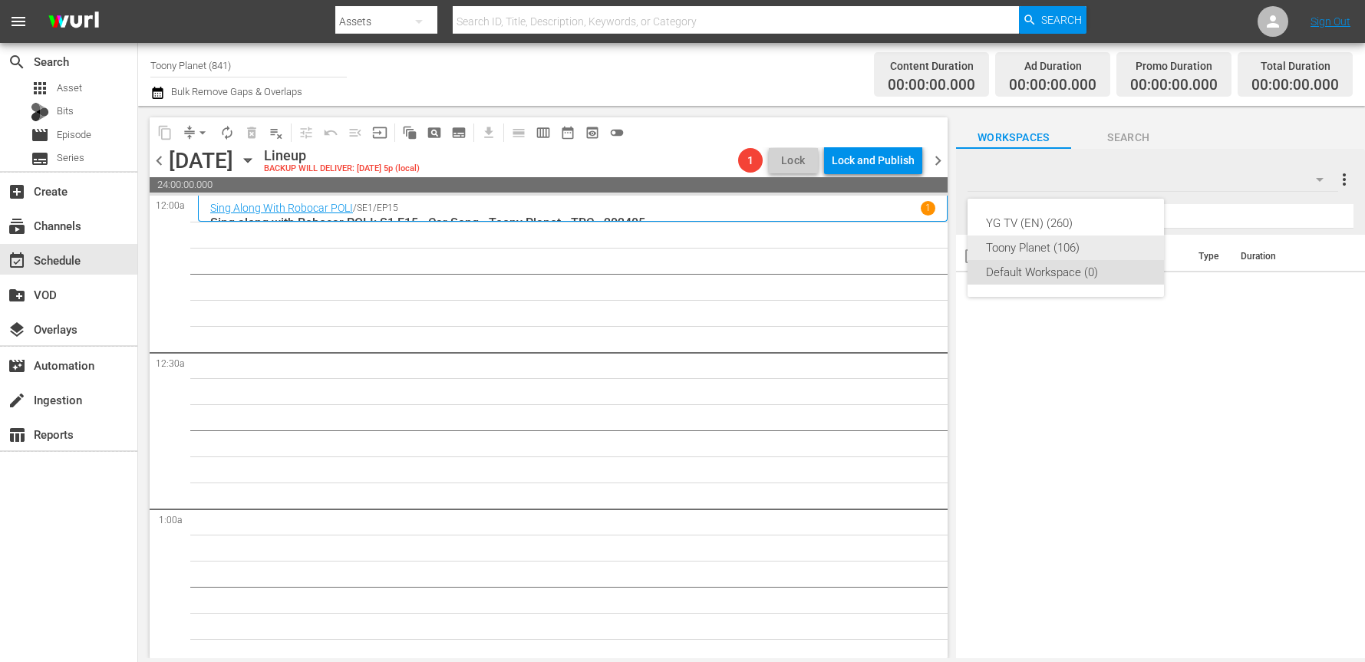
click at [1098, 242] on div "Toony Planet (106)" at bounding box center [1066, 248] width 160 height 25
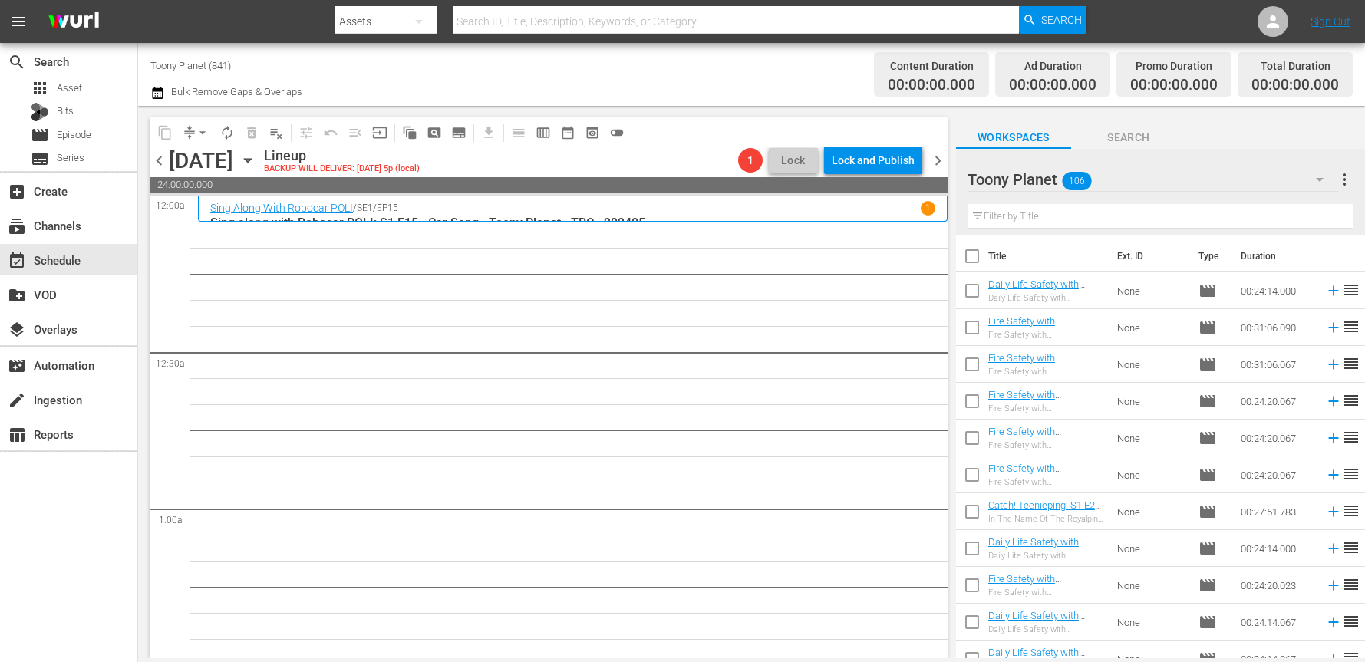
click at [1072, 219] on input "text" at bounding box center [1161, 216] width 386 height 25
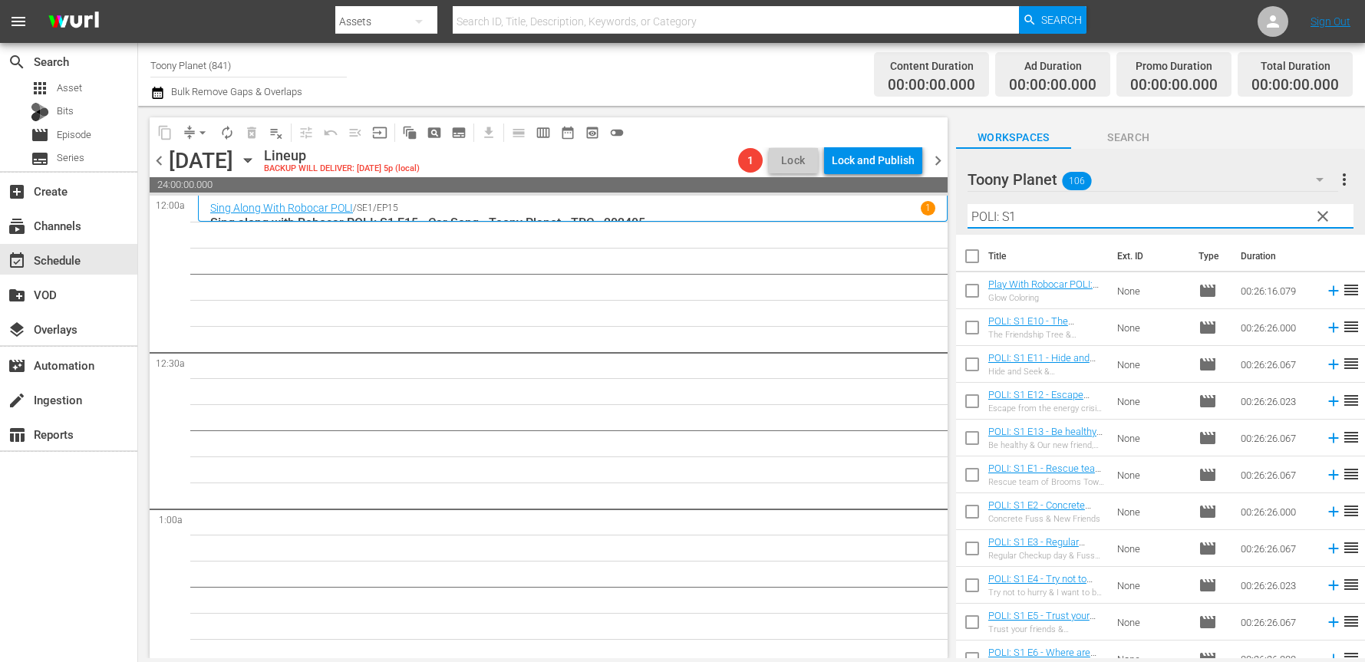
type input "POLI: S1"
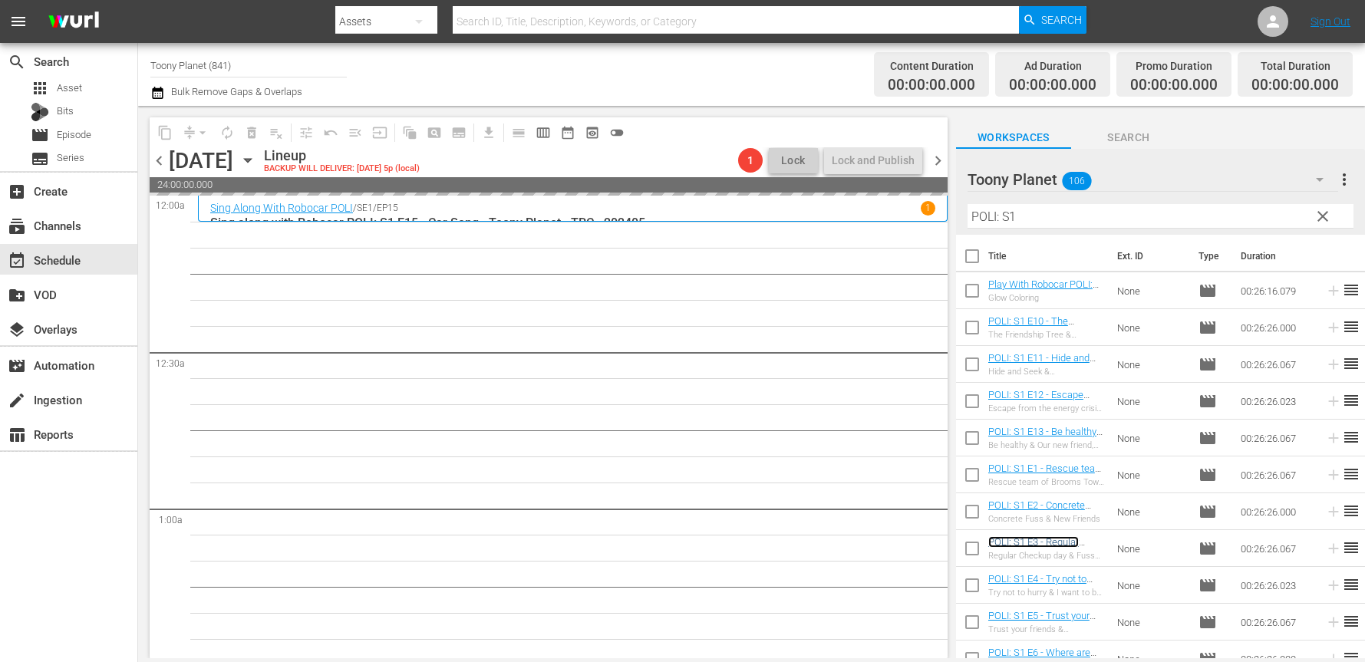
scroll to position [170, 0]
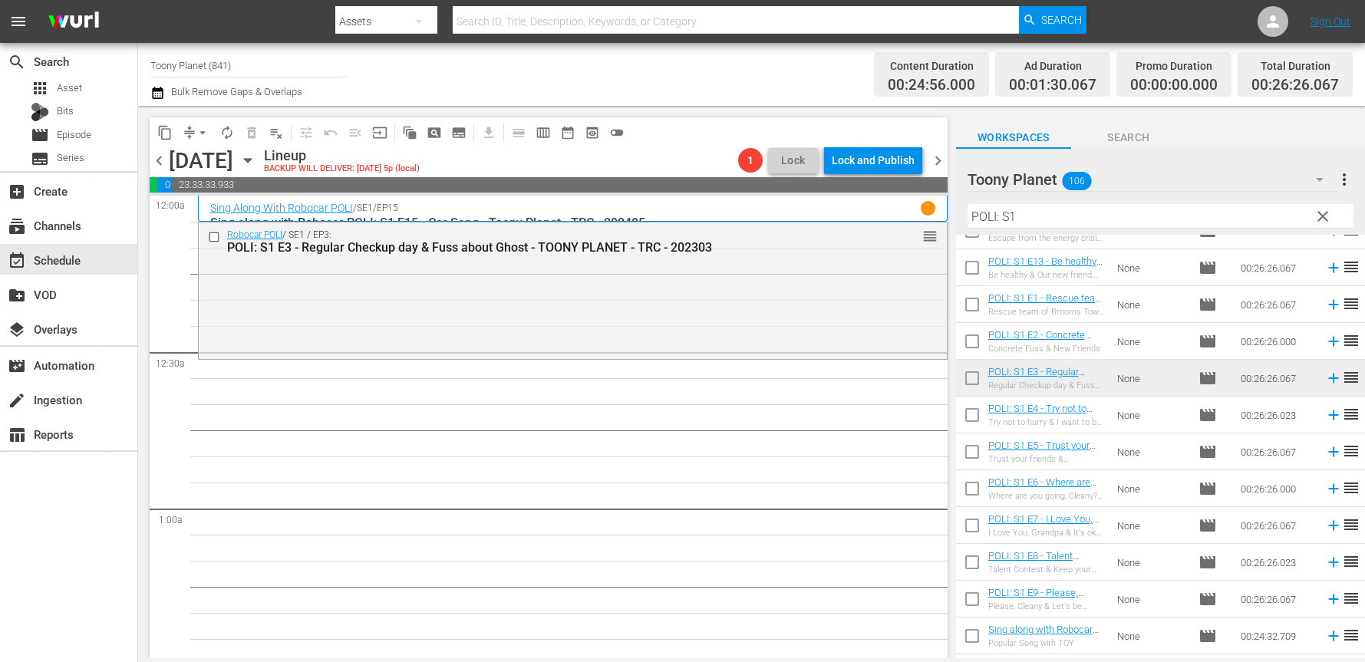
drag, startPoint x: 1056, startPoint y: 540, endPoint x: 506, endPoint y: 425, distance: 562.1
click at [420, 348] on div "Robocar POLI / SE1 / EP3: POLI: S1 E3 - Regular Checkup day & Fuss about Ghost …" at bounding box center [573, 290] width 748 height 134
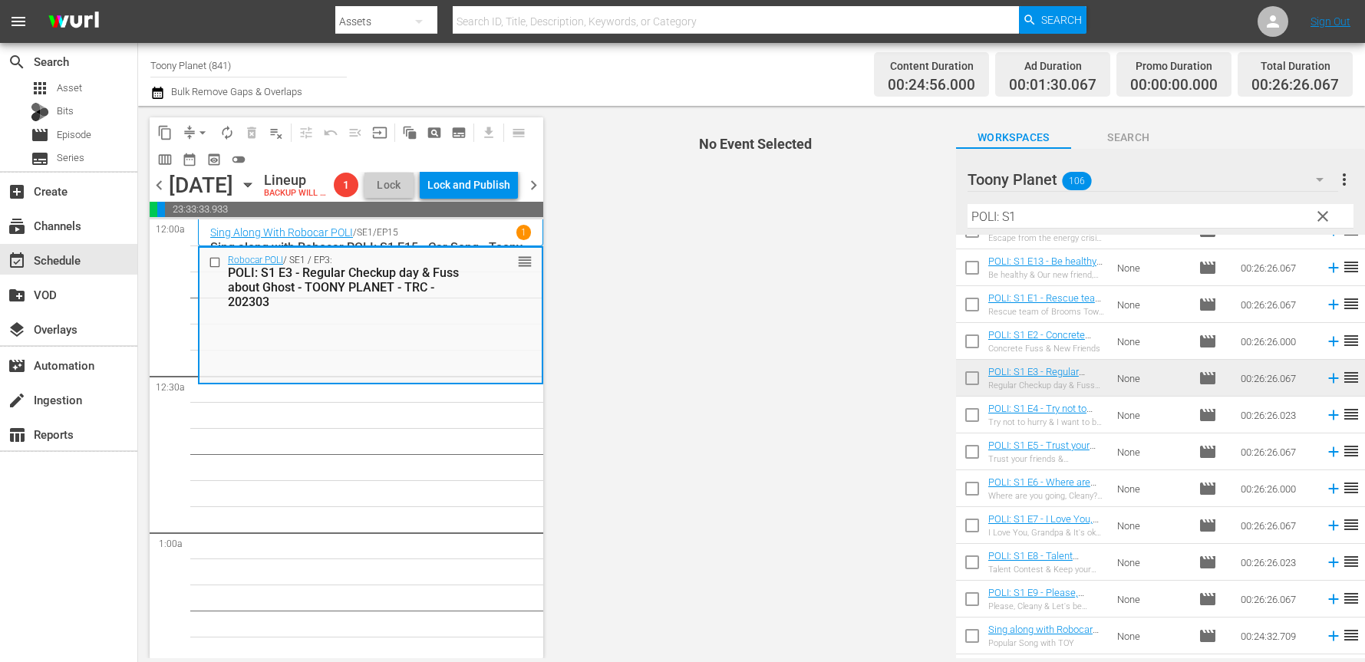
click at [418, 309] on div "POLI: S1 E3 - Regular Checkup day & Fuss about Ghost - TOONY PLANET - TRC - 202…" at bounding box center [347, 288] width 238 height 44
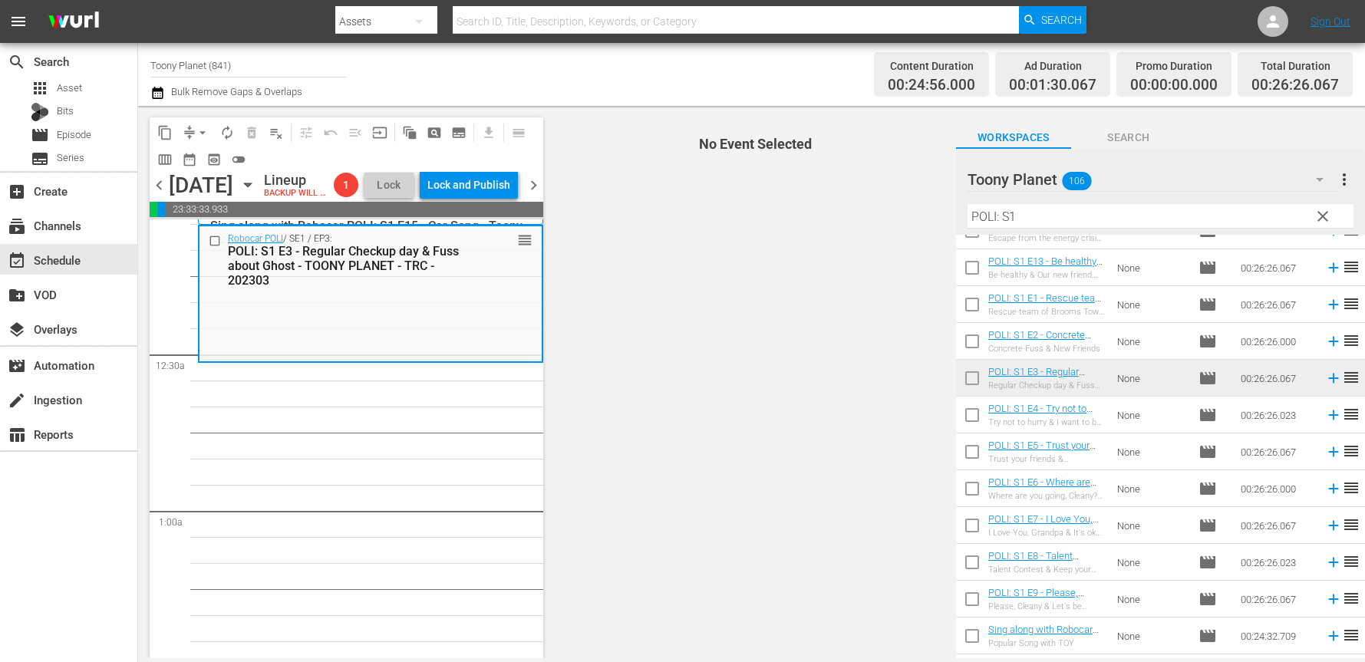
scroll to position [30, 0]
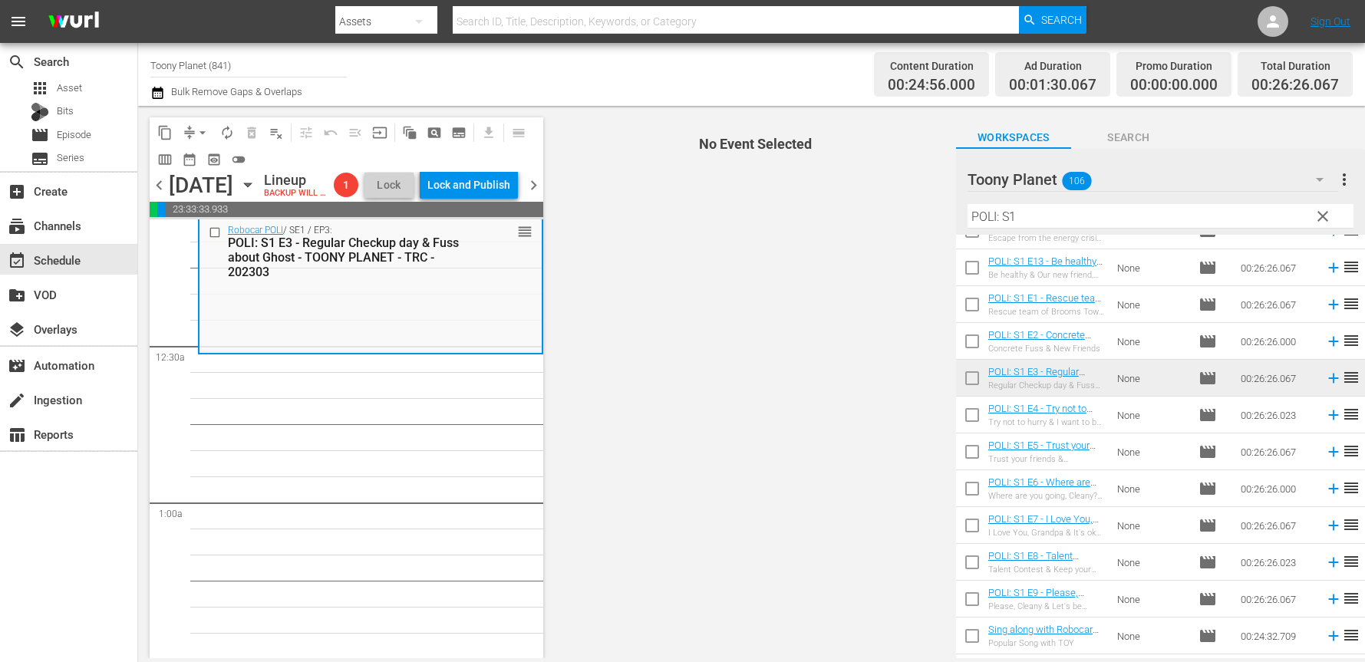
click at [962, 417] on input "checkbox" at bounding box center [972, 418] width 32 height 32
checkbox input "true"
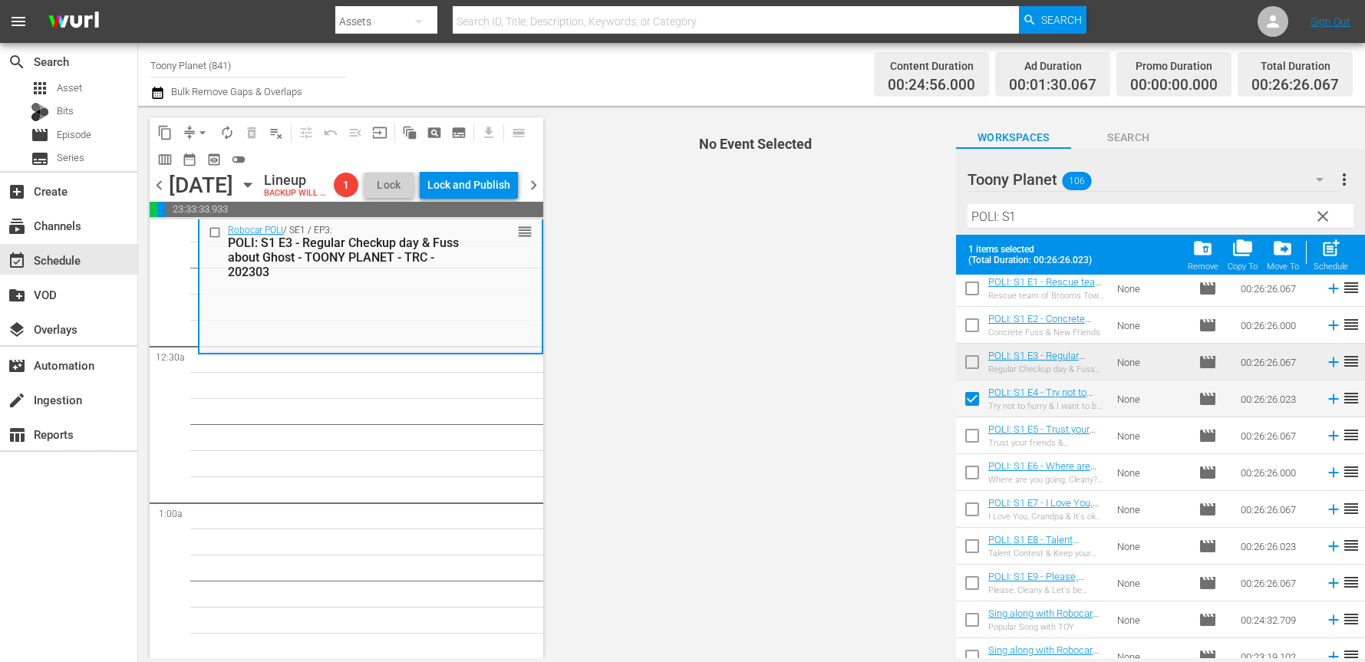
scroll to position [238, 0]
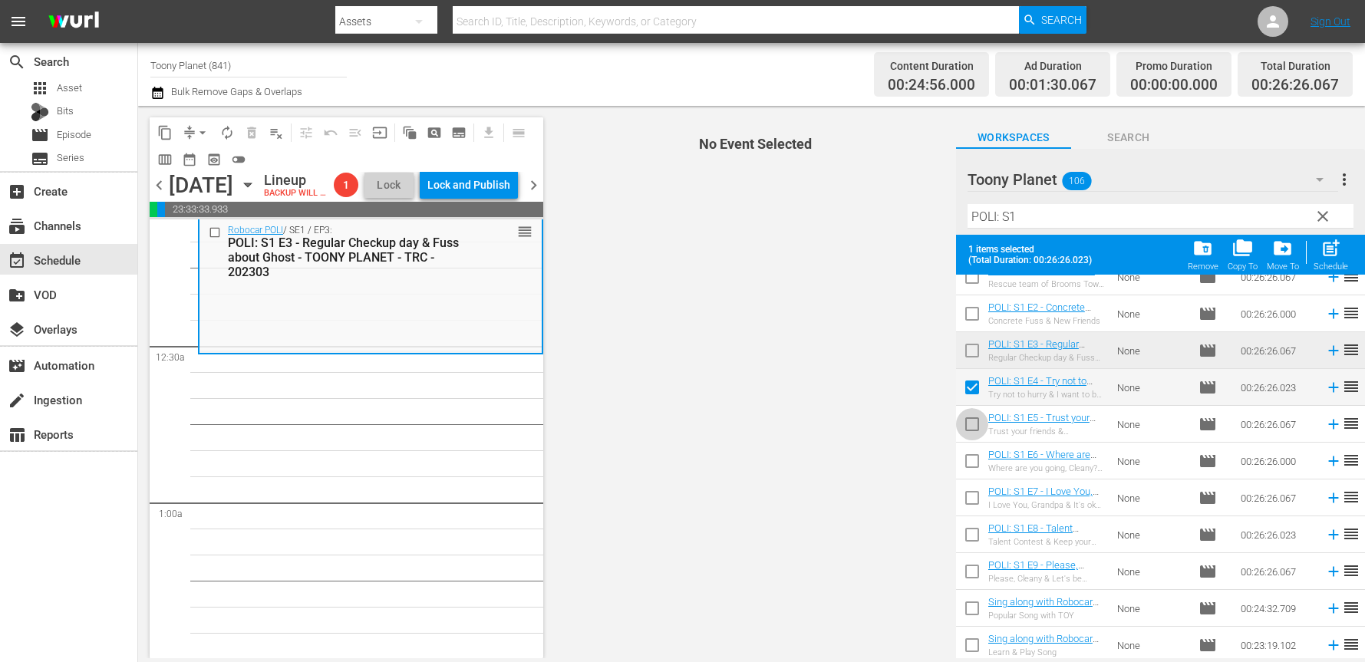
drag, startPoint x: 968, startPoint y: 422, endPoint x: 968, endPoint y: 436, distance: 13.8
click at [968, 422] on input "checkbox" at bounding box center [972, 427] width 32 height 32
checkbox input "true"
drag, startPoint x: 967, startPoint y: 446, endPoint x: 971, endPoint y: 459, distance: 13.6
click at [967, 446] on span at bounding box center [972, 461] width 32 height 32
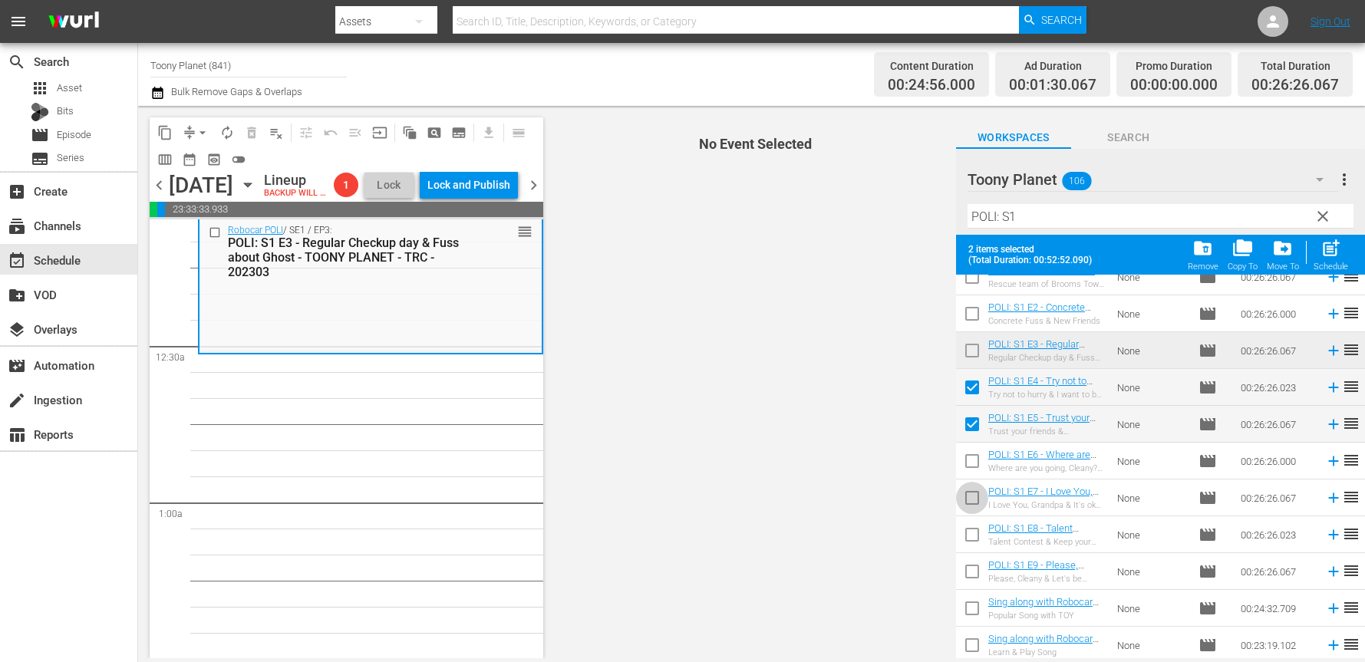
click at [972, 485] on input "checkbox" at bounding box center [972, 501] width 32 height 32
checkbox input "true"
drag, startPoint x: 975, startPoint y: 459, endPoint x: 988, endPoint y: 452, distance: 14.8
click at [975, 459] on input "checkbox" at bounding box center [972, 464] width 32 height 32
checkbox input "true"
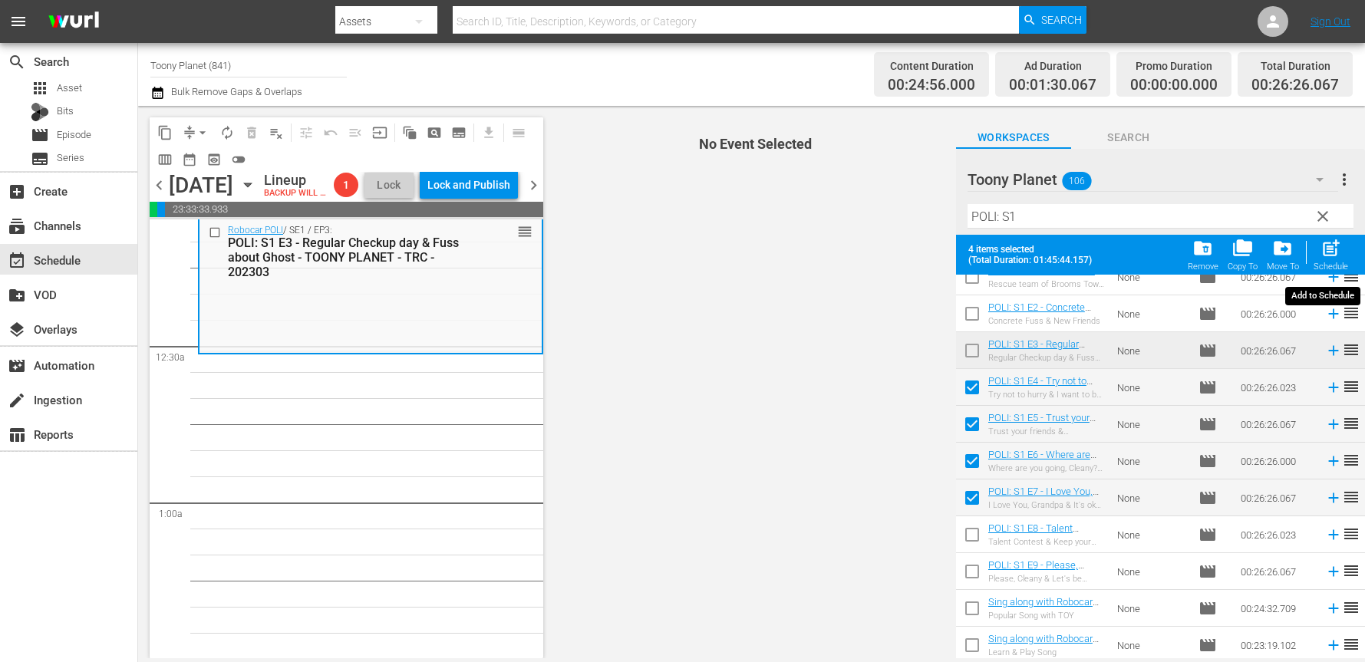
click at [1326, 259] on div "post_add Schedule" at bounding box center [1331, 255] width 35 height 34
checkbox input "false"
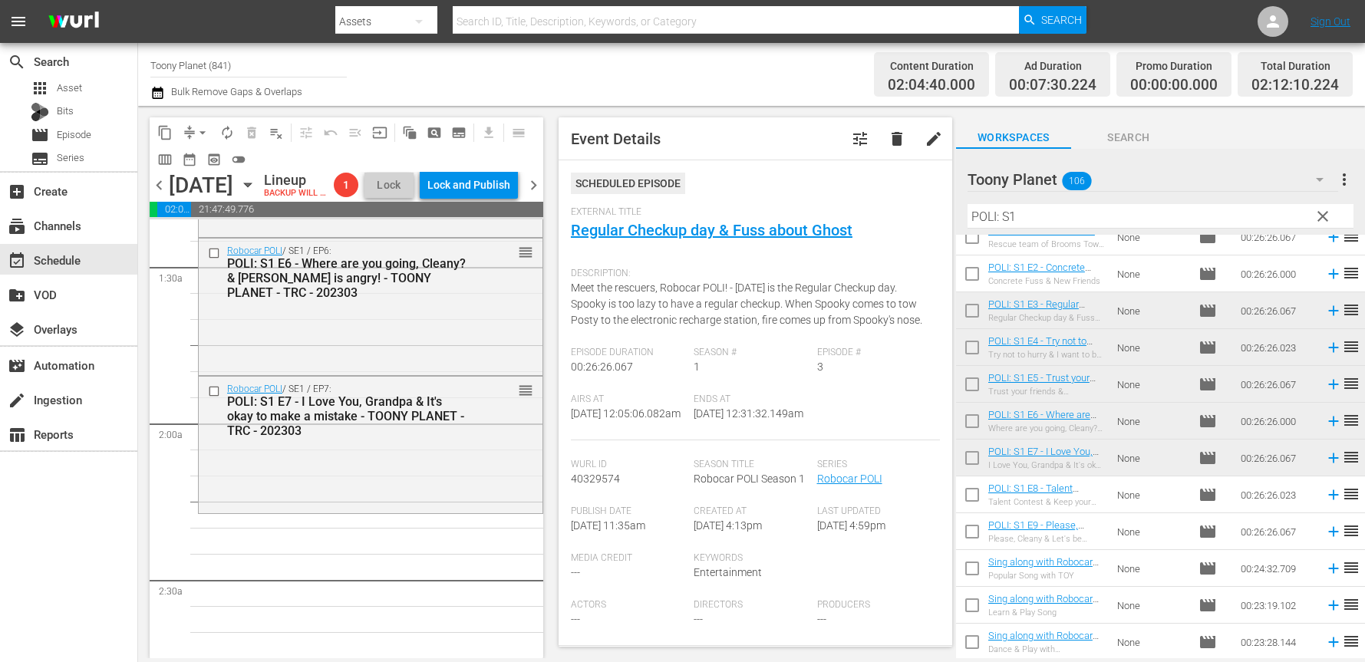
scroll to position [473, 0]
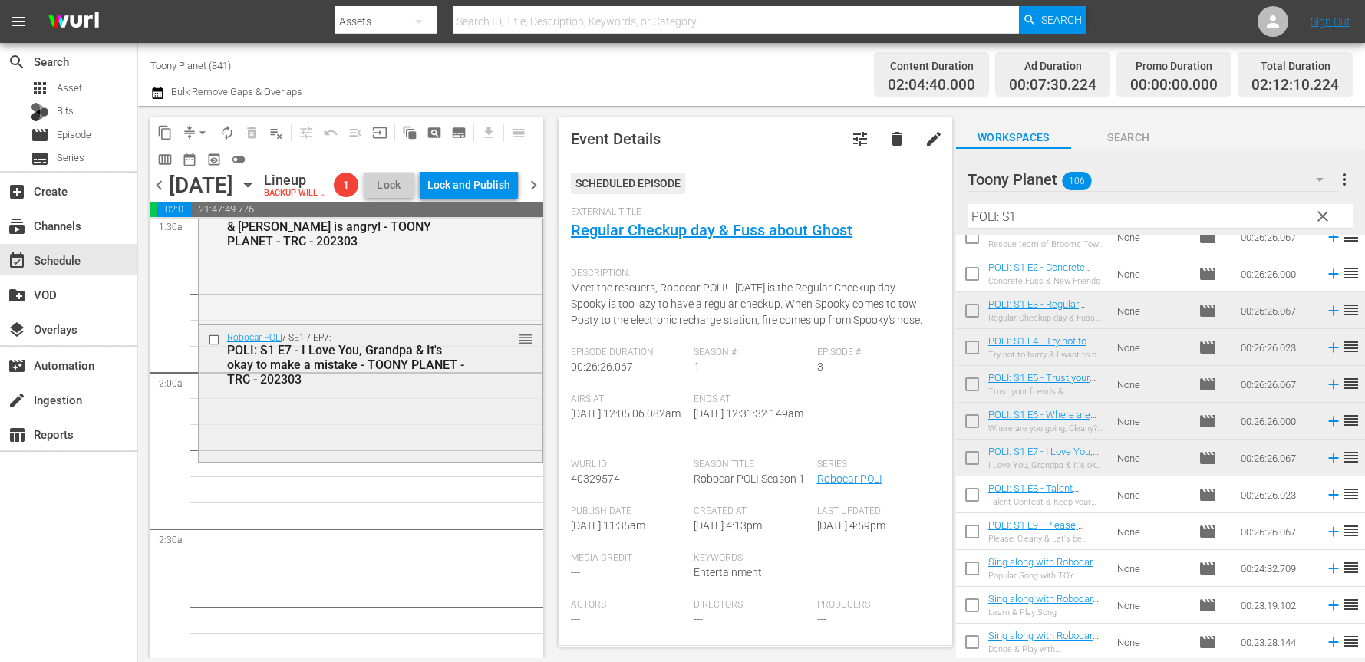
click at [394, 432] on div "Robocar POLI / SE1 / EP7: POLI: S1 E7 - I Love You, Grandpa & It's okay to make…" at bounding box center [371, 392] width 344 height 134
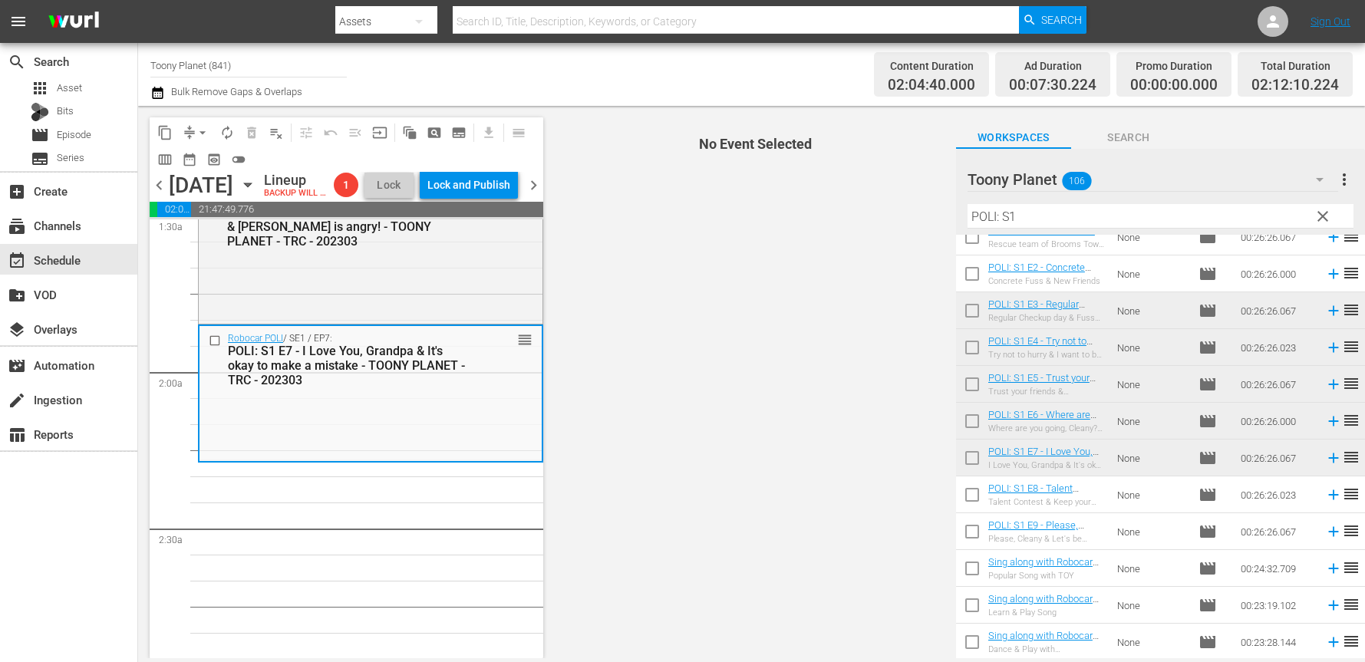
click at [956, 197] on div "Toony Planet 106 Toony Planet more_vert clear Filter by Title POLI: S1" at bounding box center [1160, 192] width 409 height 86
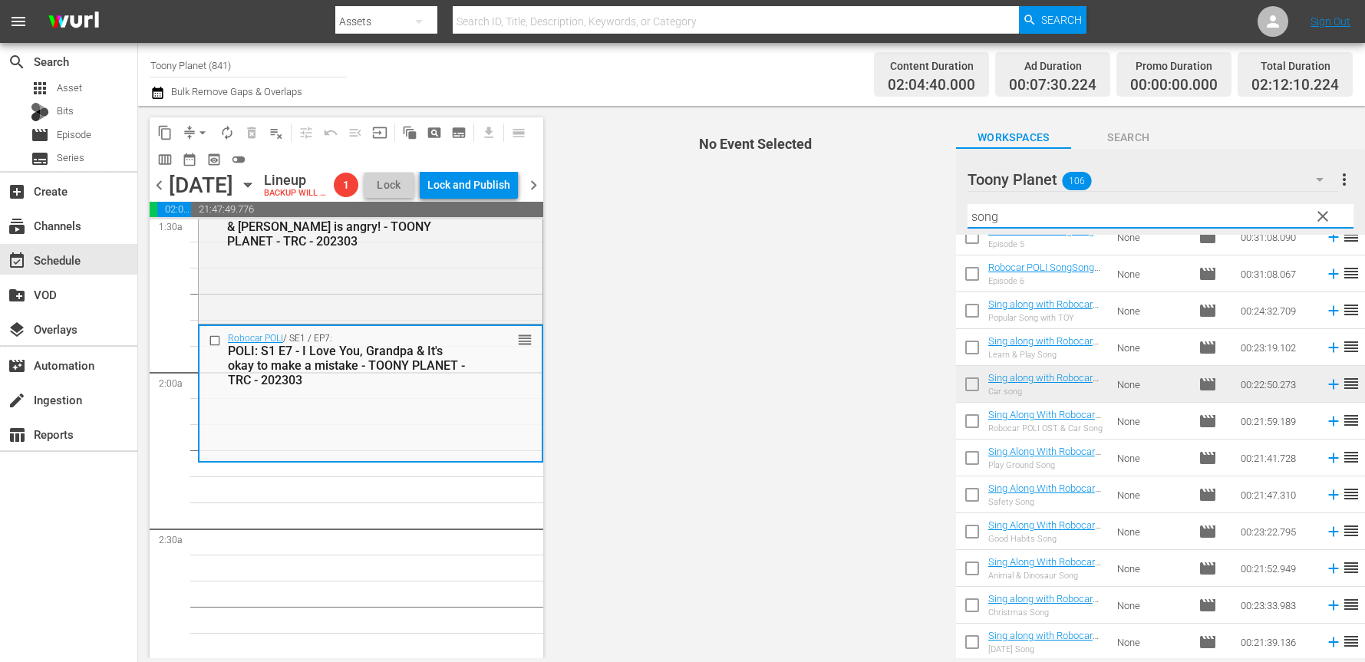
scroll to position [0, 0]
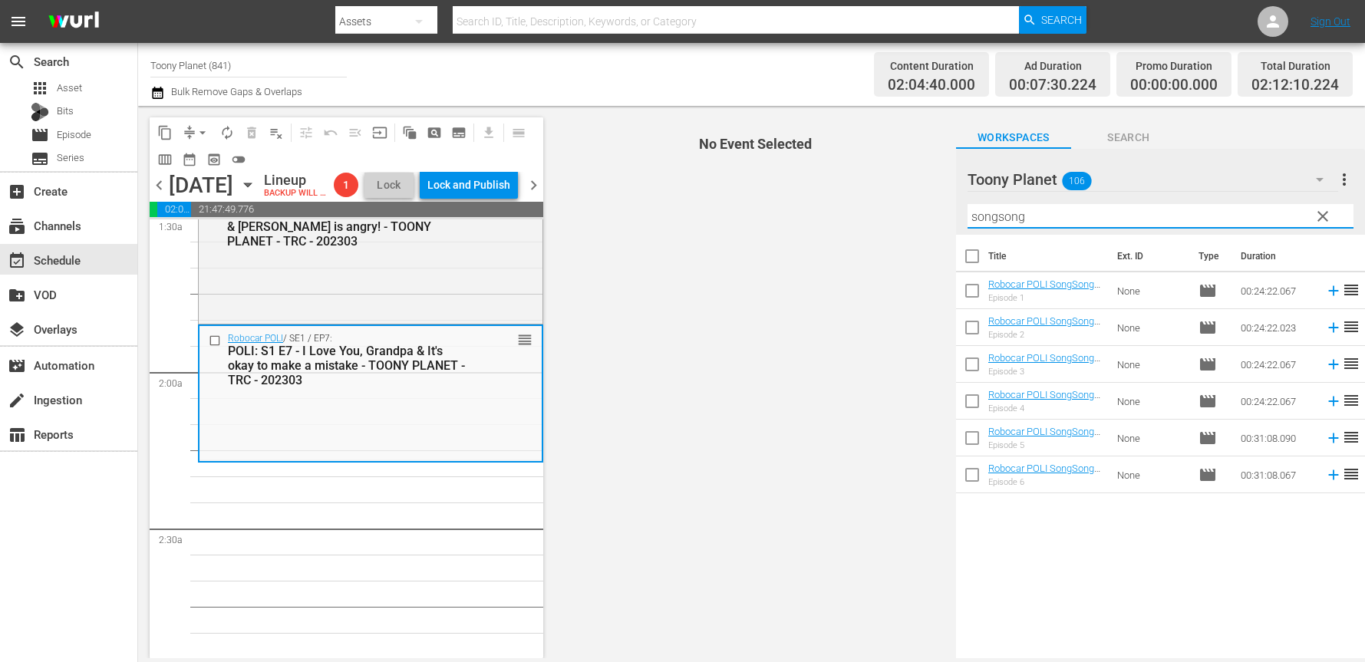
drag, startPoint x: 1025, startPoint y: 213, endPoint x: 861, endPoint y: 200, distance: 164.7
click at [857, 198] on div "content_copy compress arrow_drop_down autorenew_outlined delete_forever_outline…" at bounding box center [751, 382] width 1227 height 553
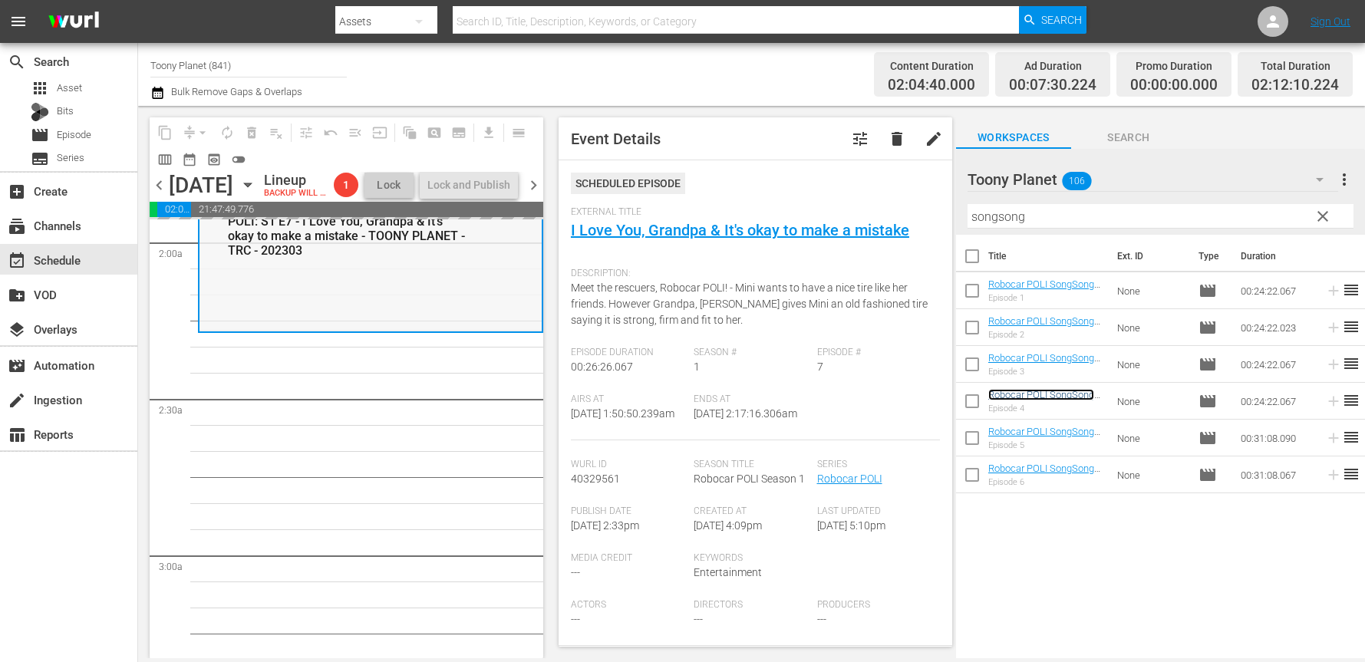
scroll to position [623, 0]
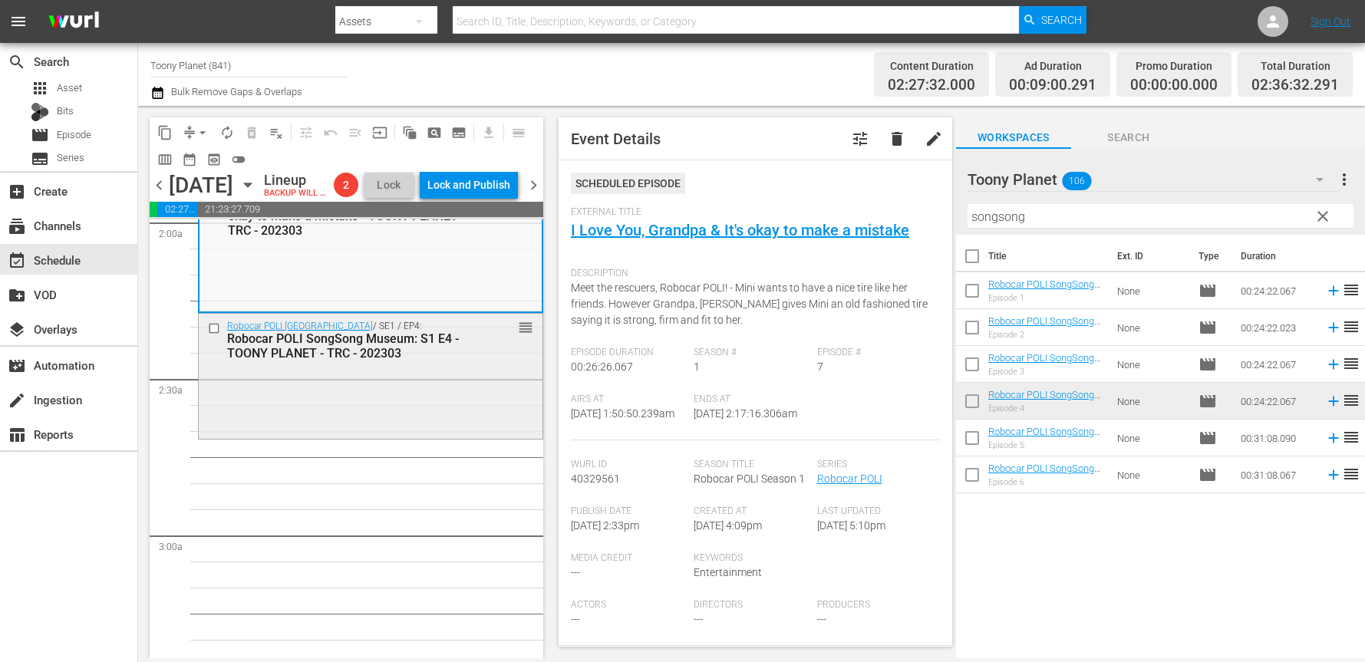
click at [410, 415] on div "Robocar POLI SongSong Museum / SE1 / EP4: Robocar POLI SongSong Museum: S1 E4 -…" at bounding box center [371, 375] width 344 height 123
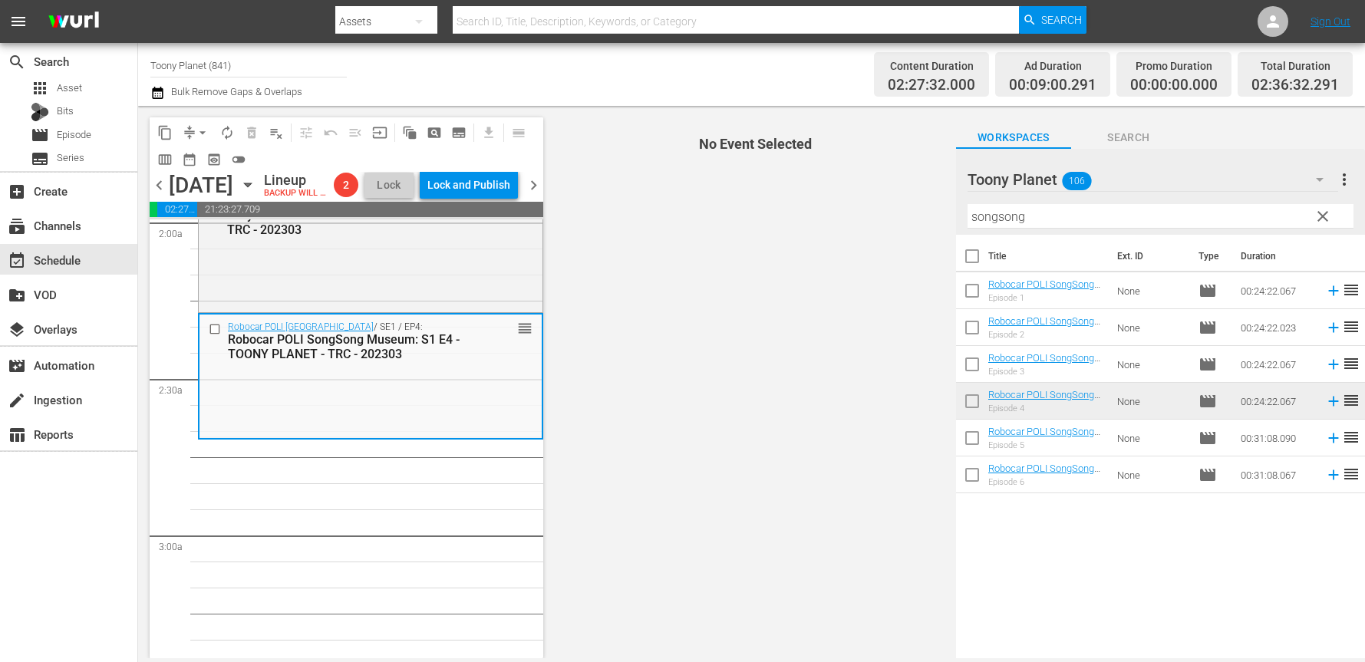
drag, startPoint x: 1067, startPoint y: 216, endPoint x: 911, endPoint y: 196, distance: 157.0
click at [915, 196] on div "content_copy compress arrow_drop_down autorenew_outlined delete_forever_outline…" at bounding box center [751, 382] width 1227 height 553
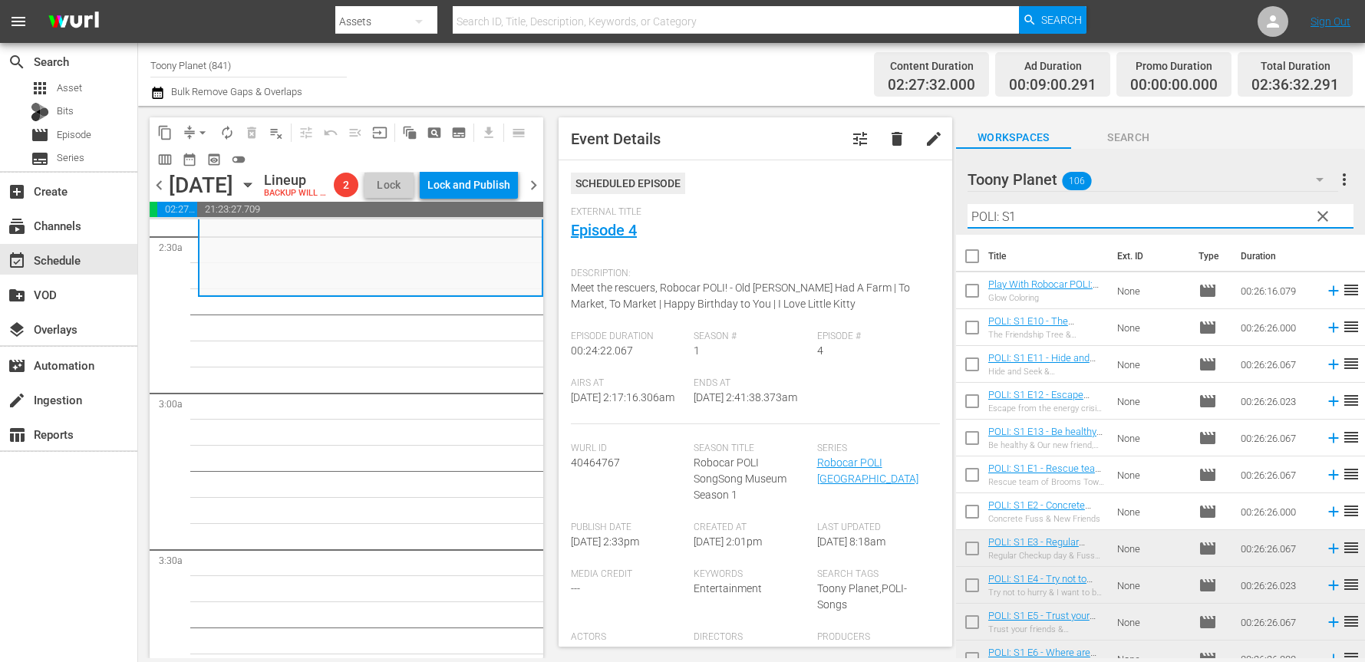
scroll to position [318, 0]
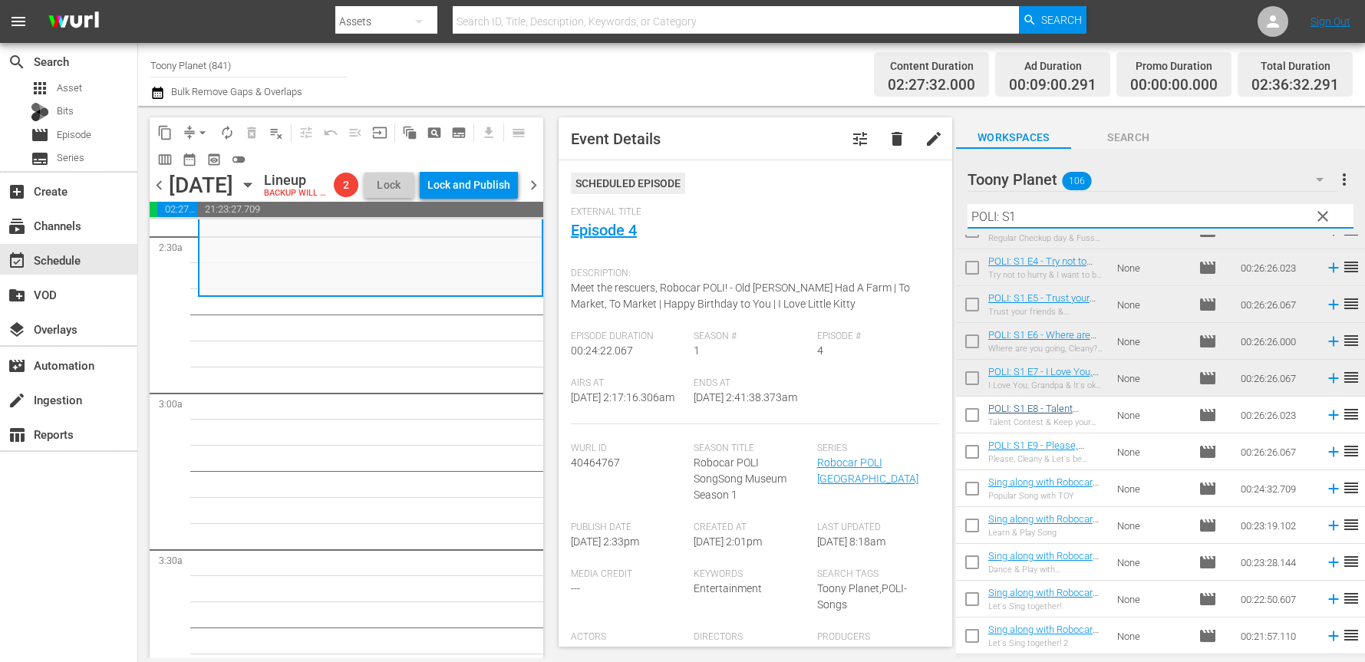
type input "POLI: S1"
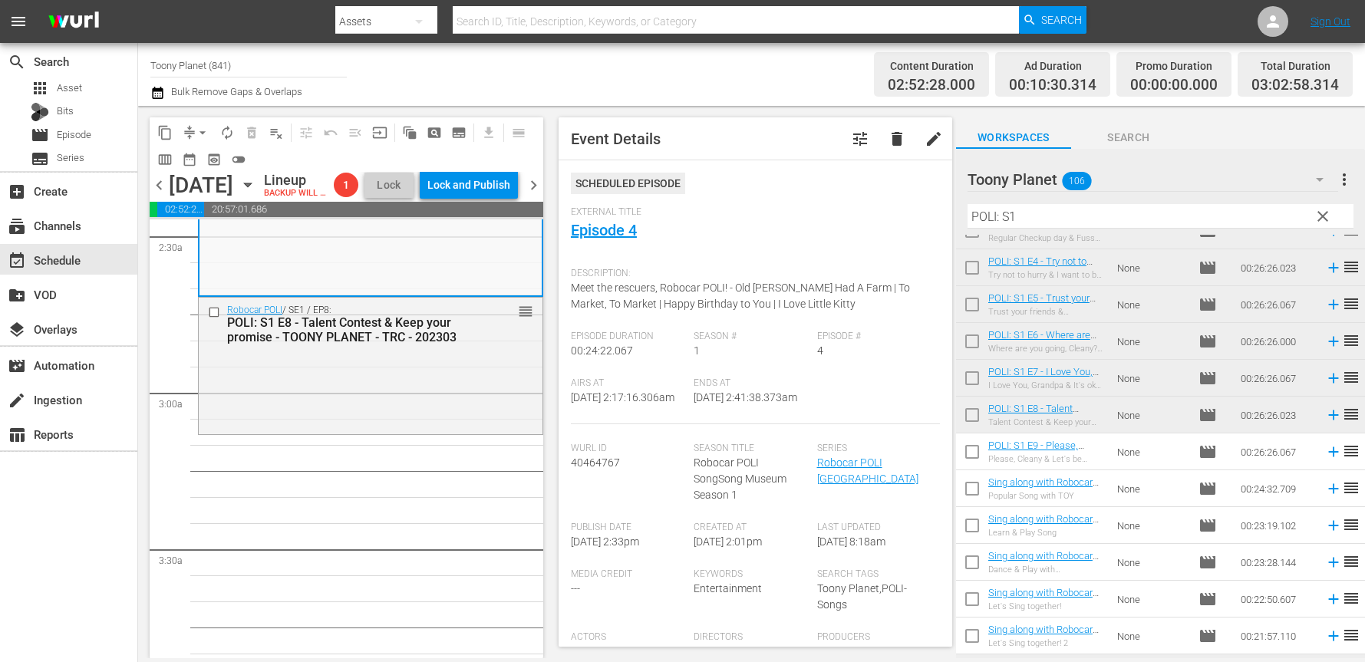
click at [394, 416] on div "Robocar POLI / SE1 / EP8: POLI: S1 E8 - Talent Contest & Keep your promise - TO…" at bounding box center [371, 365] width 344 height 134
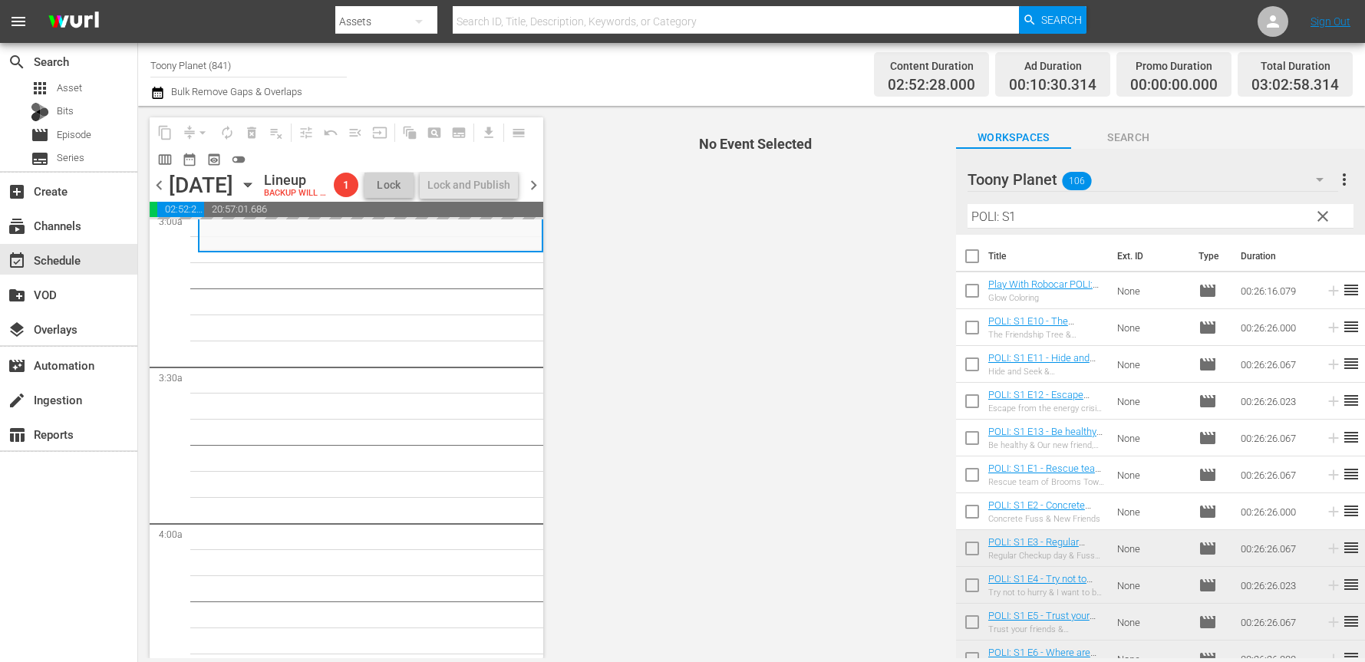
scroll to position [951, 0]
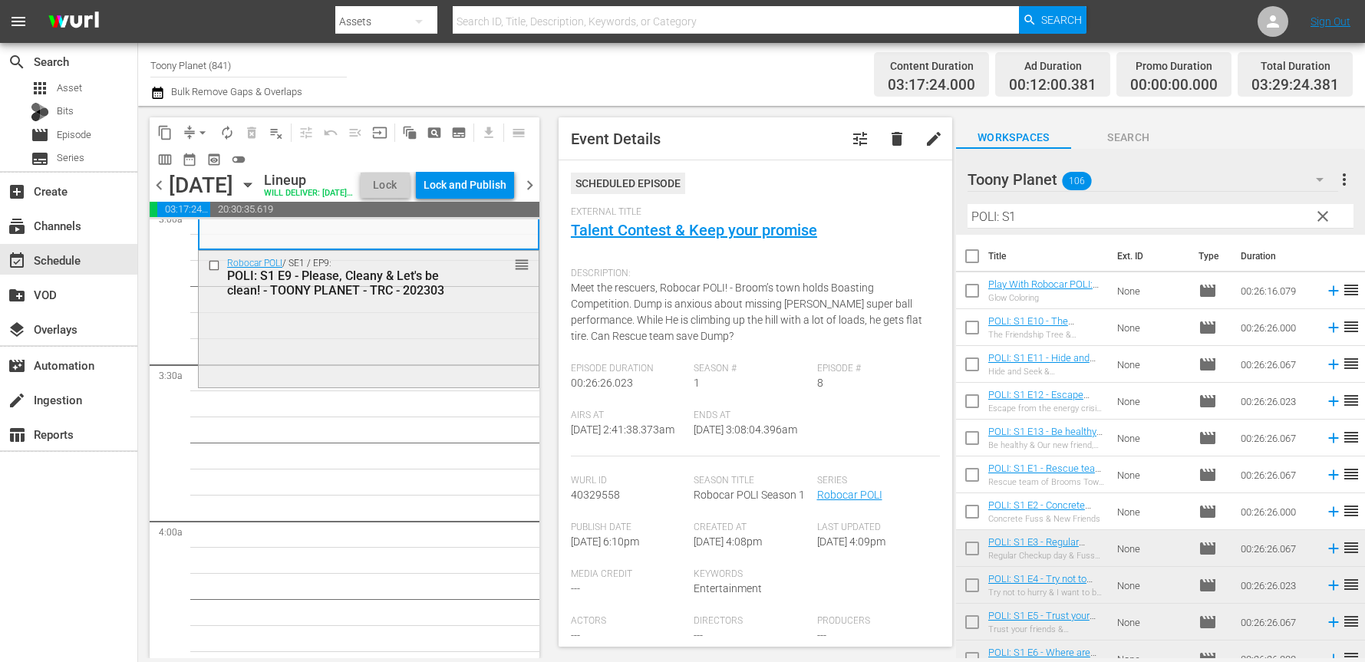
click at [302, 384] on div "Robocar POLI / SE1 / EP9: POLI: S1 E9 - Please, Cleany & Let's be clean! - TOON…" at bounding box center [369, 318] width 340 height 134
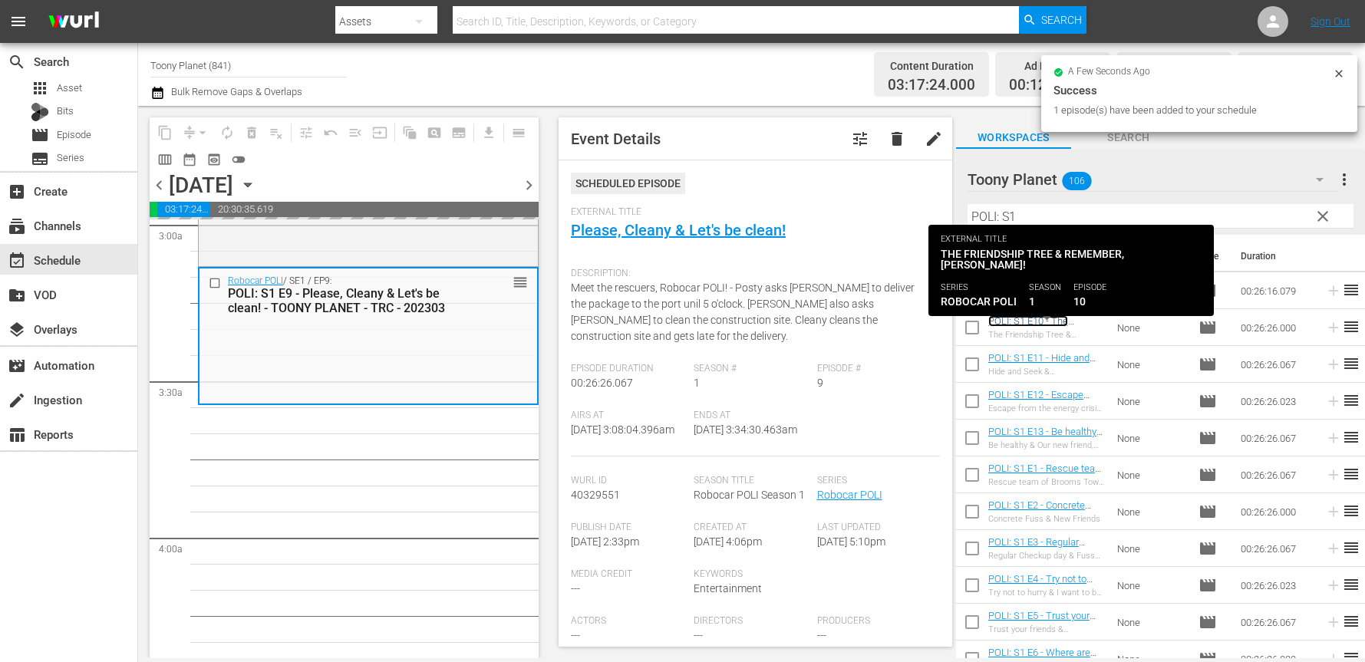
scroll to position [954, 0]
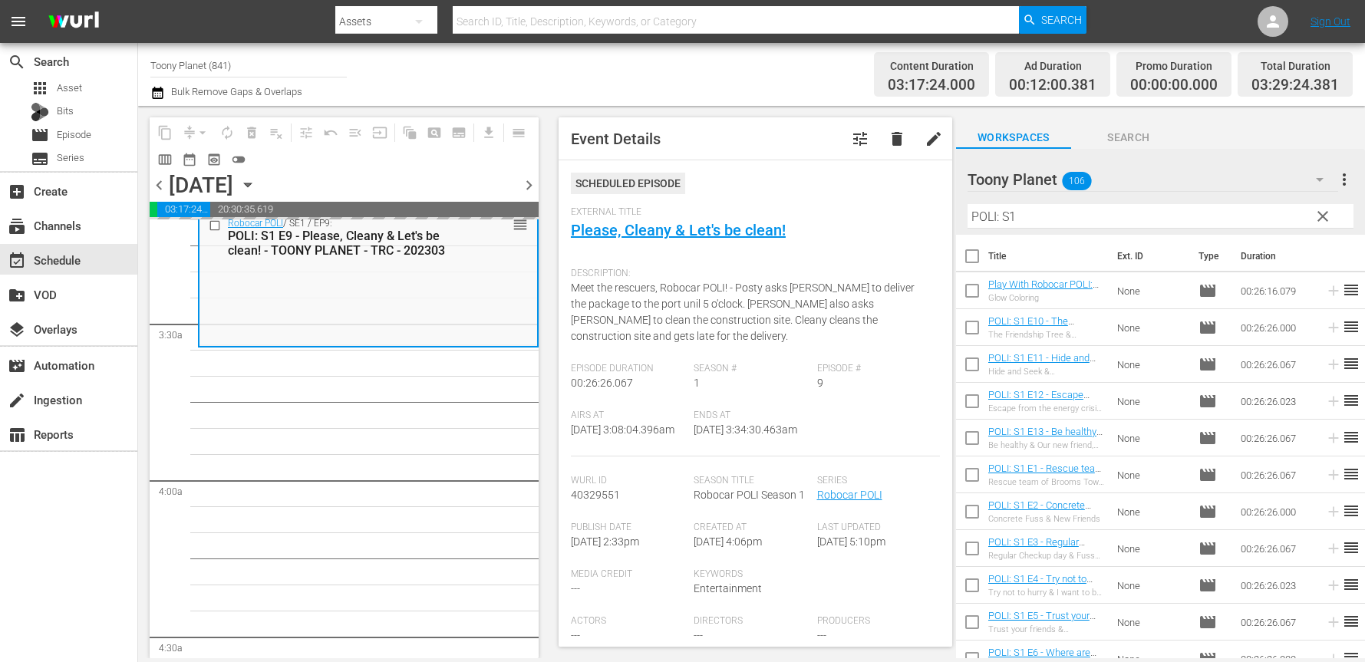
scroll to position [997, 0]
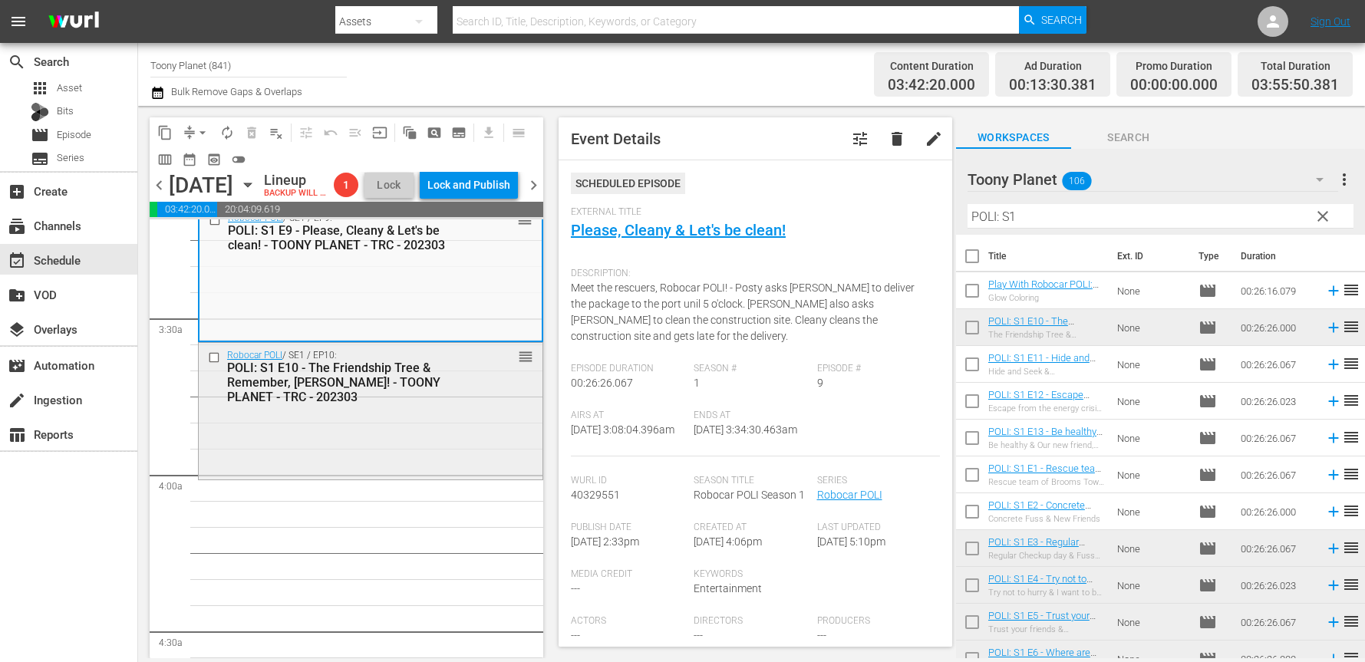
click at [443, 404] on div "POLI: S1 E10 - The Friendship Tree & Remember, [PERSON_NAME]! - TOONY PLANET - …" at bounding box center [346, 383] width 239 height 44
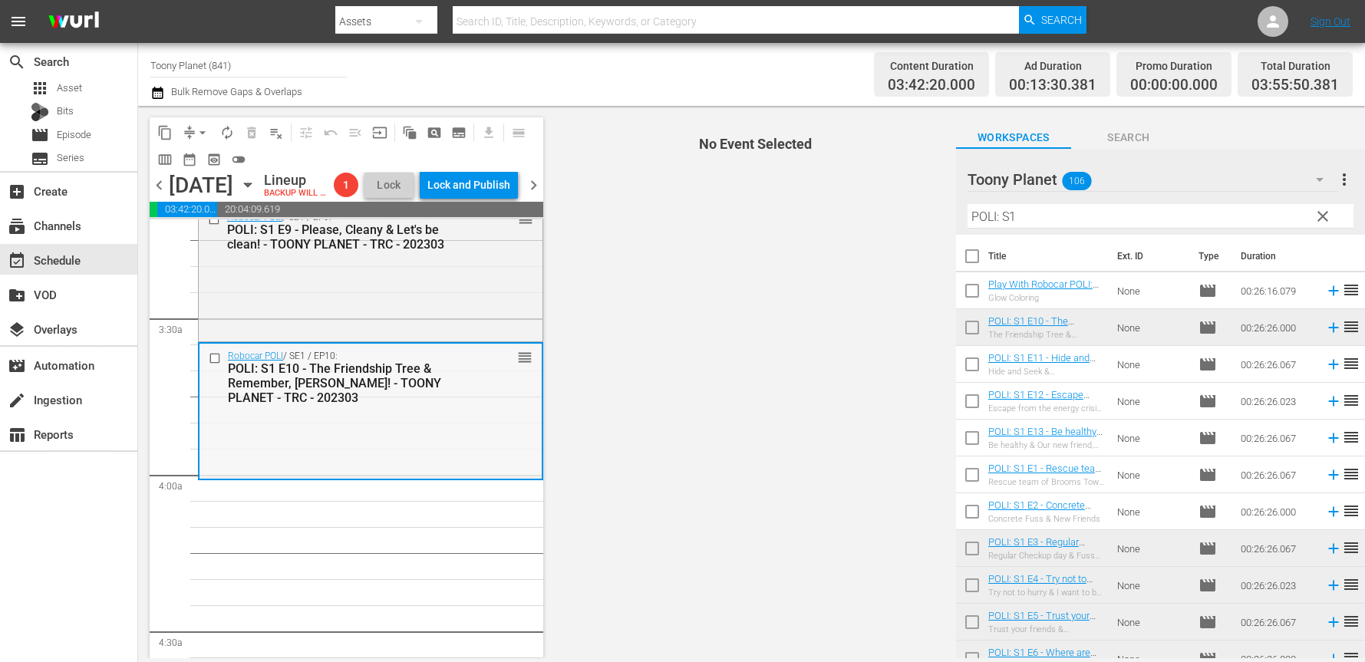
scroll to position [1028, 0]
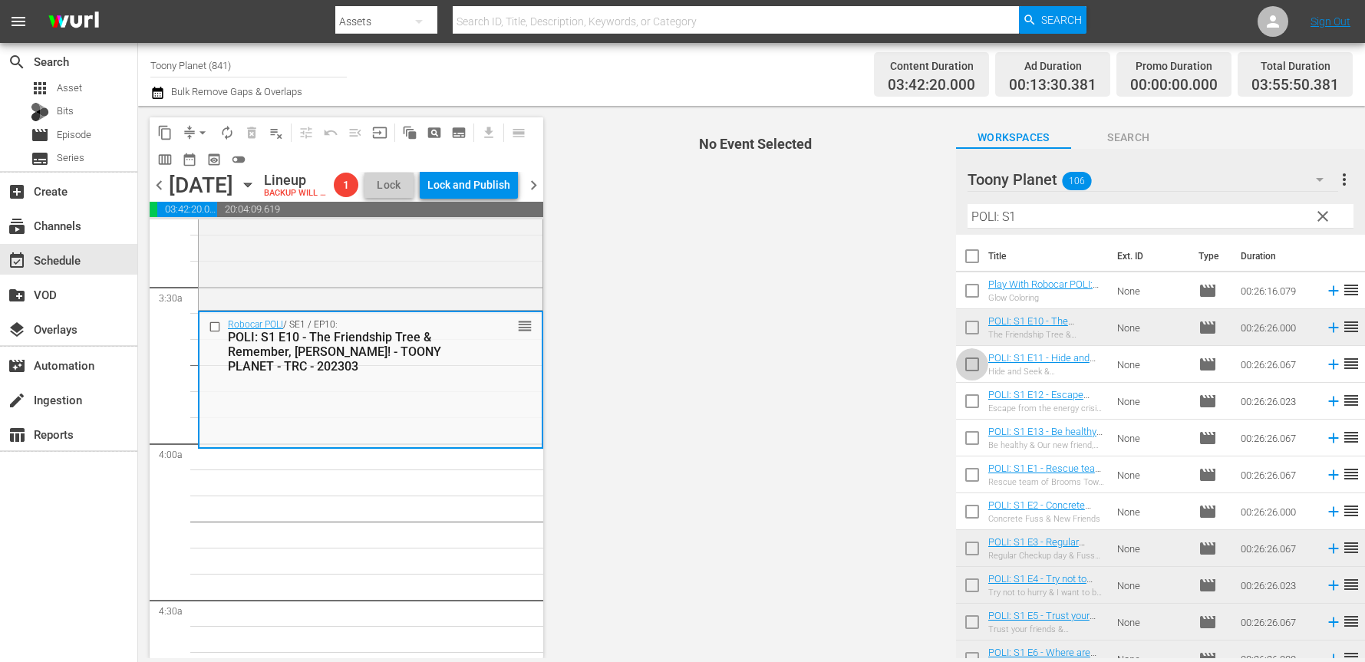
click at [972, 364] on input "checkbox" at bounding box center [972, 367] width 32 height 32
checkbox input "true"
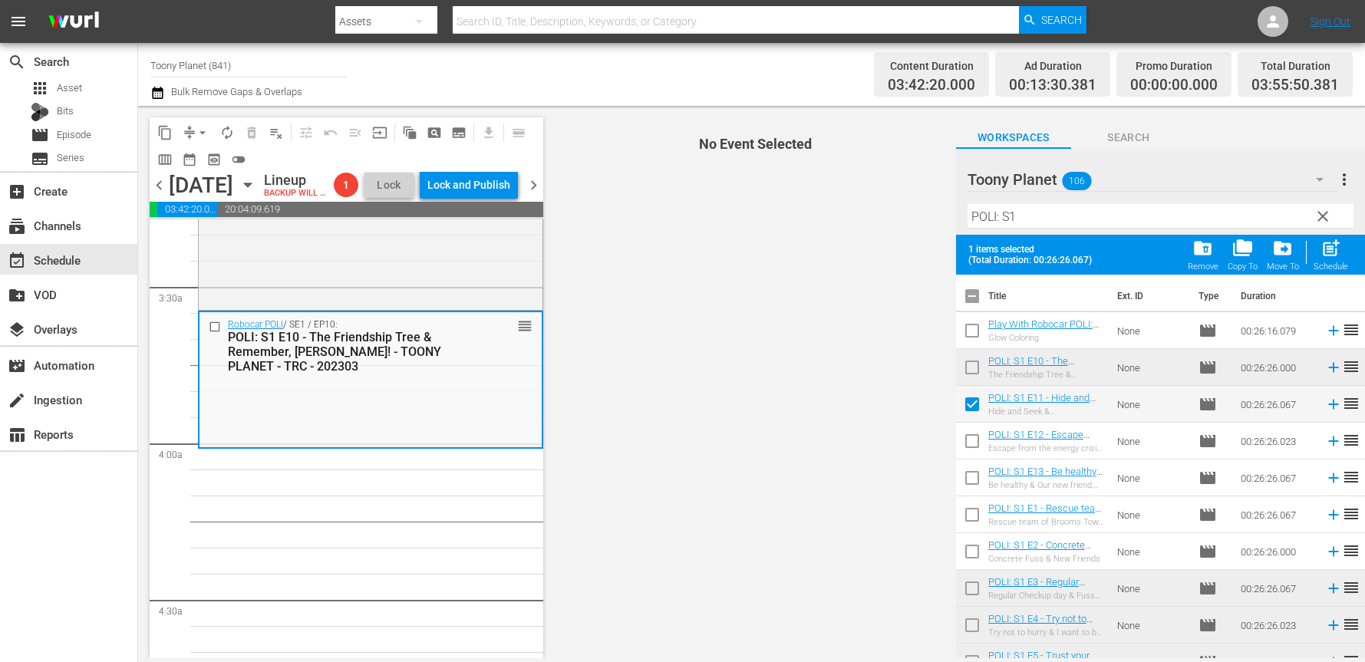
drag, startPoint x: 972, startPoint y: 477, endPoint x: 977, endPoint y: 461, distance: 16.0
click at [972, 477] on input "checkbox" at bounding box center [972, 481] width 32 height 32
checkbox input "true"
click at [978, 439] on input "checkbox" at bounding box center [972, 444] width 32 height 32
checkbox input "true"
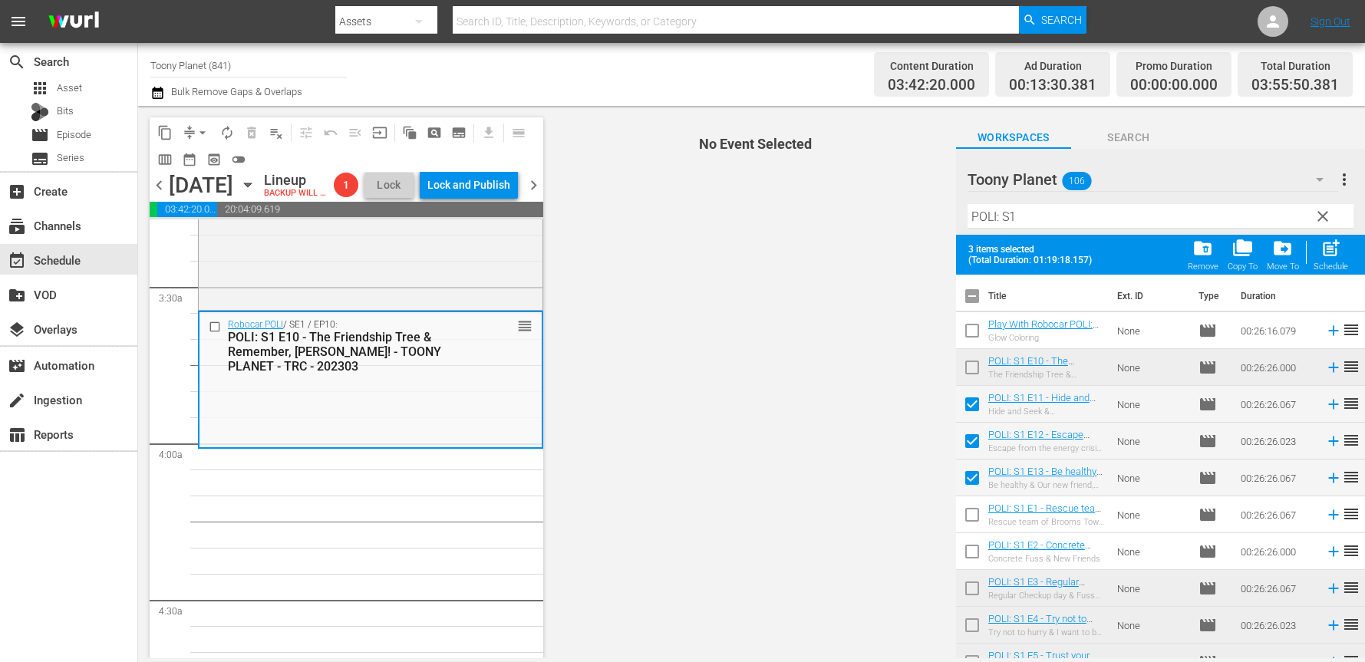
drag, startPoint x: 1347, startPoint y: 260, endPoint x: 1242, endPoint y: 289, distance: 108.2
click at [1347, 260] on div "post_add Schedule" at bounding box center [1331, 255] width 35 height 34
checkbox input "false"
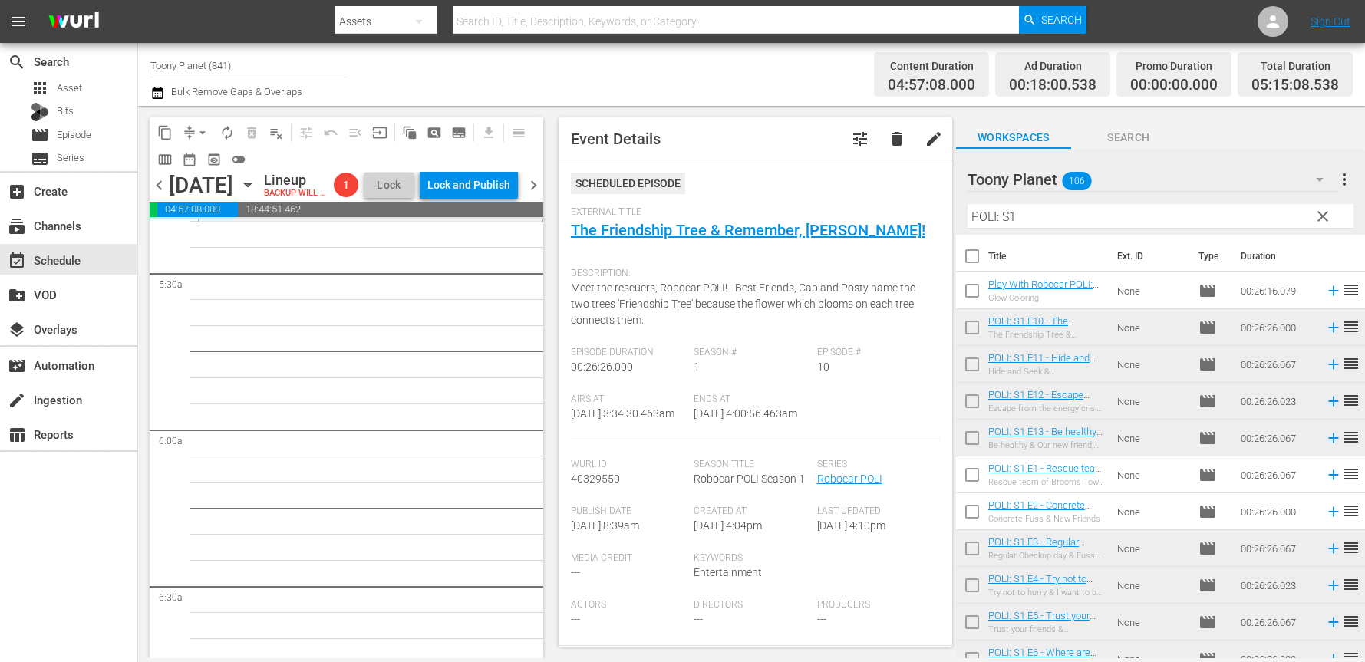
scroll to position [1292, 0]
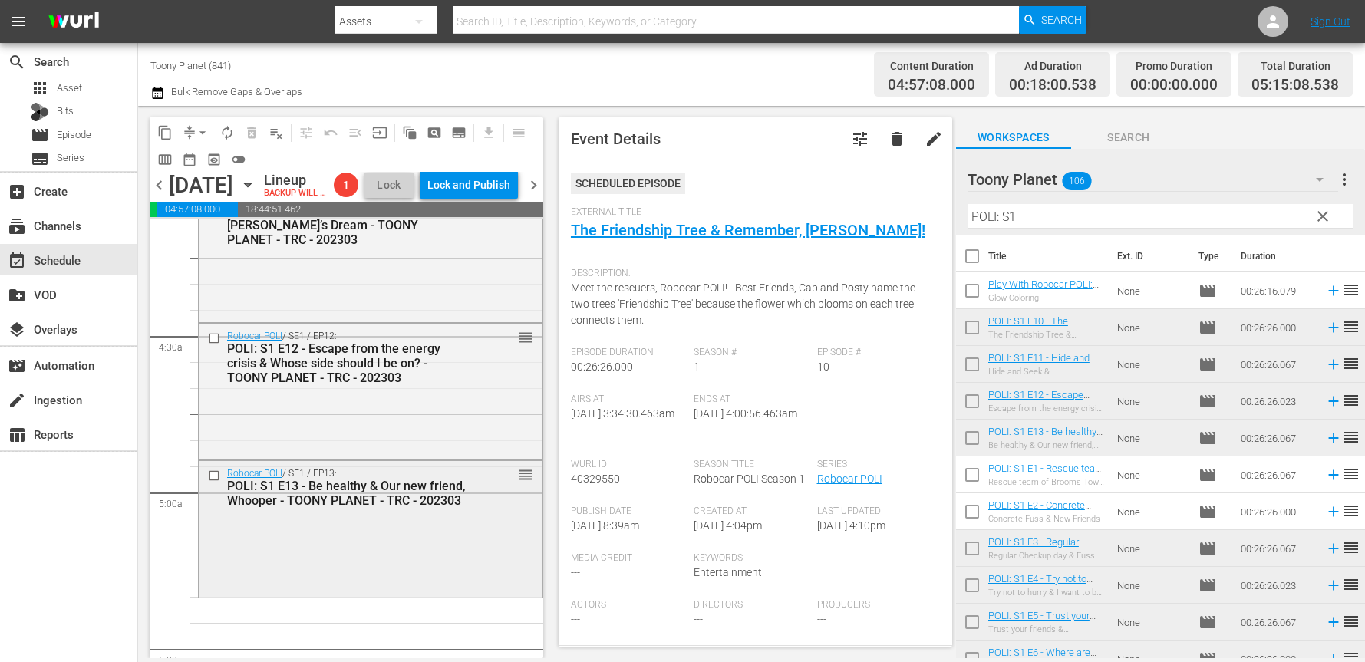
click at [378, 547] on div "Robocar POLI / SE1 / EP13: POLI: S1 E13 - Be healthy & Our new friend, Whooper …" at bounding box center [371, 528] width 344 height 134
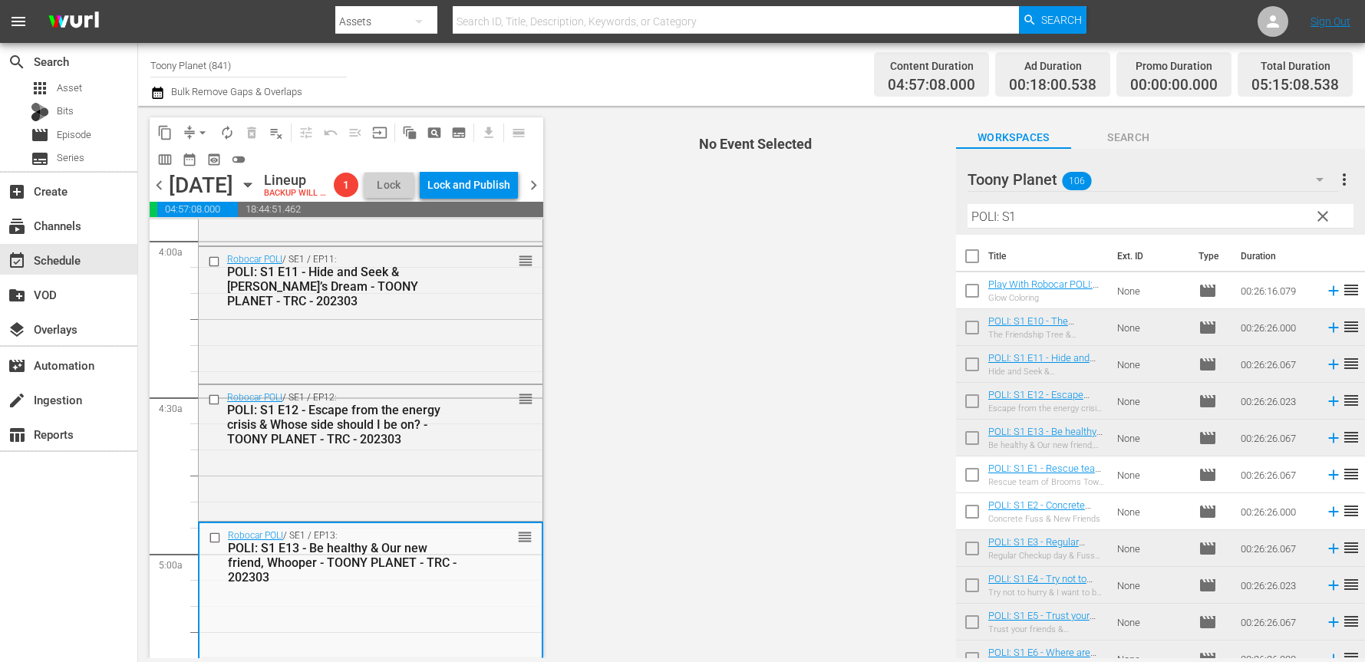
scroll to position [1360, 0]
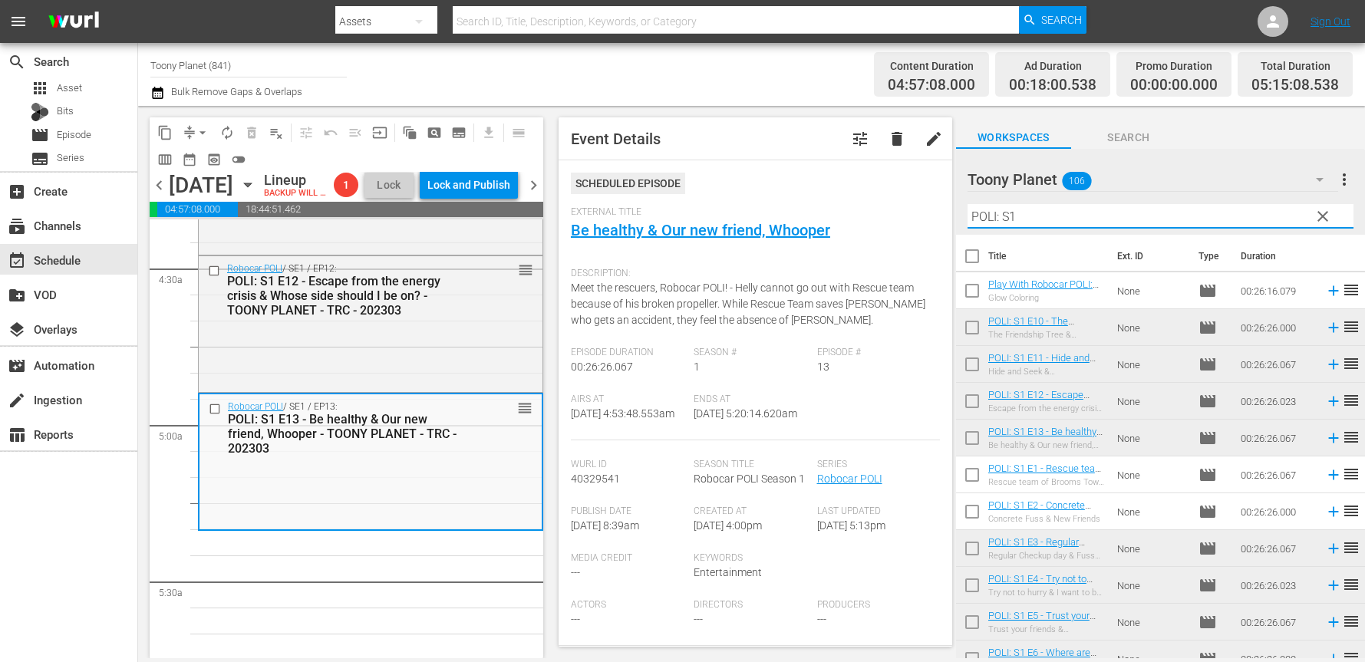
drag, startPoint x: 1062, startPoint y: 223, endPoint x: 918, endPoint y: 192, distance: 147.5
click at [918, 192] on div "content_copy compress arrow_drop_down autorenew_outlined delete_forever_outline…" at bounding box center [751, 382] width 1227 height 553
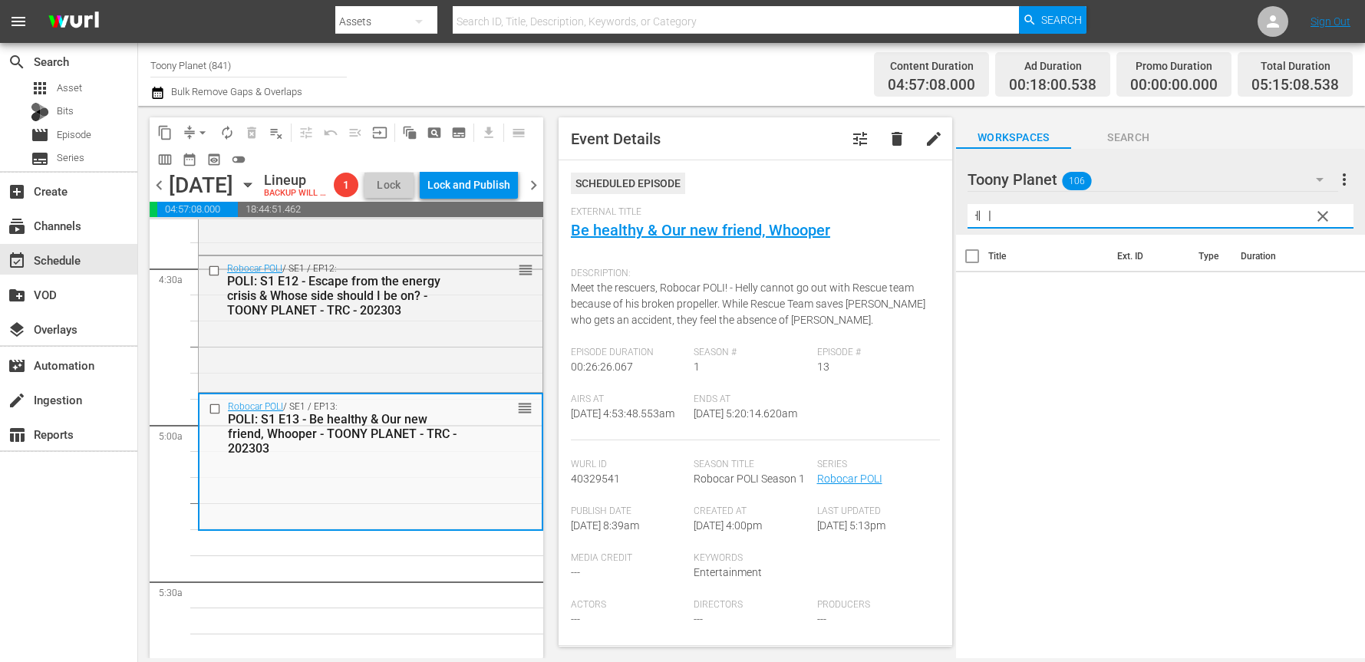
type input "ㅔ"
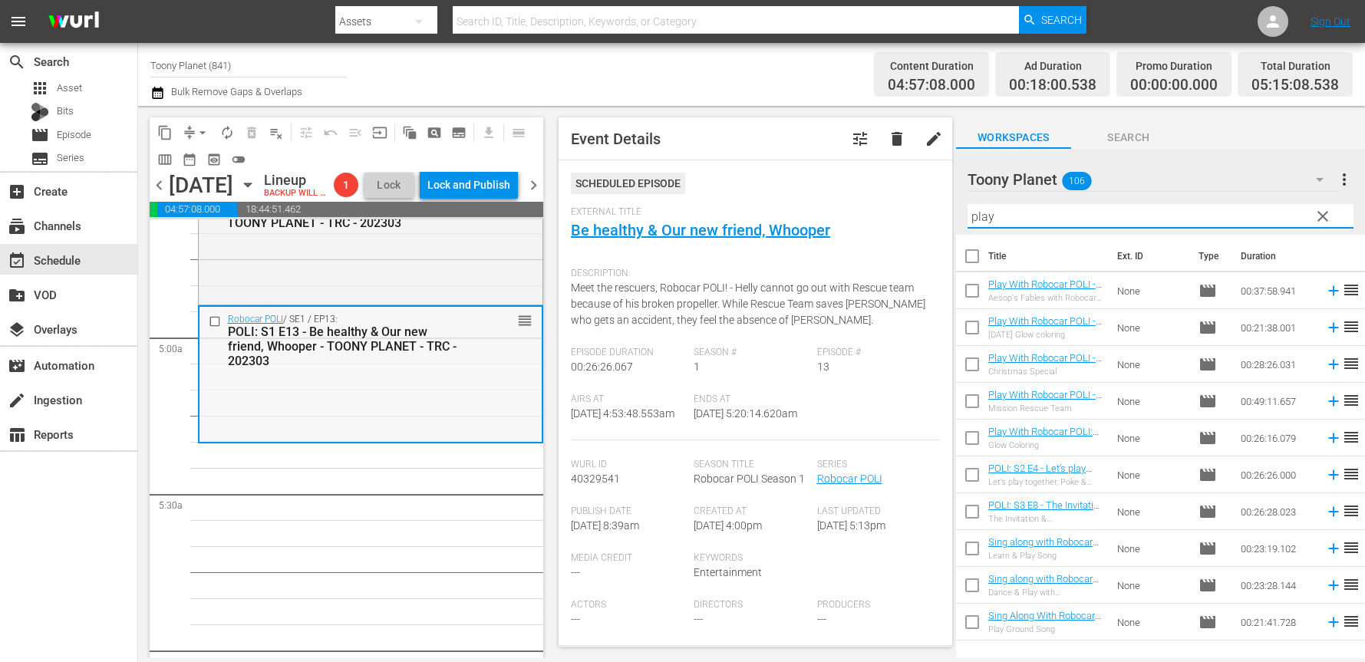
scroll to position [1449, 0]
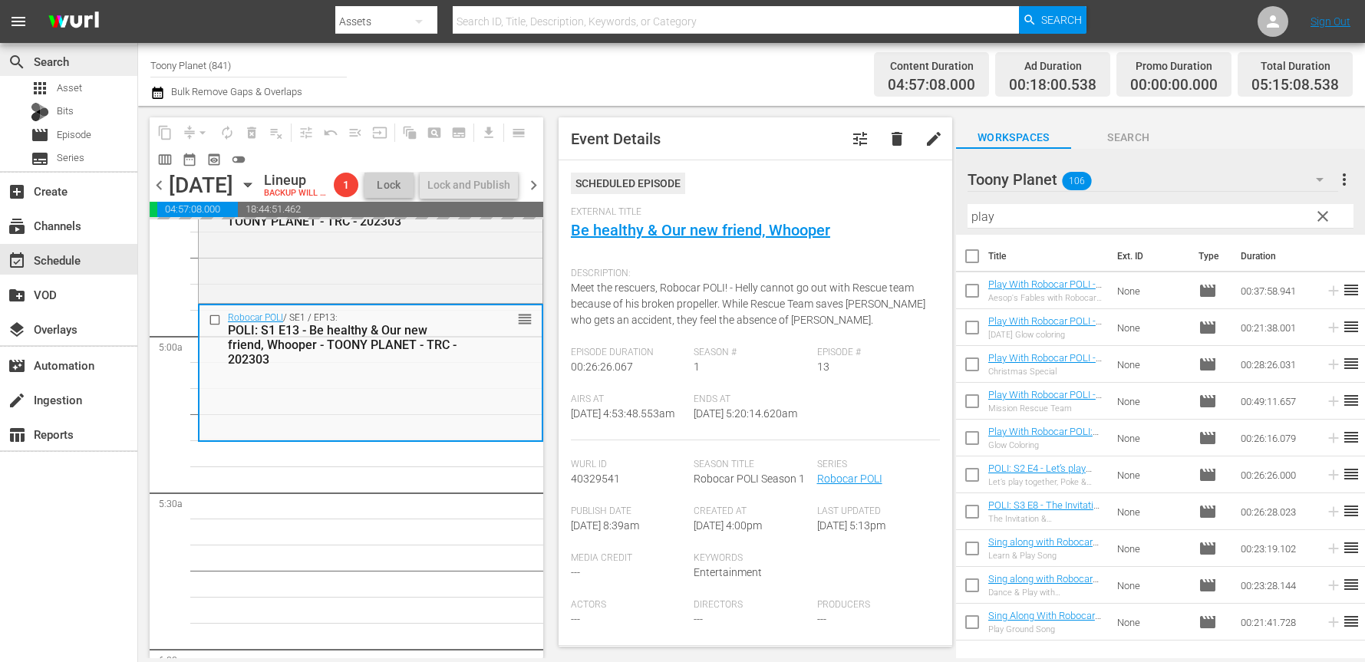
drag, startPoint x: 1040, startPoint y: 431, endPoint x: 117, endPoint y: 61, distance: 993.8
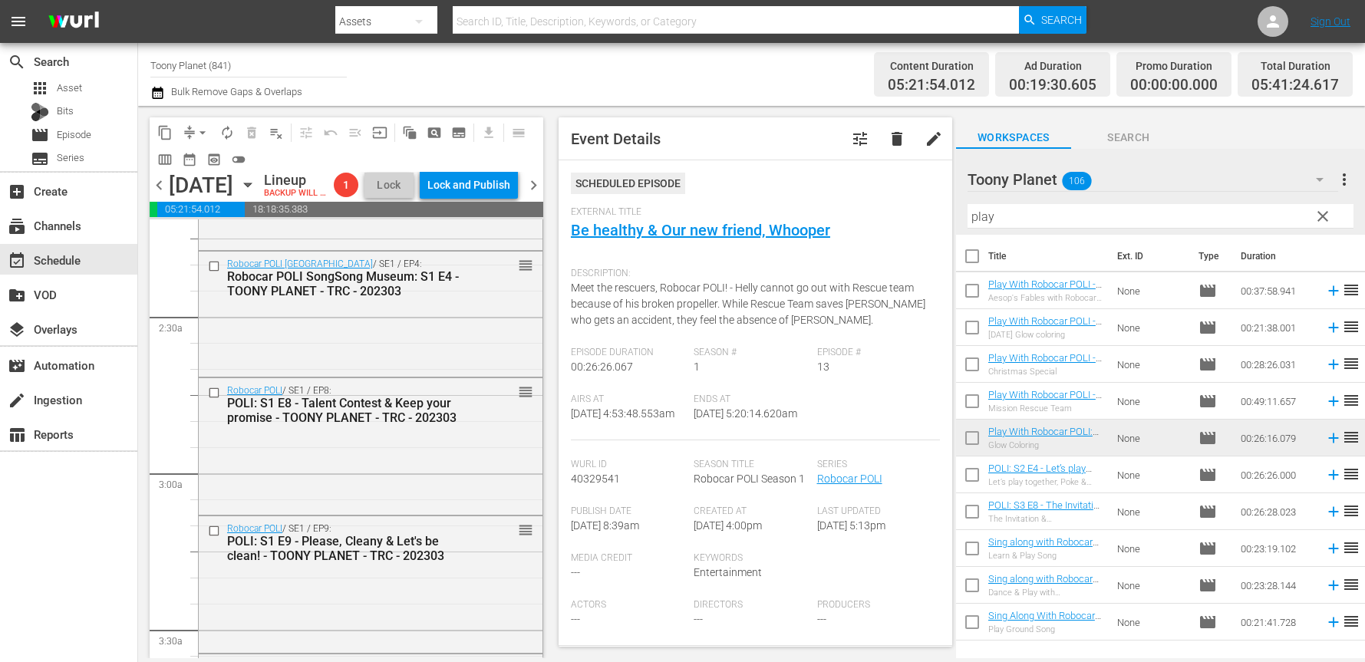
scroll to position [671, 0]
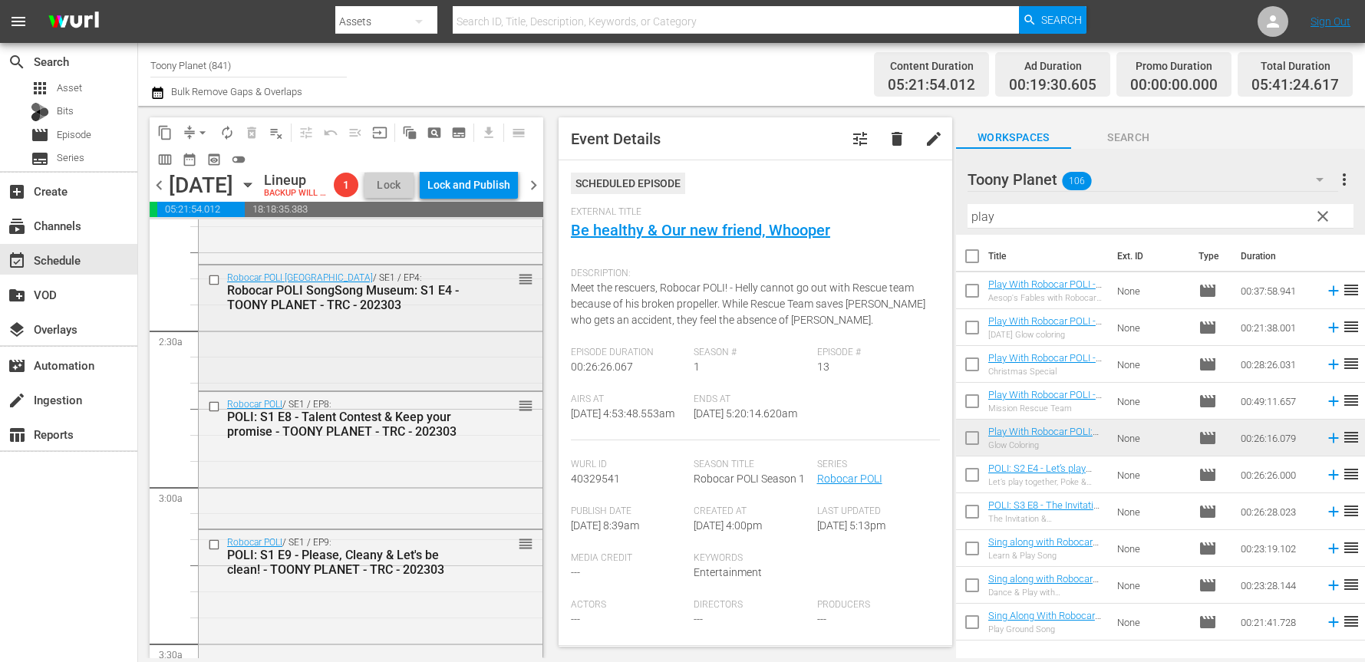
click at [424, 365] on div "Robocar POLI SongSong Museum / SE1 / EP4: Robocar POLI SongSong Museum: S1 E4 -…" at bounding box center [371, 327] width 344 height 123
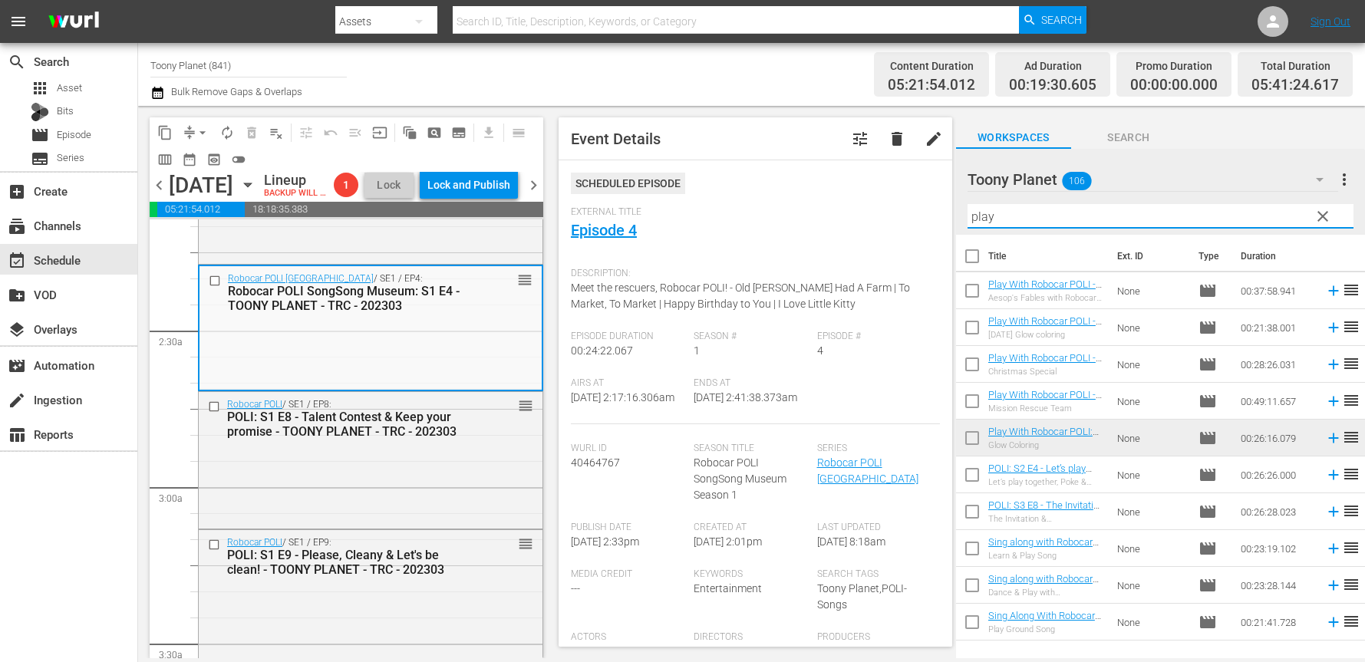
drag, startPoint x: 1002, startPoint y: 210, endPoint x: 897, endPoint y: 200, distance: 105.5
click at [901, 200] on div "content_copy compress arrow_drop_down autorenew_outlined delete_forever_outline…" at bounding box center [751, 382] width 1227 height 553
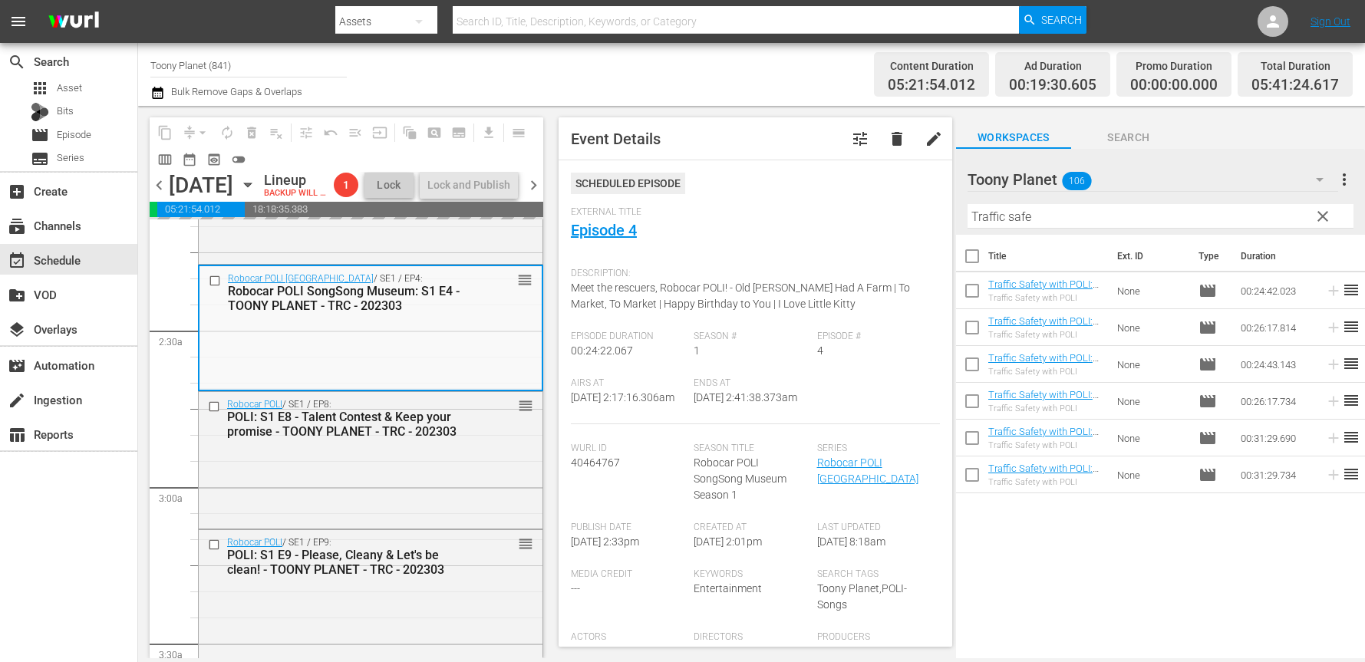
drag, startPoint x: 1024, startPoint y: 285, endPoint x: 335, endPoint y: 8, distance: 742.3
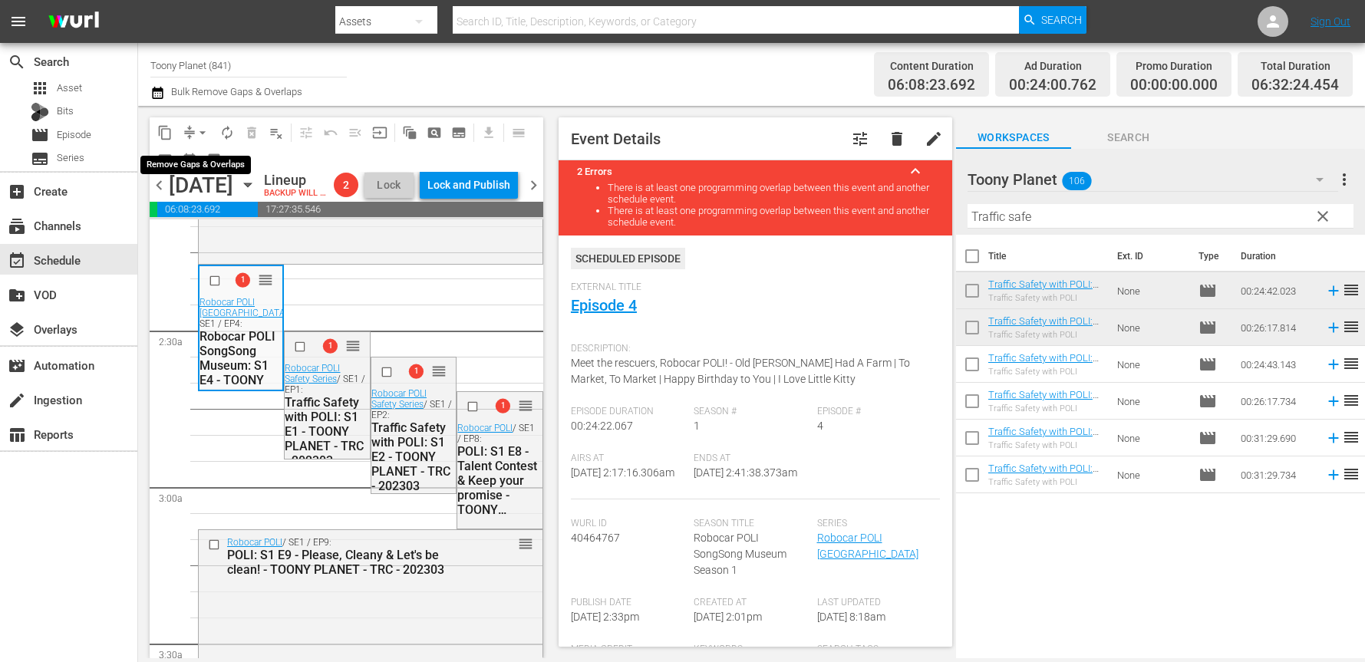
click at [202, 137] on span "arrow_drop_down" at bounding box center [202, 132] width 15 height 15
click at [204, 221] on li "Align to End of Previous Day" at bounding box center [203, 214] width 161 height 25
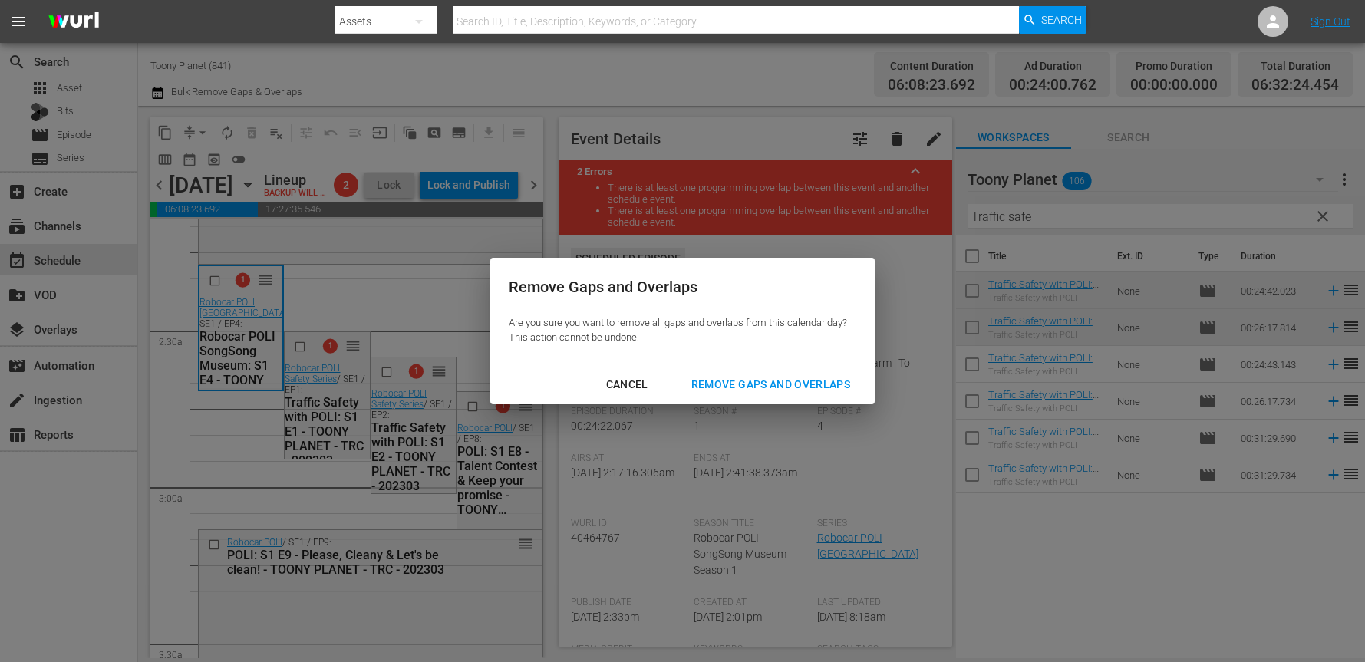
drag, startPoint x: 755, startPoint y: 389, endPoint x: 666, endPoint y: 373, distance: 90.5
click at [755, 388] on div "Remove Gaps and Overlaps" at bounding box center [770, 384] width 183 height 19
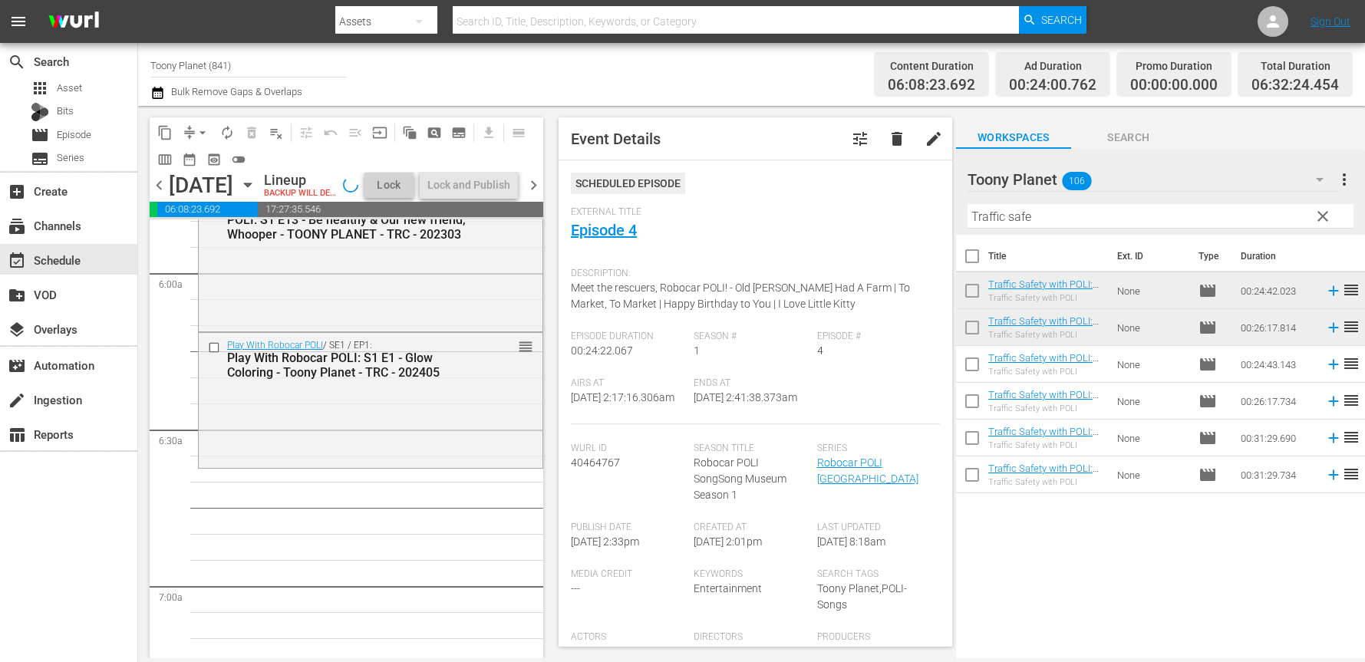
scroll to position [1922, 0]
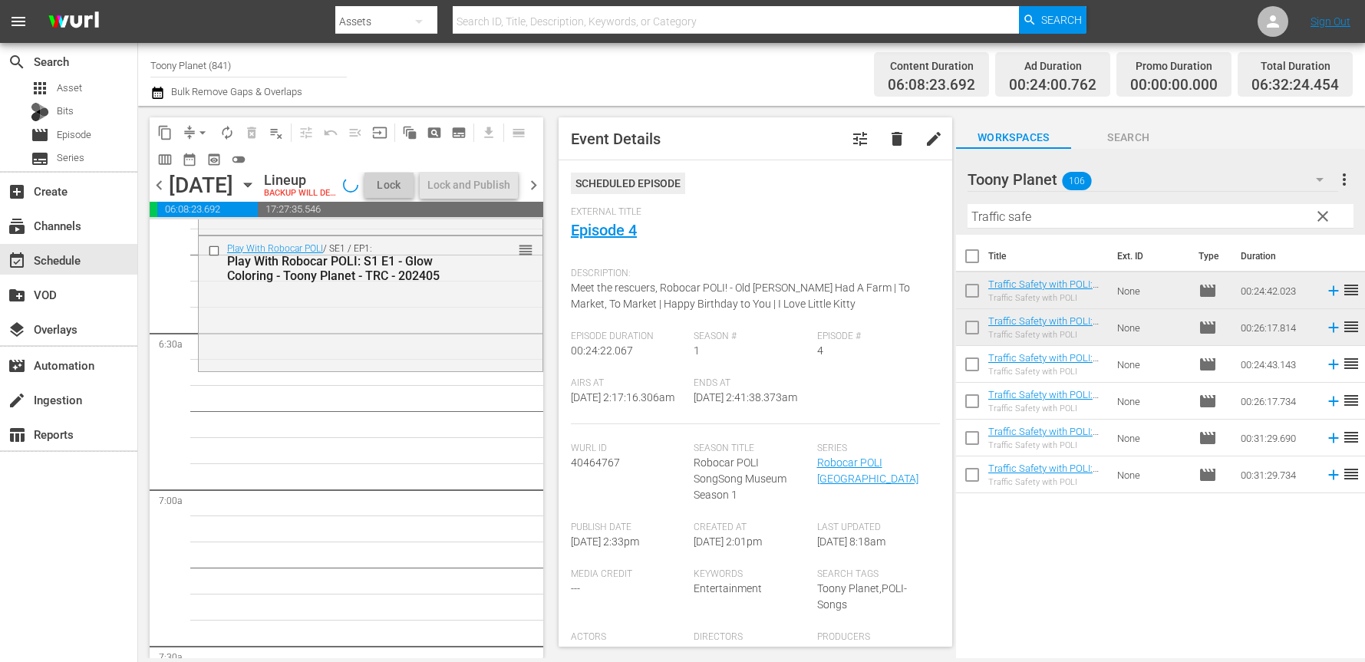
click at [443, 362] on div "Play With Robocar POLI / SE1 / EP1: Play With Robocar POLI: S1 E1 - Glow Colori…" at bounding box center [371, 302] width 344 height 133
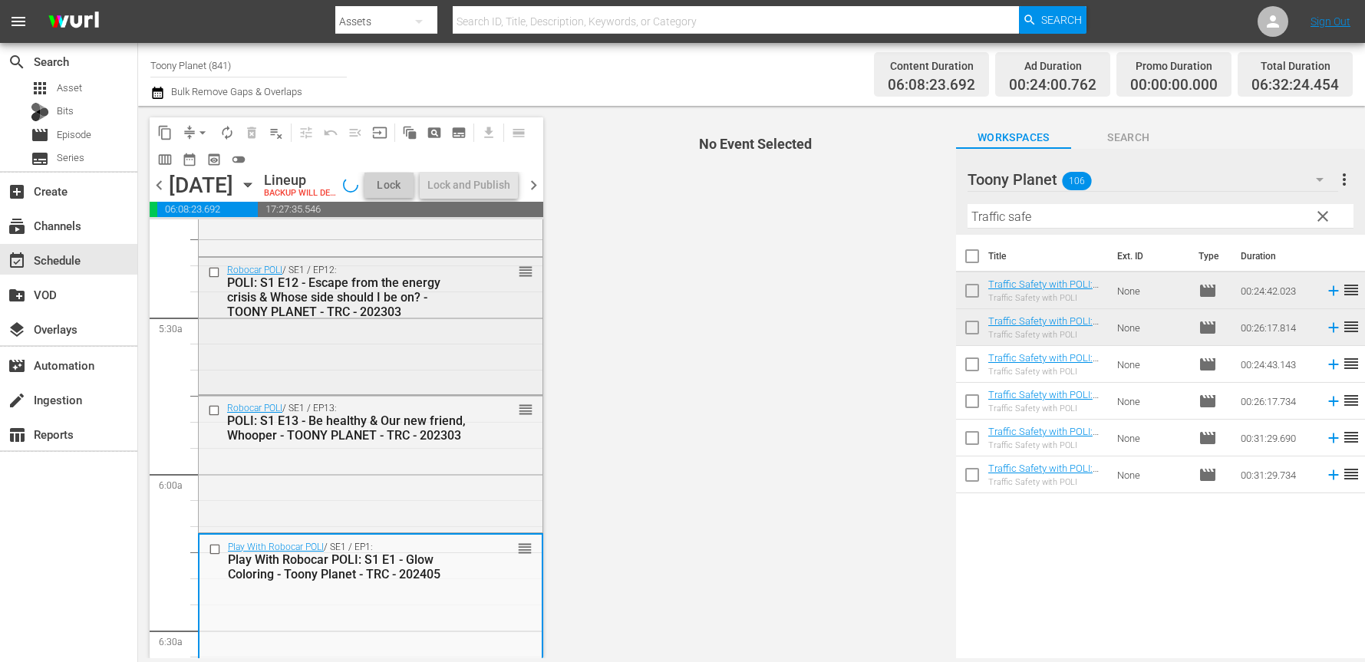
scroll to position [1595, 0]
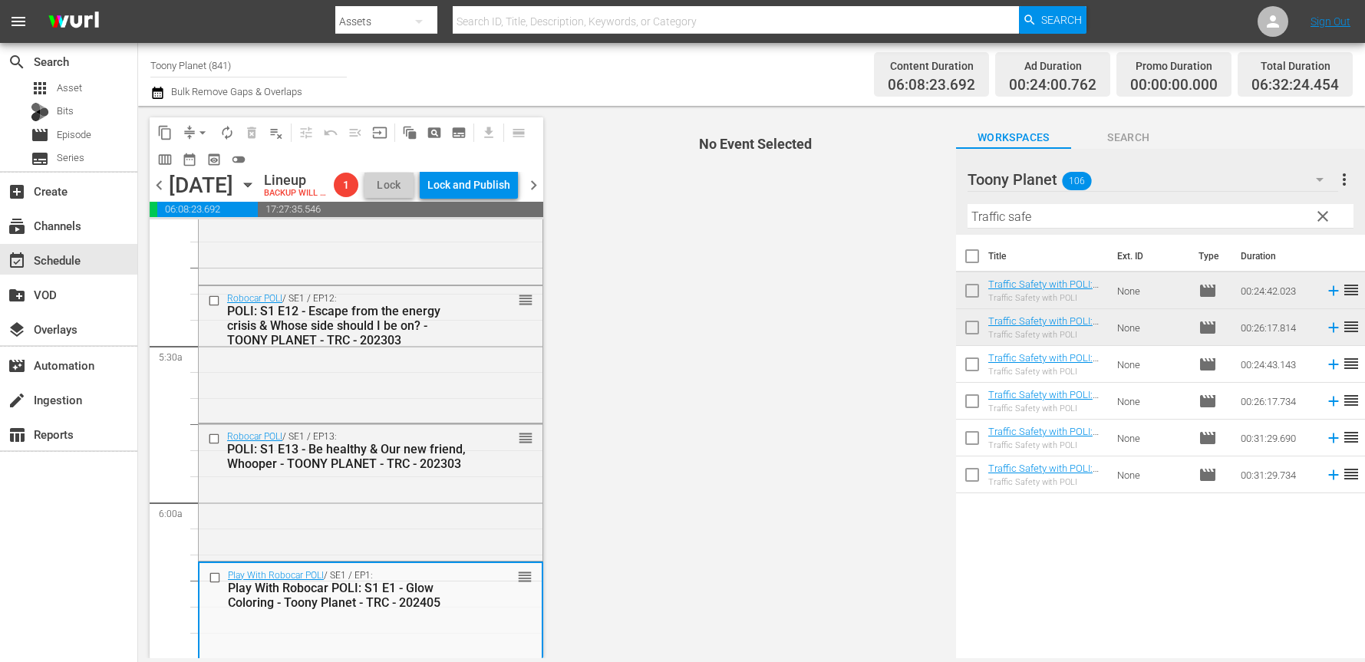
drag, startPoint x: 1094, startPoint y: 217, endPoint x: 929, endPoint y: 206, distance: 166.2
click at [956, 206] on div "Toony Planet 106 Toony Planet more_vert clear Filter by Title Traffic safe" at bounding box center [1160, 192] width 409 height 86
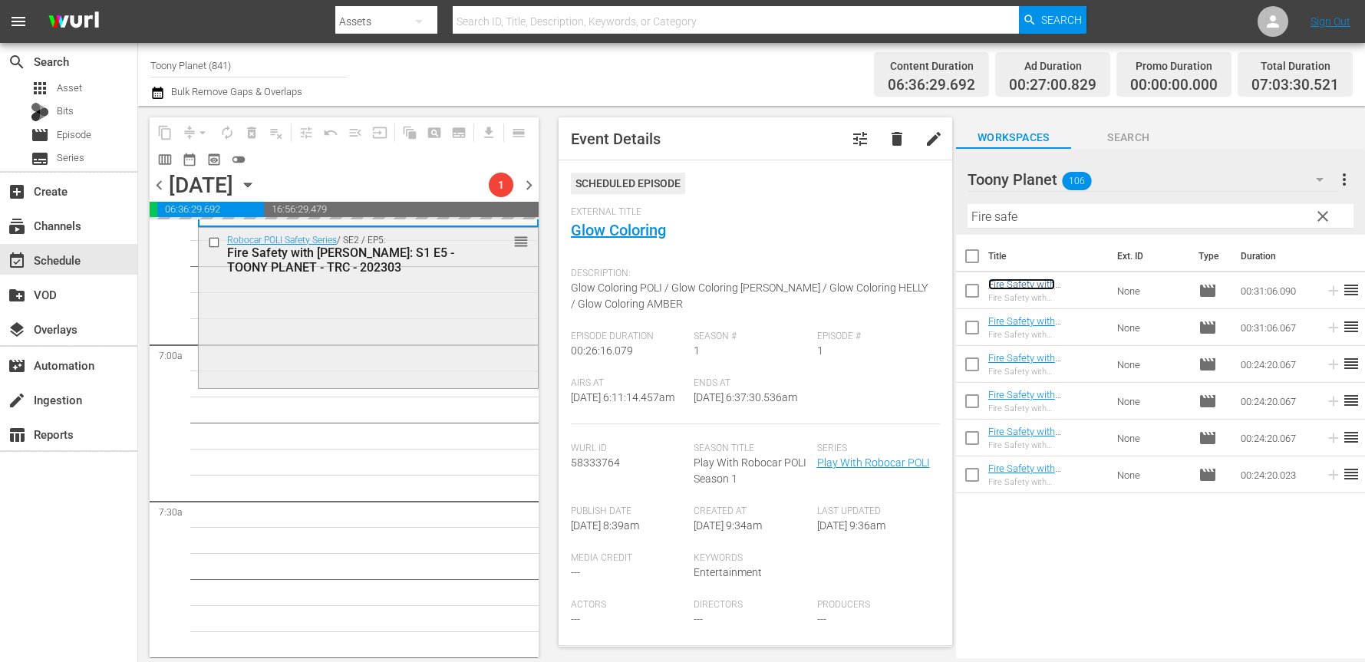
scroll to position [2070, 0]
click at [447, 334] on div "Robocar POLI Safety Series / SE2 / EP5: Fire Safety with ROY: S1 E5 - TOONY PLA…" at bounding box center [368, 303] width 339 height 157
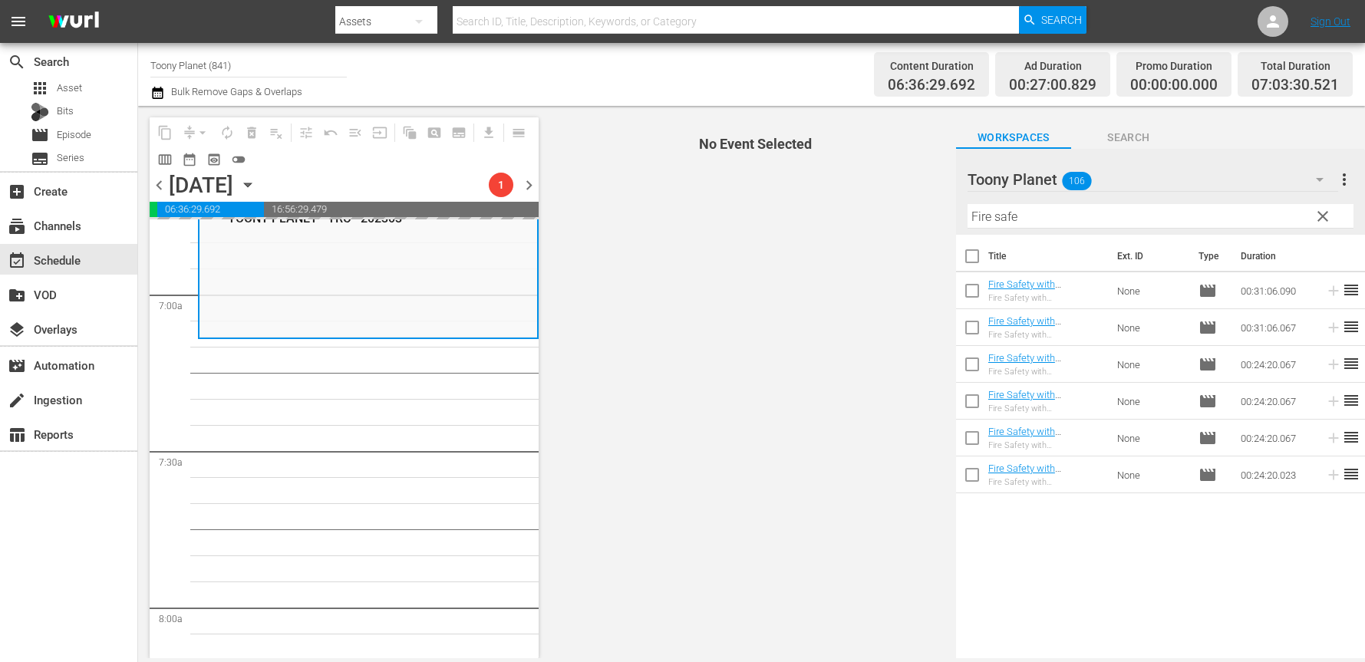
drag, startPoint x: 408, startPoint y: 456, endPoint x: 407, endPoint y: 627, distance: 171.1
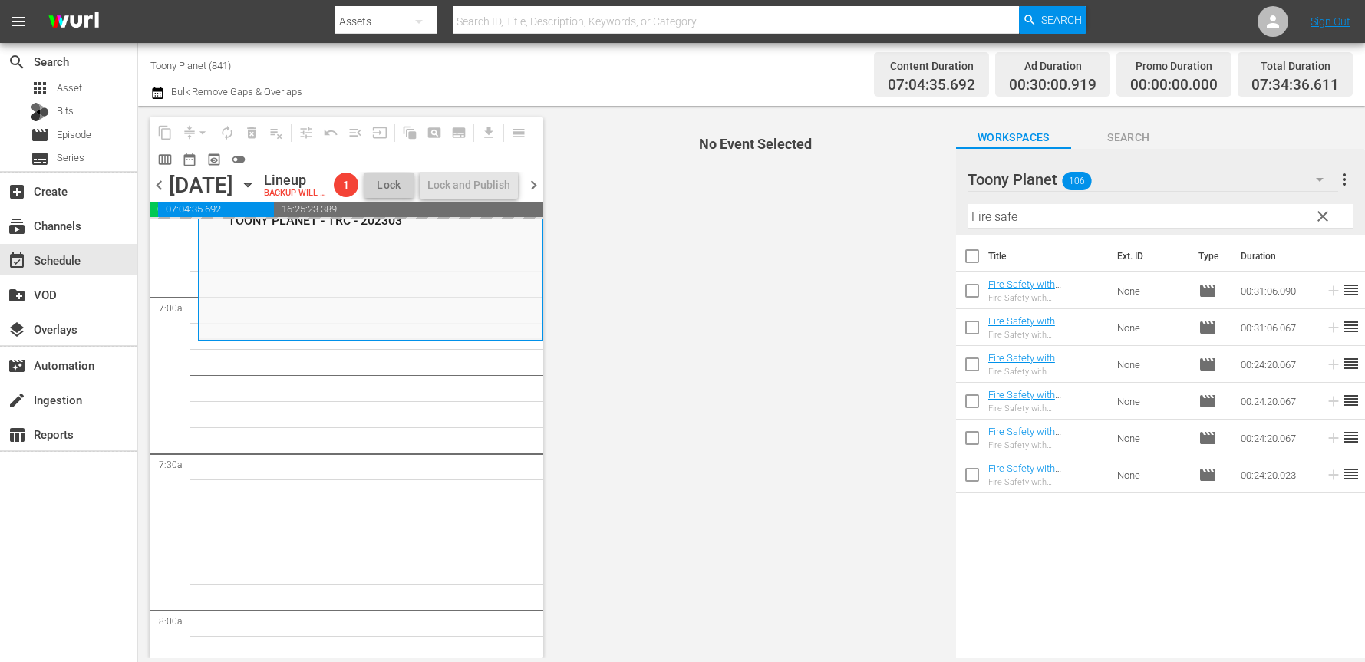
scroll to position [2121, 0]
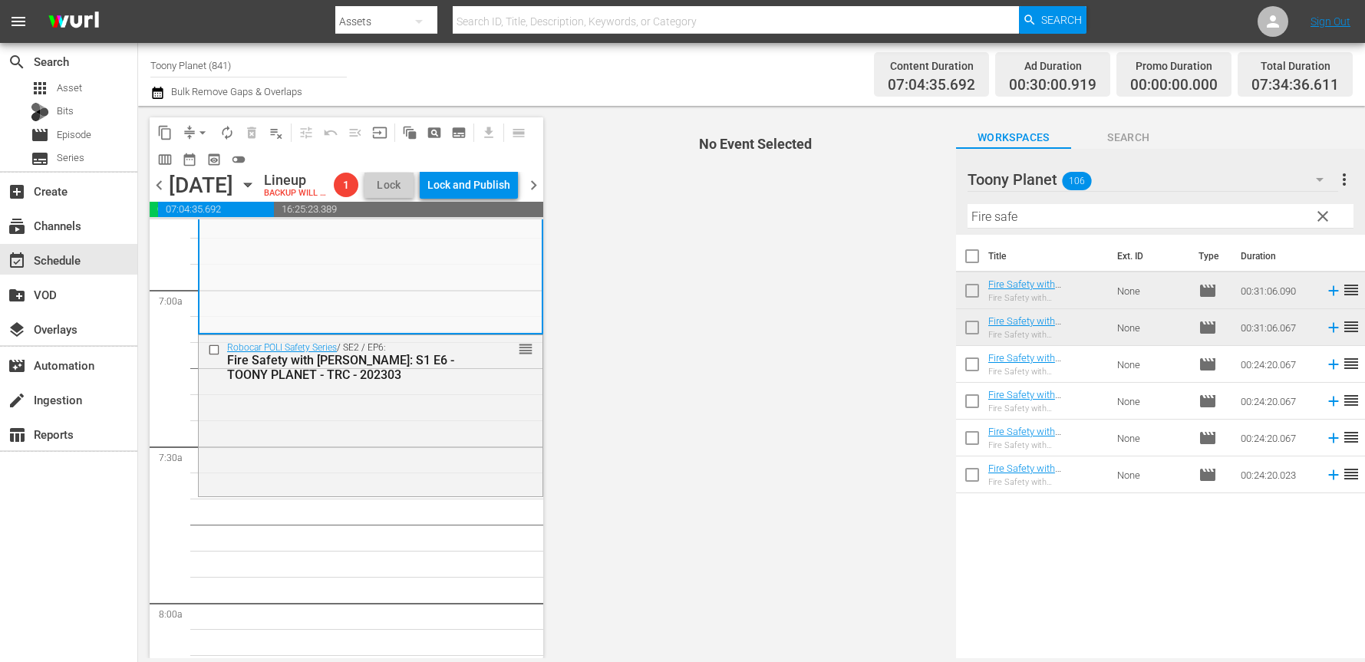
drag, startPoint x: 363, startPoint y: 475, endPoint x: 870, endPoint y: 332, distance: 527.0
click at [363, 475] on div "Robocar POLI Safety Series / SE2 / EP6: Fire Safety with ROY: S1 E6 - TOONY PLA…" at bounding box center [371, 413] width 344 height 157
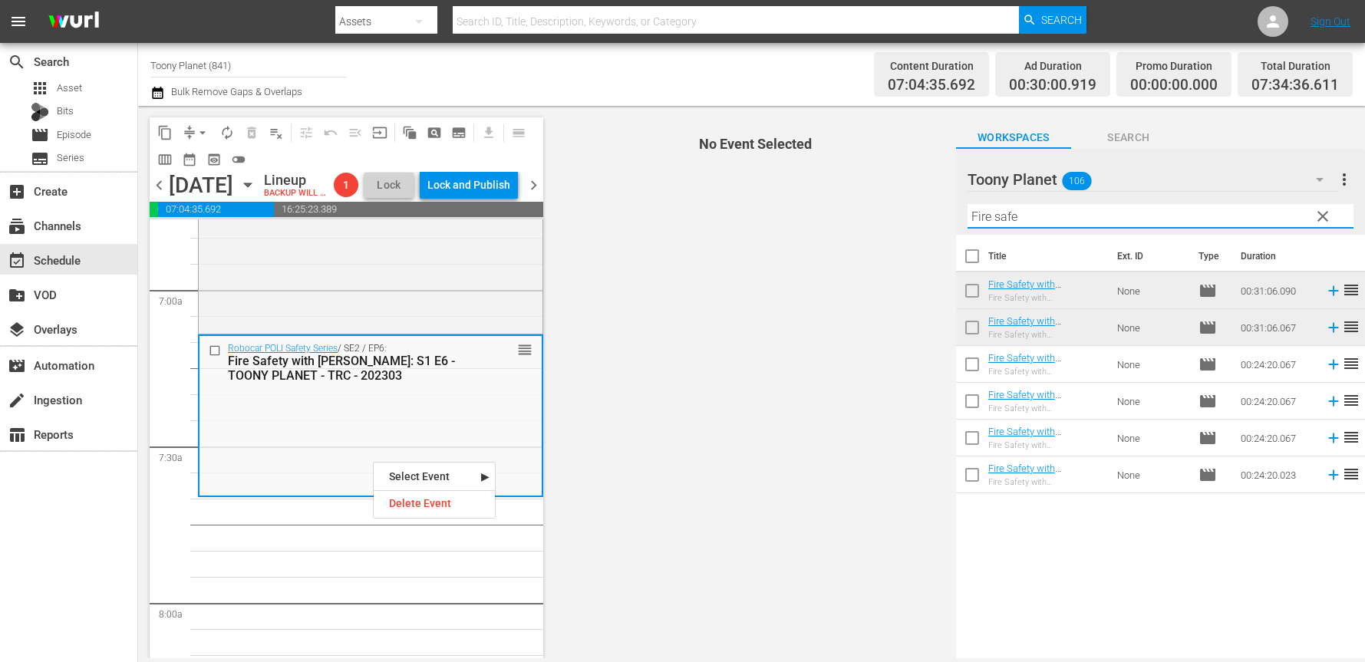
drag, startPoint x: 1032, startPoint y: 224, endPoint x: 875, endPoint y: 201, distance: 159.0
click at [875, 201] on div "content_copy compress arrow_drop_down autorenew_outlined delete_forever_outline…" at bounding box center [751, 382] width 1227 height 553
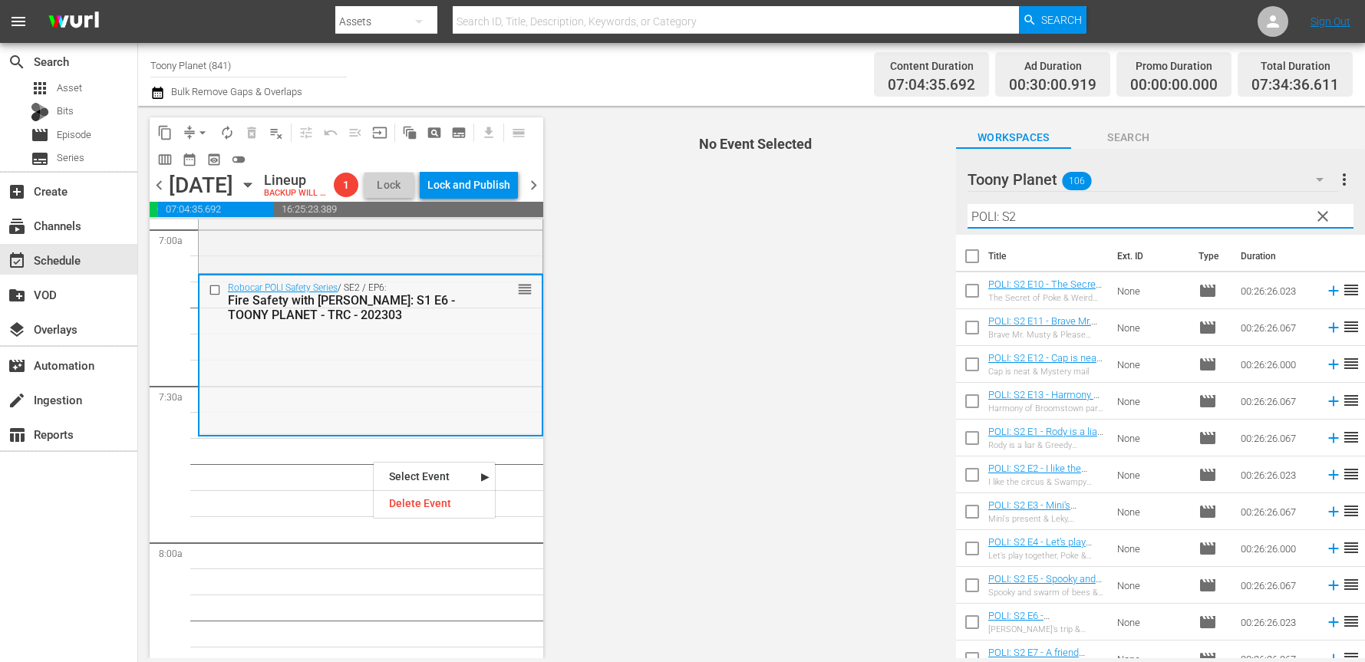
scroll to position [2189, 0]
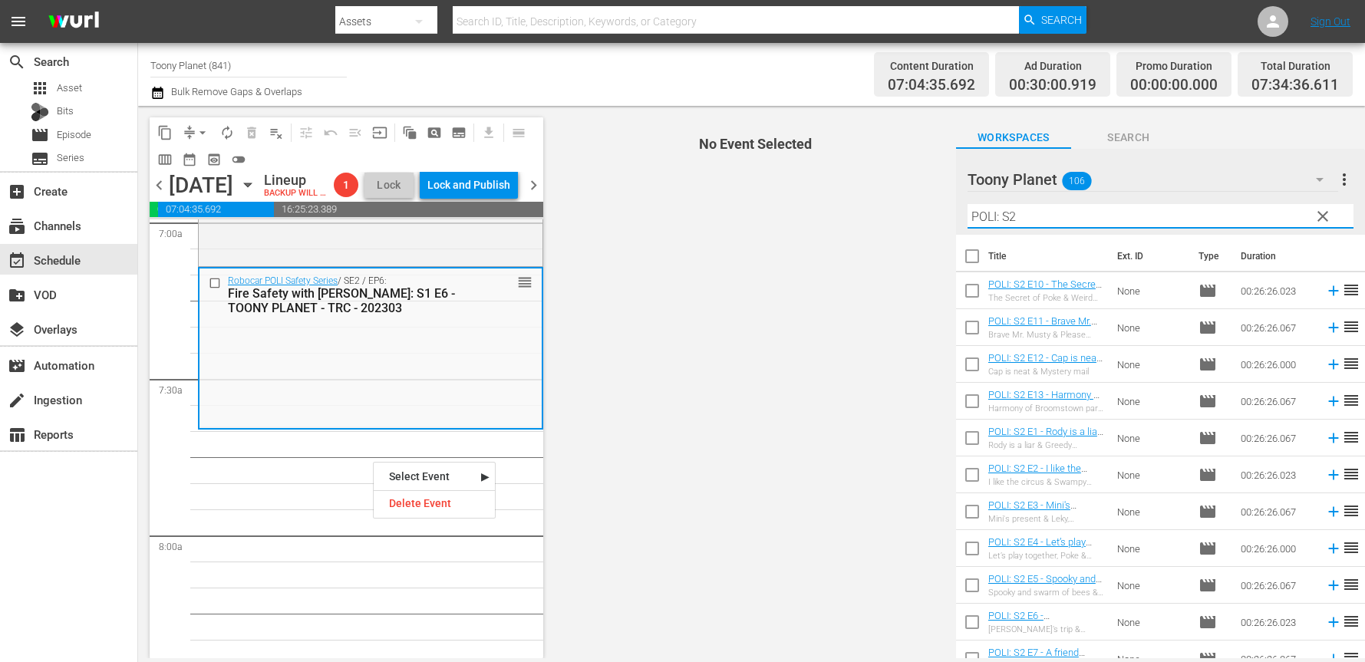
type input "POLI: S2"
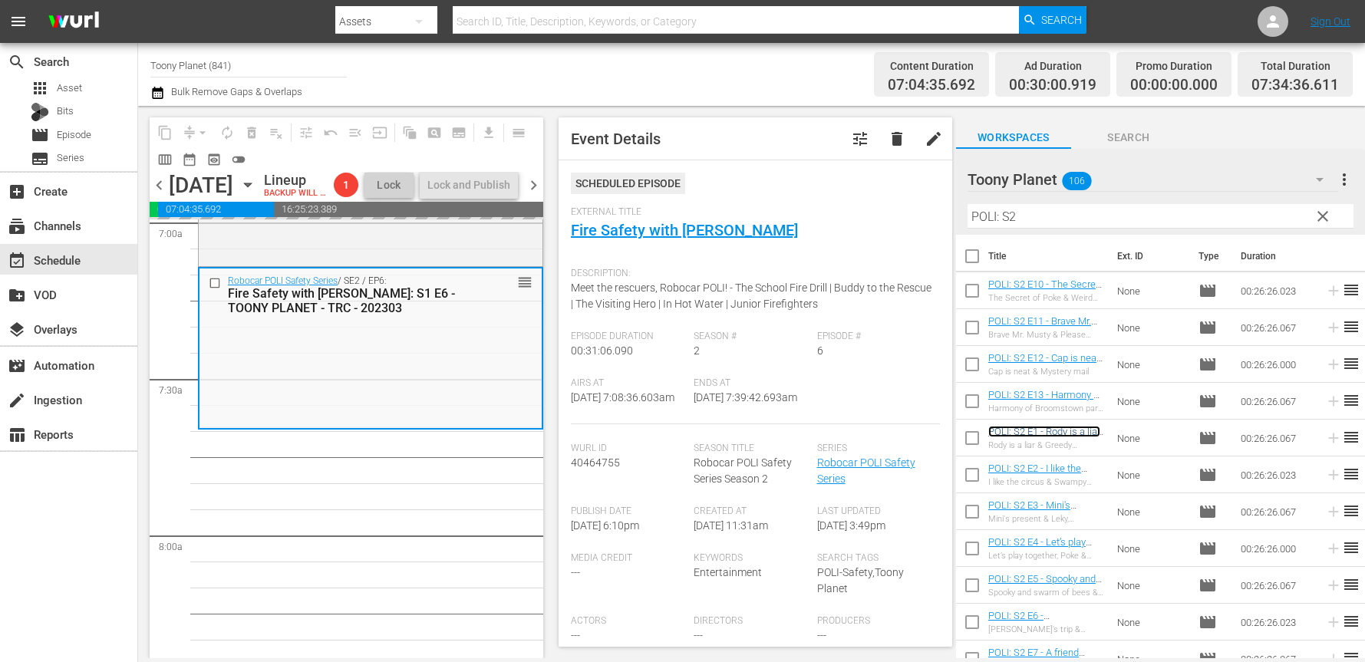
scroll to position [2308, 0]
